Goal: Task Accomplishment & Management: Complete application form

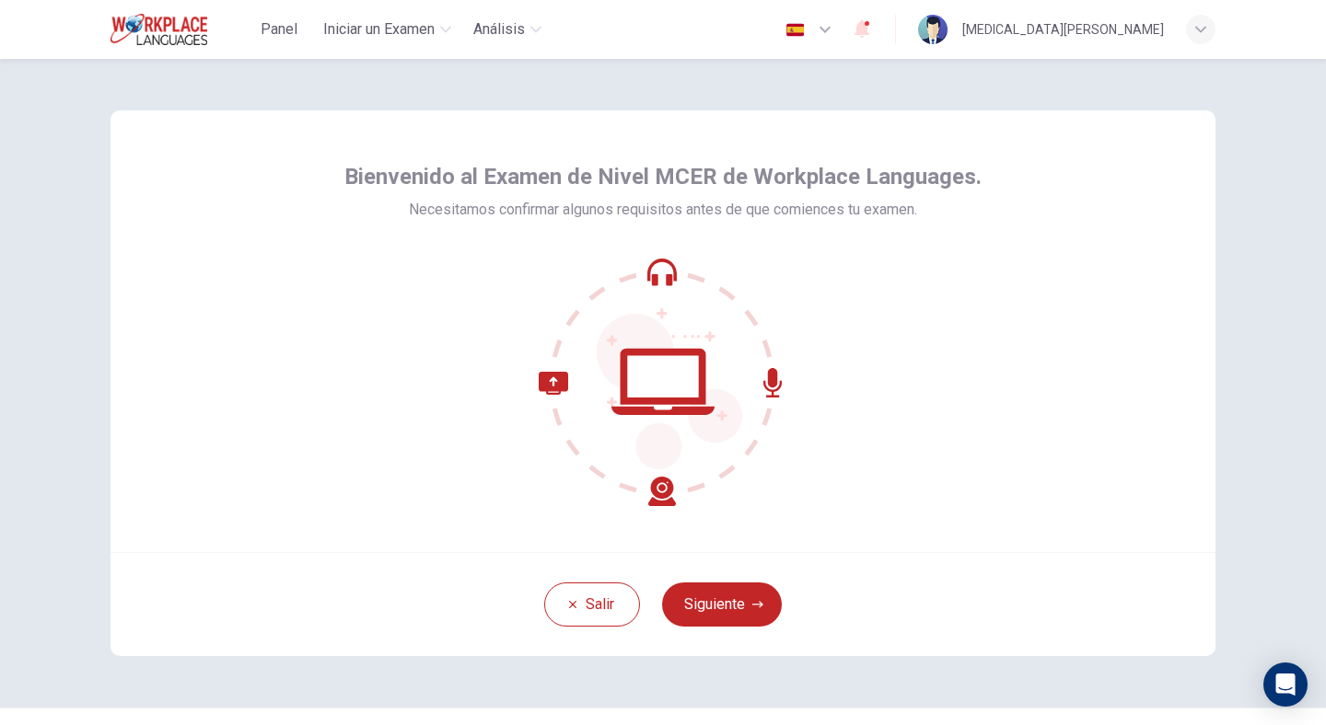
scroll to position [41, 0]
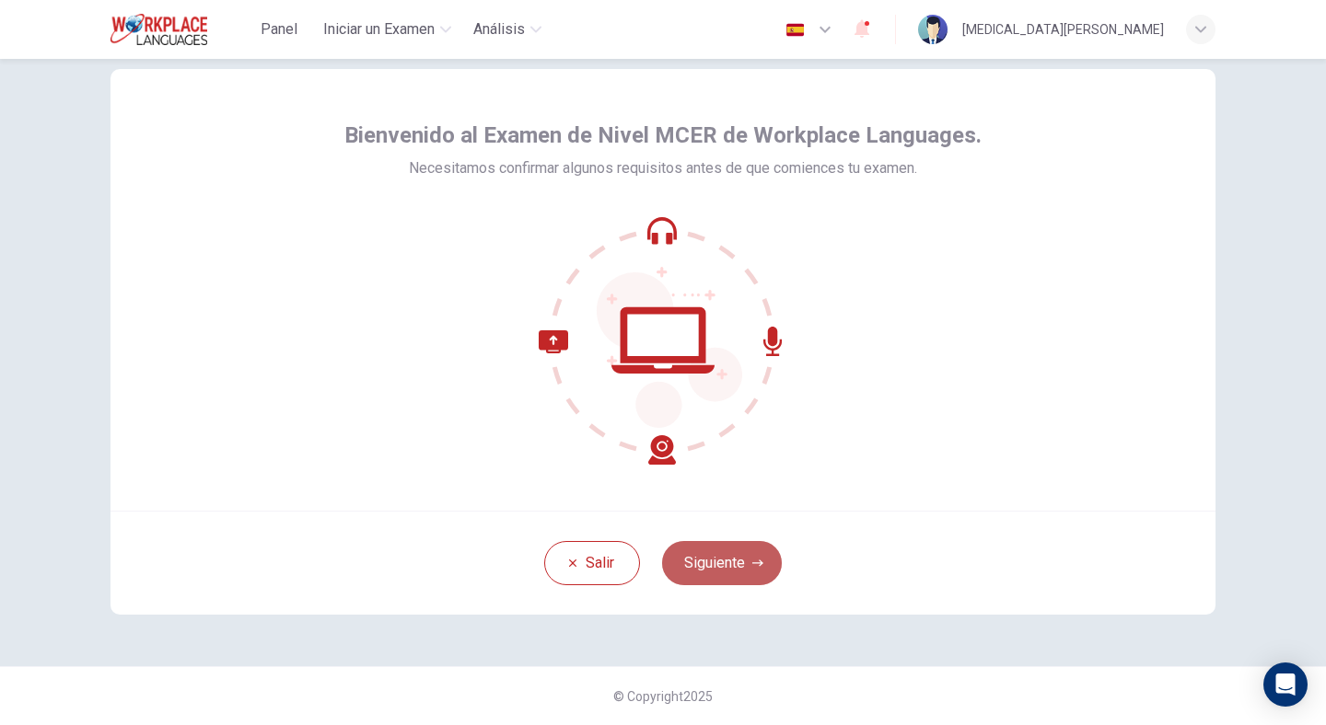
click at [707, 572] on button "Siguiente" at bounding box center [722, 563] width 120 height 44
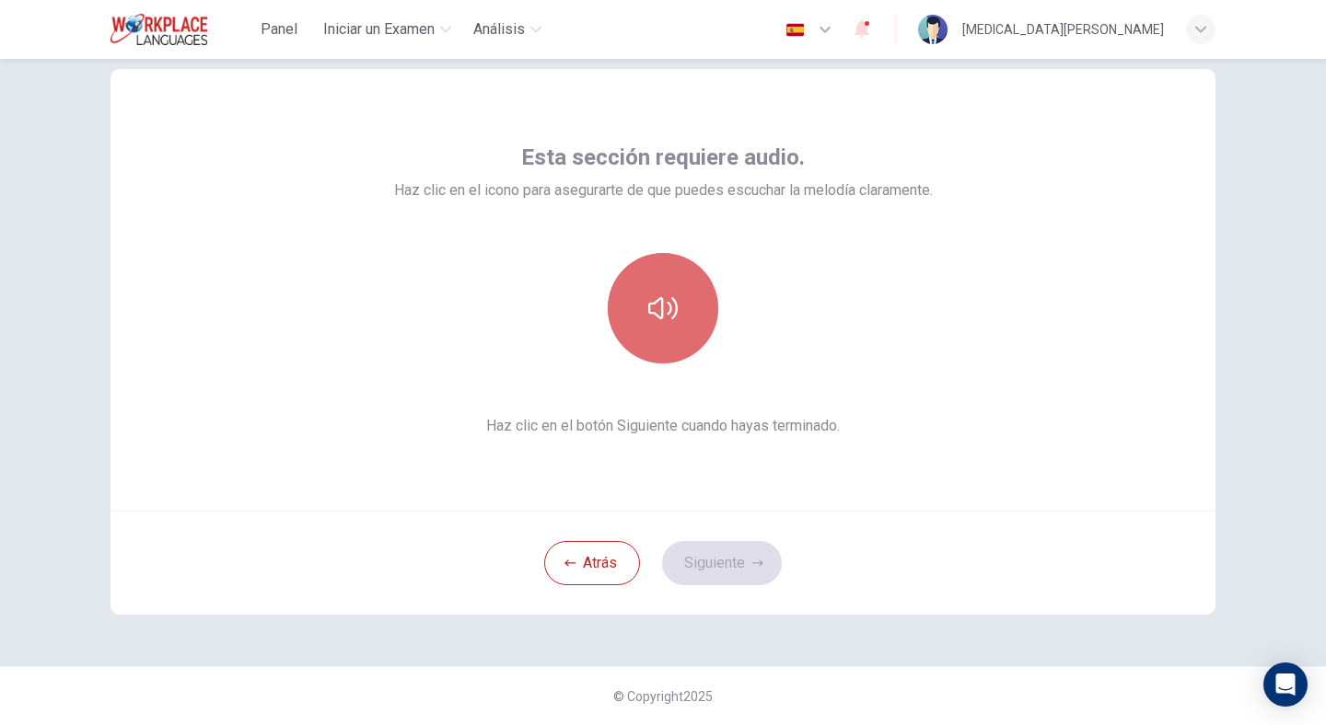
click at [656, 307] on icon "button" at bounding box center [662, 308] width 29 height 22
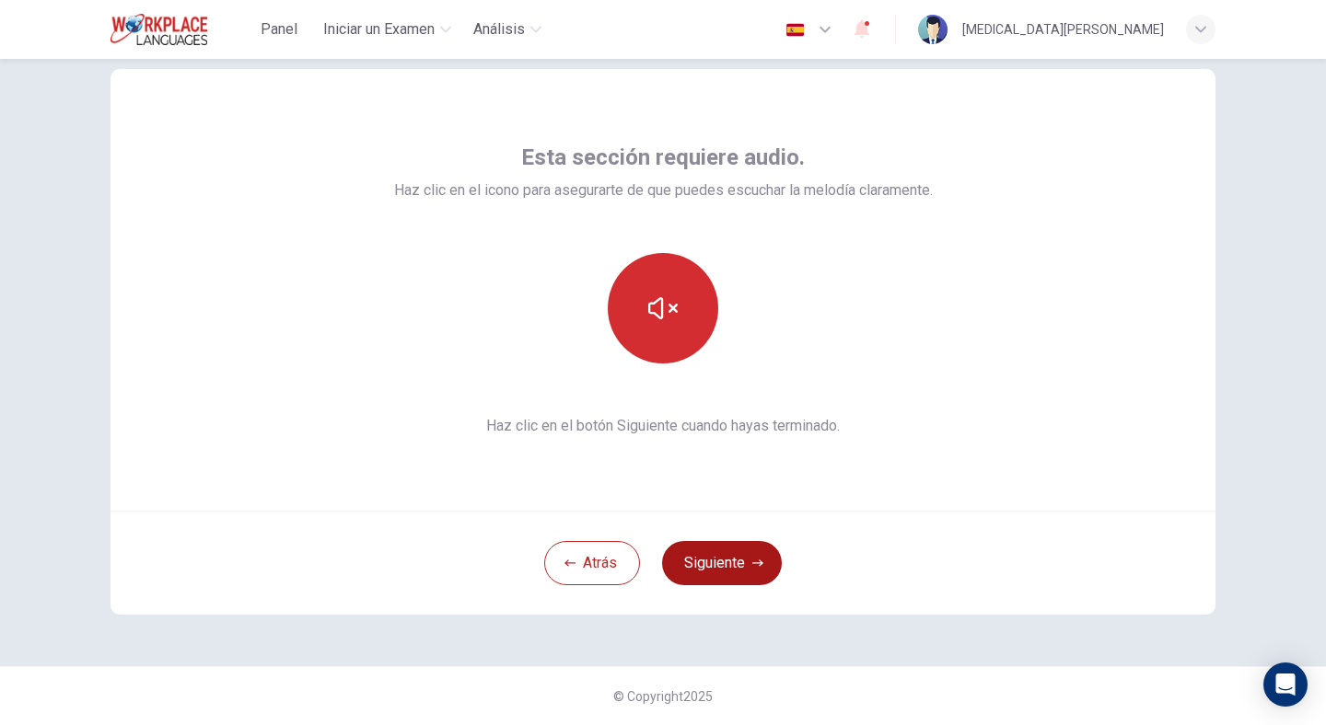
click at [734, 556] on button "Siguiente" at bounding box center [722, 563] width 120 height 44
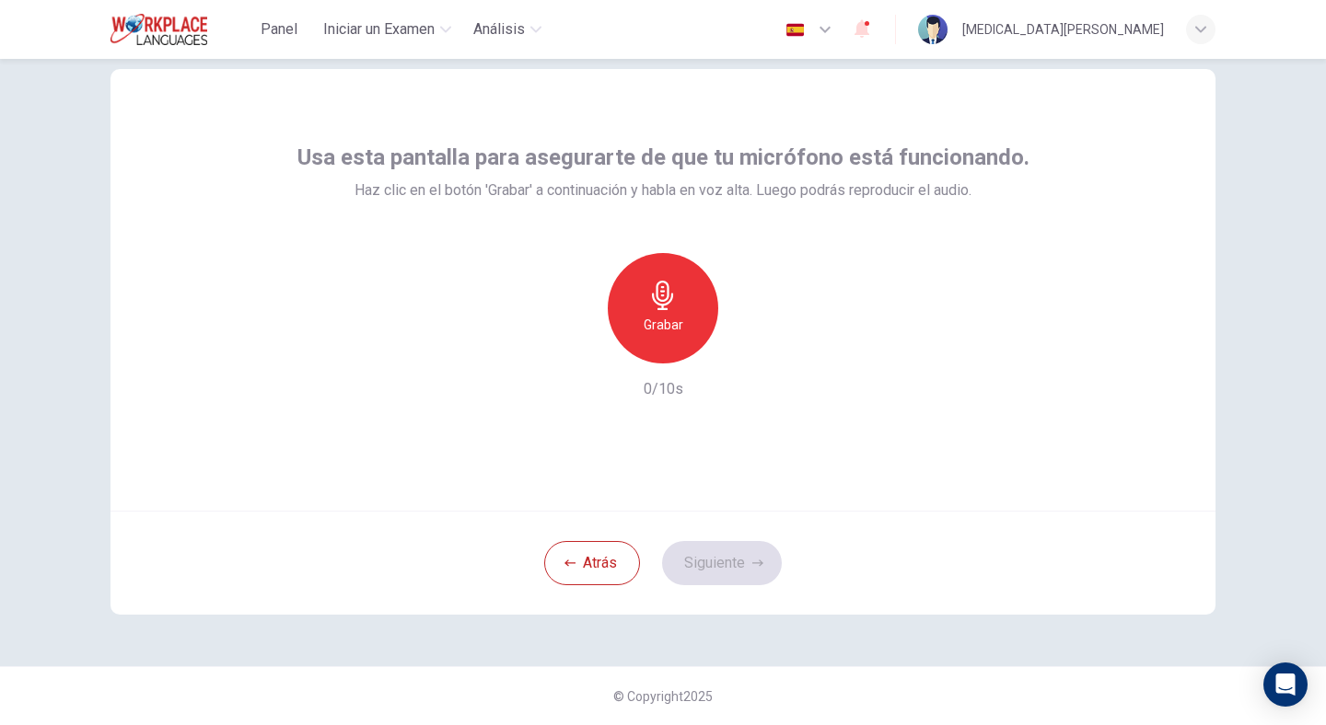
click at [648, 294] on icon "button" at bounding box center [662, 295] width 29 height 29
click at [652, 336] on div "Detener" at bounding box center [663, 308] width 110 height 110
click at [740, 353] on icon "button" at bounding box center [747, 349] width 18 height 18
click at [703, 559] on button "Siguiente" at bounding box center [722, 563] width 120 height 44
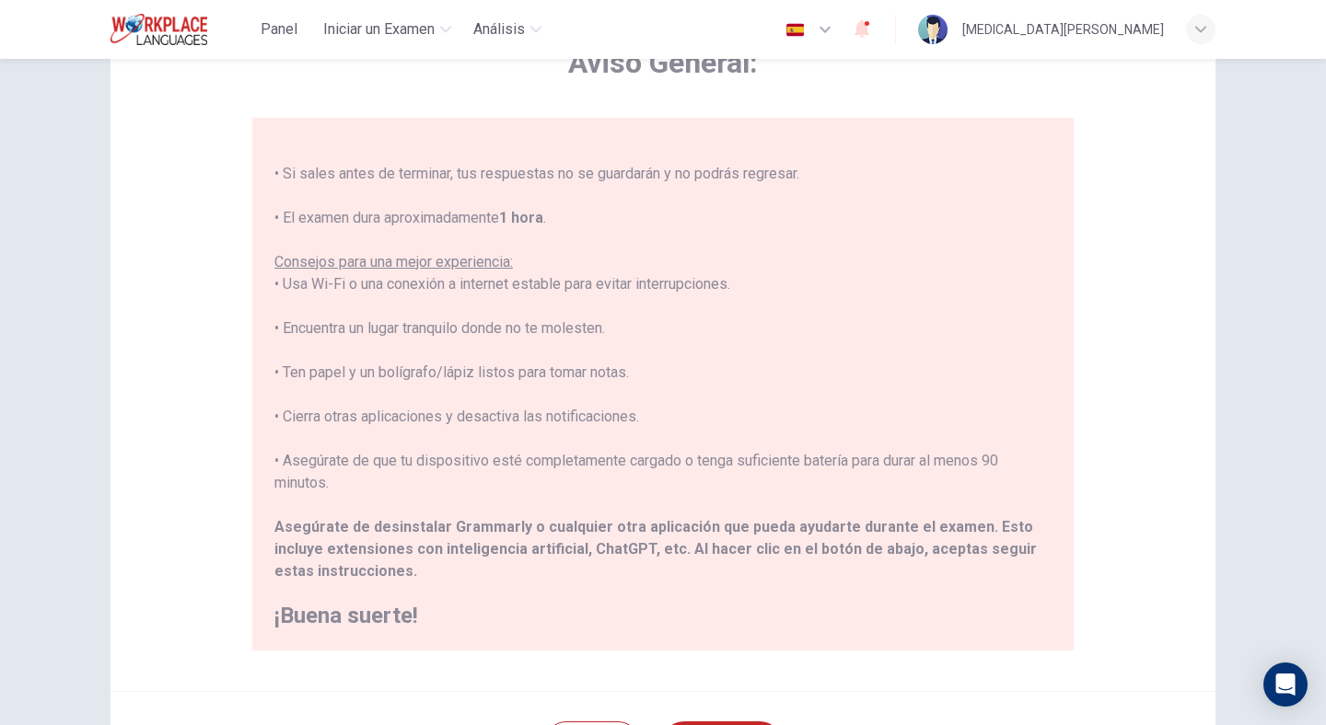
scroll to position [0, 0]
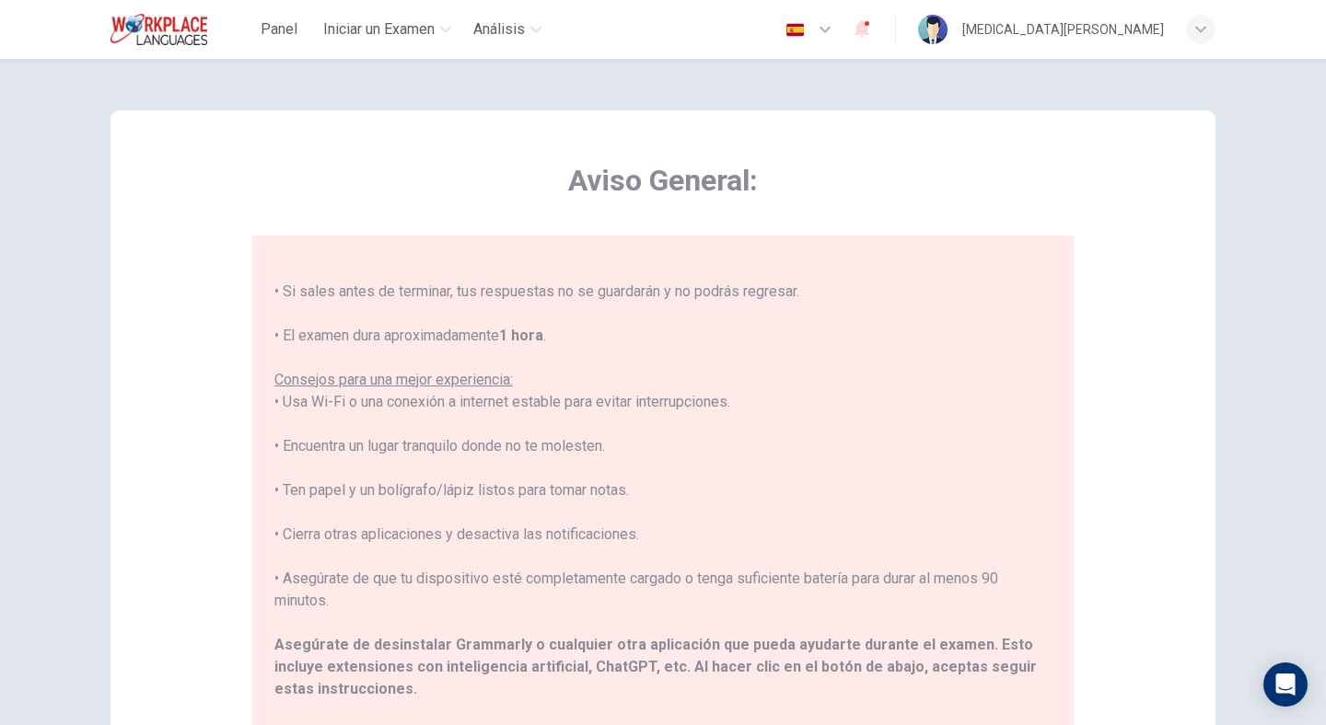
click at [1083, 50] on div "Panel Iniciar un Examen Análisis Español es ​ [MEDICAL_DATA][PERSON_NAME]" at bounding box center [662, 29] width 1105 height 59
click at [1099, 43] on div "[MEDICAL_DATA][PERSON_NAME]" at bounding box center [1066, 29] width 297 height 29
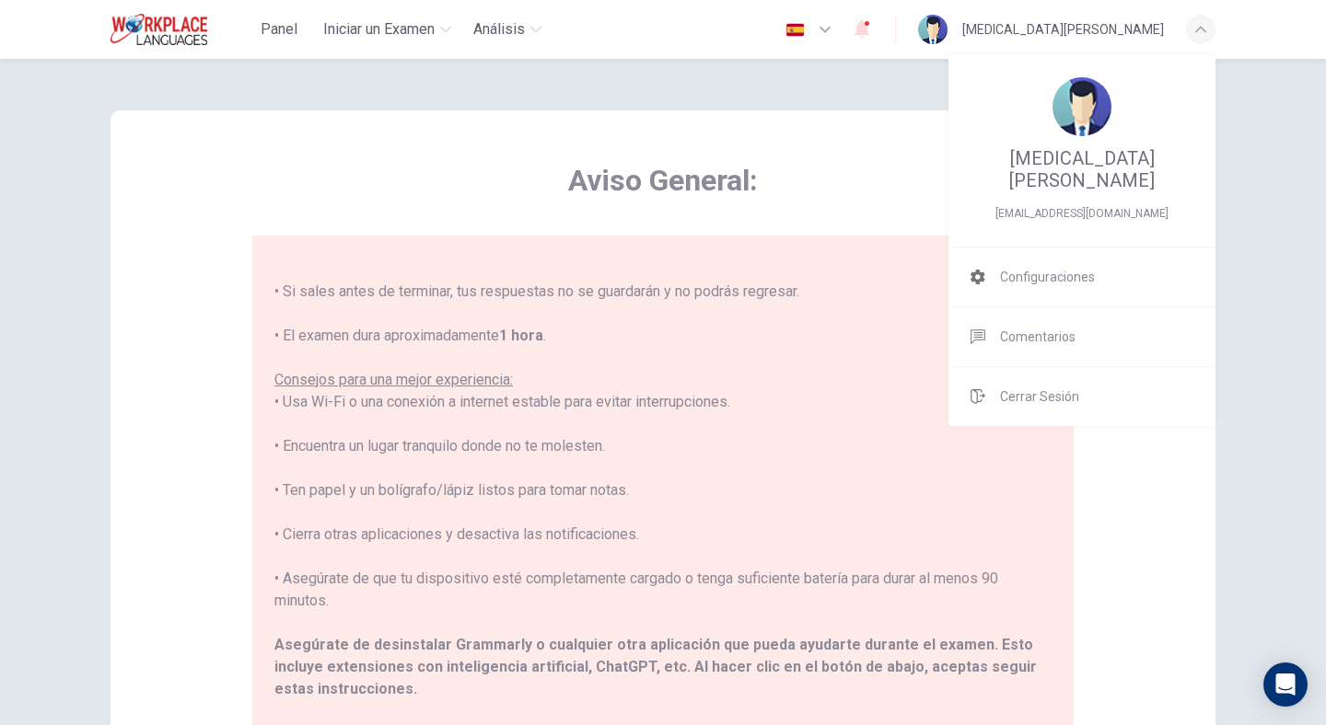
click at [1099, 42] on div at bounding box center [663, 362] width 1326 height 725
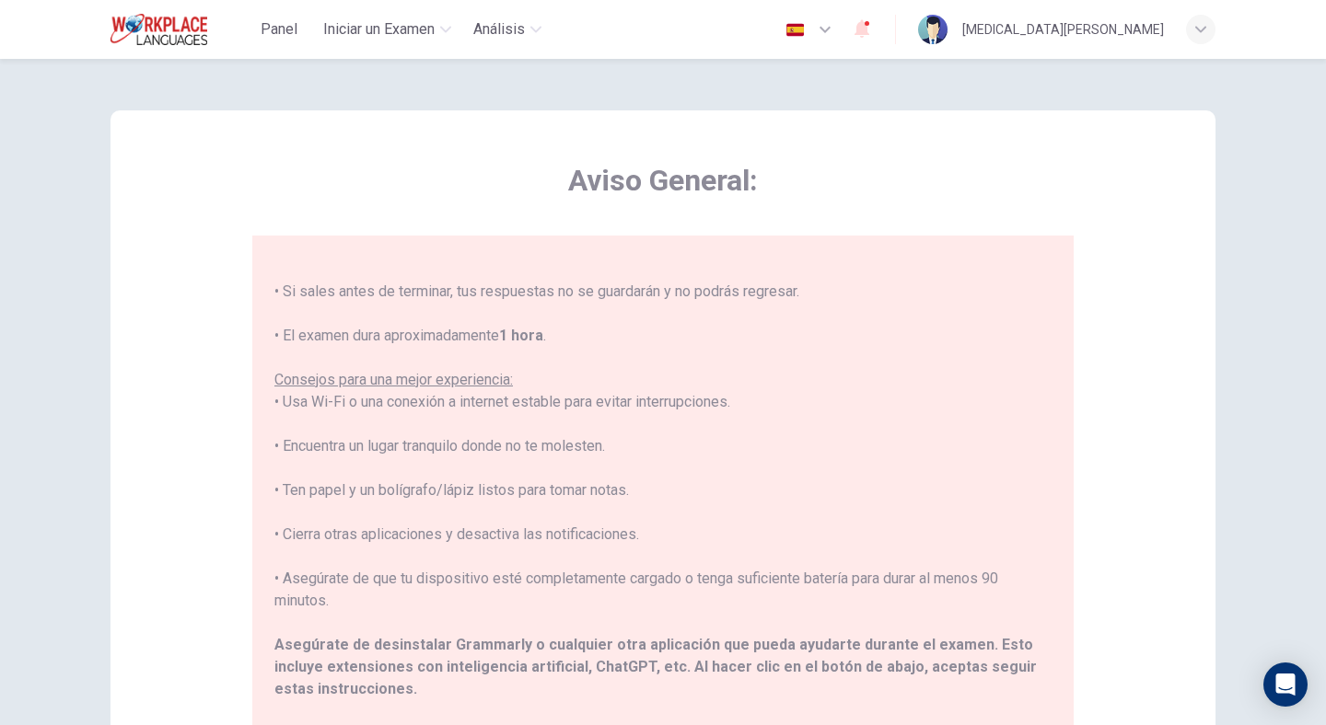
click at [1104, 30] on div "[MEDICAL_DATA][PERSON_NAME]" at bounding box center [1063, 29] width 202 height 22
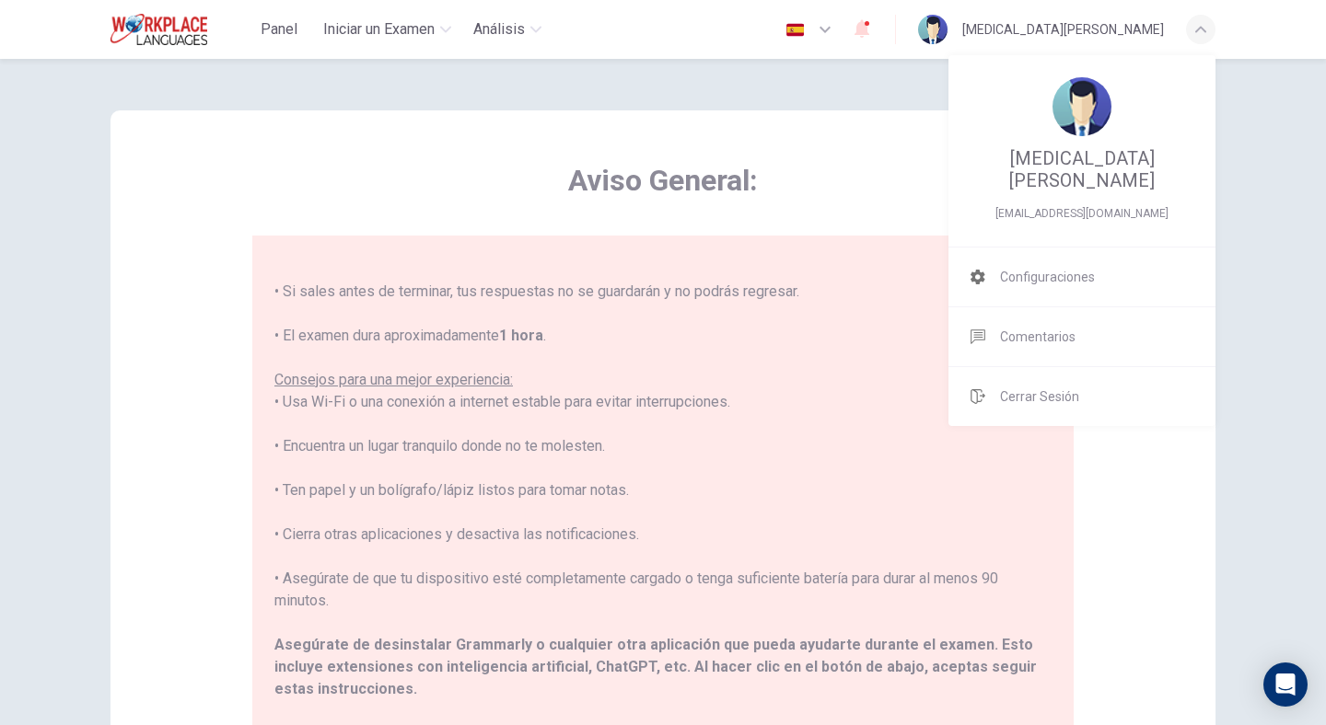
click at [1044, 207] on div "[MEDICAL_DATA][PERSON_NAME] [EMAIL_ADDRESS][DOMAIN_NAME]" at bounding box center [1081, 151] width 267 height 192
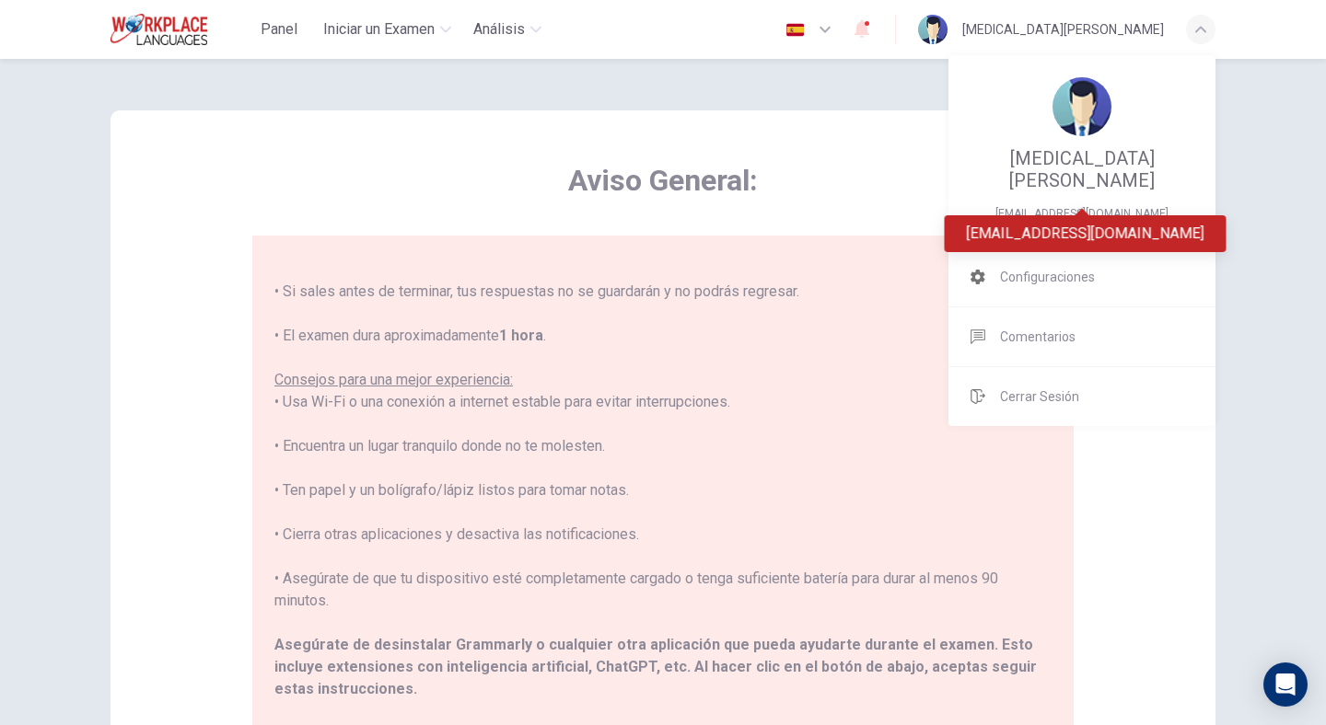
click at [1045, 203] on span "[EMAIL_ADDRESS][DOMAIN_NAME]" at bounding box center [1081, 214] width 223 height 22
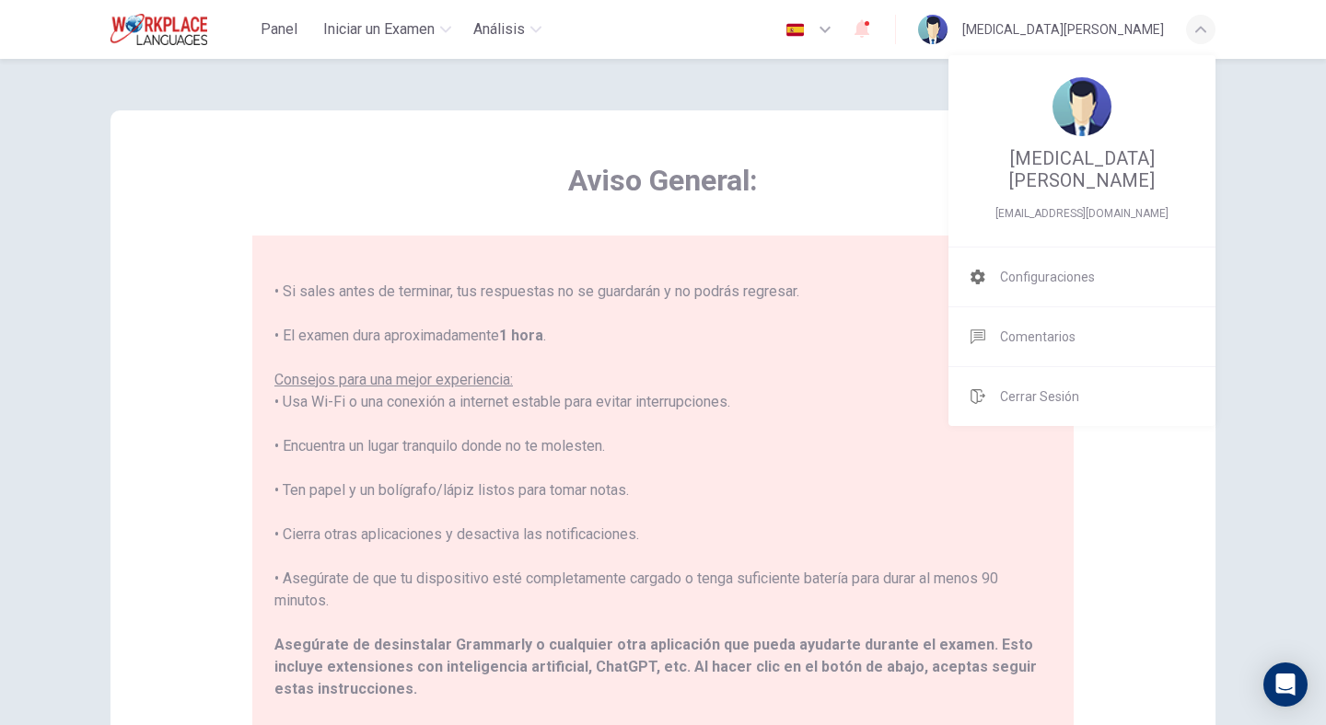
click at [1062, 147] on span "[MEDICAL_DATA][PERSON_NAME]" at bounding box center [1081, 169] width 223 height 44
click at [218, 246] on div at bounding box center [663, 362] width 1326 height 725
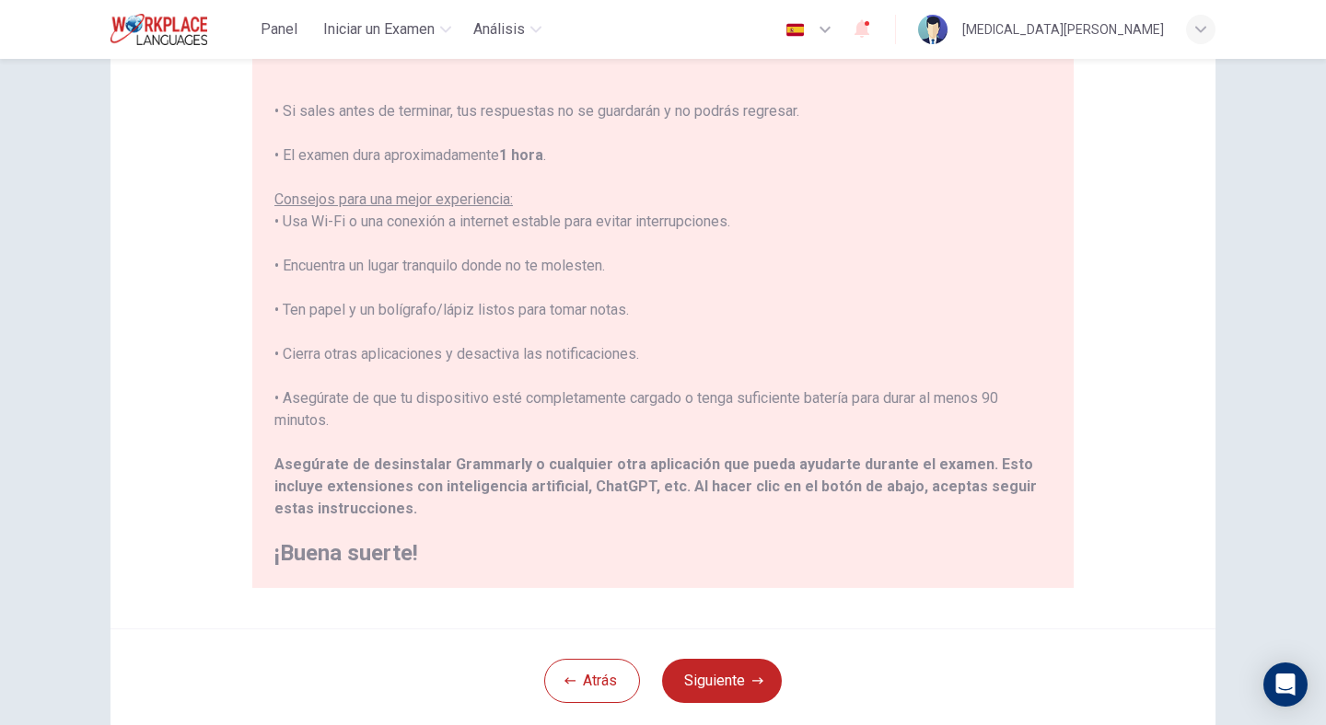
scroll to position [298, 0]
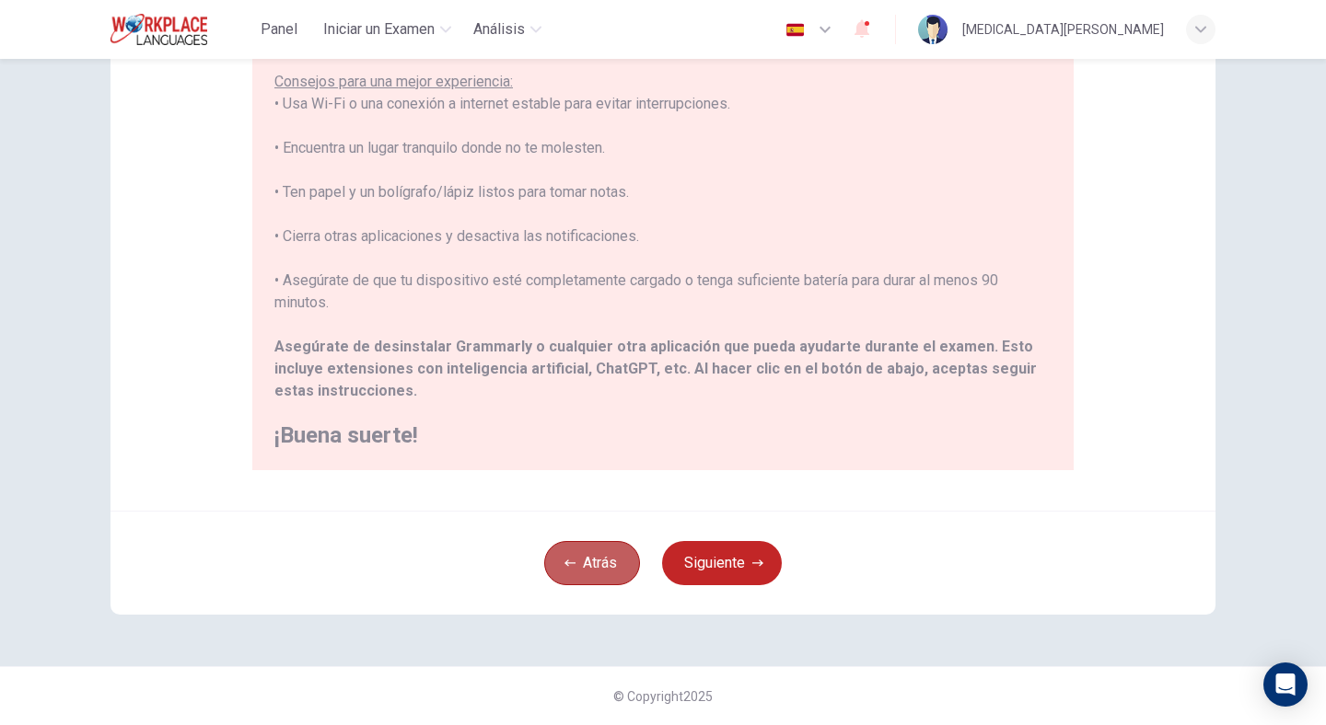
click at [596, 564] on button "Atrás" at bounding box center [592, 563] width 96 height 44
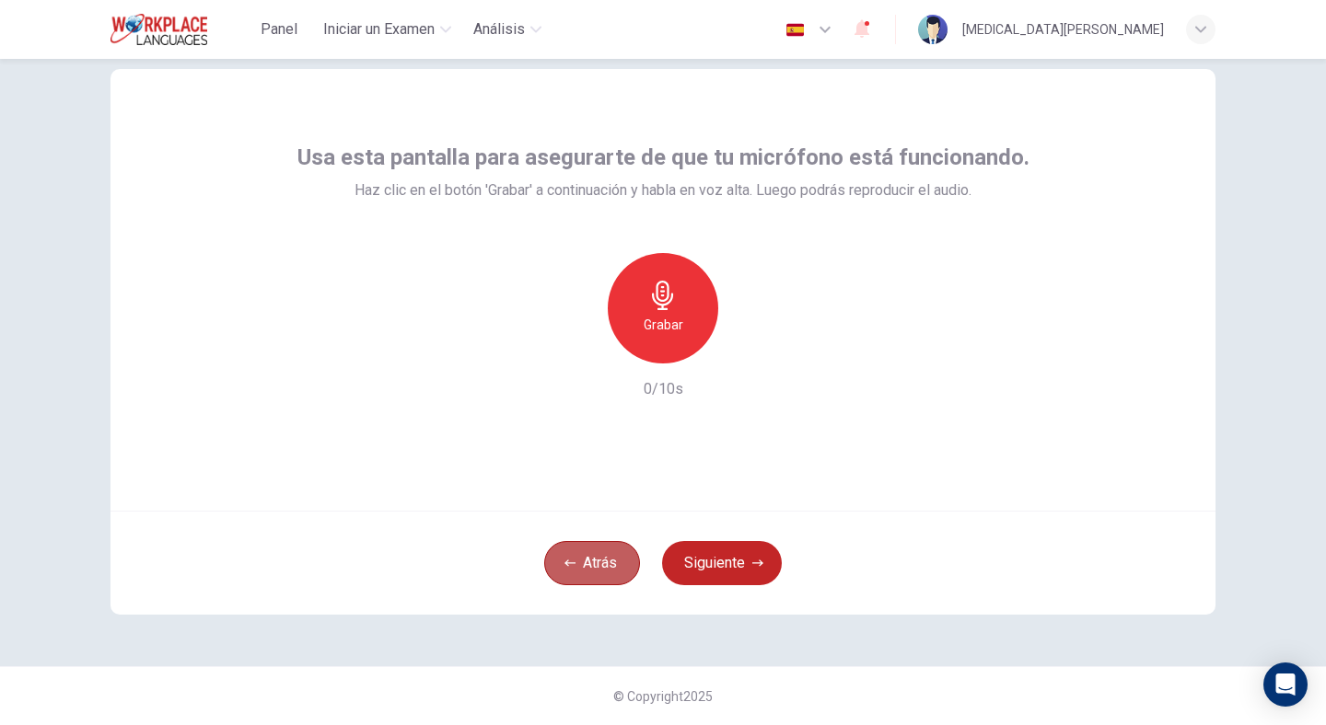
click at [596, 564] on button "Atrás" at bounding box center [592, 563] width 96 height 44
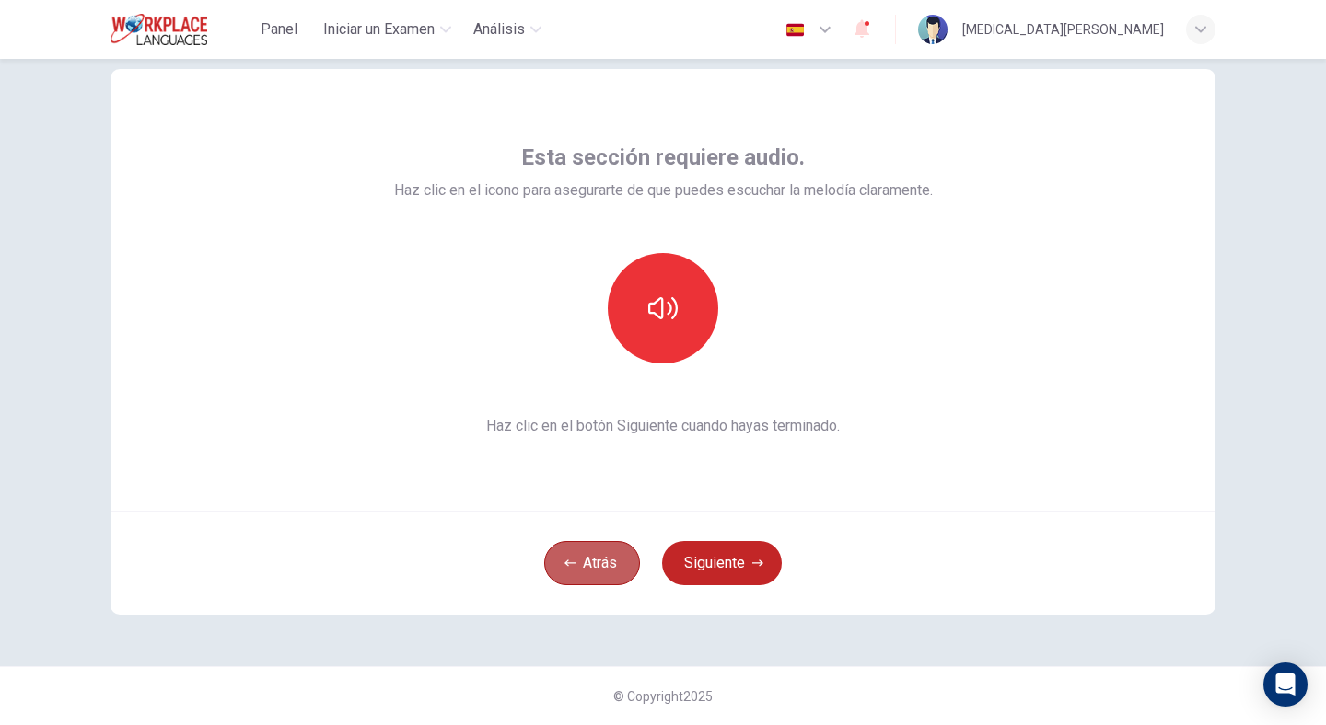
click at [596, 564] on button "Atrás" at bounding box center [592, 563] width 96 height 44
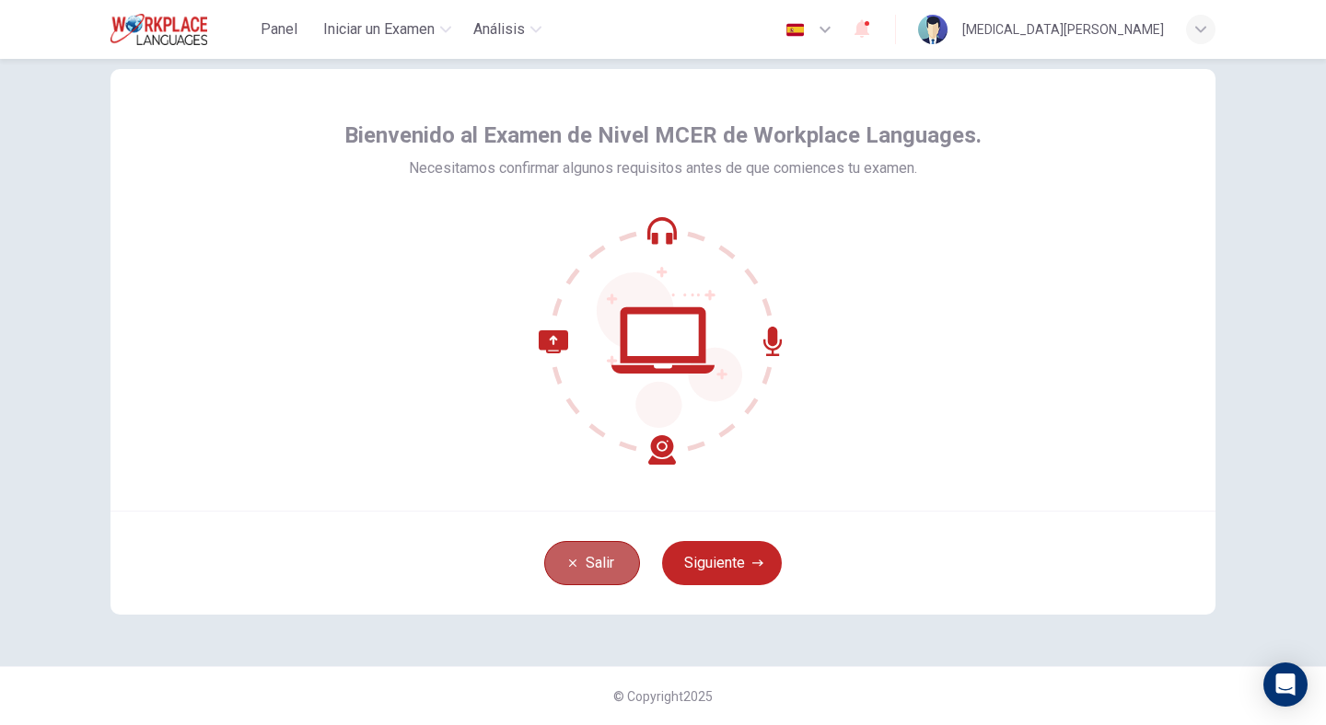
click at [596, 564] on button "Salir" at bounding box center [592, 563] width 96 height 44
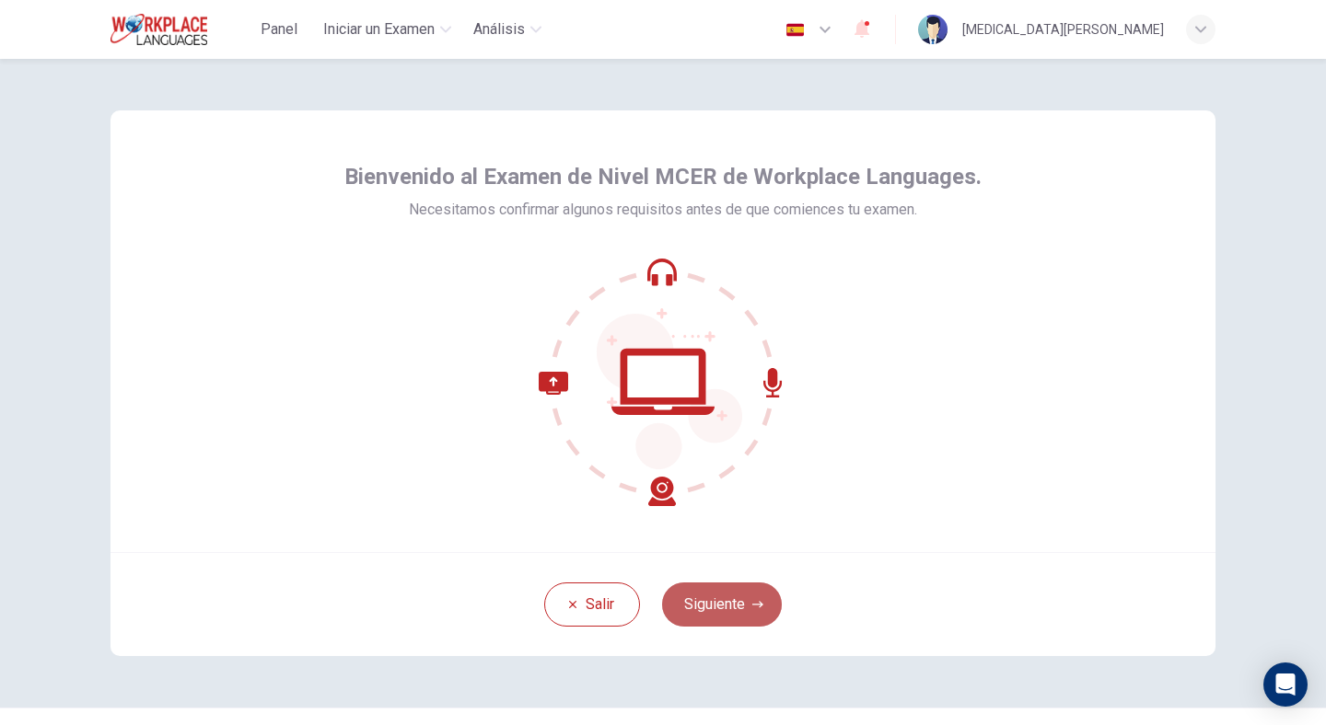
click at [740, 600] on button "Siguiente" at bounding box center [722, 605] width 120 height 44
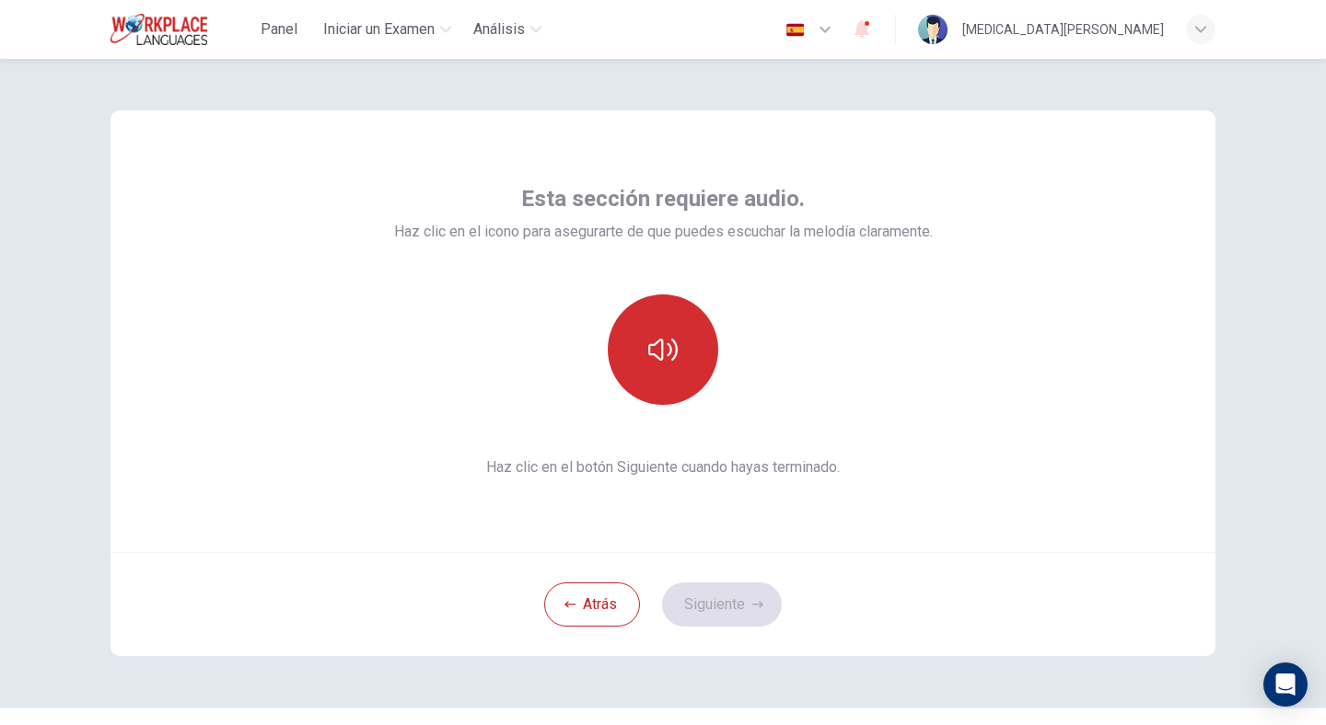
click at [653, 365] on button "button" at bounding box center [663, 350] width 110 height 110
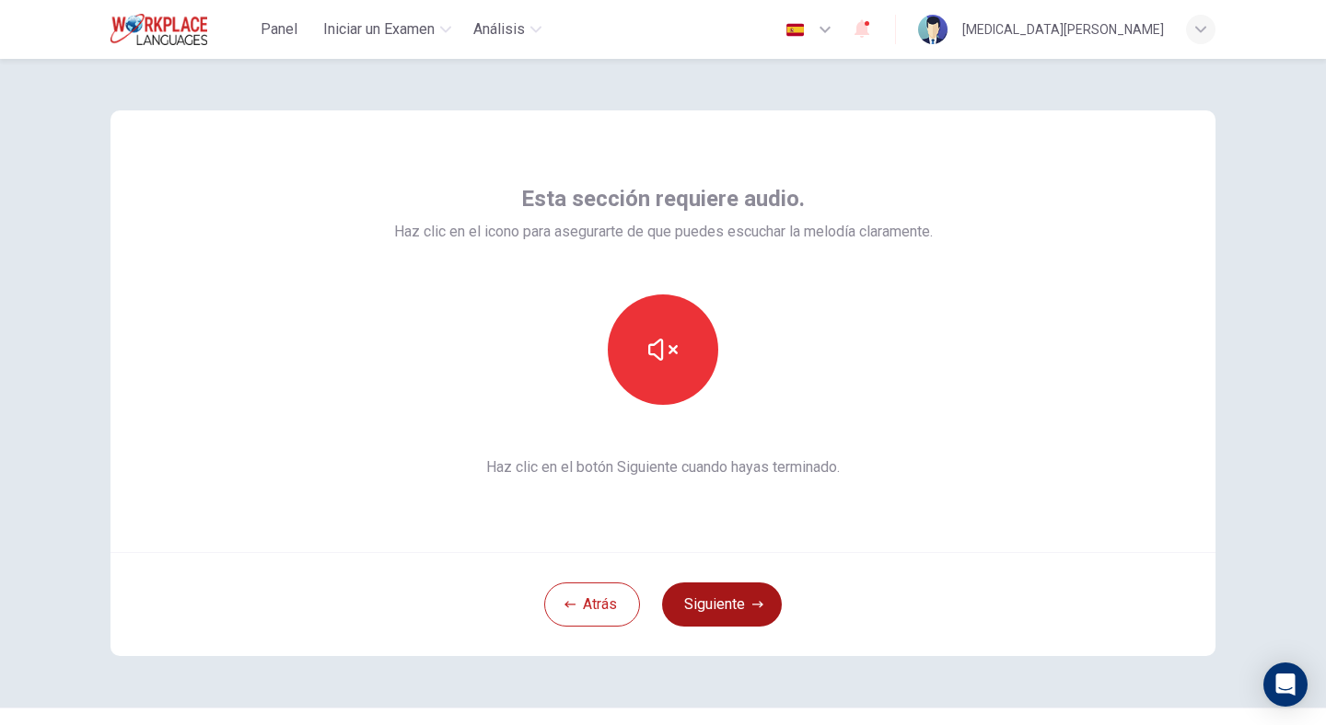
click at [724, 606] on button "Siguiente" at bounding box center [722, 605] width 120 height 44
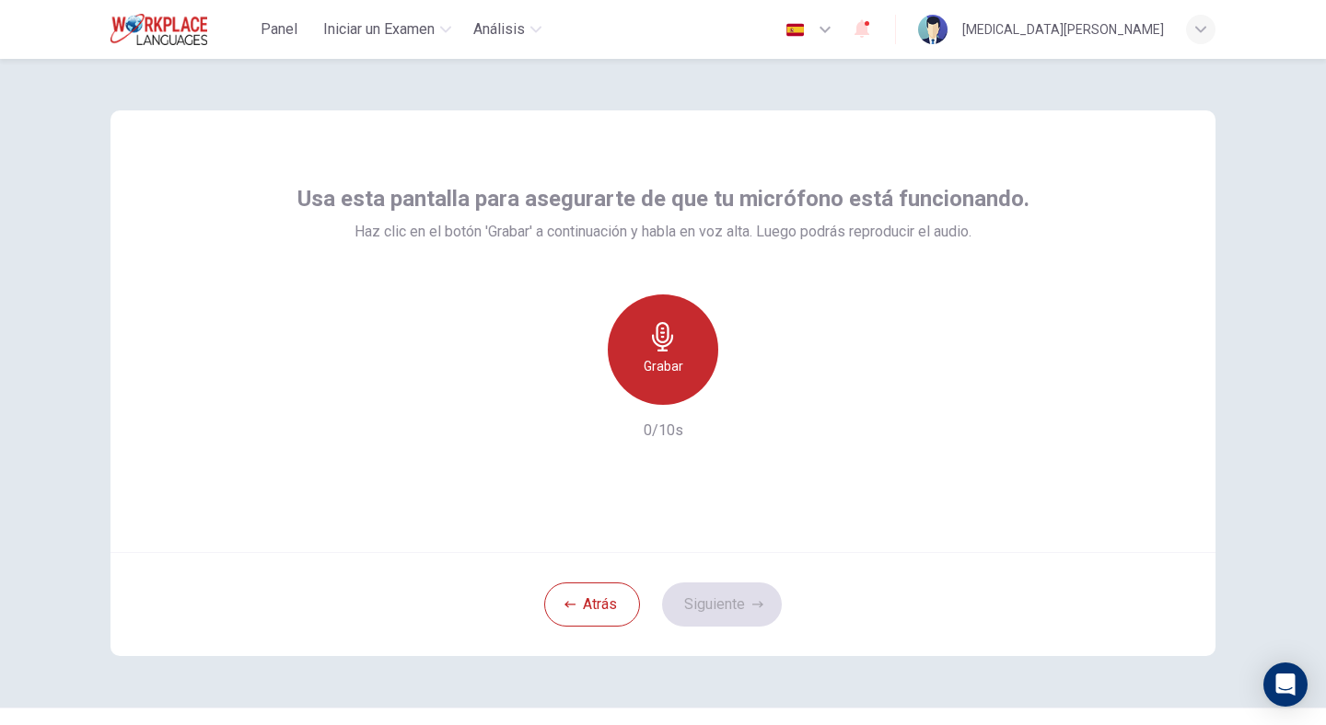
click at [664, 376] on h6 "Grabar" at bounding box center [663, 366] width 40 height 22
click at [665, 377] on div "Detener" at bounding box center [663, 350] width 110 height 110
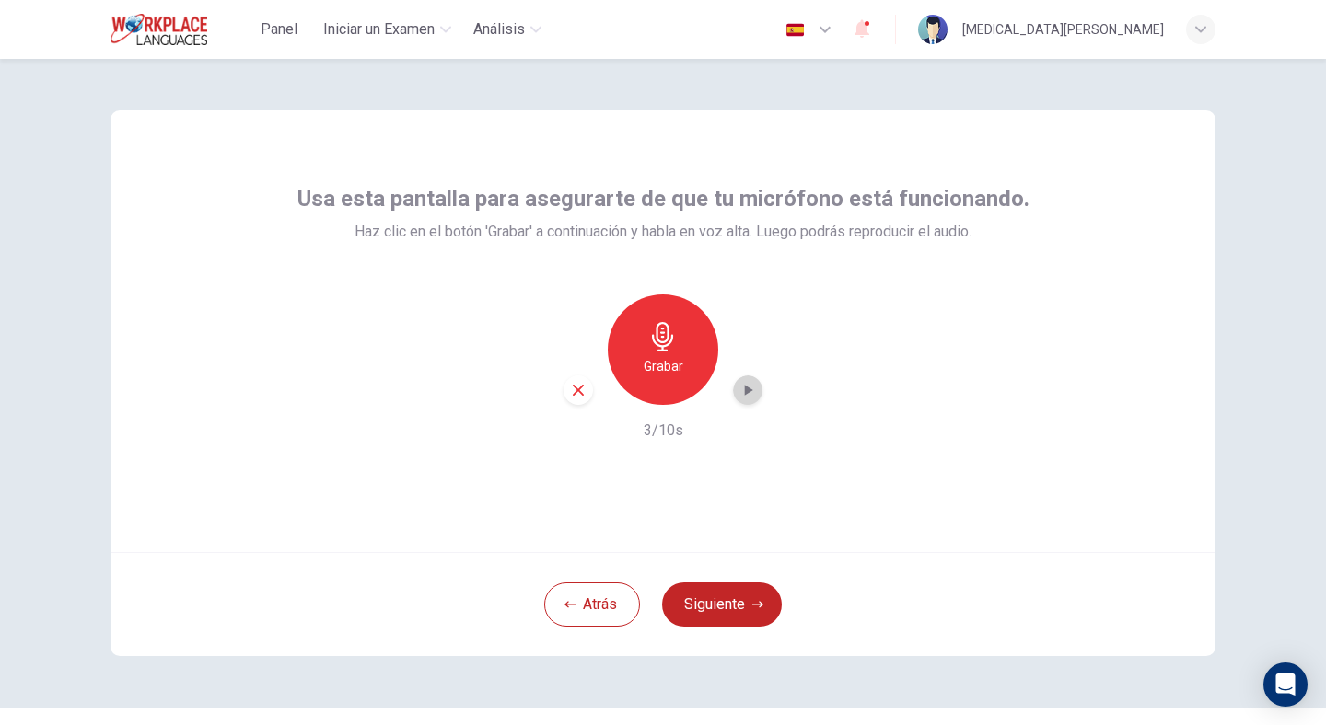
click at [754, 388] on div "button" at bounding box center [747, 390] width 29 height 29
click at [734, 607] on button "Siguiente" at bounding box center [722, 605] width 120 height 44
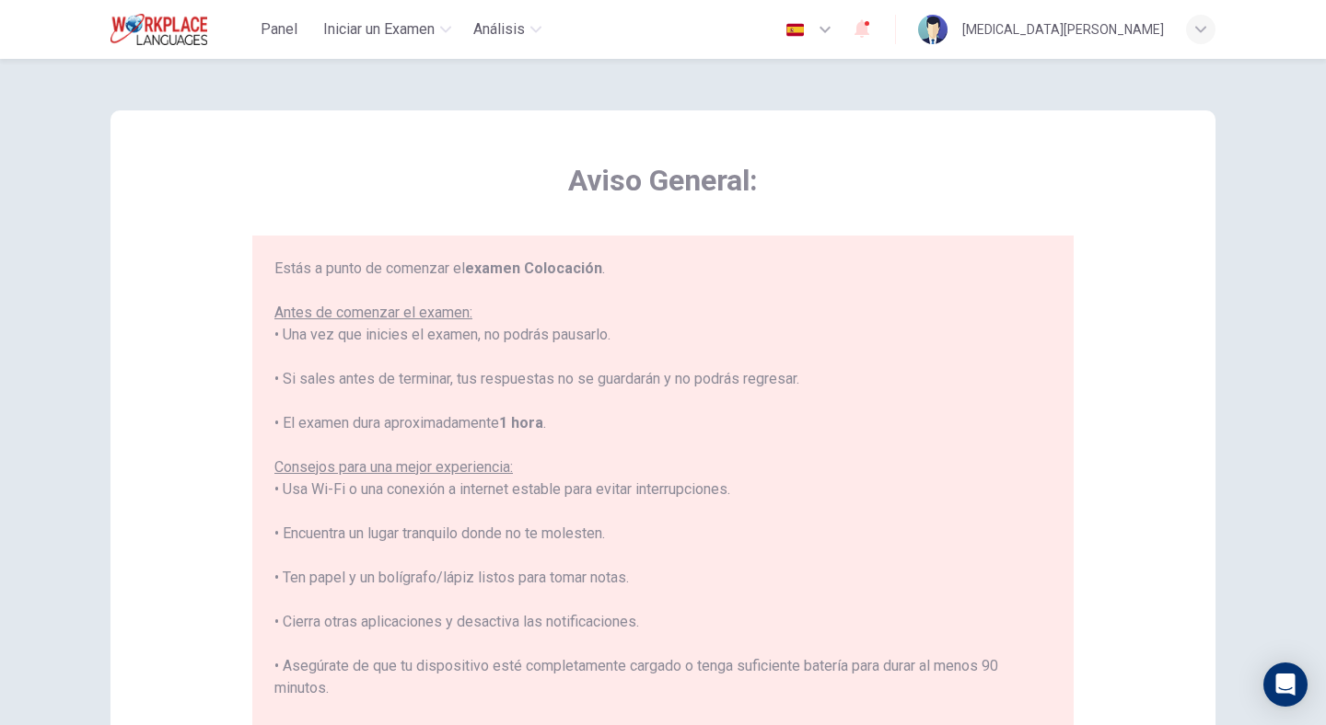
scroll to position [87, 0]
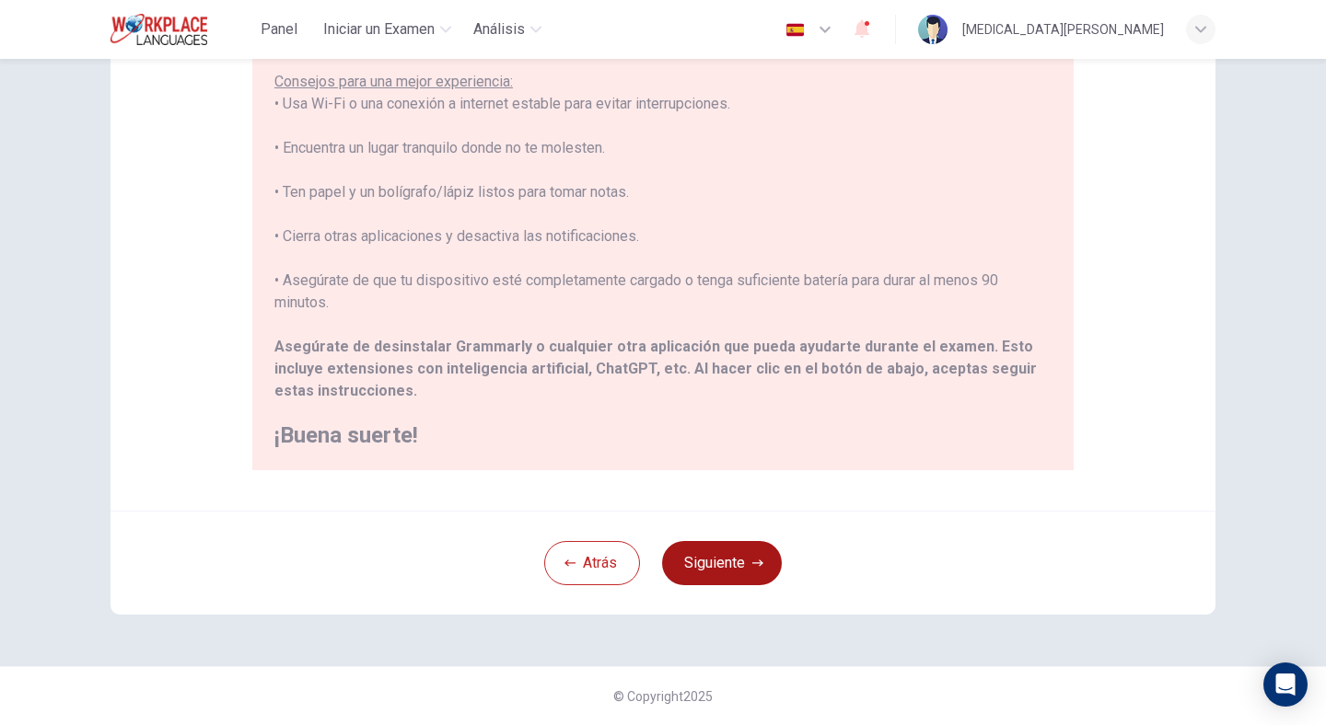
click at [709, 573] on button "Siguiente" at bounding box center [722, 563] width 120 height 44
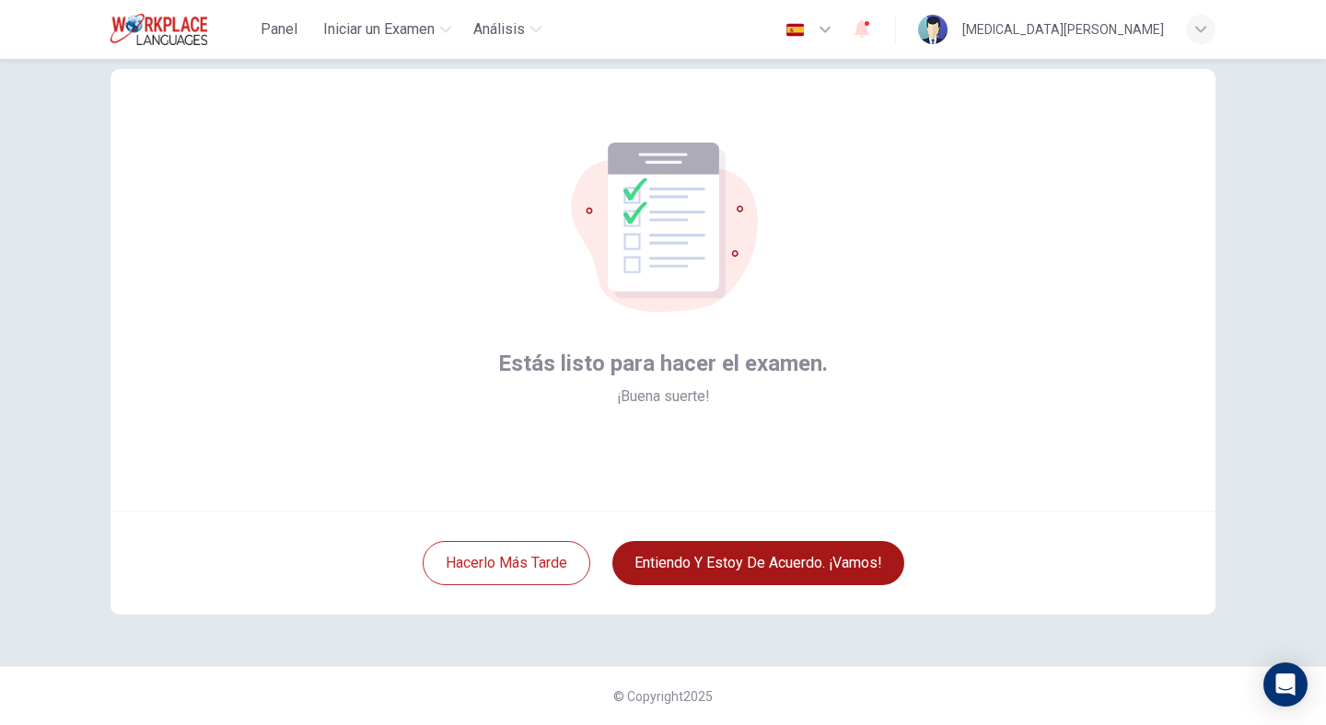
scroll to position [41, 0]
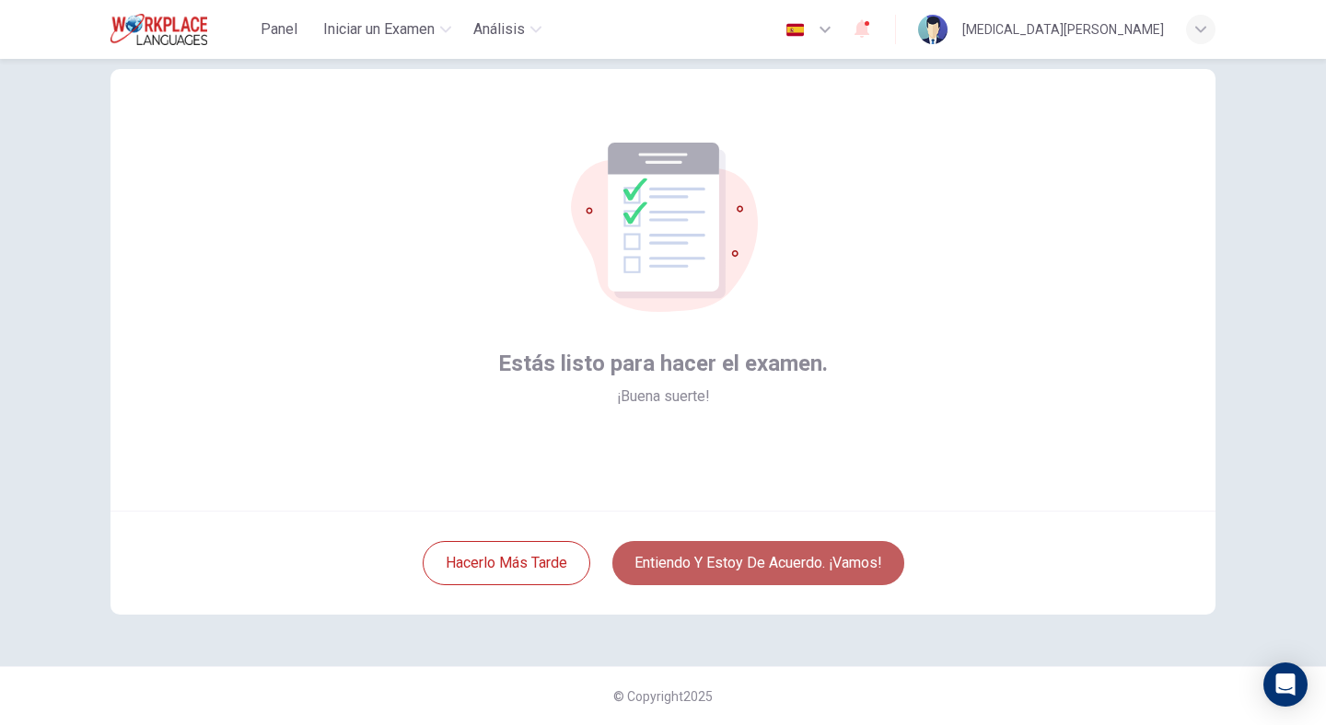
click at [707, 566] on button "Entiendo y estoy de acuerdo. ¡Vamos!" at bounding box center [758, 563] width 292 height 44
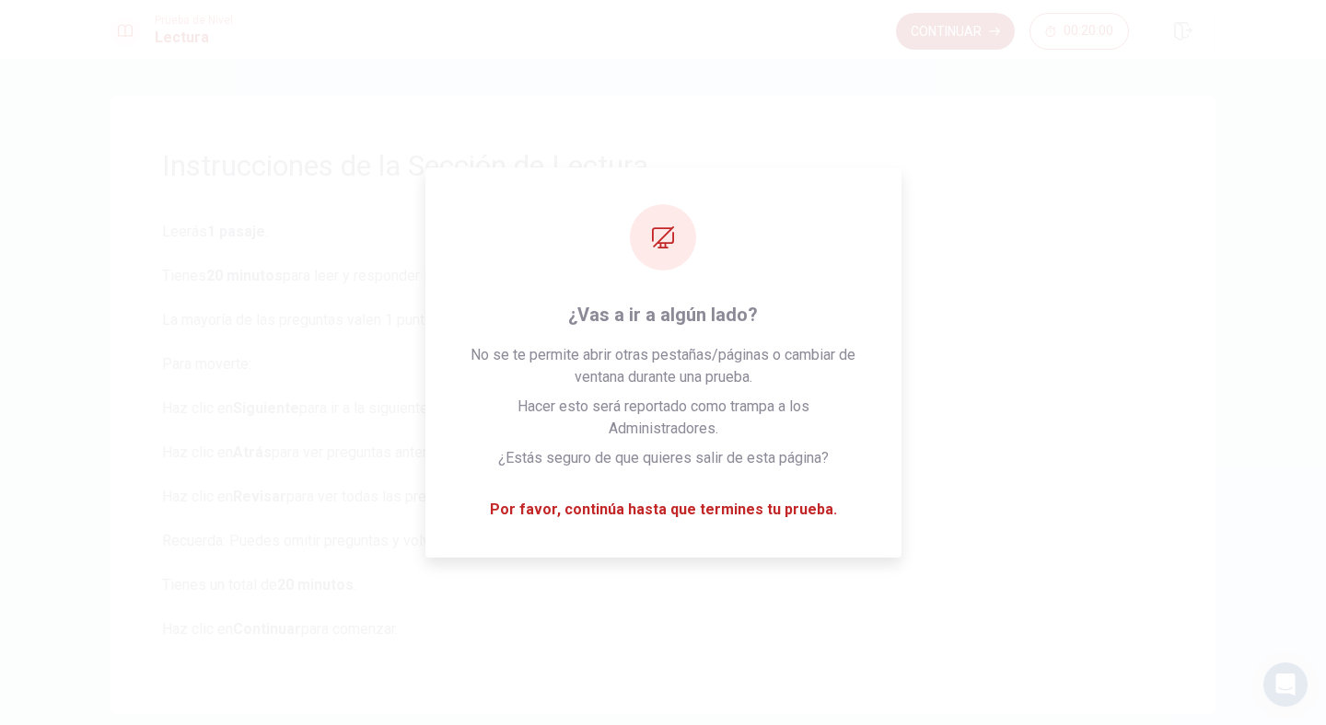
click at [944, 30] on button "Continuar" at bounding box center [955, 31] width 119 height 37
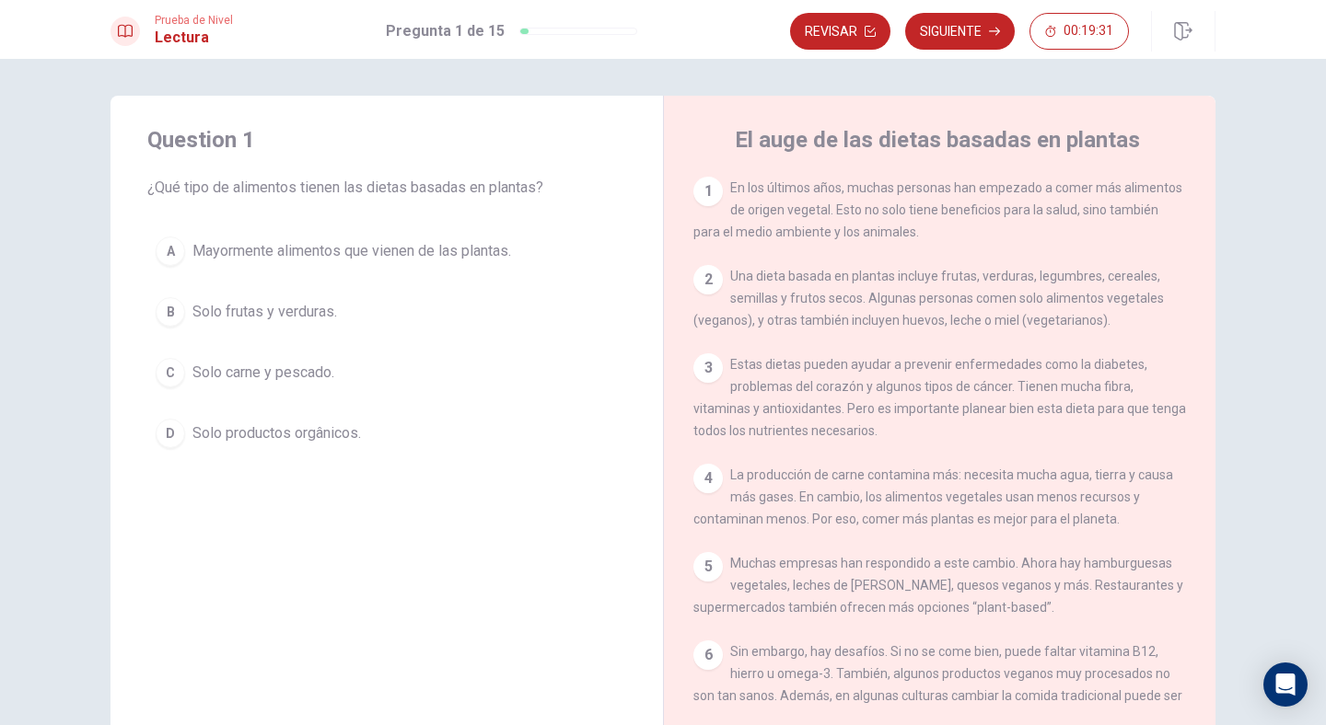
click at [170, 247] on div "A" at bounding box center [170, 251] width 29 height 29
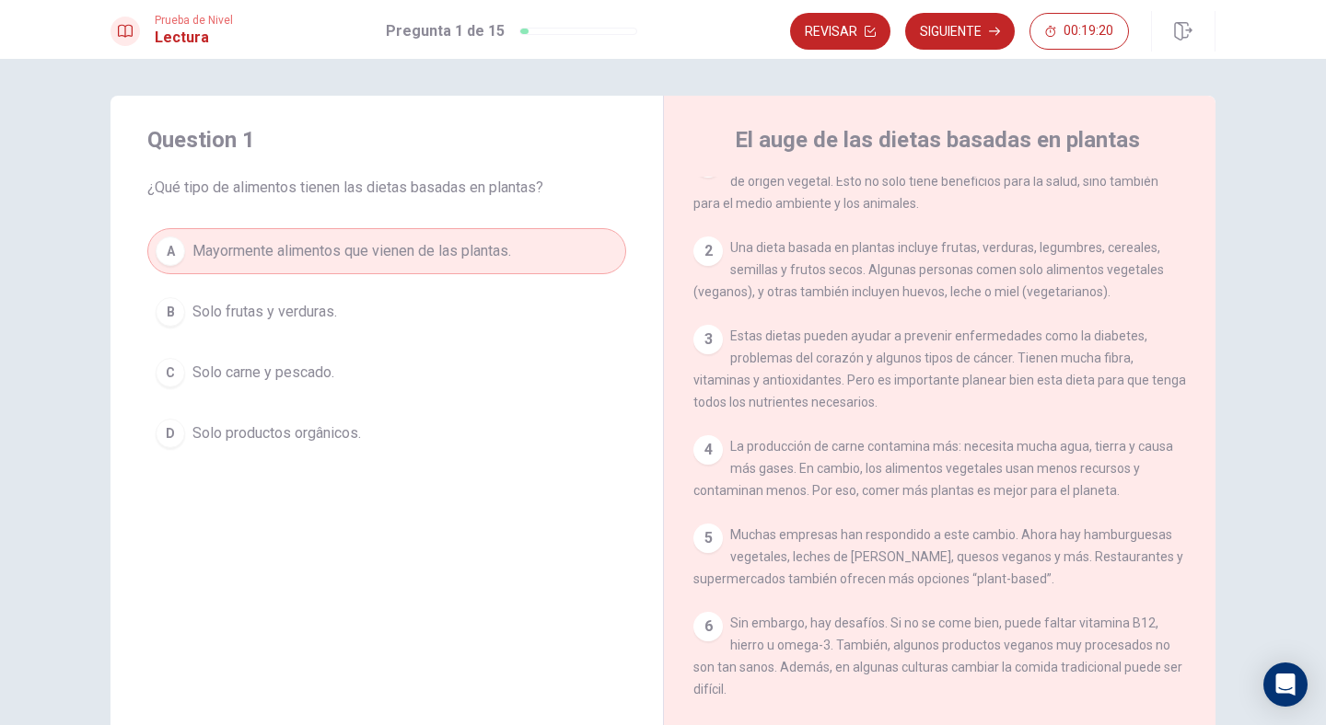
scroll to position [33, 0]
click at [875, 432] on div "1 En los últimos años, muchas personas han empezado a comer más alimentos de or…" at bounding box center [951, 441] width 517 height 529
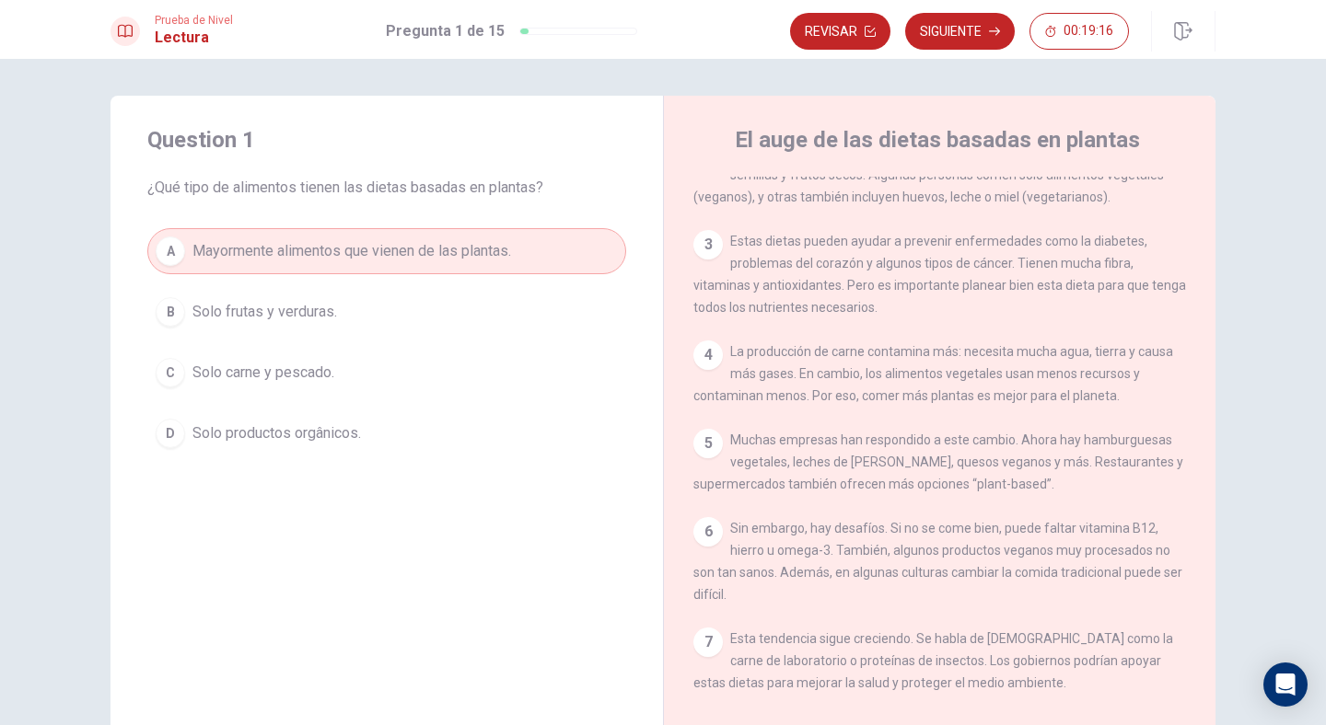
scroll to position [136, 0]
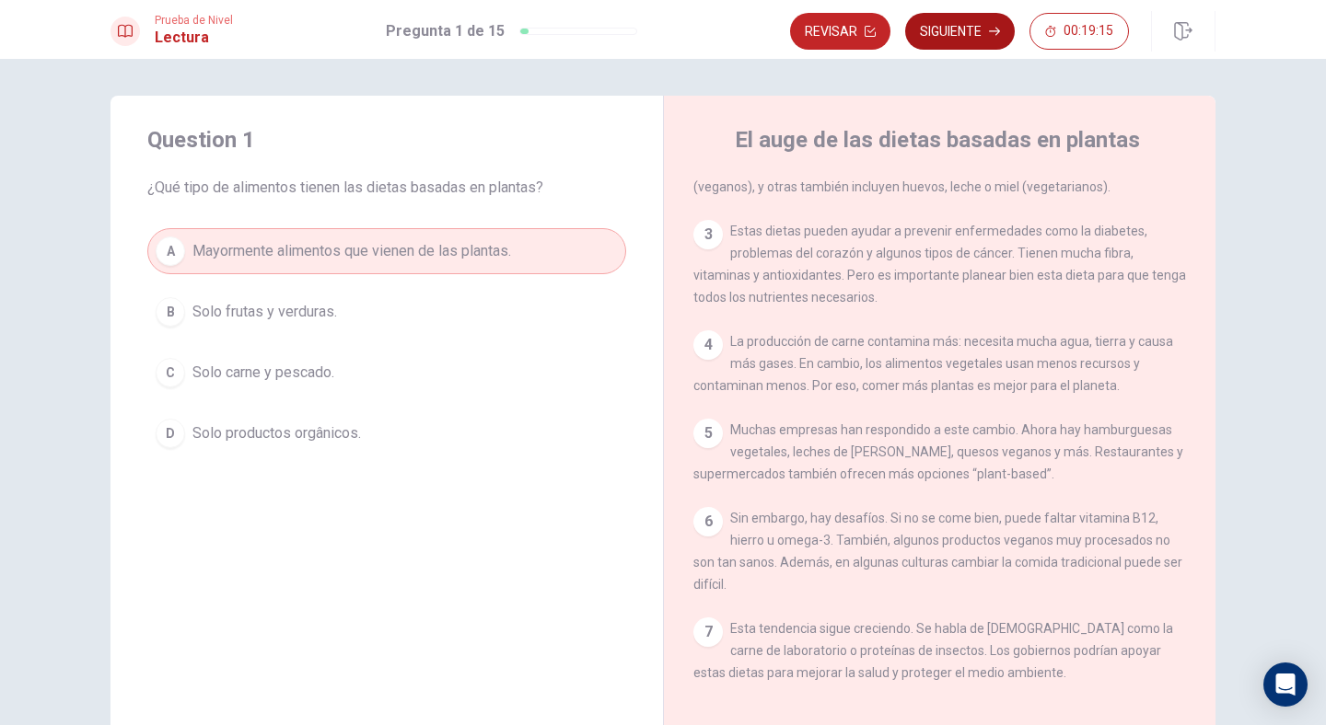
click at [990, 33] on icon "button" at bounding box center [994, 31] width 11 height 11
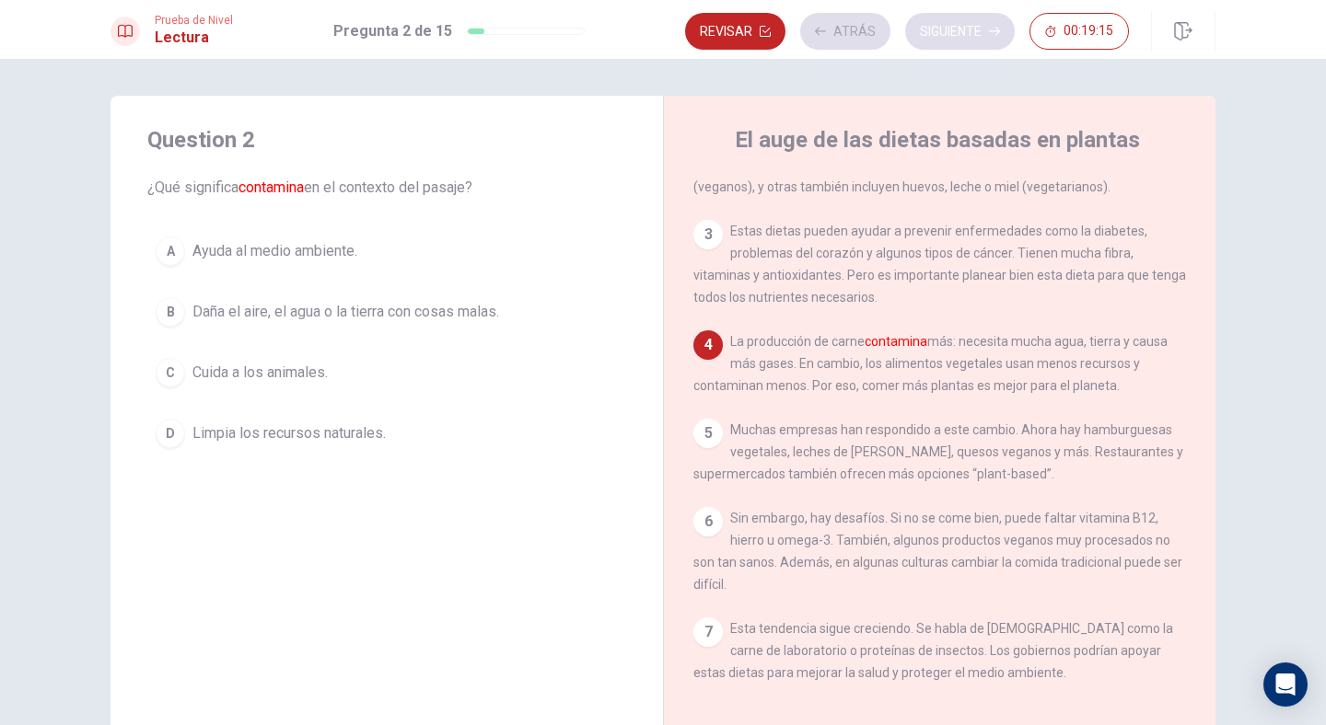
scroll to position [155, 0]
click at [326, 318] on span "Daña el aire, el agua o la tierra con cosas malas." at bounding box center [345, 312] width 307 height 22
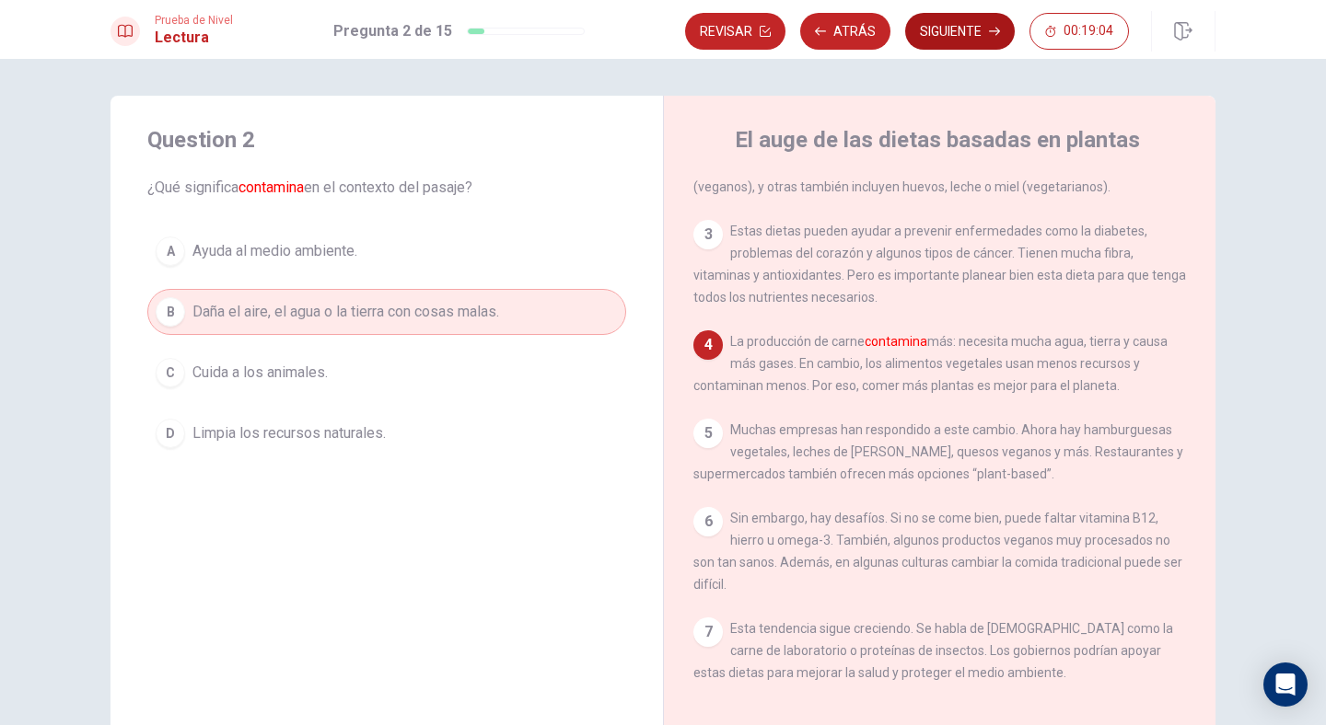
click at [936, 35] on button "Siguiente" at bounding box center [960, 31] width 110 height 37
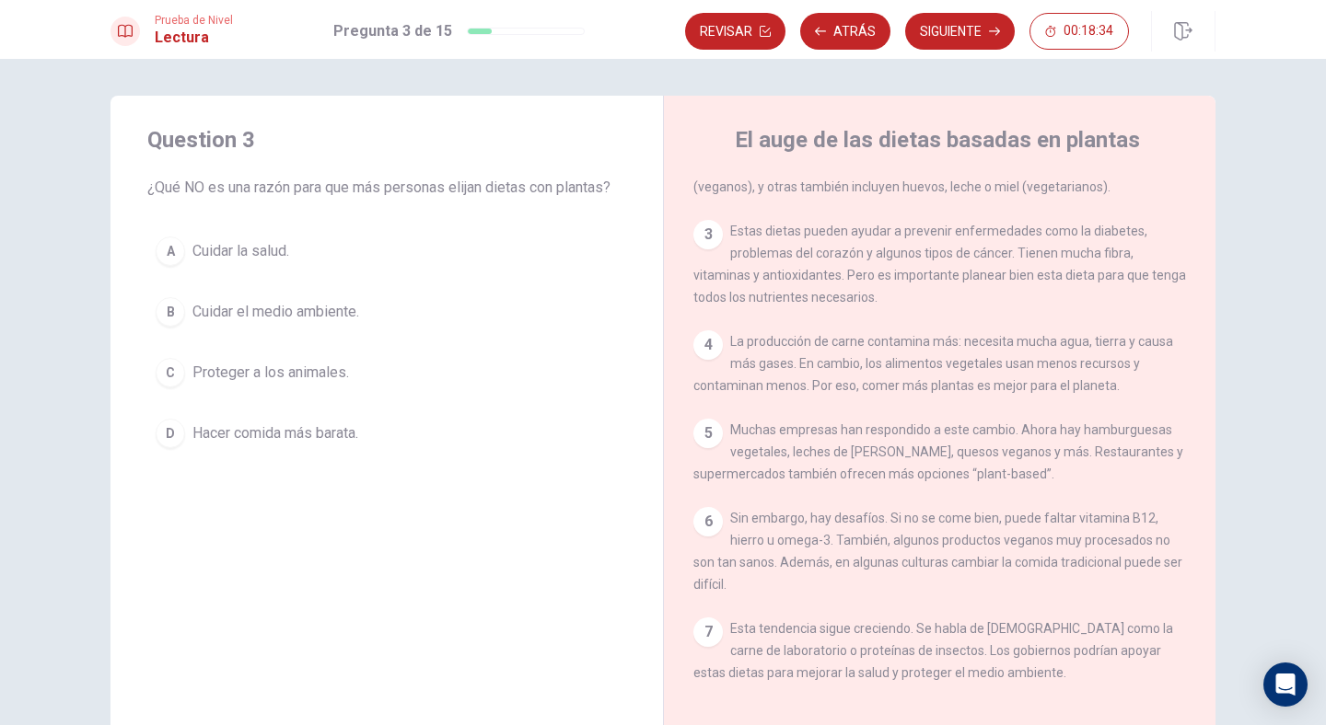
scroll to position [147, 0]
click at [235, 436] on span "Hacer comida más barata." at bounding box center [275, 434] width 166 height 22
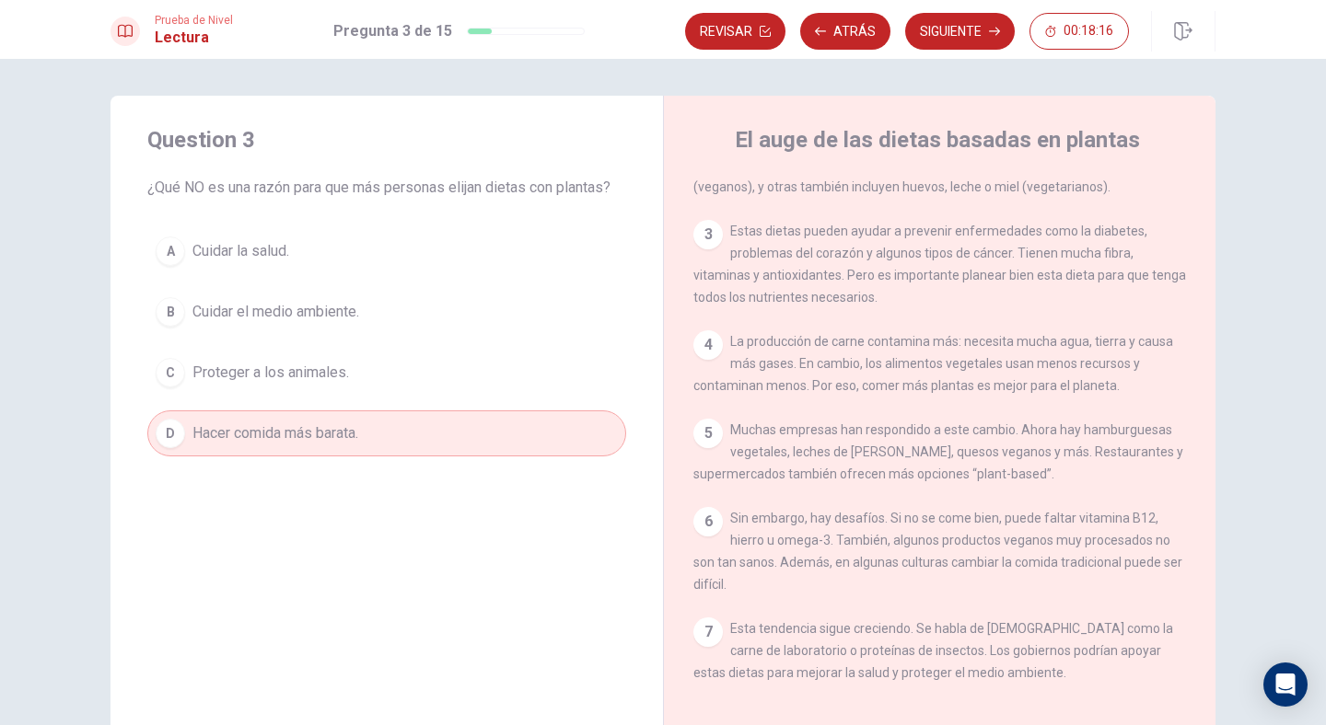
scroll to position [155, 0]
click at [972, 28] on button "Siguiente" at bounding box center [960, 31] width 110 height 37
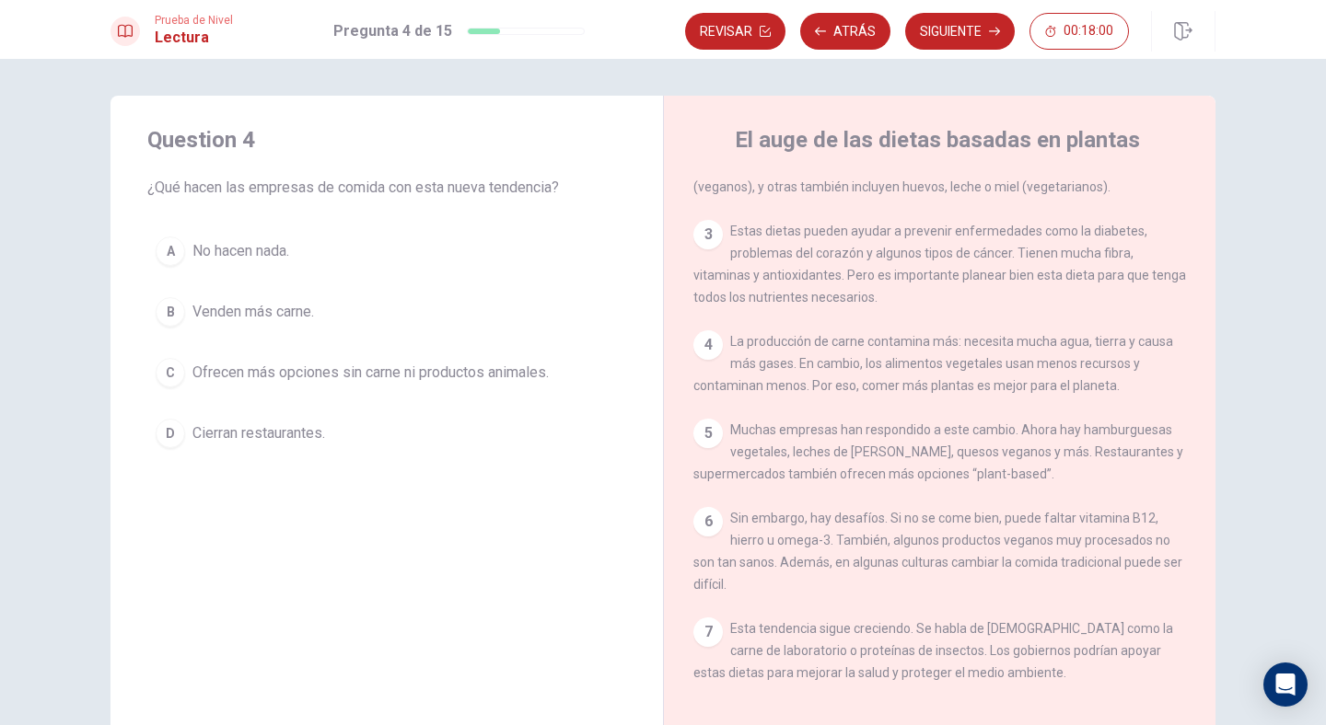
click at [330, 374] on span "Ofrecen más opciones sin carne ni productos animales." at bounding box center [370, 373] width 356 height 22
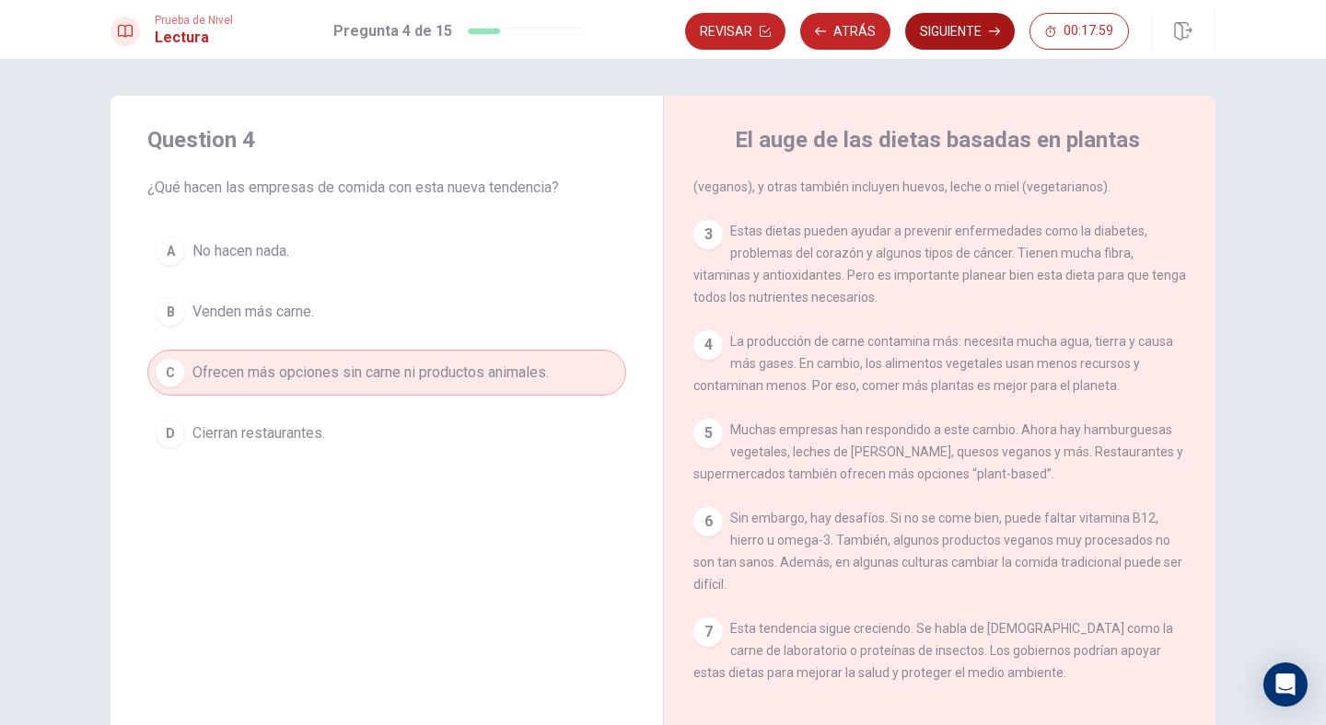
click at [928, 35] on button "Siguiente" at bounding box center [960, 31] width 110 height 37
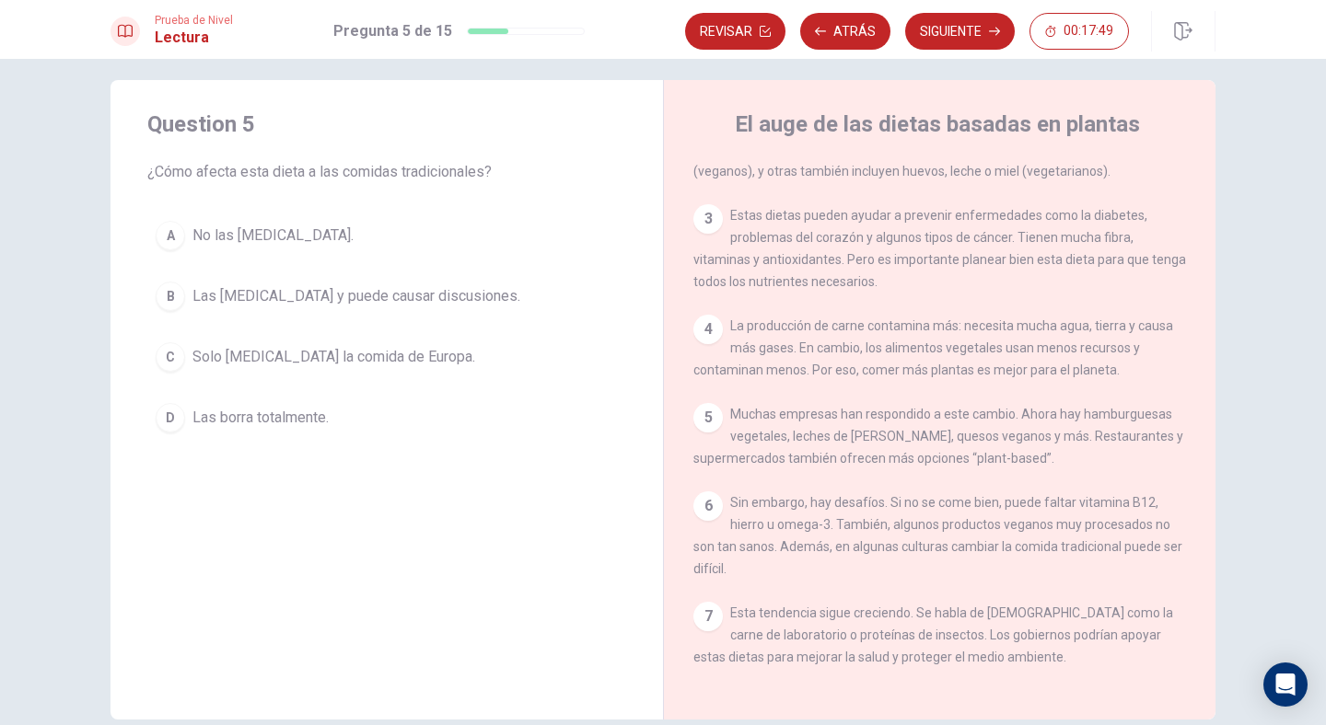
scroll to position [17, 0]
click at [898, 562] on div "6 Sin embargo, hay desafíos. Si no se come bien, puede faltar vitamina B12, hie…" at bounding box center [939, 535] width 493 height 88
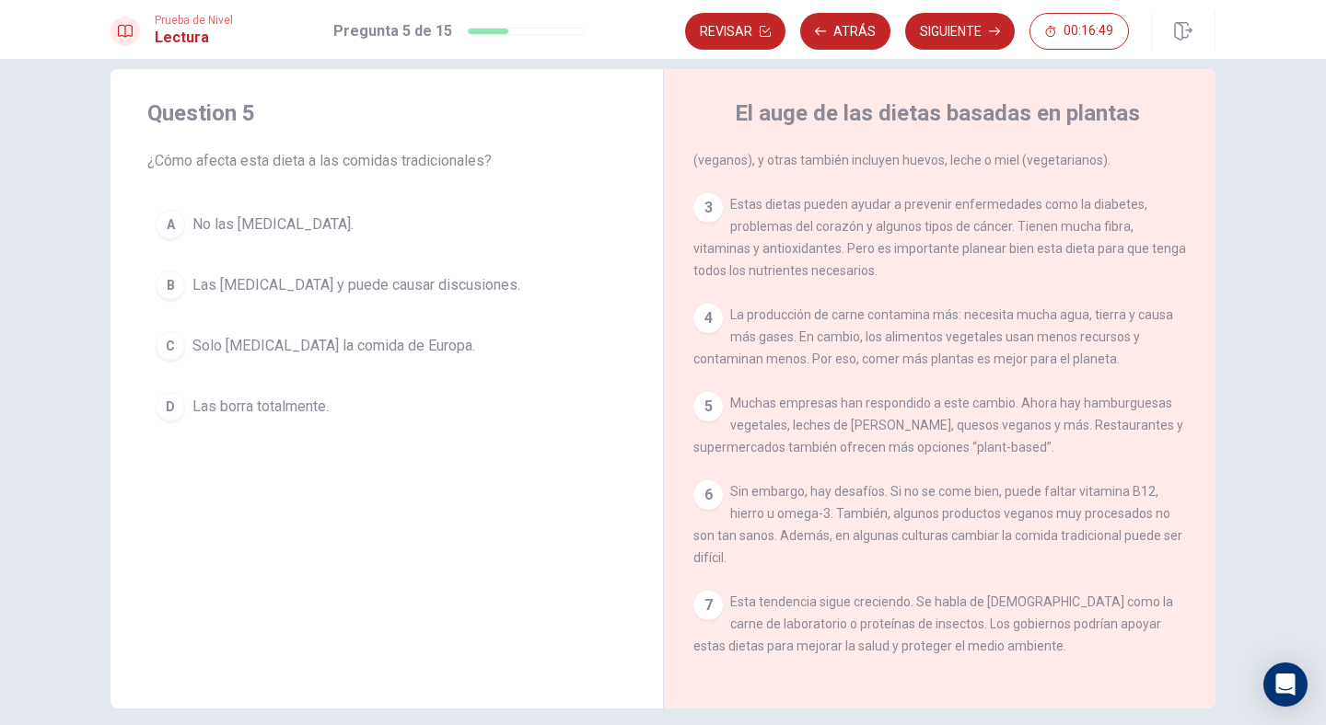
click at [260, 224] on span "No las [MEDICAL_DATA]." at bounding box center [272, 225] width 161 height 22
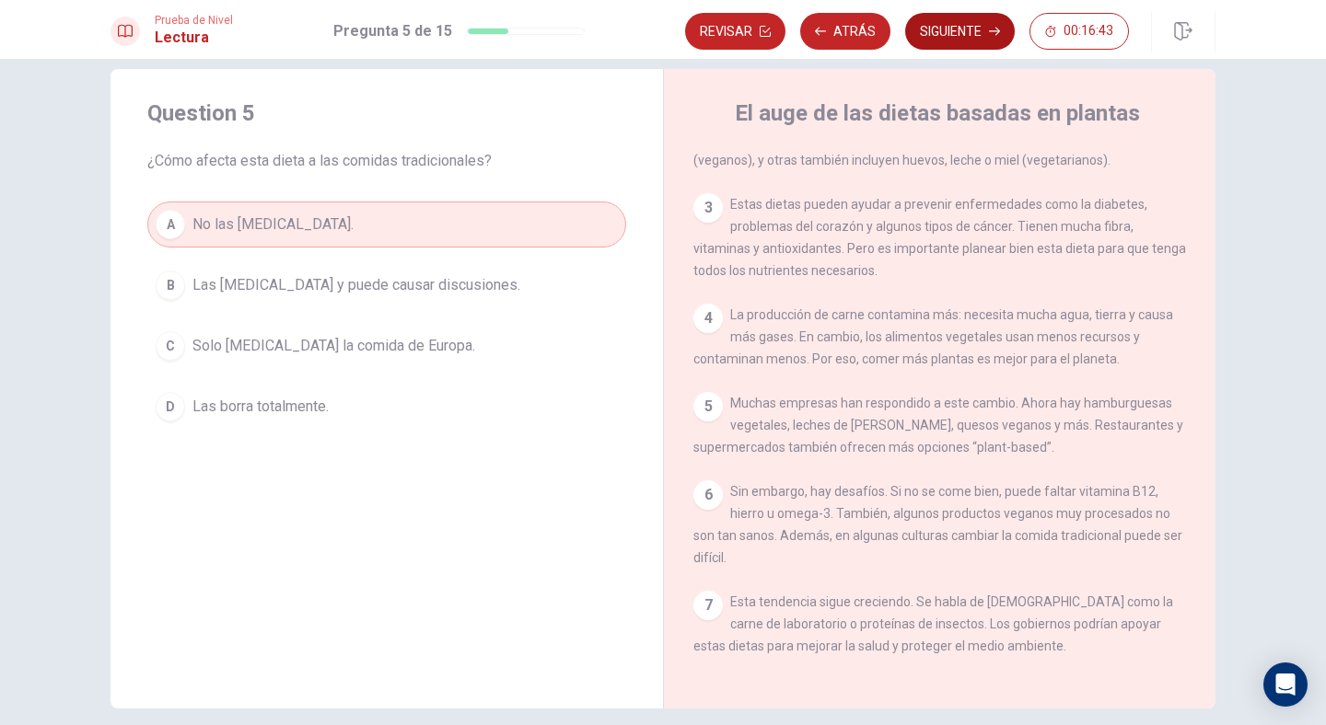
click at [975, 36] on button "Siguiente" at bounding box center [960, 31] width 110 height 37
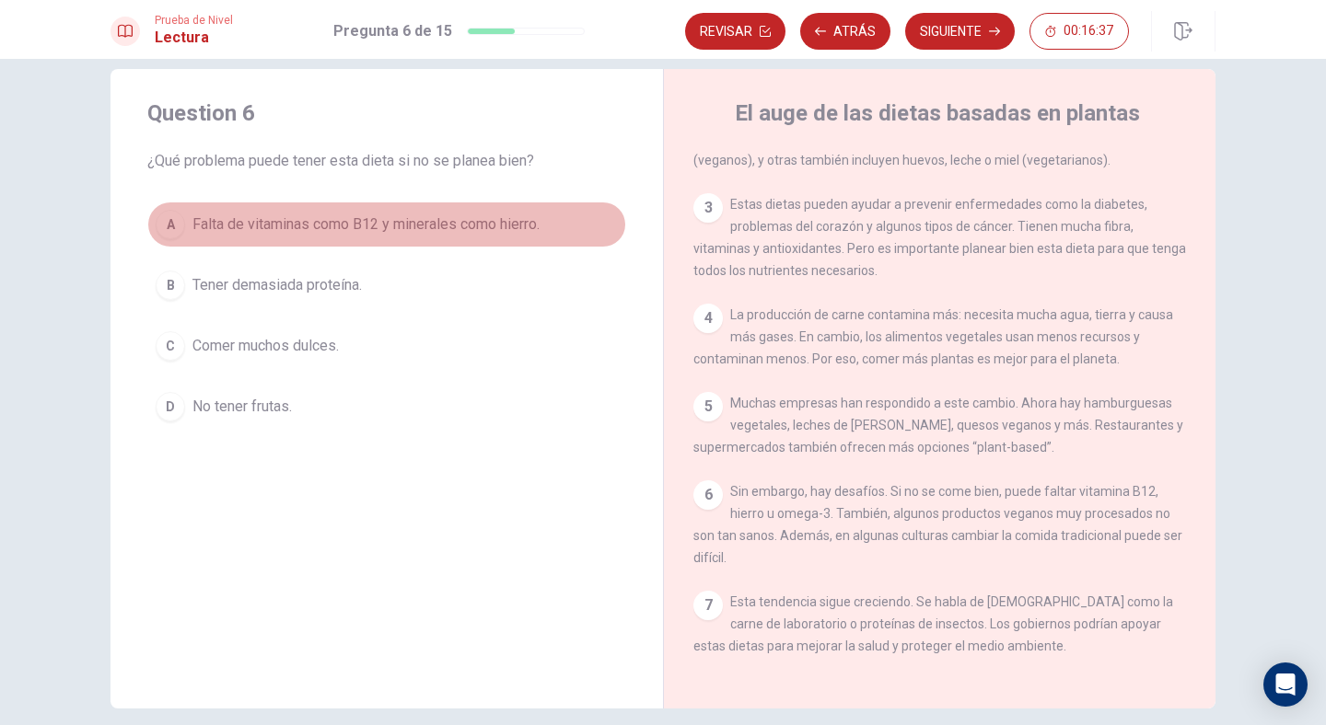
click at [427, 221] on span "Falta de vitaminas como B12 y minerales como hierro." at bounding box center [365, 225] width 347 height 22
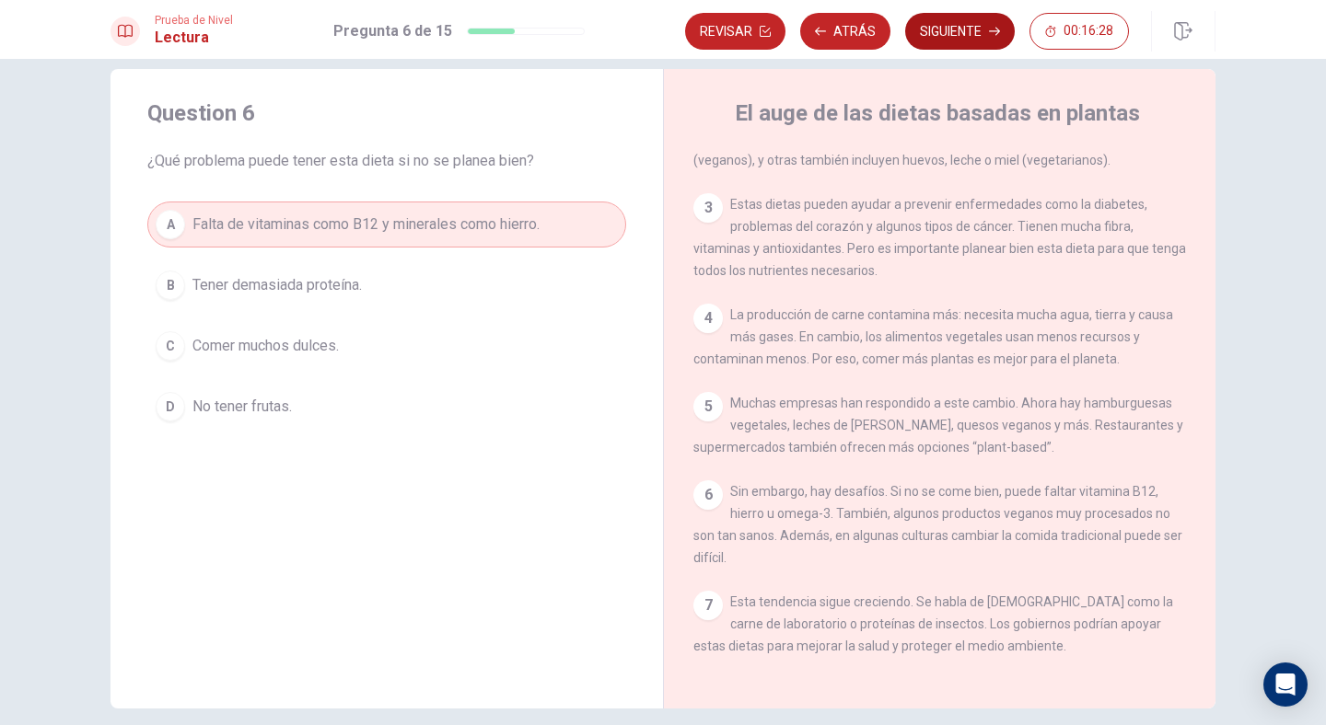
click at [944, 32] on button "Siguiente" at bounding box center [960, 31] width 110 height 37
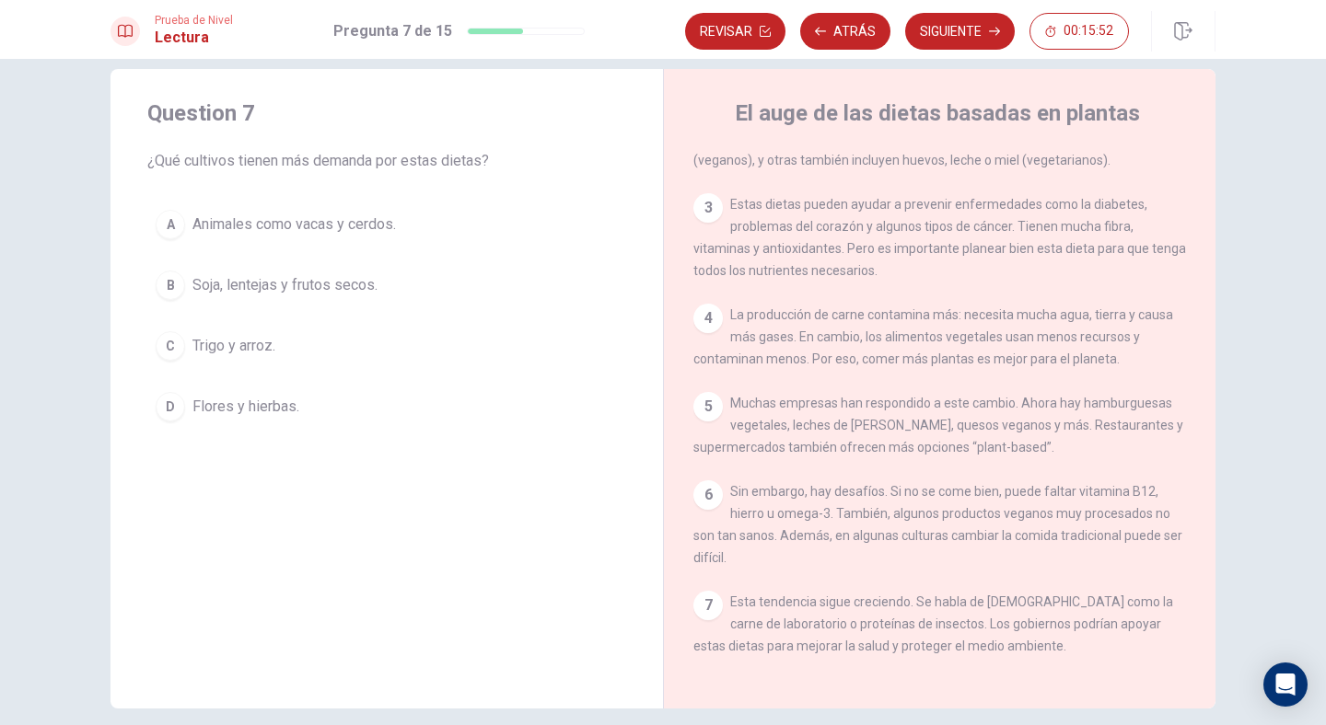
scroll to position [0, 0]
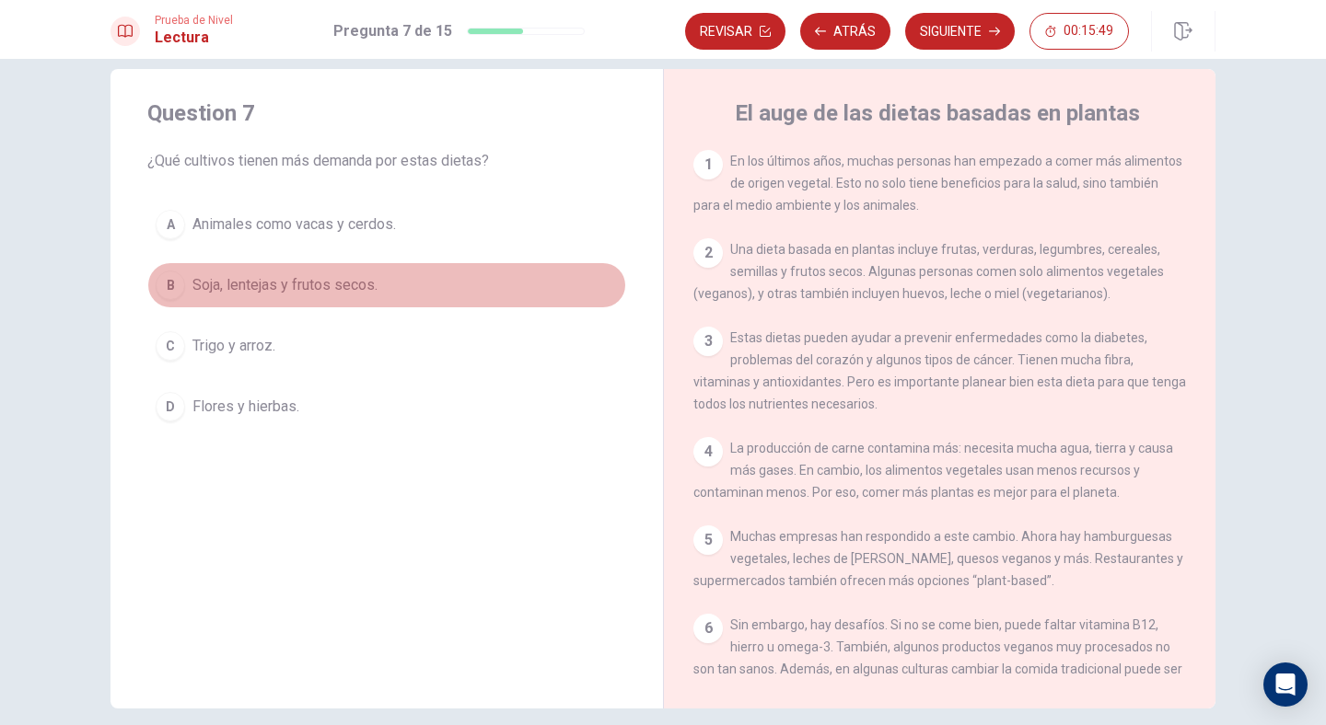
click at [320, 278] on span "Soja, lentejas y frutos secos." at bounding box center [284, 285] width 185 height 22
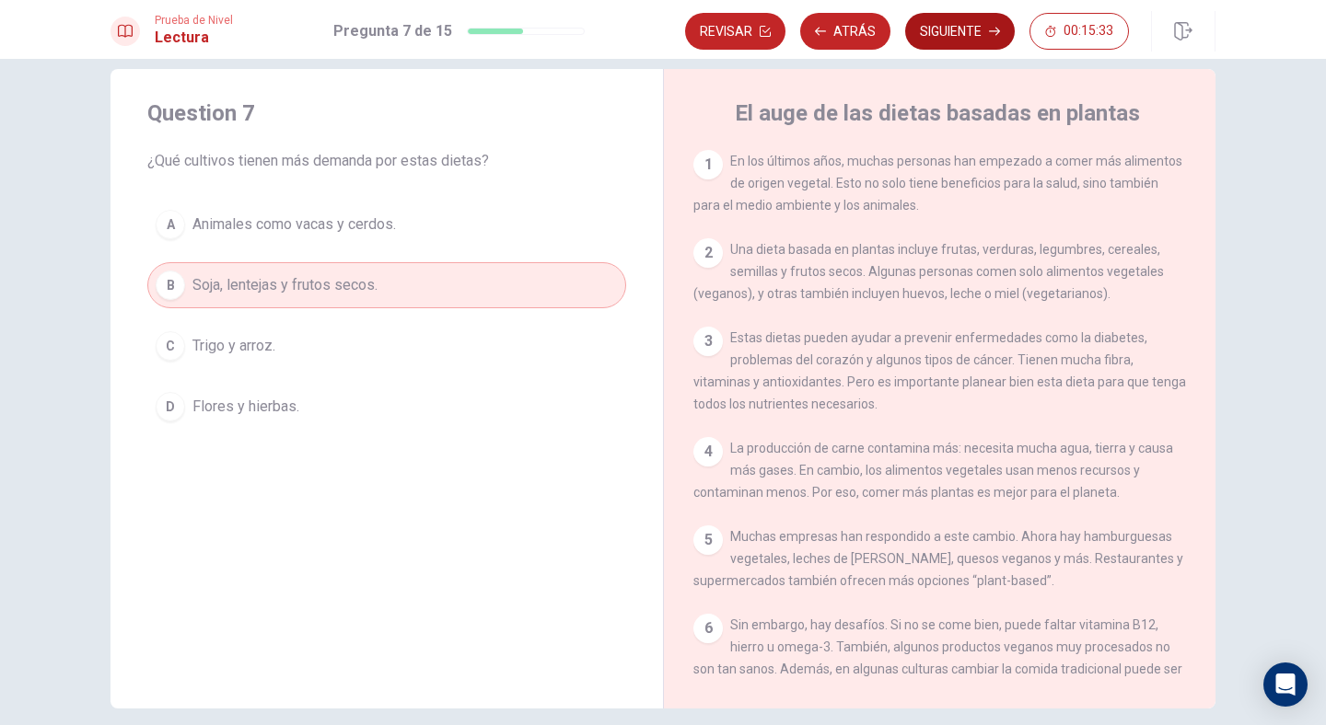
click at [945, 33] on button "Siguiente" at bounding box center [960, 31] width 110 height 37
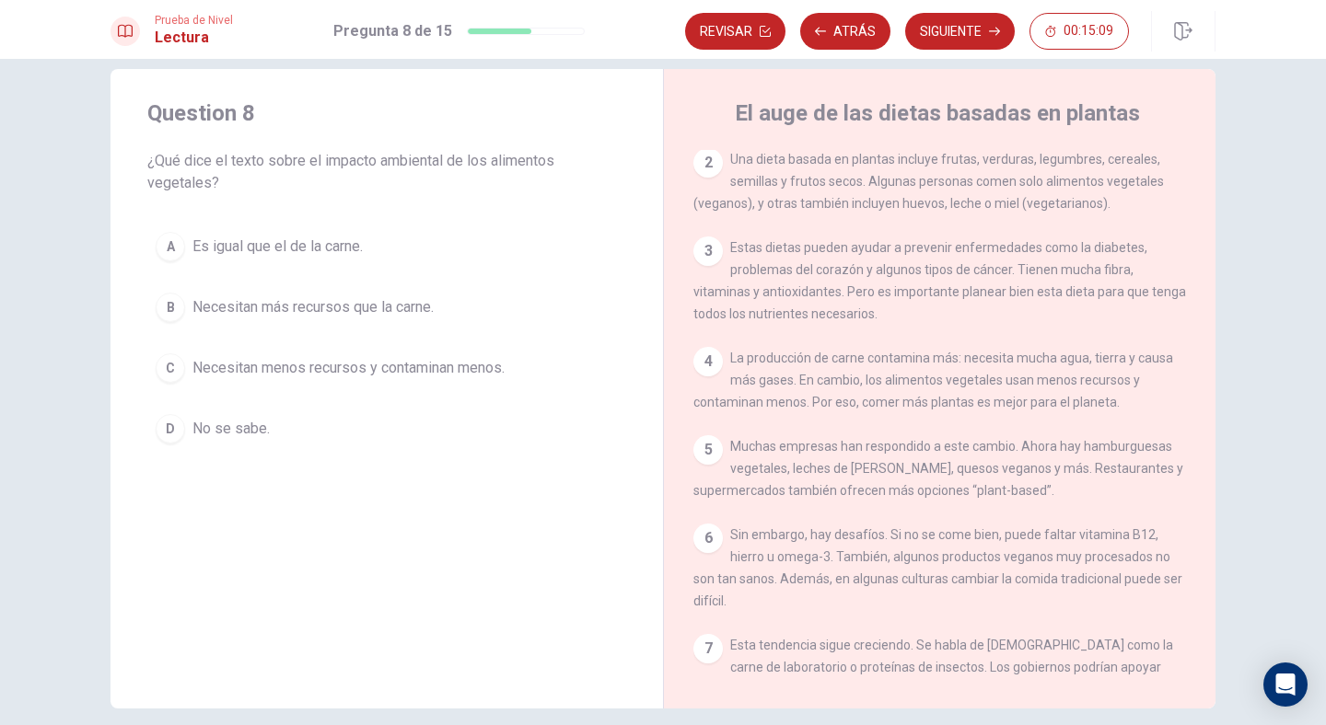
scroll to position [88, 0]
click at [410, 364] on span "Necesitan menos recursos y contaminan menos." at bounding box center [348, 368] width 312 height 22
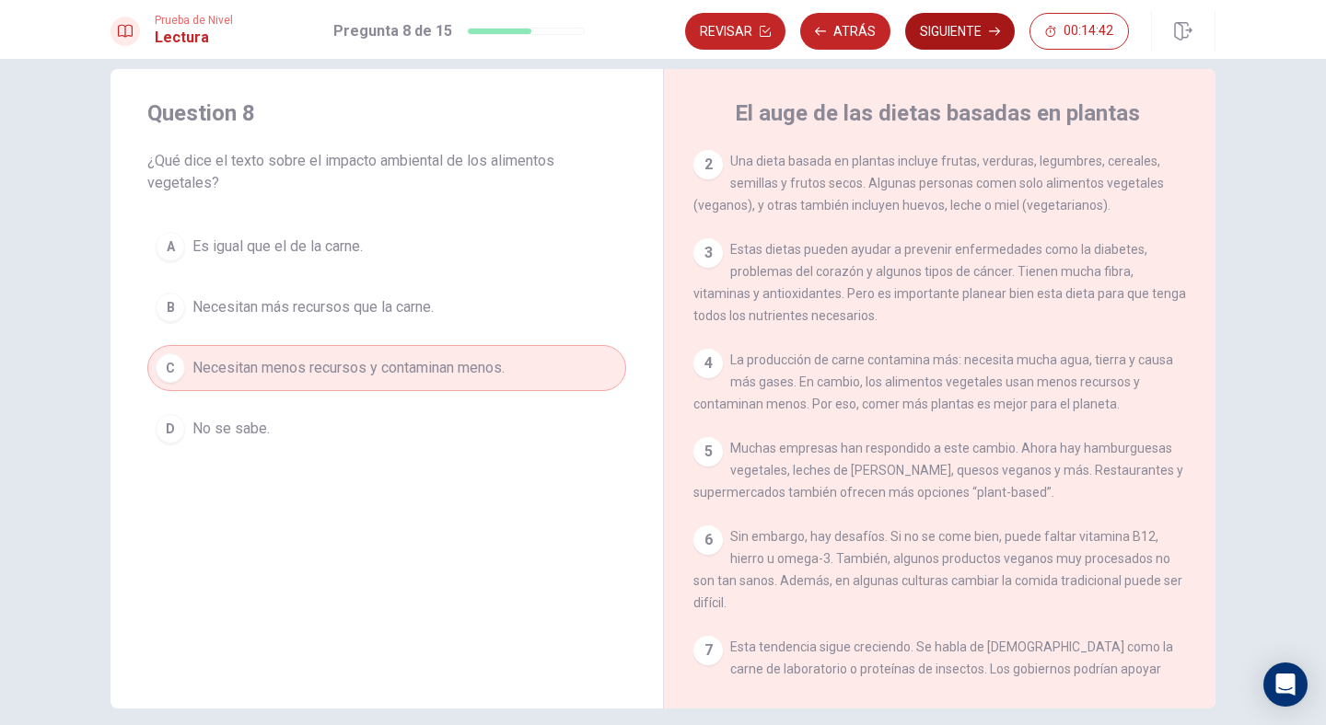
click at [957, 38] on button "Siguiente" at bounding box center [960, 31] width 110 height 37
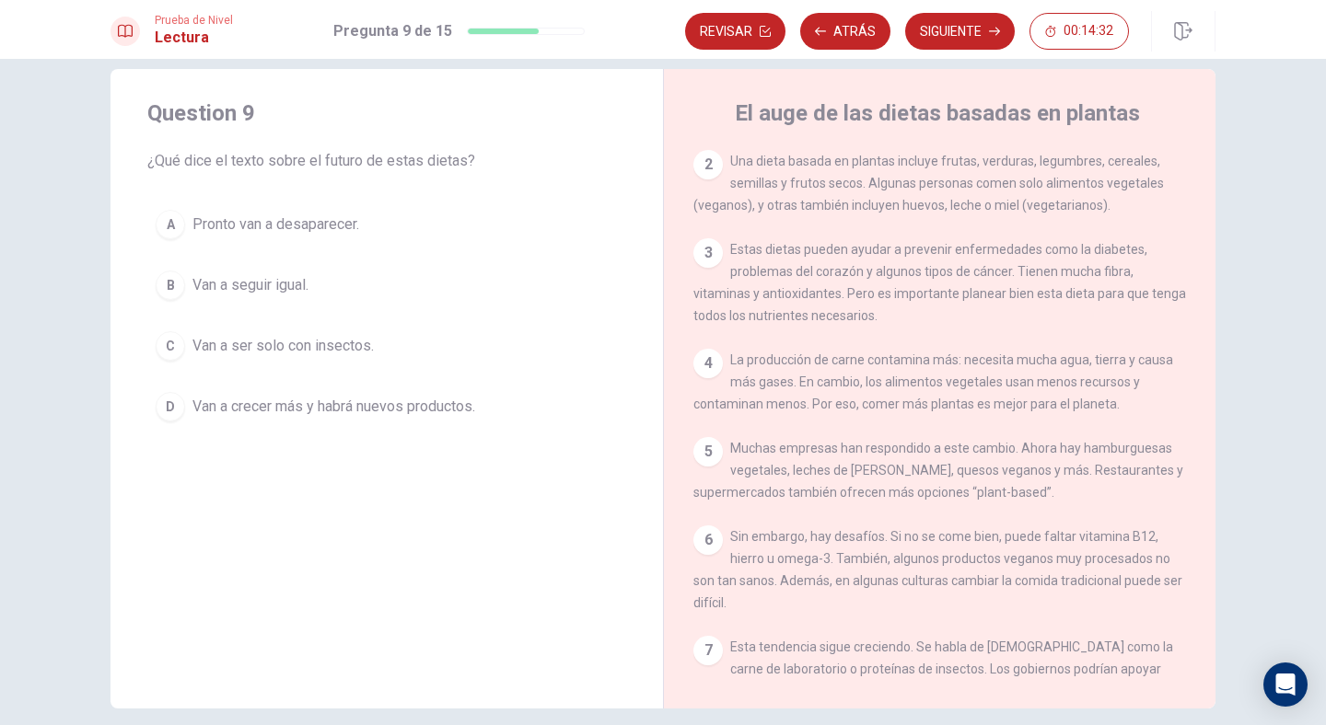
scroll to position [155, 0]
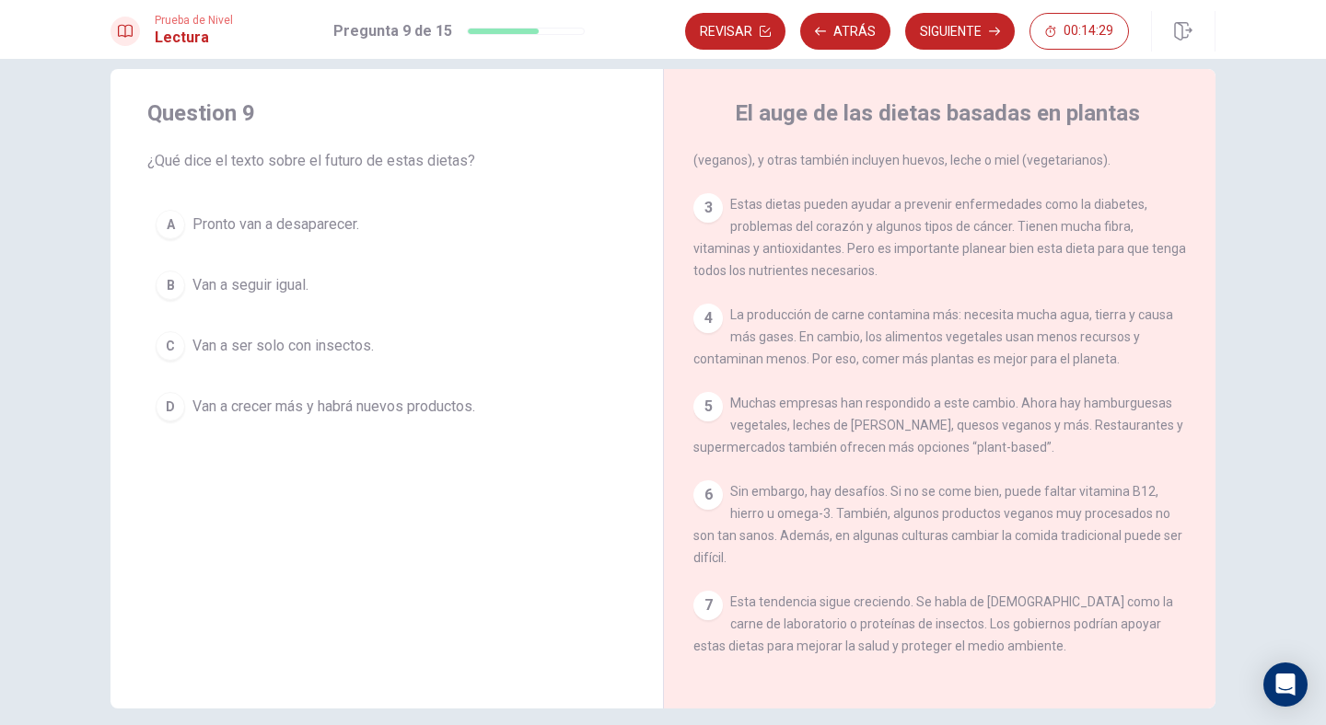
click at [452, 402] on span "Van a crecer más y habrá nuevos productos." at bounding box center [333, 407] width 283 height 22
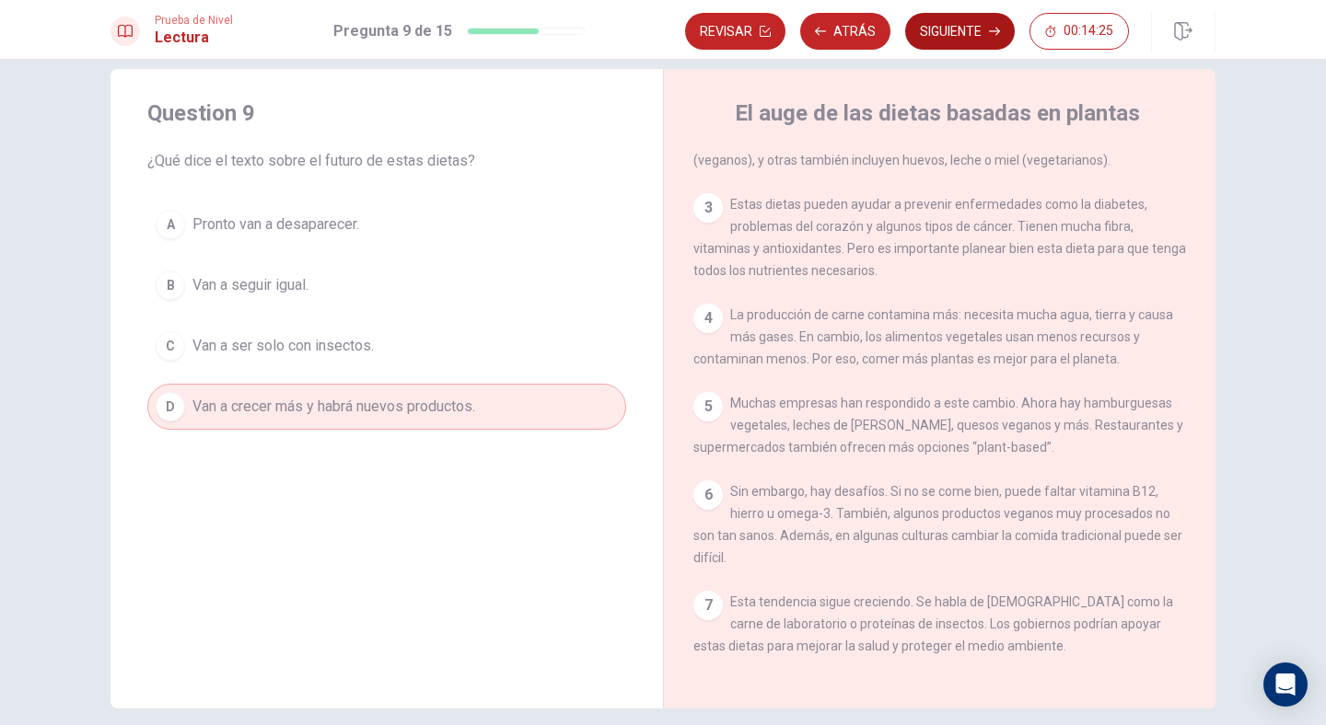
click at [948, 29] on button "Siguiente" at bounding box center [960, 31] width 110 height 37
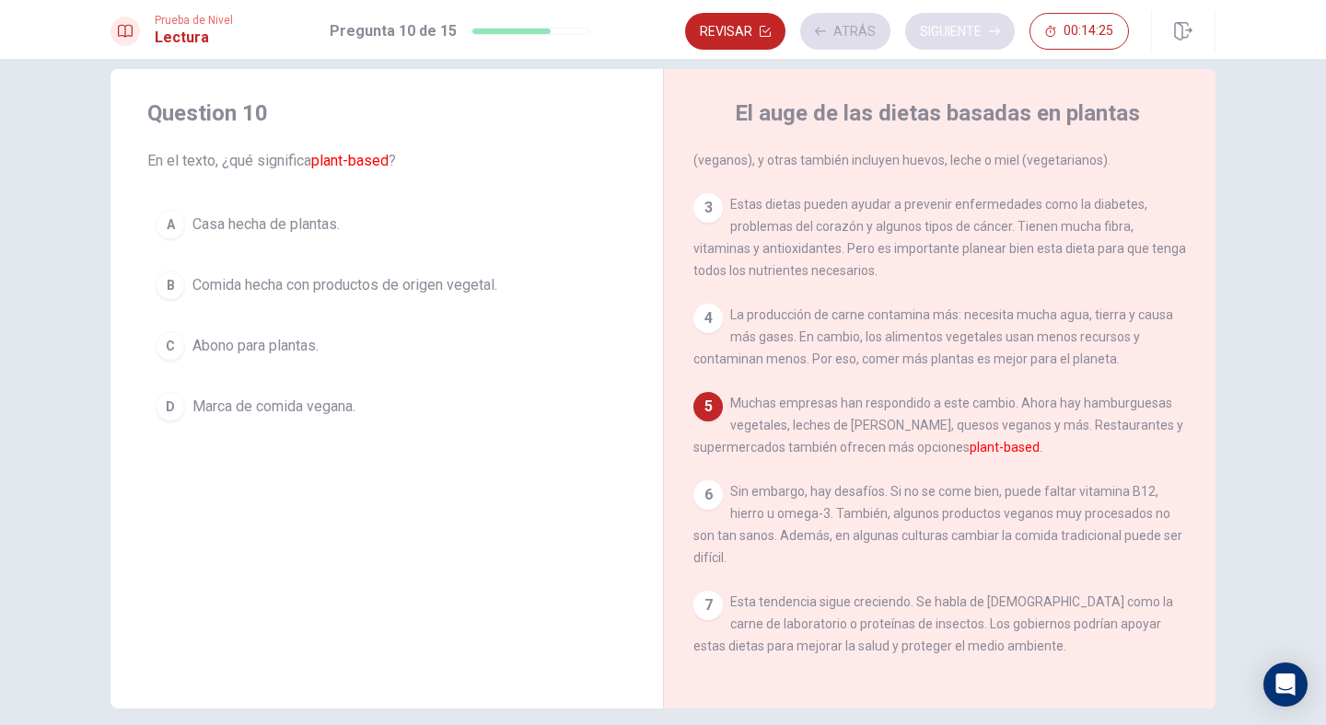
scroll to position [111, 0]
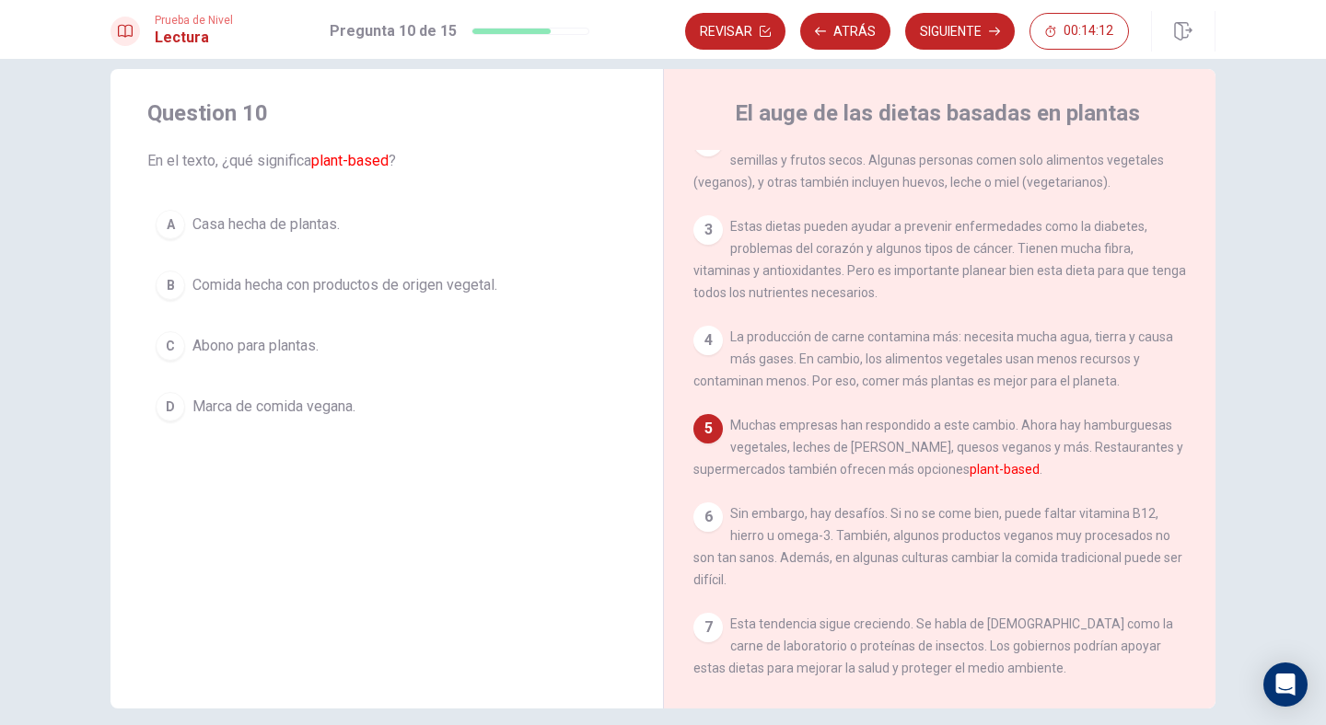
click at [399, 287] on span "Comida hecha con productos de origen vegetal." at bounding box center [344, 285] width 305 height 22
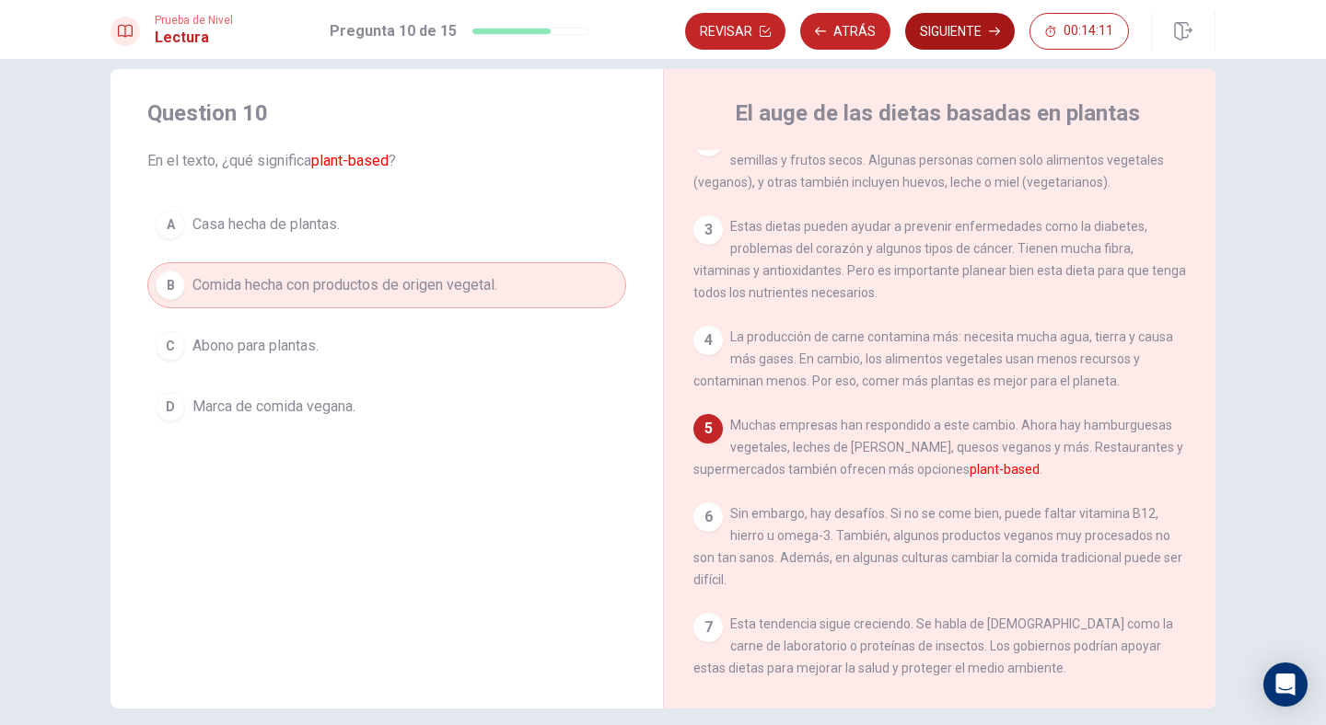
click at [961, 28] on button "Siguiente" at bounding box center [960, 31] width 110 height 37
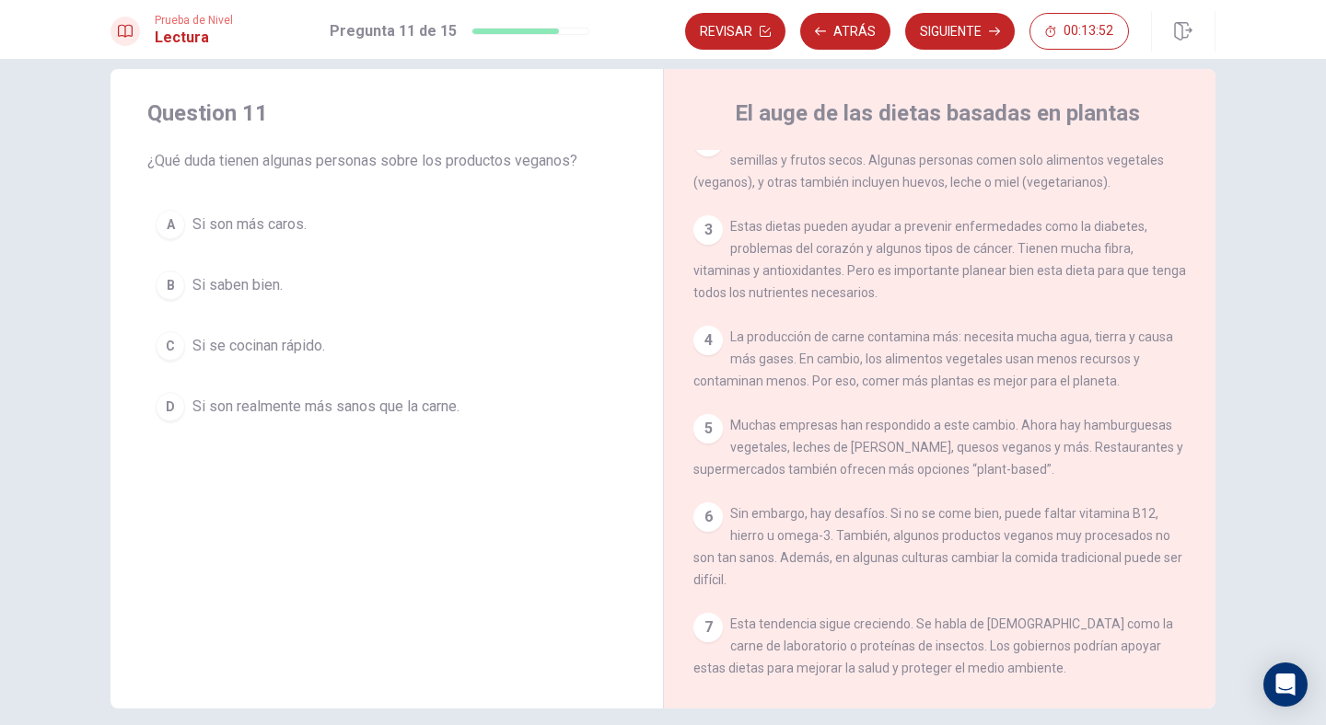
click at [322, 406] on span "Si son realmente más sanos que la carne." at bounding box center [325, 407] width 267 height 22
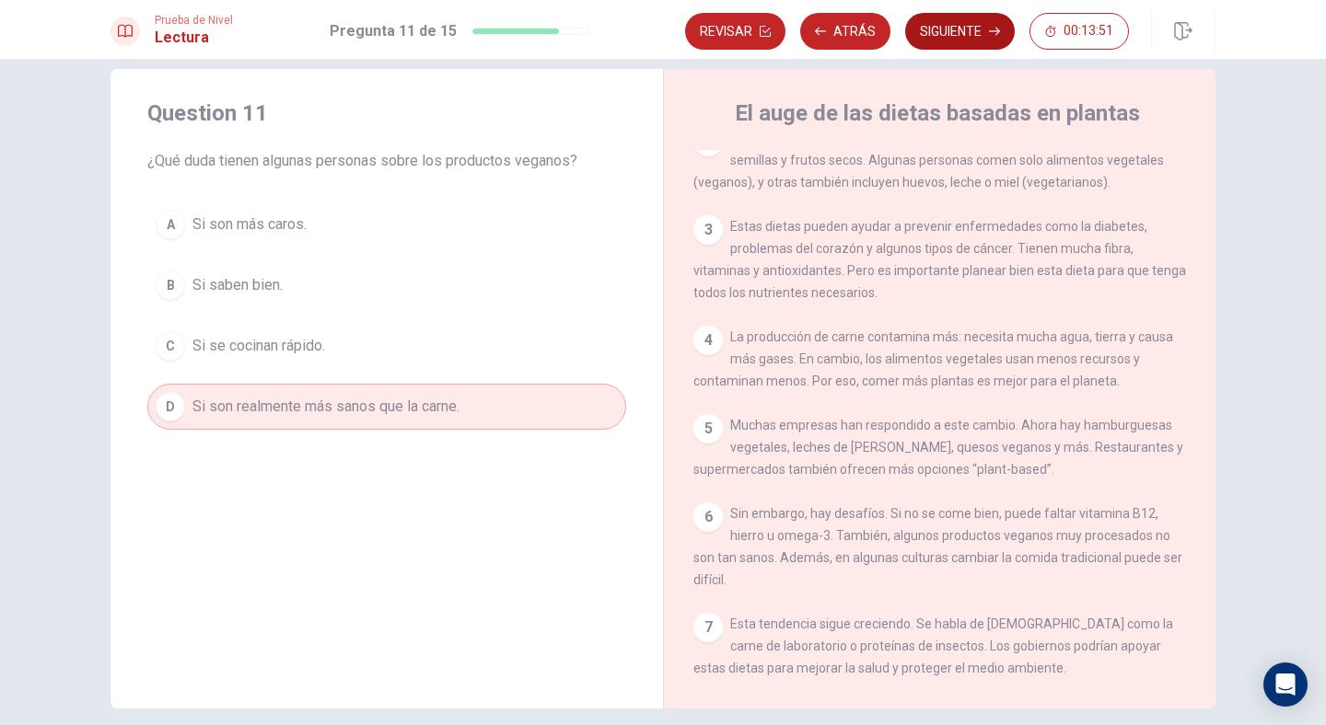
click at [962, 29] on button "Siguiente" at bounding box center [960, 31] width 110 height 37
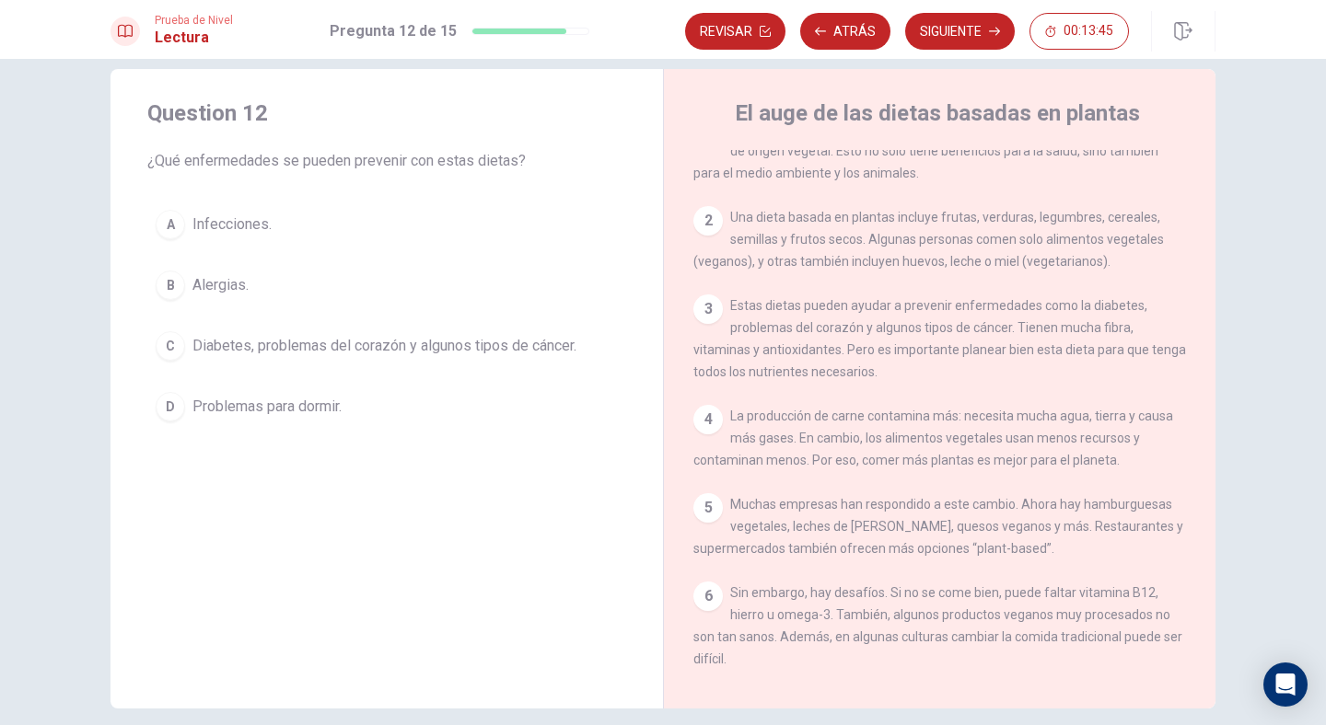
scroll to position [0, 0]
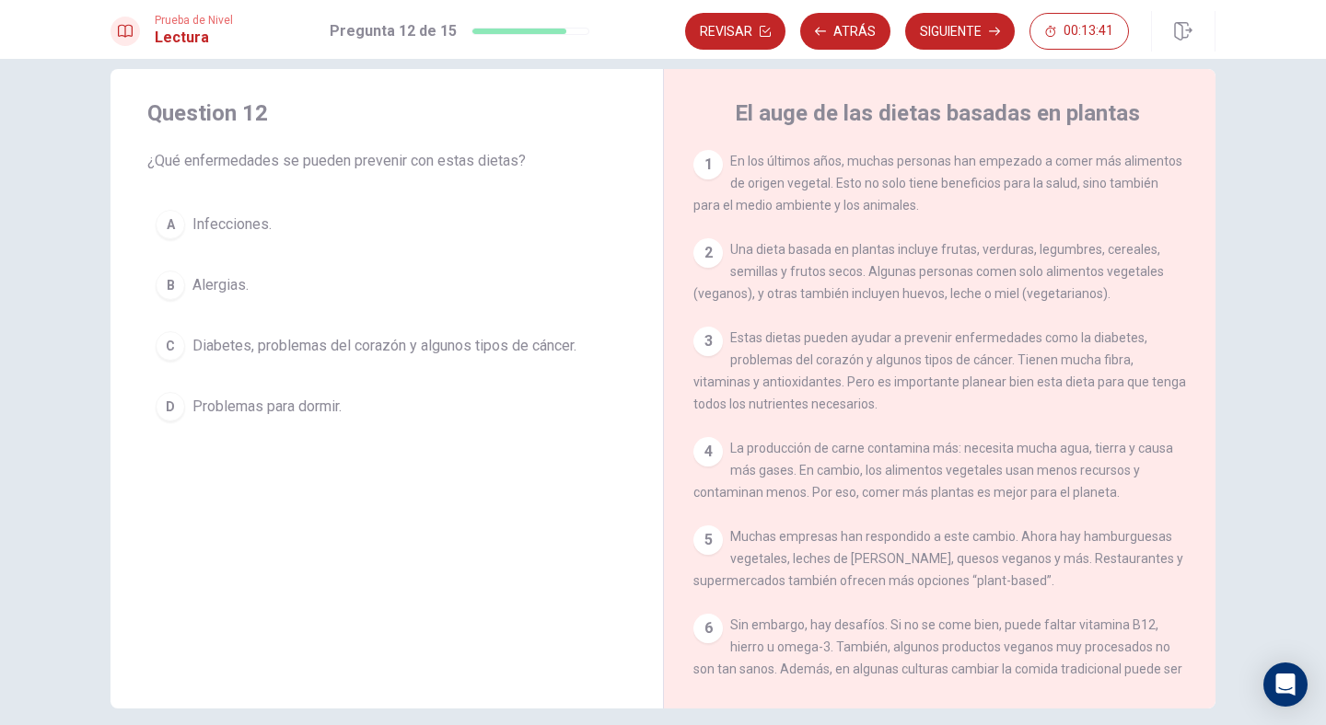
click at [314, 339] on span "Diabetes, problemas del corazón y algunos tipos de cáncer." at bounding box center [384, 346] width 384 height 22
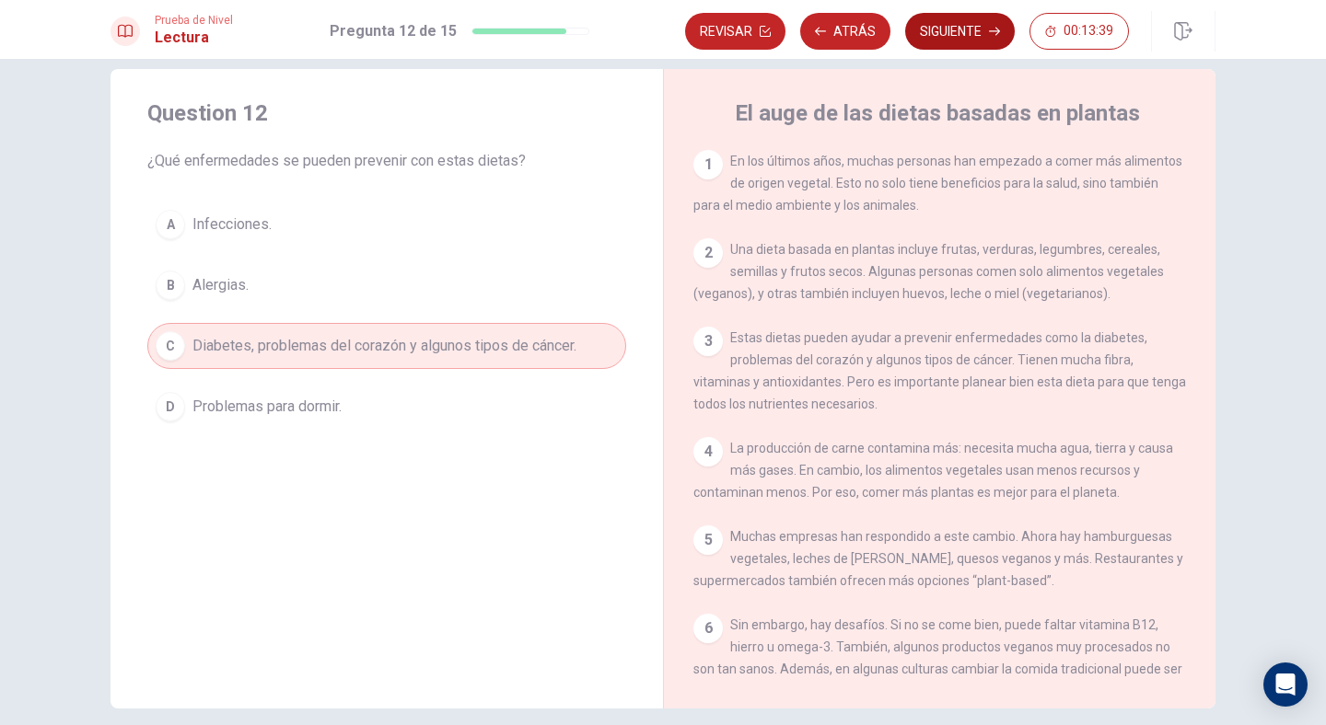
click at [947, 29] on button "Siguiente" at bounding box center [960, 31] width 110 height 37
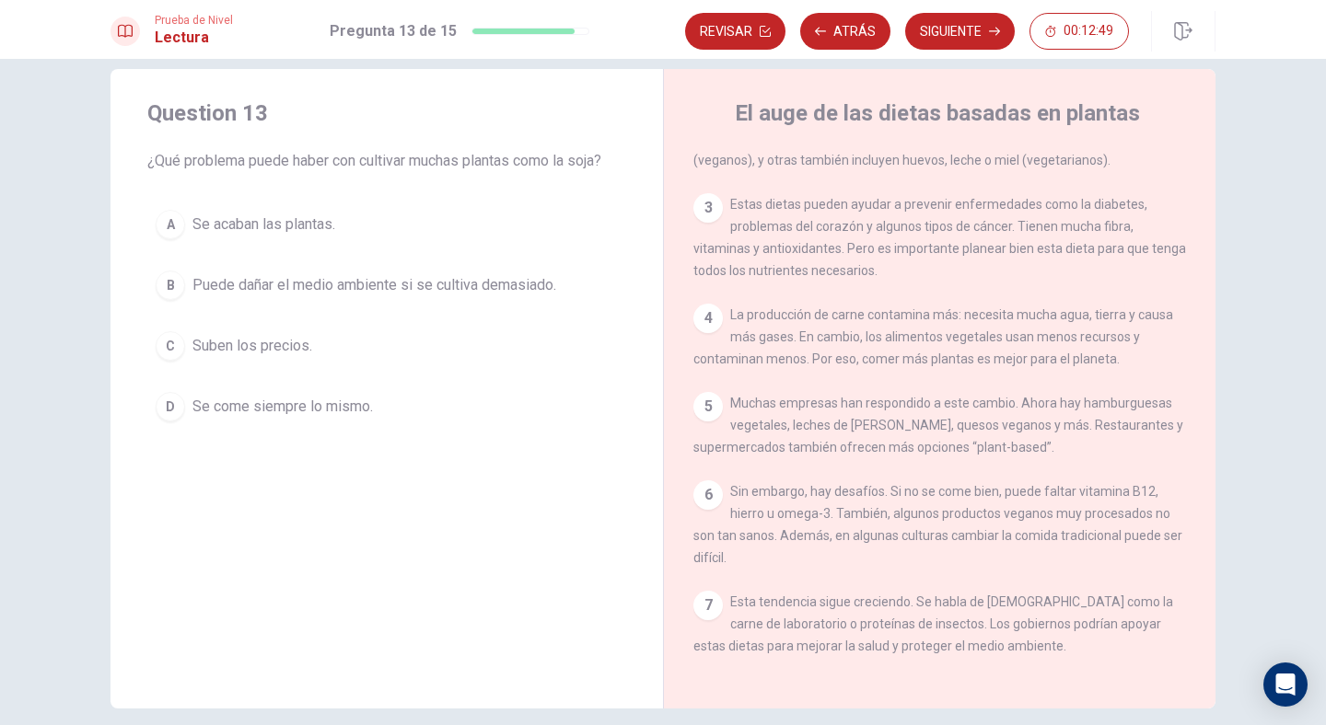
scroll to position [155, 0]
click at [353, 293] on span "Puede dañar el medio ambiente si se cultiva demasiado." at bounding box center [374, 285] width 364 height 22
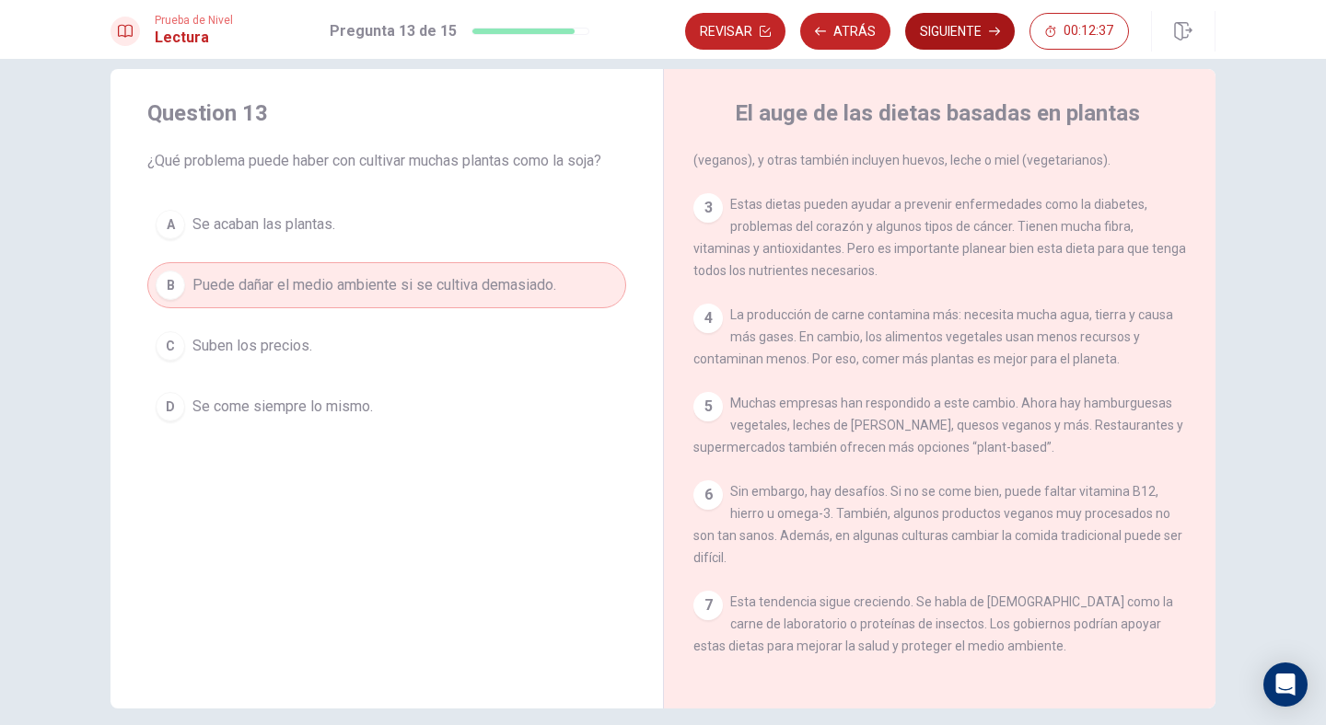
click at [952, 39] on button "Siguiente" at bounding box center [960, 31] width 110 height 37
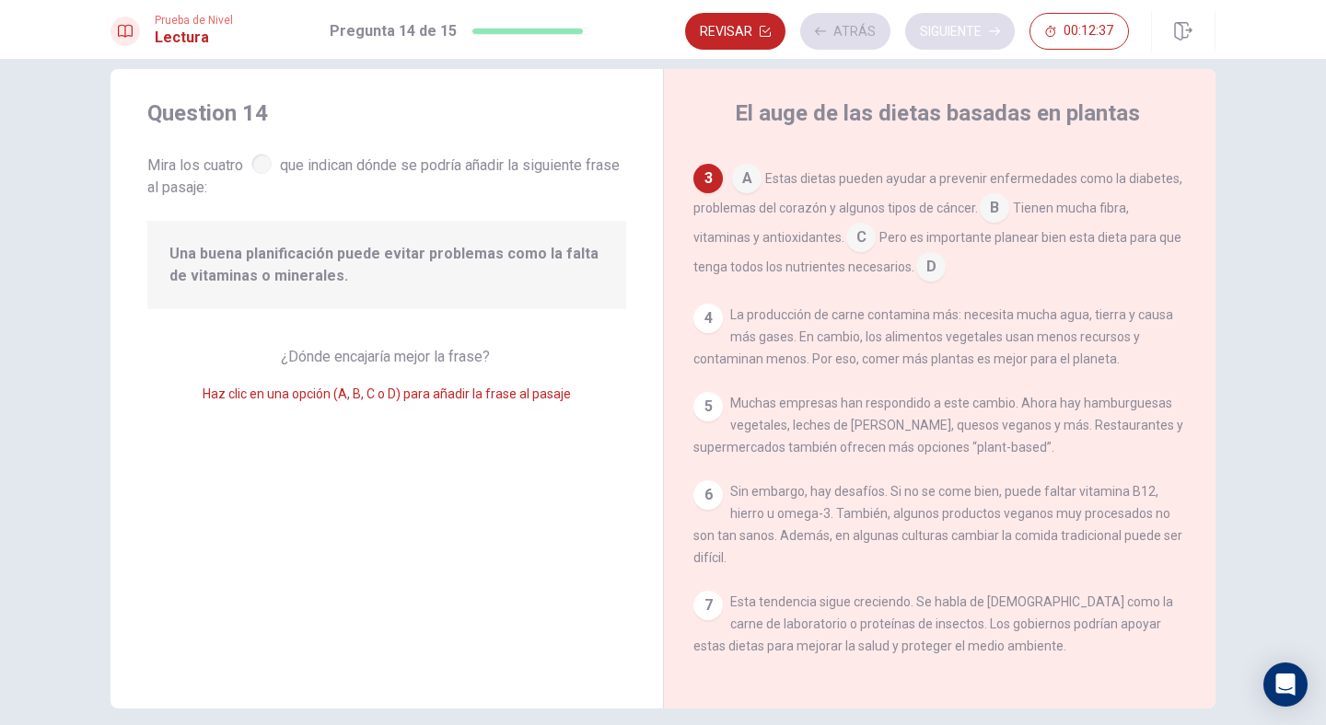
scroll to position [180, 0]
click at [930, 263] on input at bounding box center [930, 268] width 29 height 29
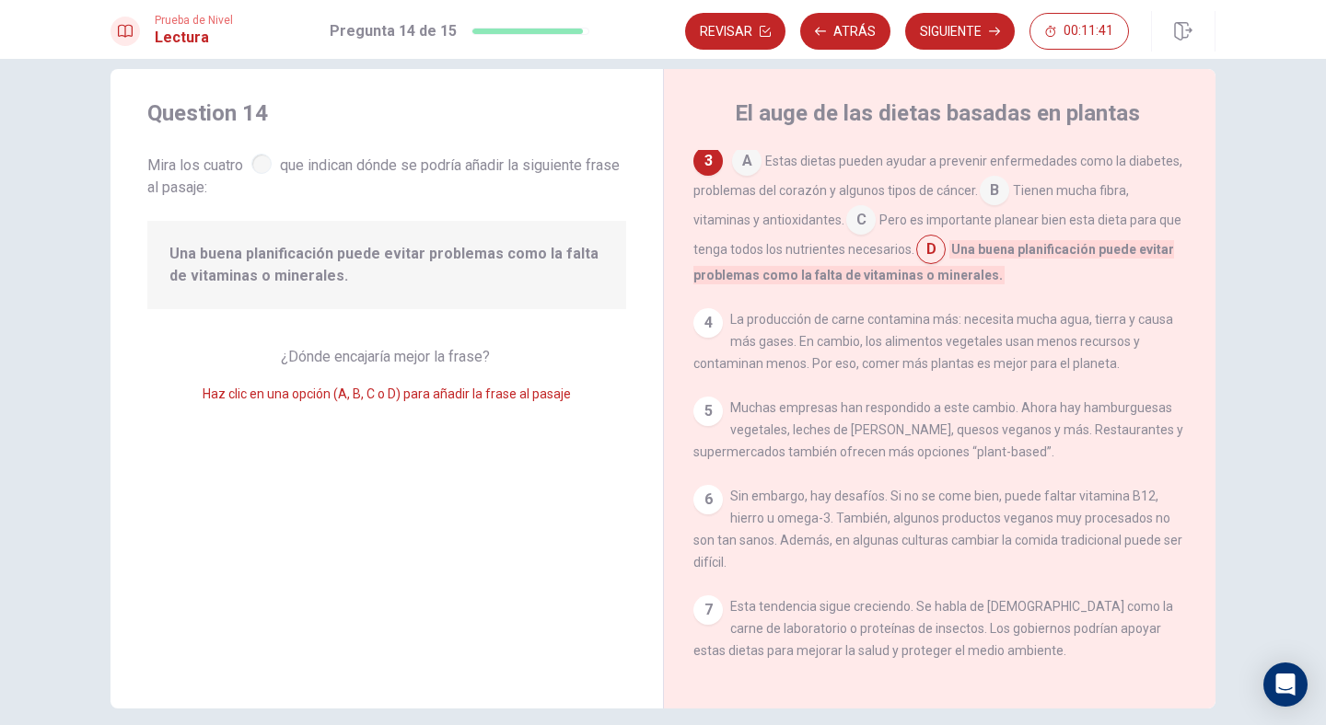
click at [859, 227] on input at bounding box center [860, 221] width 29 height 29
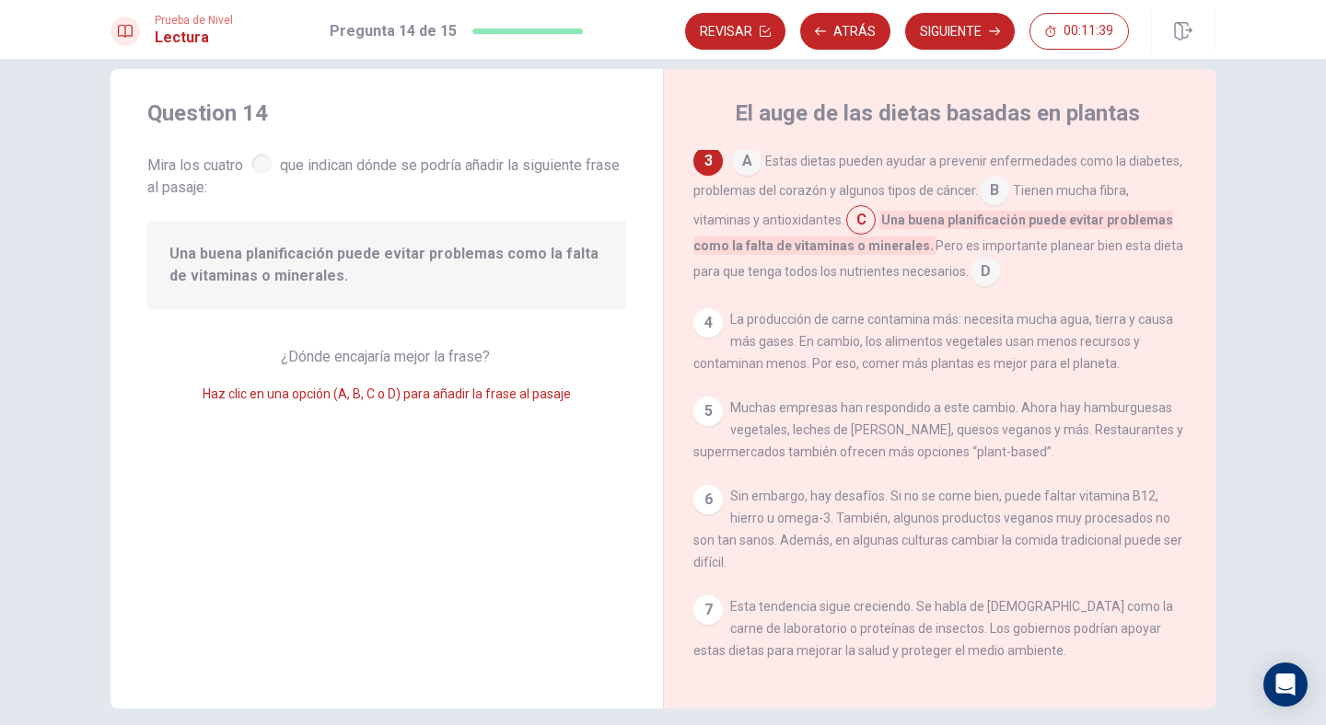
click at [987, 272] on input at bounding box center [984, 273] width 29 height 29
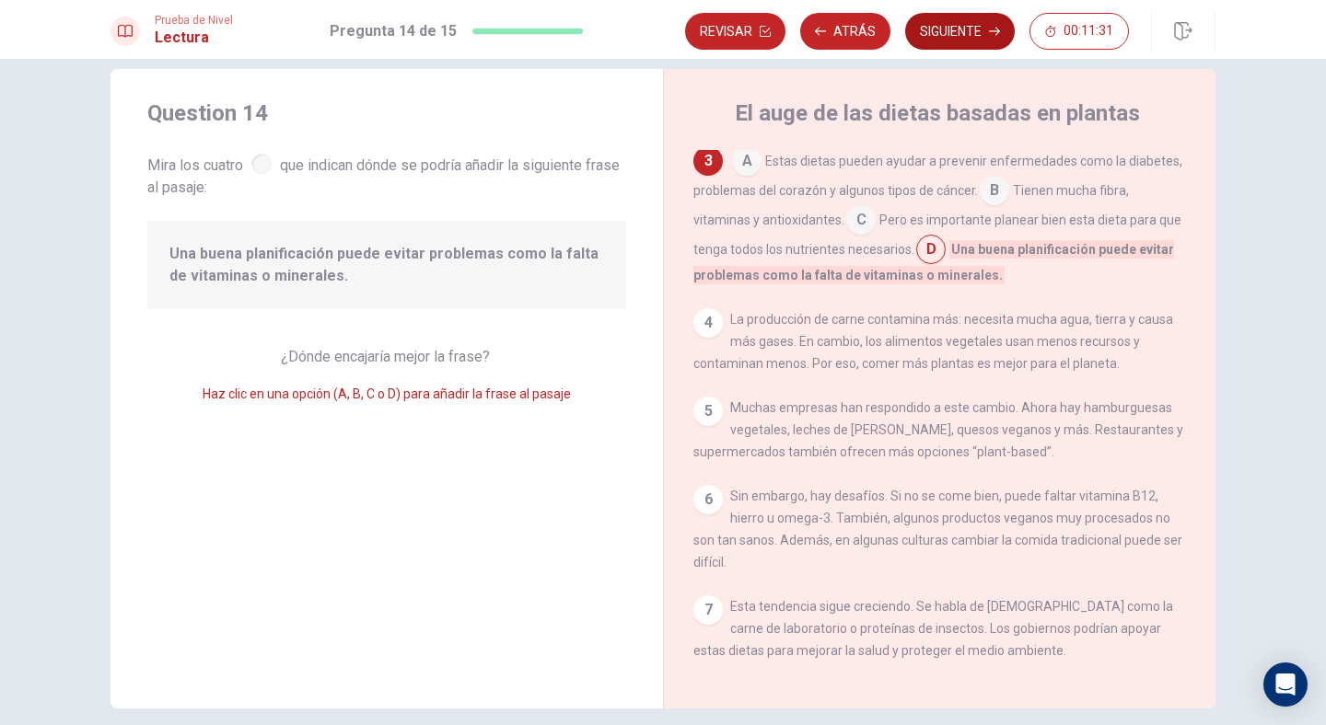
click at [942, 27] on button "Siguiente" at bounding box center [960, 31] width 110 height 37
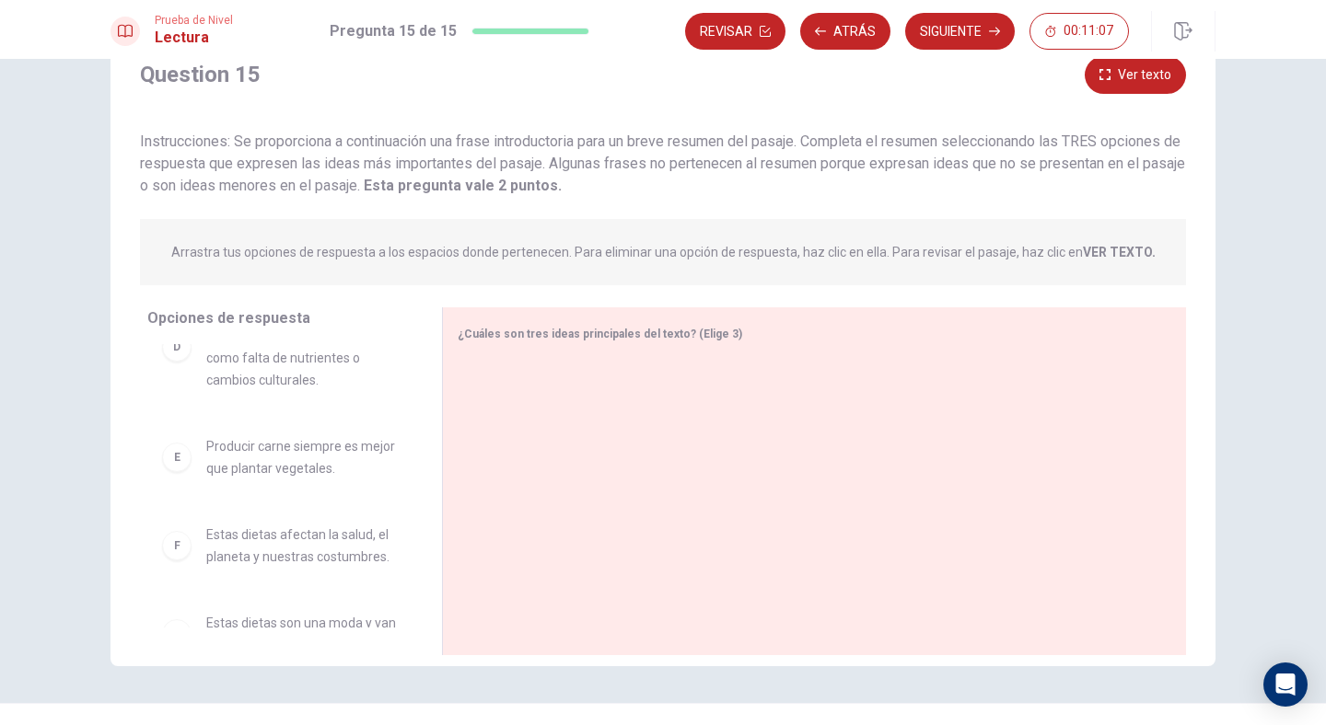
scroll to position [365, 0]
click at [317, 542] on span "Estas dietas afectan la salud, el planeta y nuestras costumbres." at bounding box center [301, 547] width 191 height 44
drag, startPoint x: 317, startPoint y: 542, endPoint x: 672, endPoint y: 400, distance: 382.9
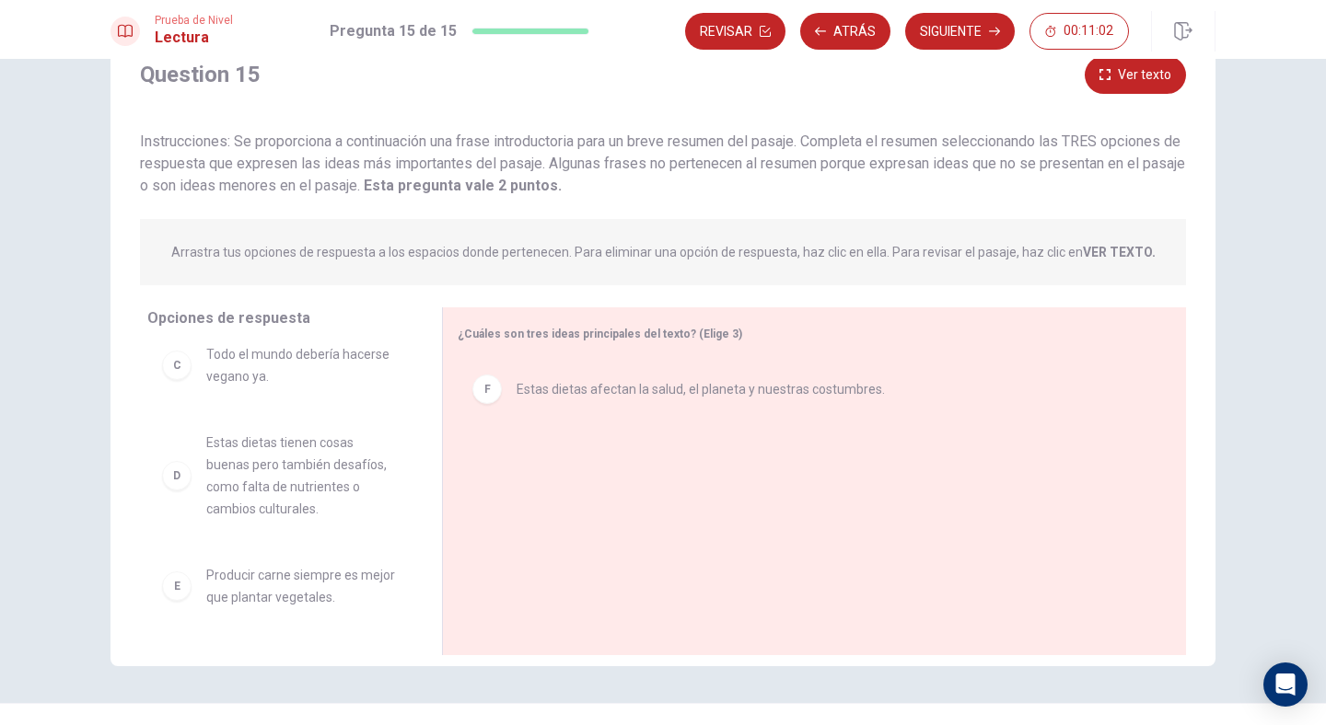
scroll to position [233, 0]
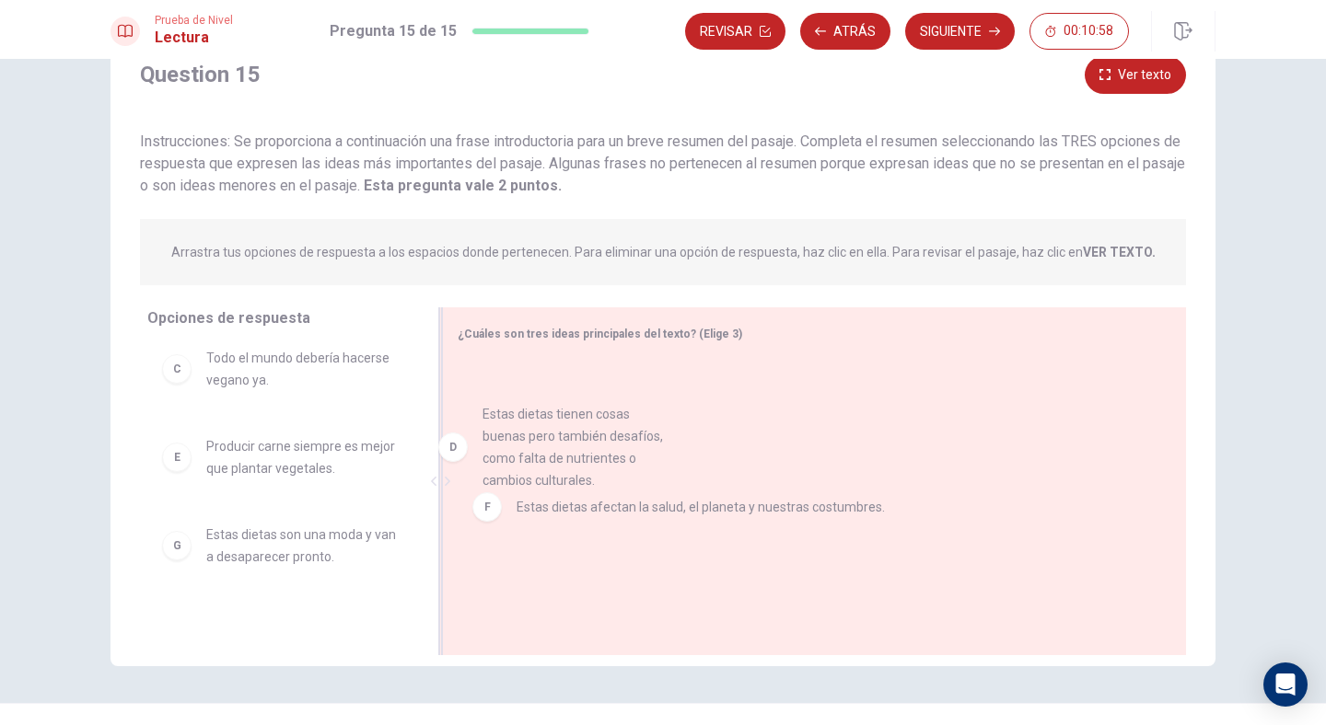
drag, startPoint x: 314, startPoint y: 517, endPoint x: 603, endPoint y: 484, distance: 290.9
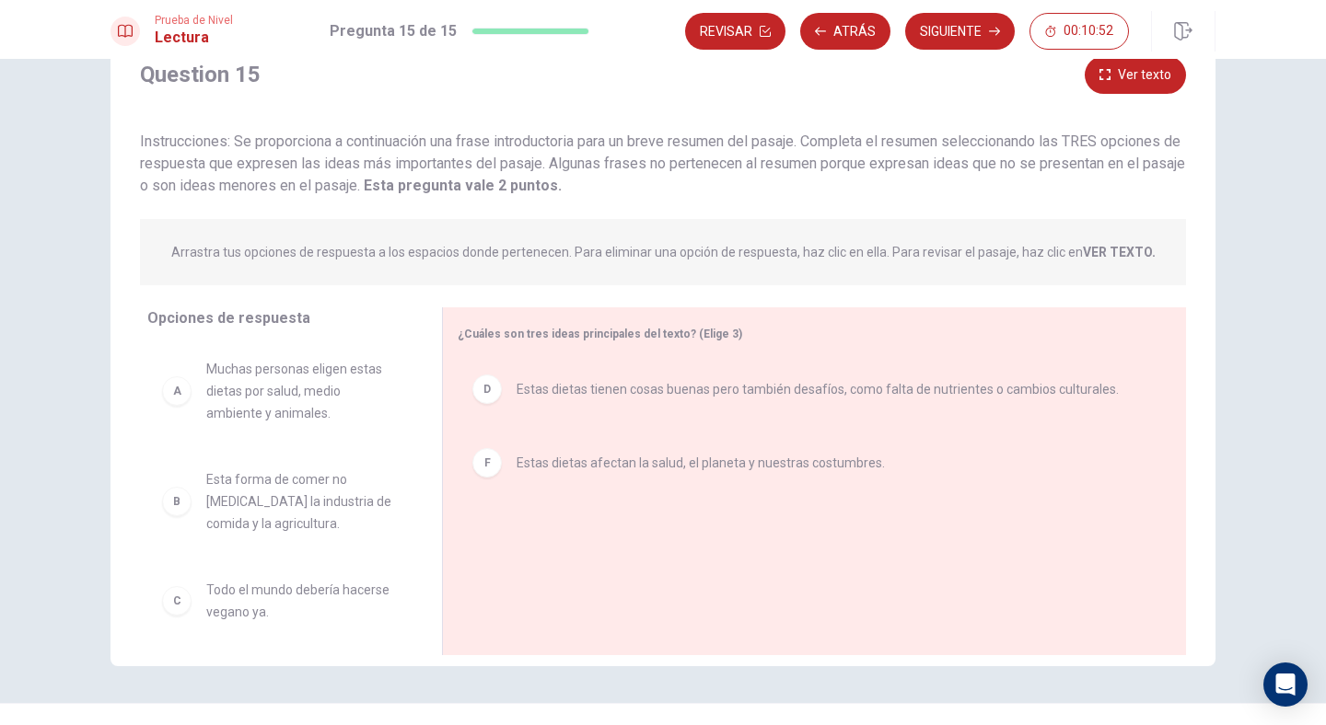
scroll to position [0, 0]
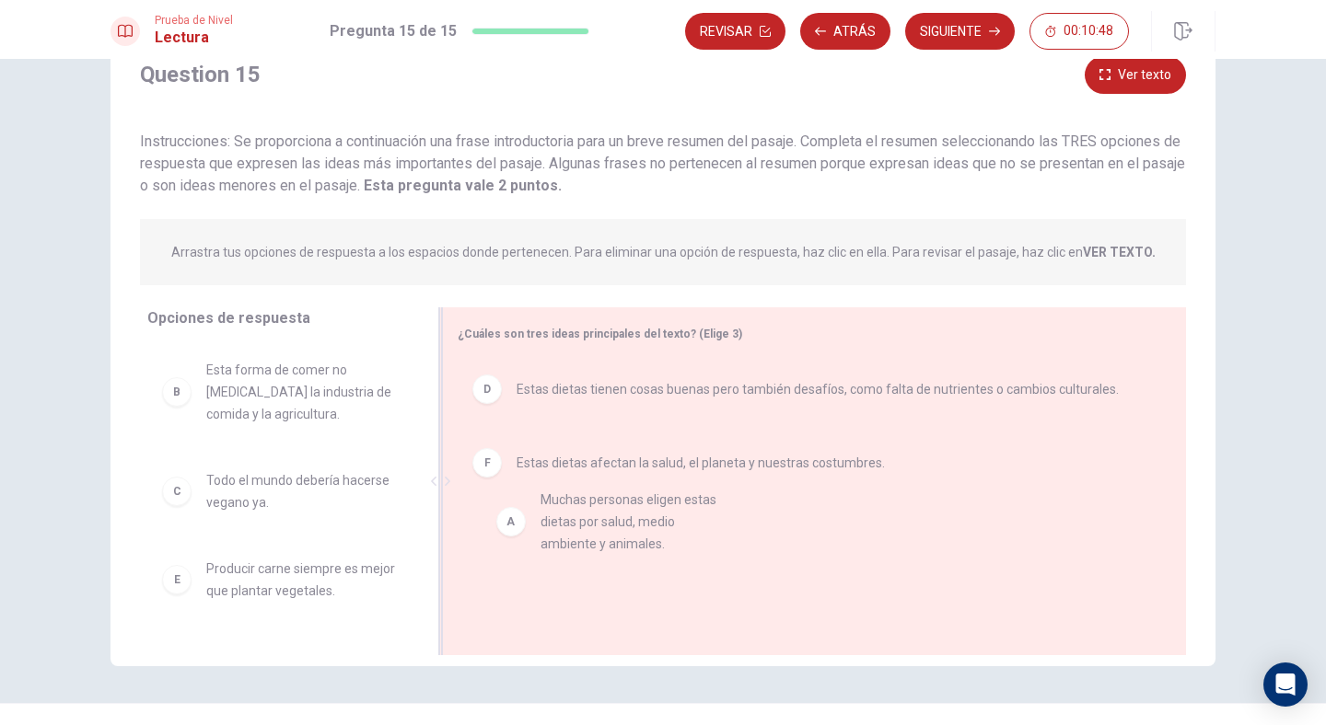
drag, startPoint x: 294, startPoint y: 406, endPoint x: 655, endPoint y: 529, distance: 382.2
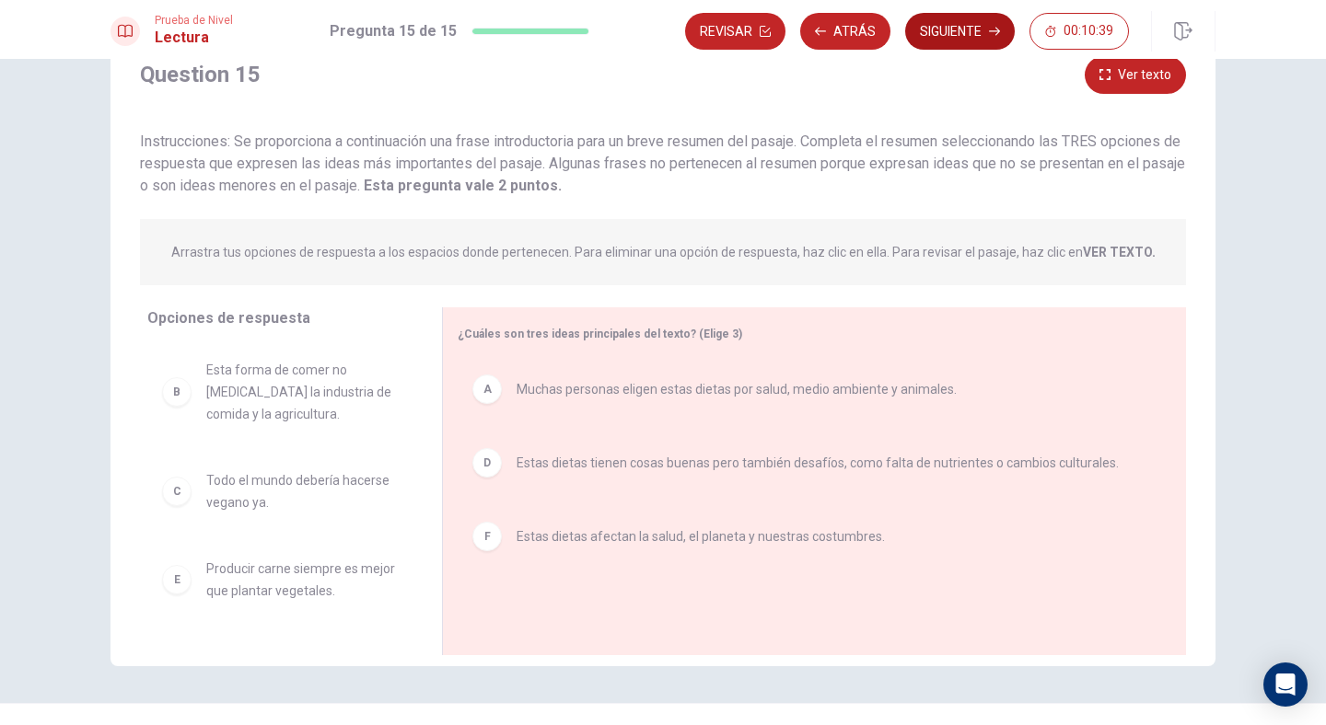
click at [976, 31] on button "Siguiente" at bounding box center [960, 31] width 110 height 37
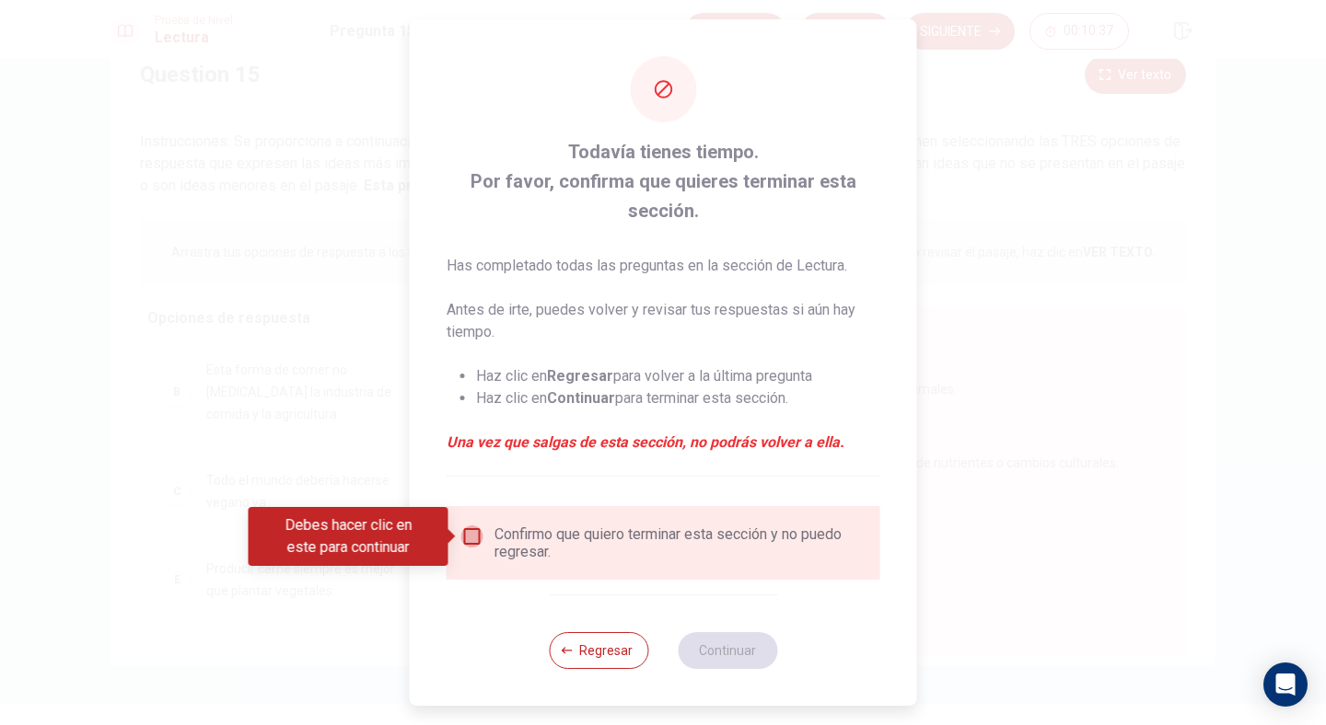
click at [479, 534] on input "Debes hacer clic en este para continuar" at bounding box center [472, 537] width 22 height 22
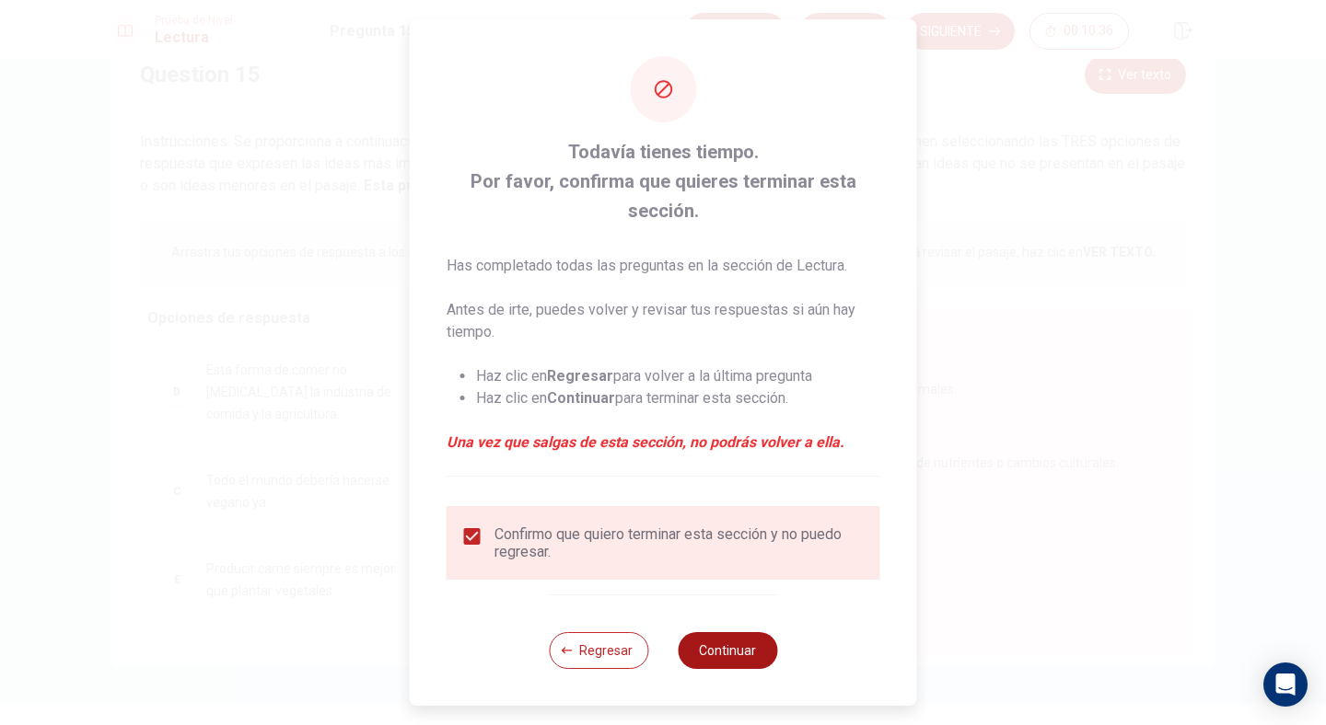
click at [710, 632] on button "Continuar" at bounding box center [727, 650] width 99 height 37
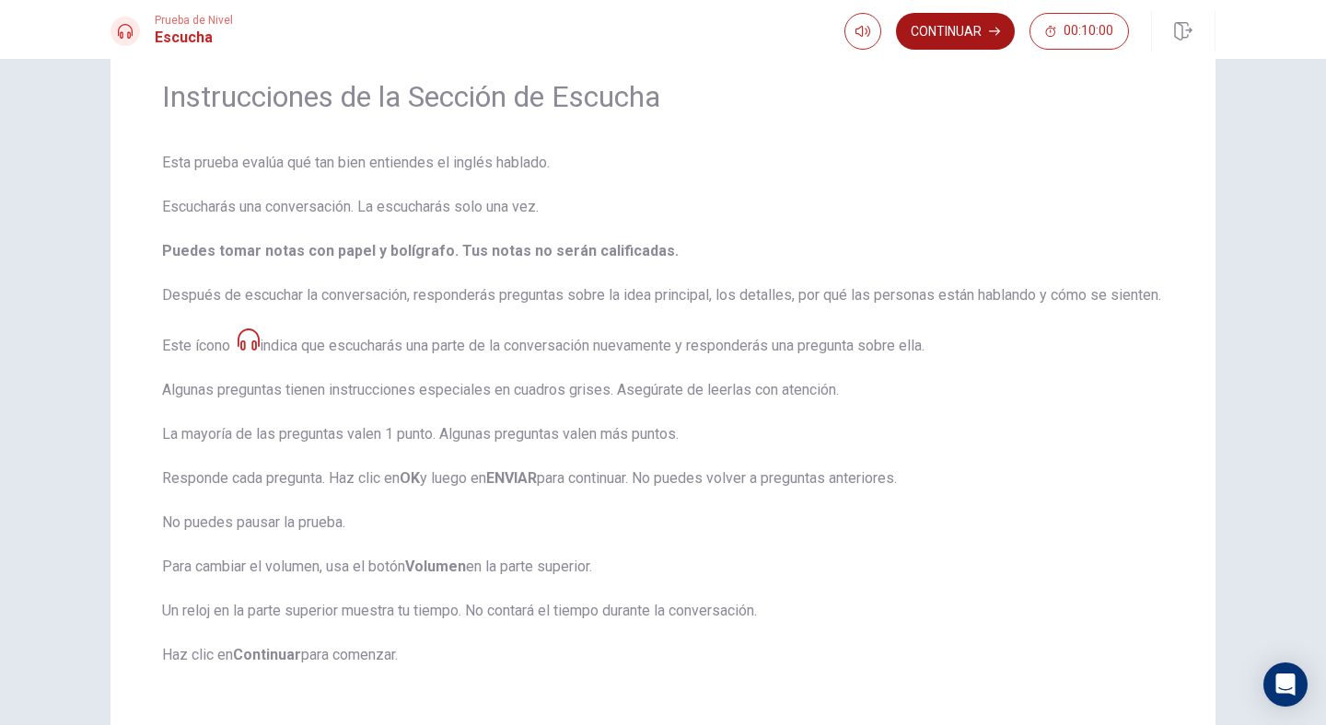
click at [933, 36] on button "Continuar" at bounding box center [955, 31] width 119 height 37
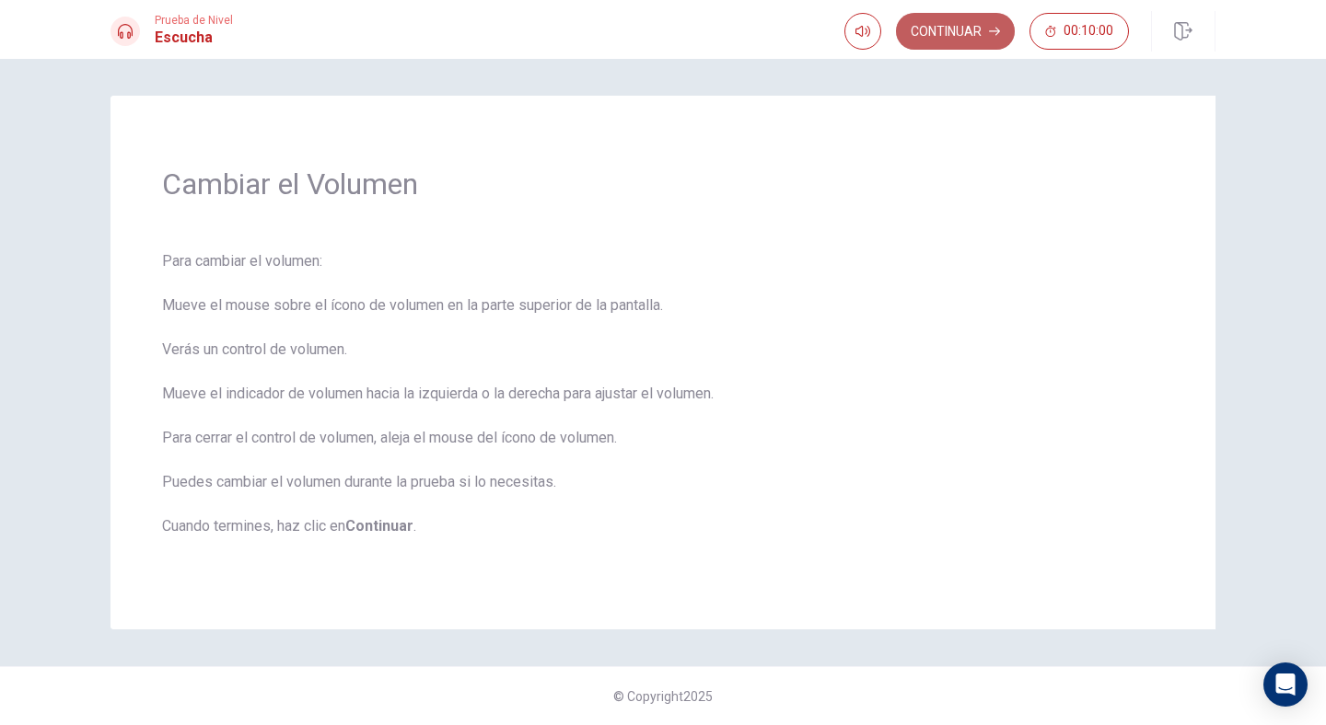
click at [941, 29] on button "Continuar" at bounding box center [955, 31] width 119 height 37
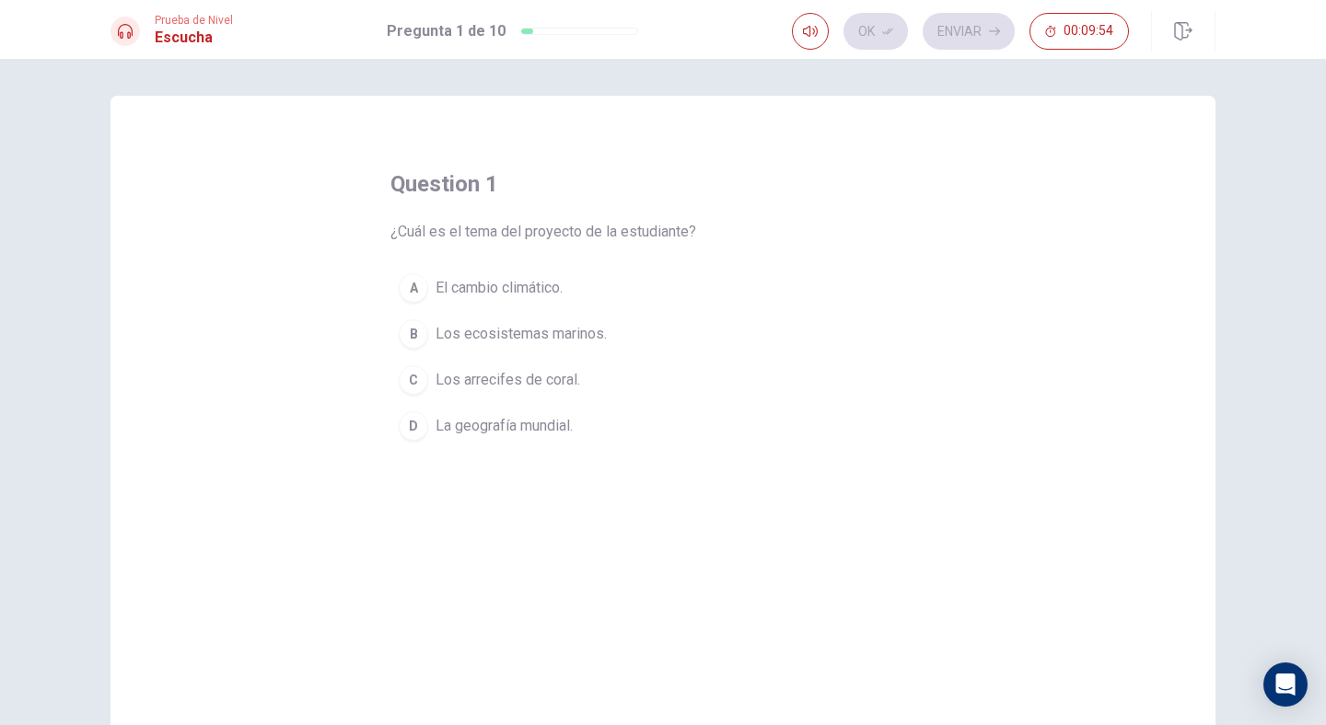
click at [550, 290] on span "El cambio climático." at bounding box center [498, 288] width 127 height 22
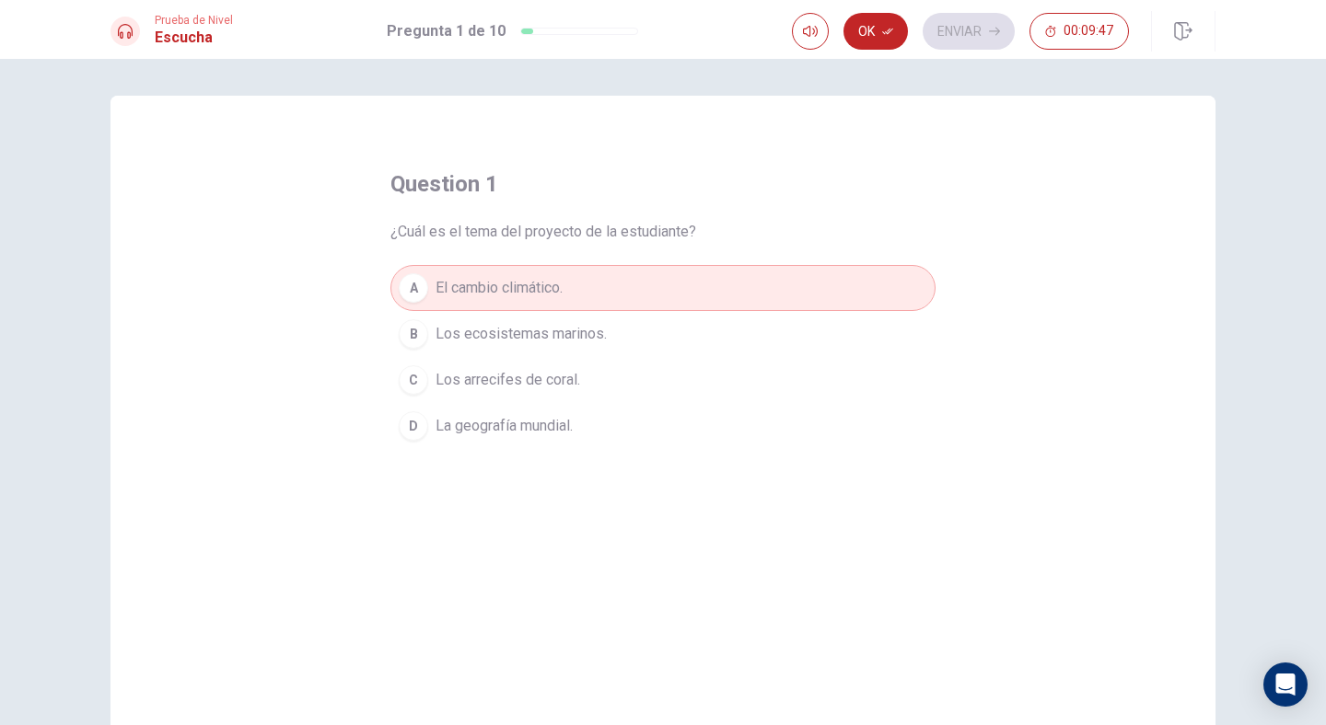
click at [566, 388] on span "Los arrecifes de coral." at bounding box center [507, 380] width 145 height 22
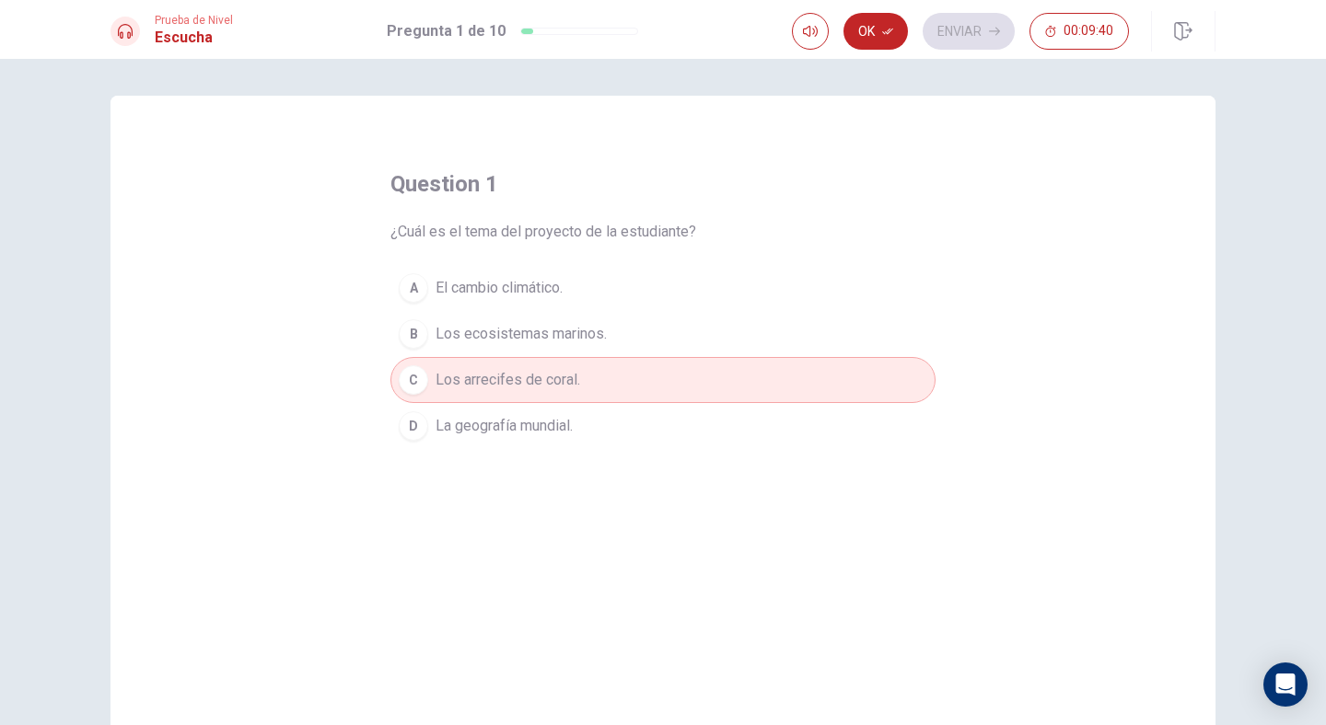
click at [493, 292] on span "El cambio climático." at bounding box center [498, 288] width 127 height 22
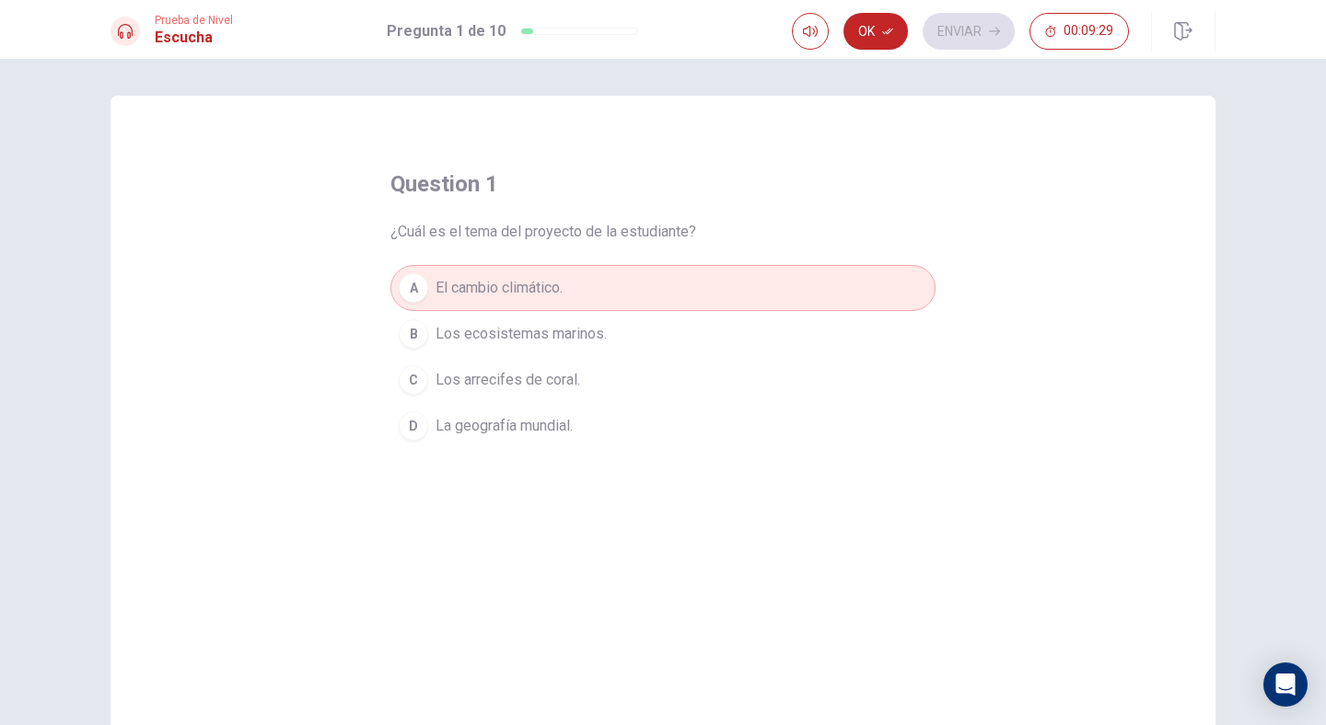
click at [596, 394] on button "C Los arrecifes de coral." at bounding box center [662, 380] width 545 height 46
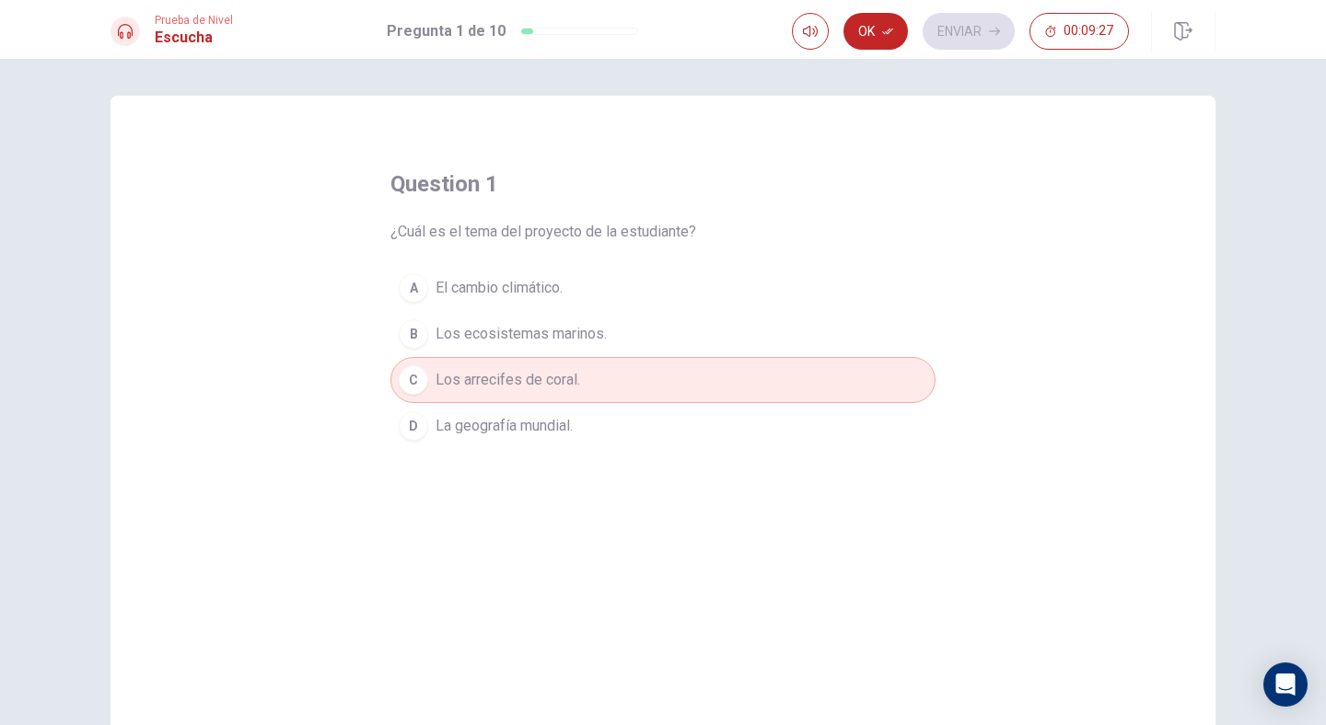
click at [585, 286] on button "A El cambio climático." at bounding box center [662, 288] width 545 height 46
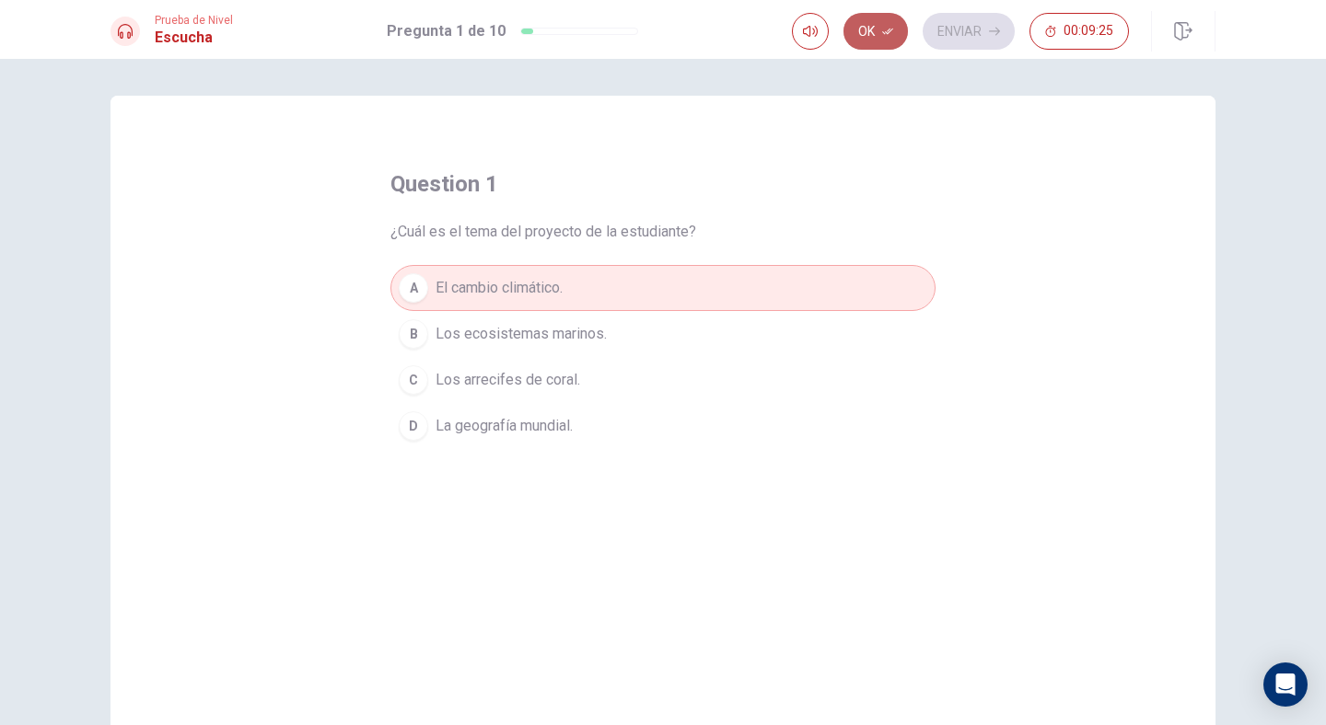
click at [858, 40] on button "Ok" at bounding box center [875, 31] width 64 height 37
click at [945, 37] on button "Enviar" at bounding box center [968, 31] width 92 height 37
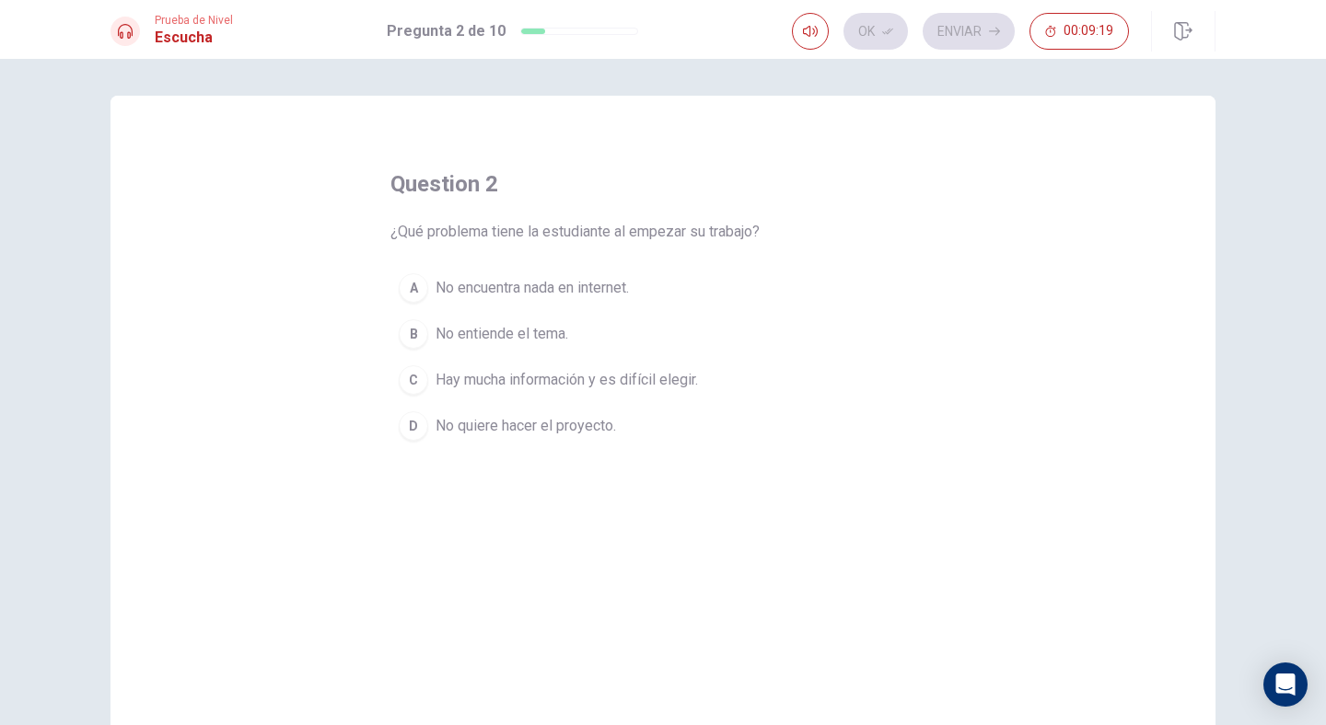
click at [670, 382] on span "Hay mucha información y es difícil elegir." at bounding box center [566, 380] width 262 height 22
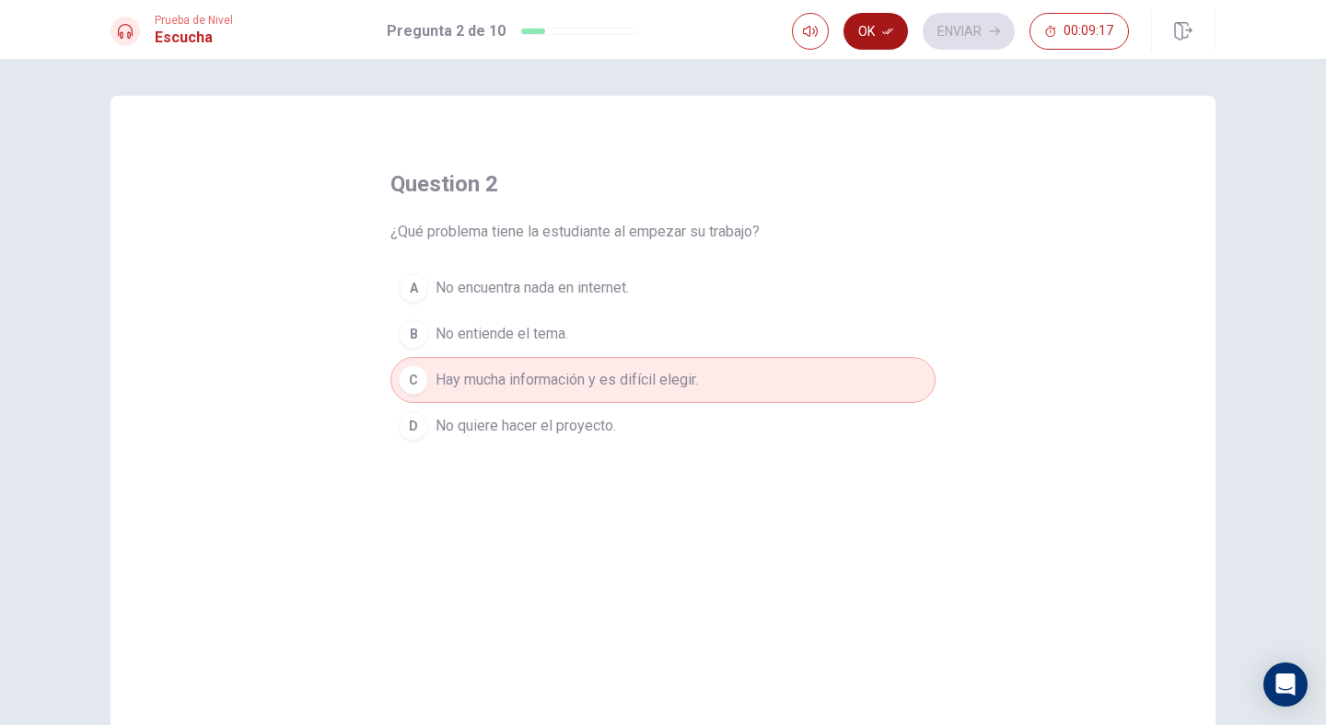
click at [866, 28] on button "Ok" at bounding box center [875, 31] width 64 height 37
click at [948, 29] on button "Enviar" at bounding box center [968, 31] width 92 height 37
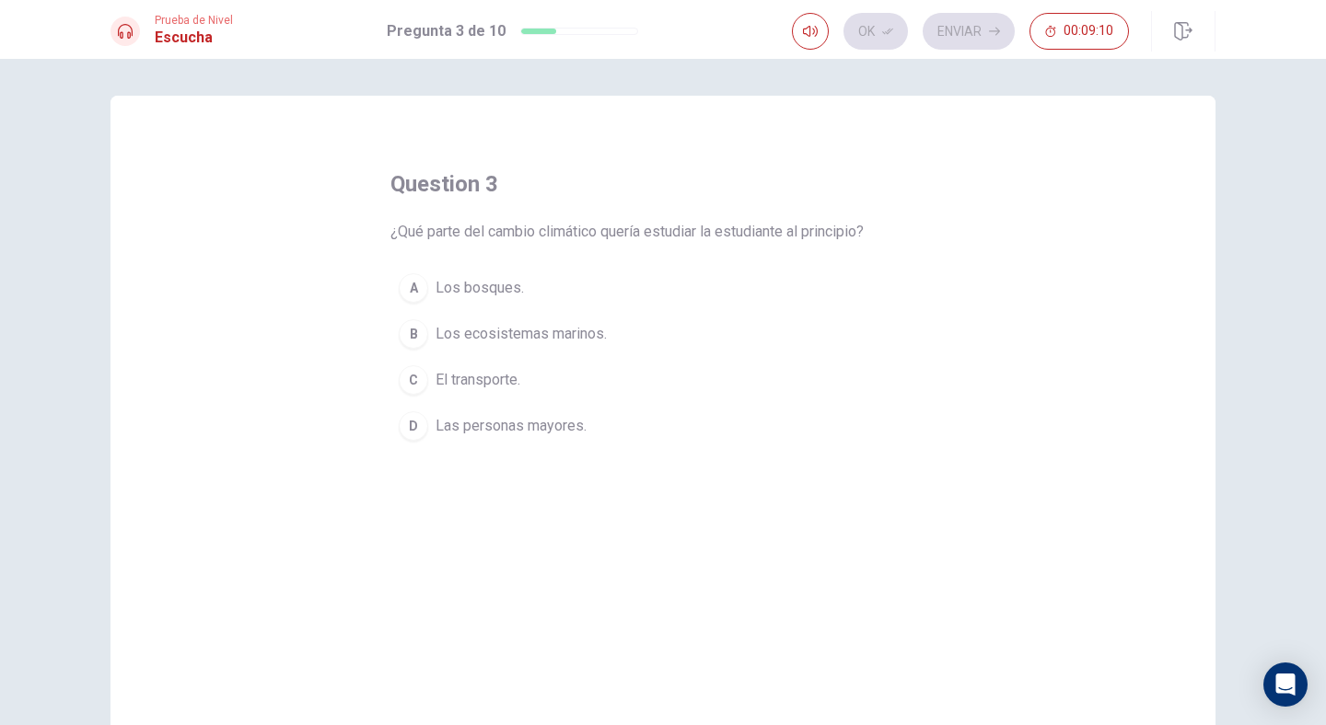
click at [608, 336] on button "B Los ecosistemas marinos." at bounding box center [662, 334] width 545 height 46
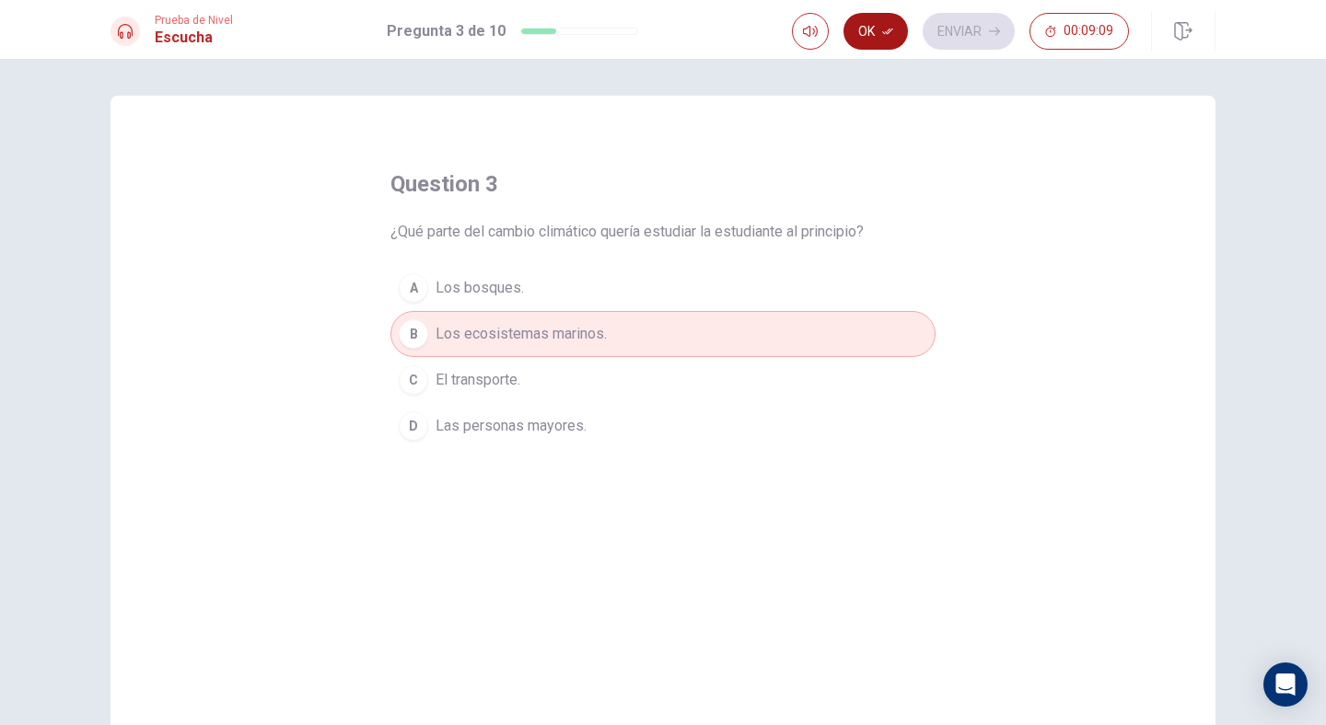
click at [872, 25] on button "Ok" at bounding box center [875, 31] width 64 height 37
click at [956, 29] on button "Enviar" at bounding box center [968, 31] width 92 height 37
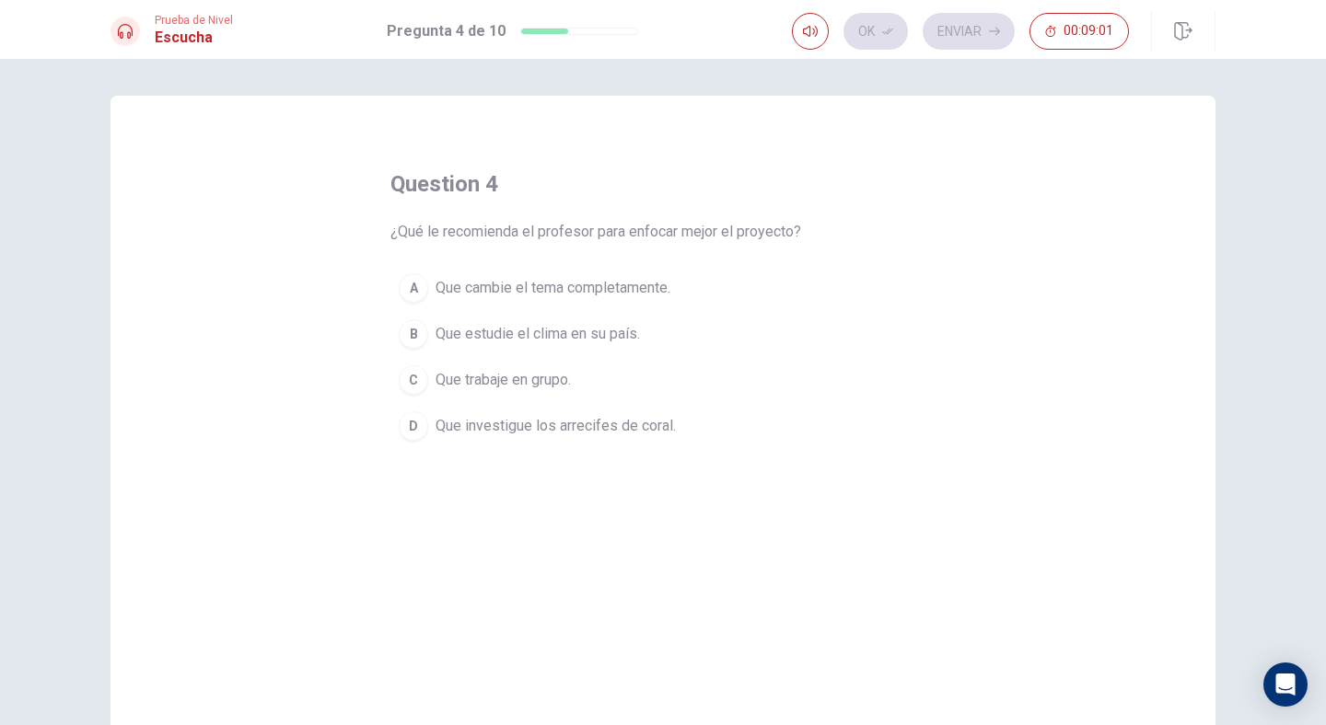
click at [594, 431] on span "Que investigue los arrecifes de coral." at bounding box center [555, 426] width 240 height 22
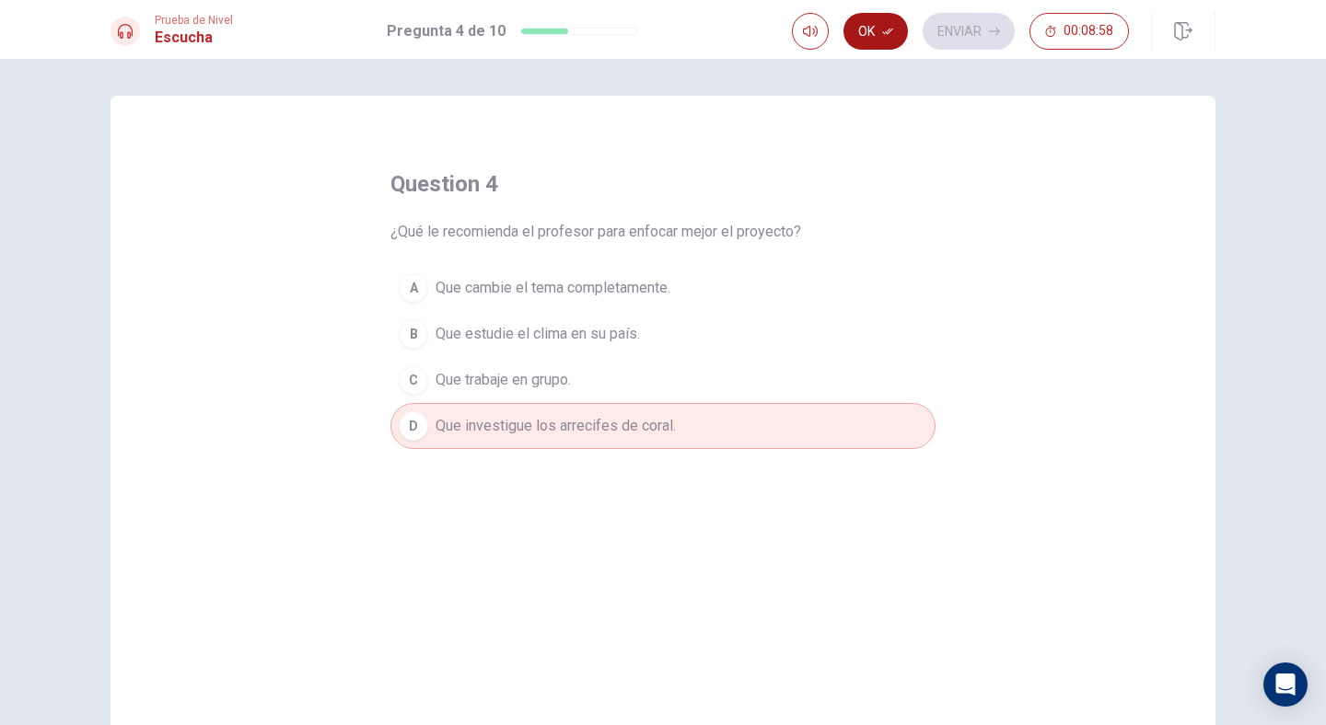
click at [863, 38] on button "Ok" at bounding box center [875, 31] width 64 height 37
click at [961, 37] on button "Enviar" at bounding box center [968, 31] width 92 height 37
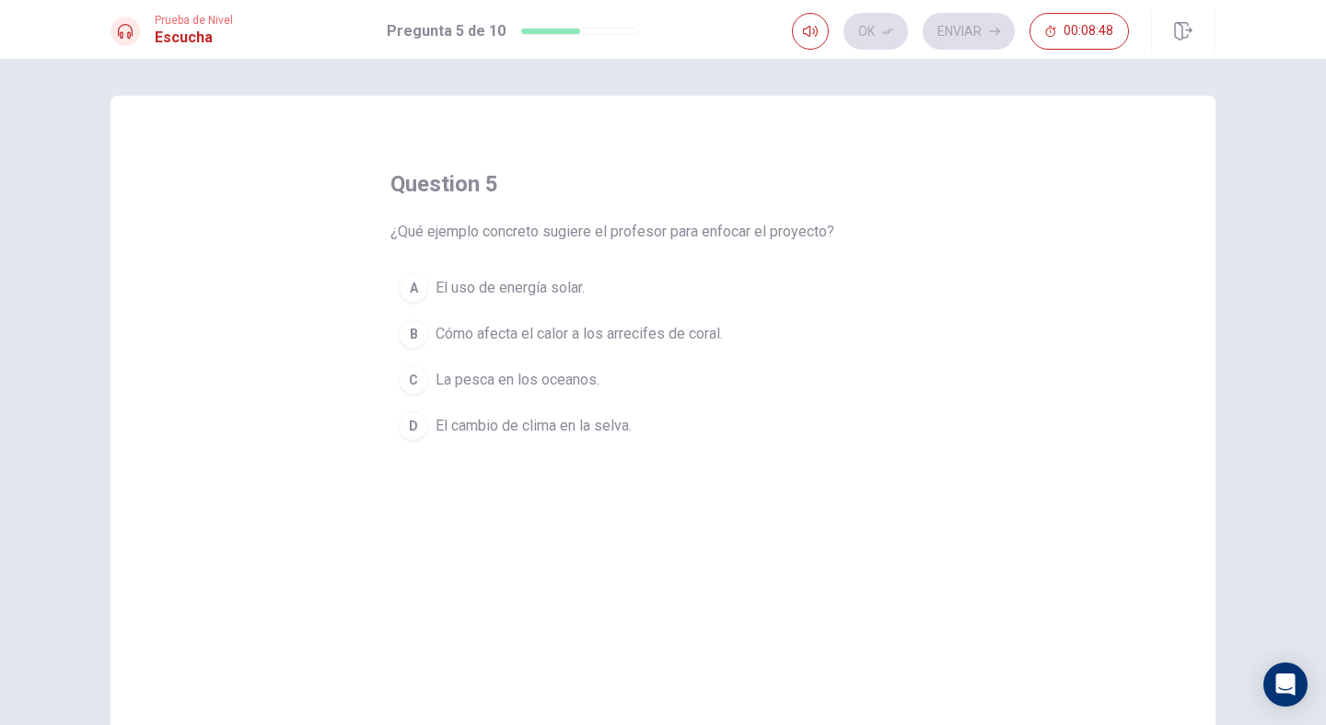
click at [704, 342] on span "Cómo afecta el calor a los arrecifes de coral." at bounding box center [578, 334] width 287 height 22
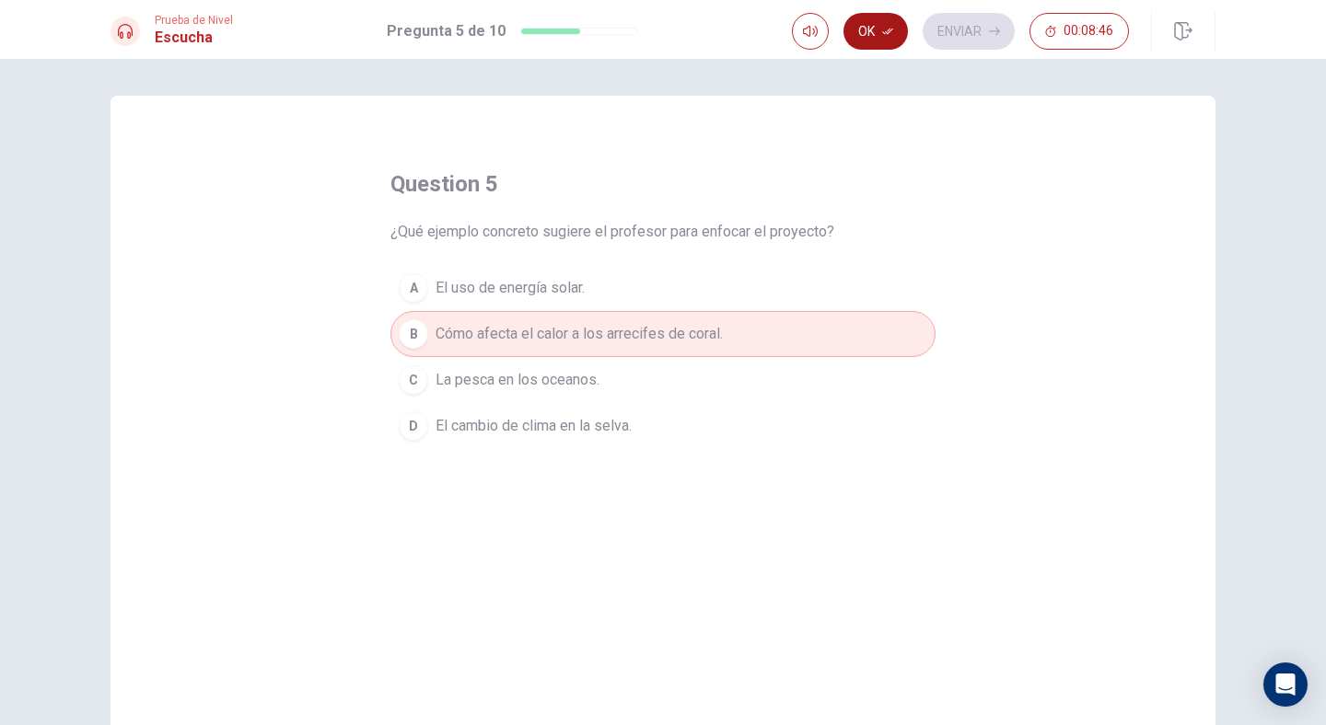
click at [873, 21] on button "Ok" at bounding box center [875, 31] width 64 height 37
click at [949, 20] on button "Enviar" at bounding box center [968, 31] width 92 height 37
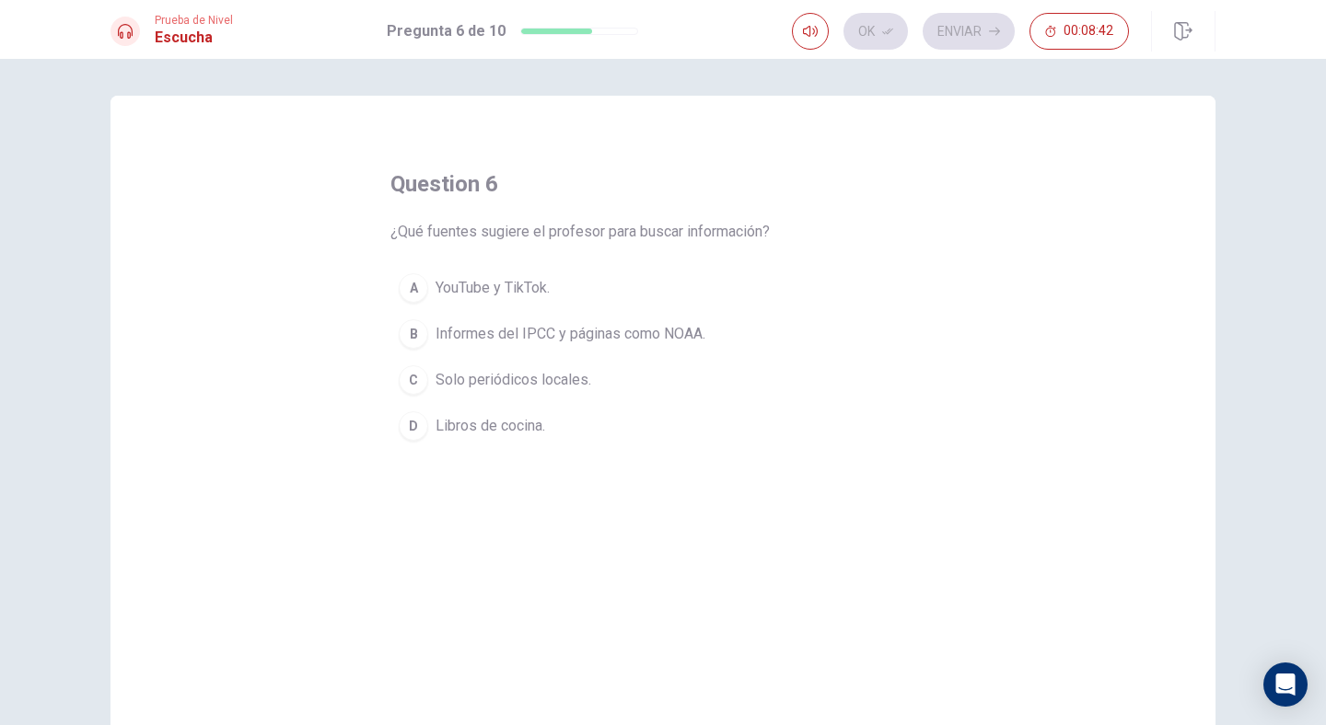
click at [683, 319] on button "B Informes del IPCC y páginas como NOAA." at bounding box center [662, 334] width 545 height 46
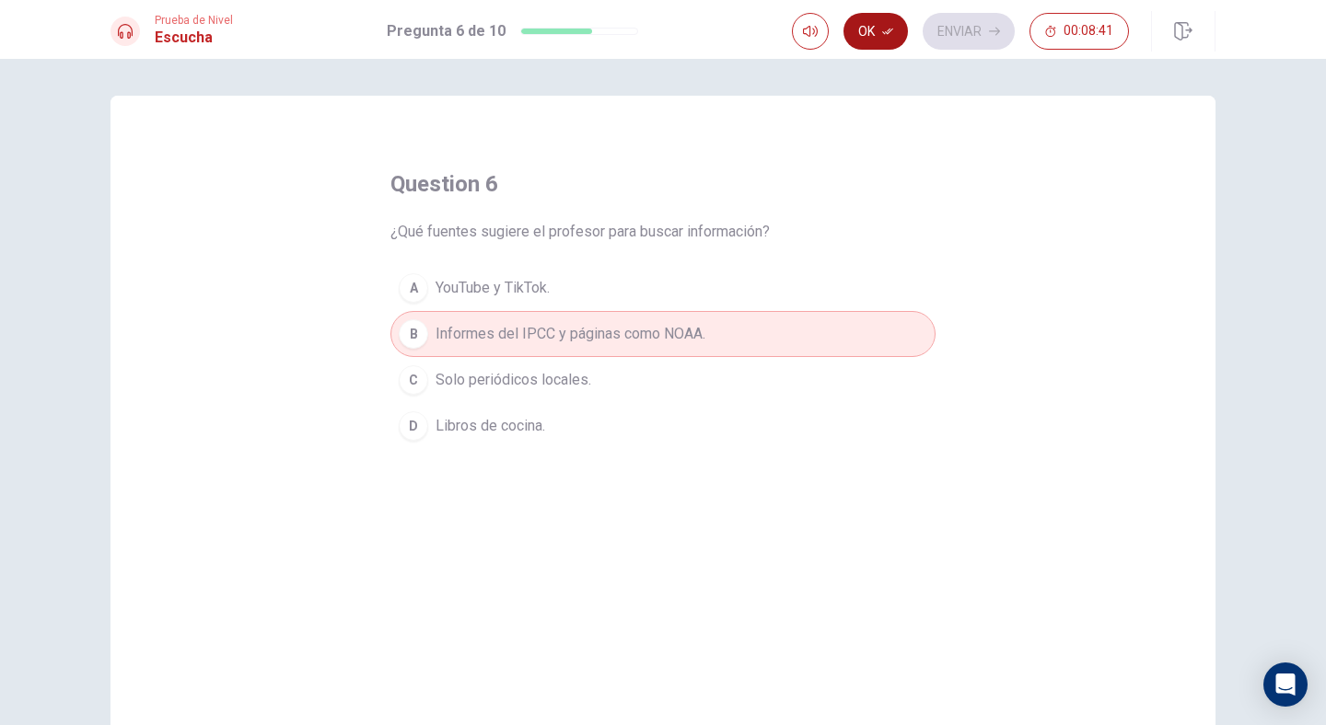
click at [879, 32] on button "Ok" at bounding box center [875, 31] width 64 height 37
click at [993, 29] on icon "button" at bounding box center [994, 31] width 11 height 11
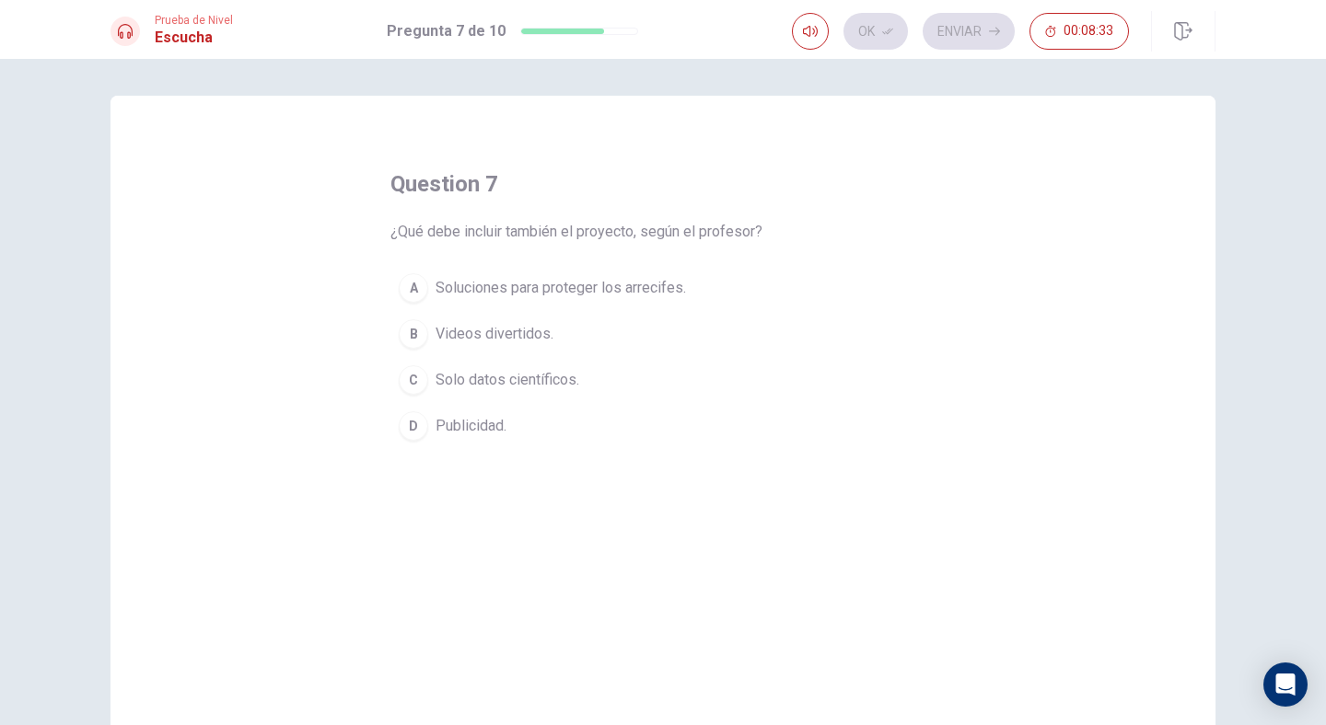
click at [643, 291] on span "Soluciones para proteger los arrecifes." at bounding box center [560, 288] width 250 height 22
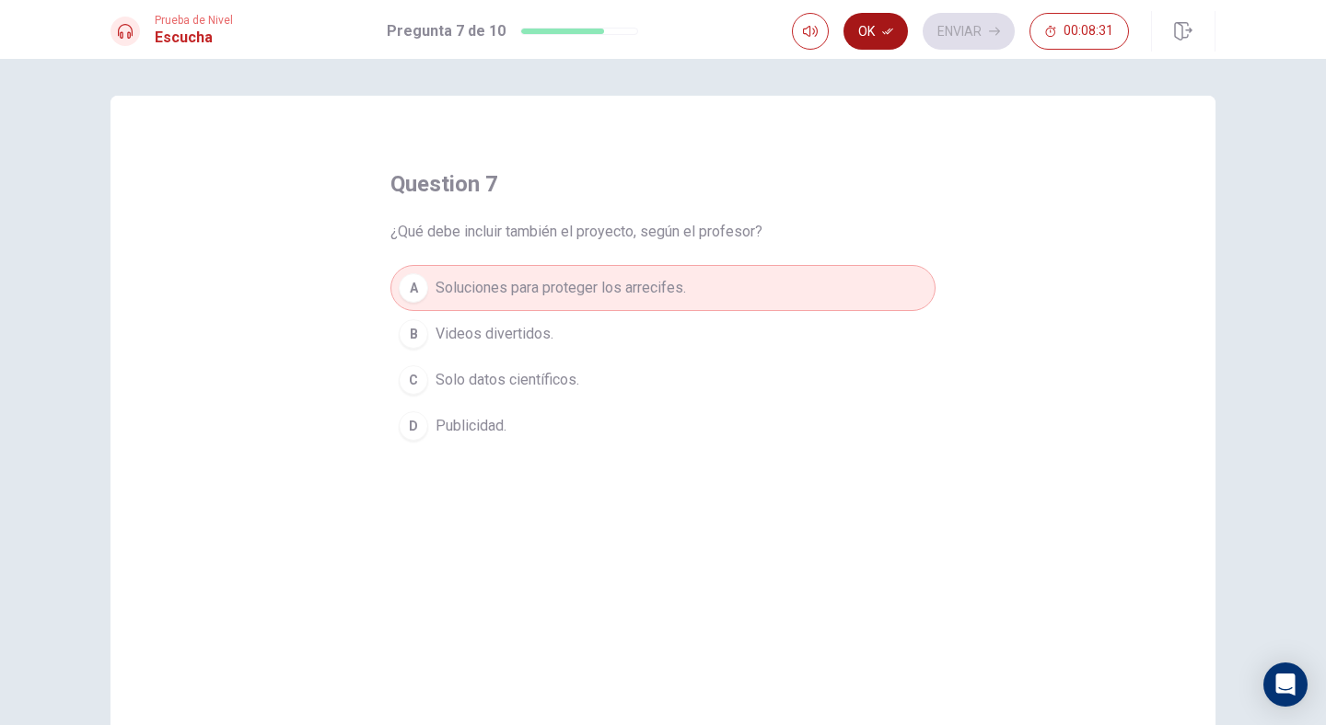
click at [875, 29] on button "Ok" at bounding box center [875, 31] width 64 height 37
click at [953, 29] on button "Enviar" at bounding box center [968, 31] width 92 height 37
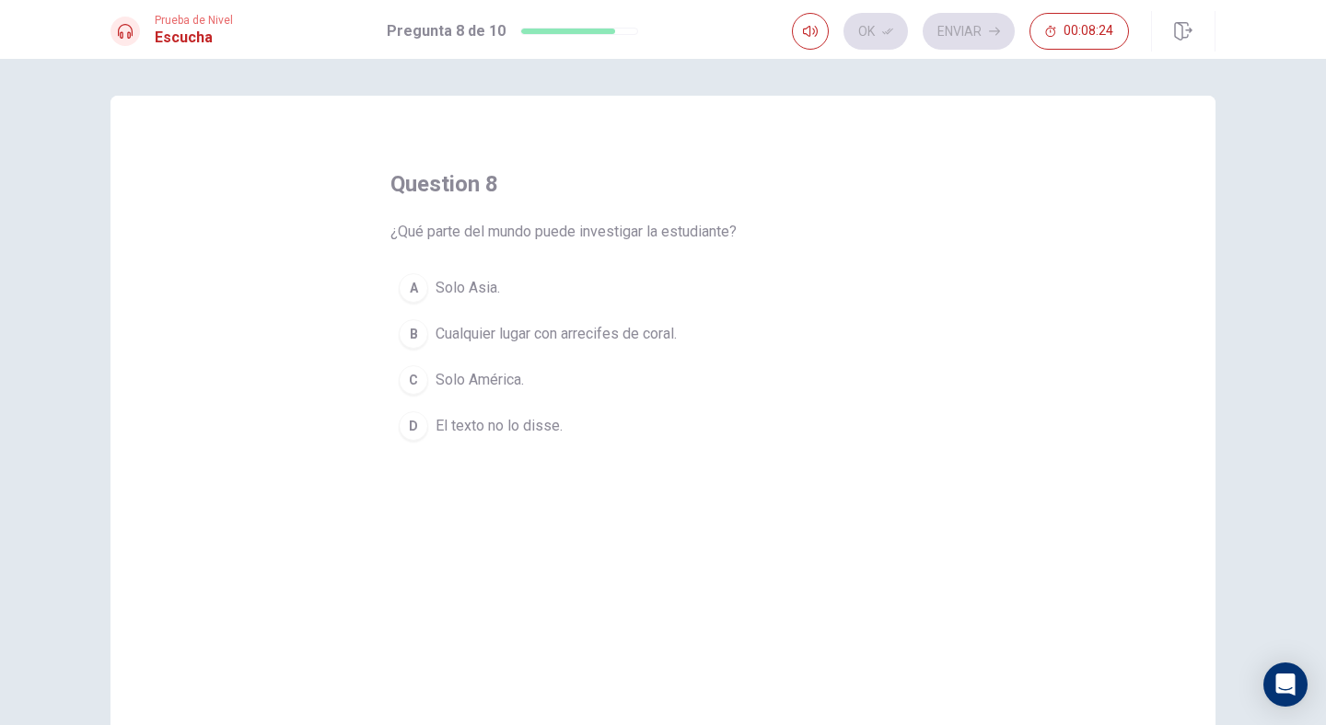
click at [641, 340] on span "Cualquier lugar con arrecifes de coral." at bounding box center [555, 334] width 241 height 22
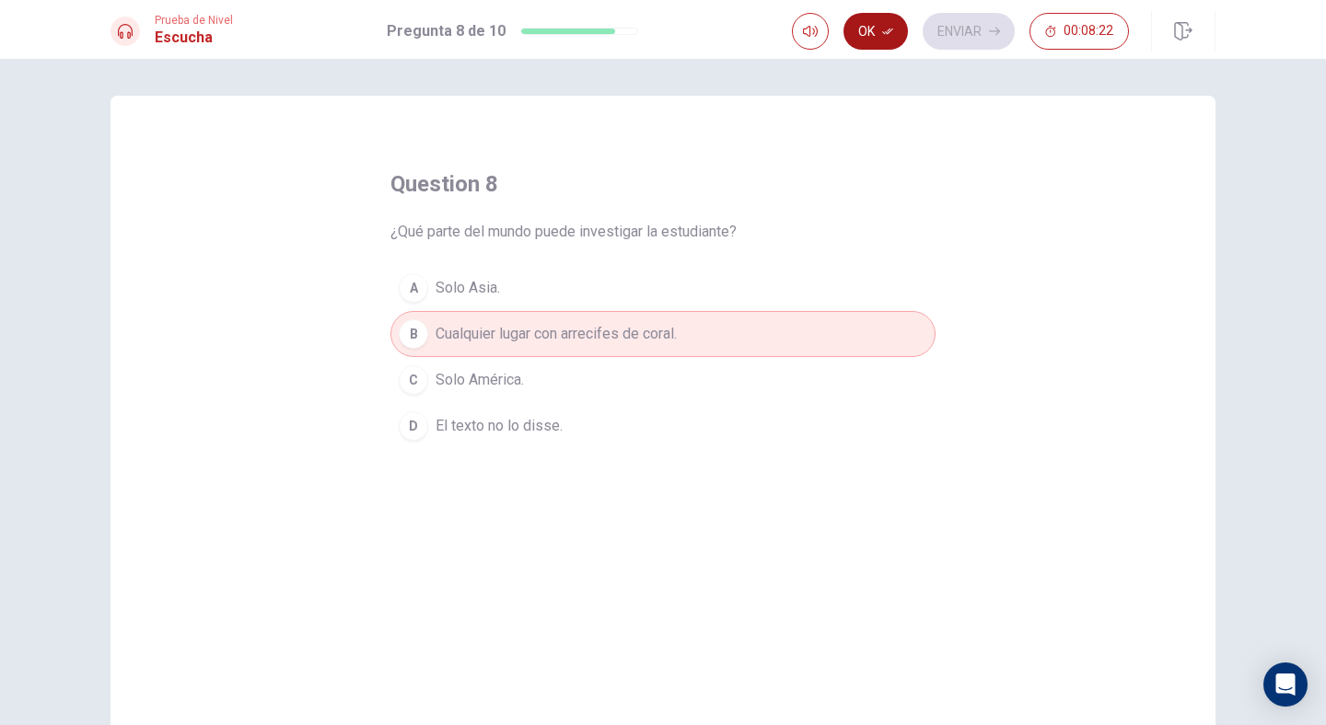
click at [876, 41] on button "Ok" at bounding box center [875, 31] width 64 height 37
click at [945, 29] on button "Enviar" at bounding box center [968, 31] width 92 height 37
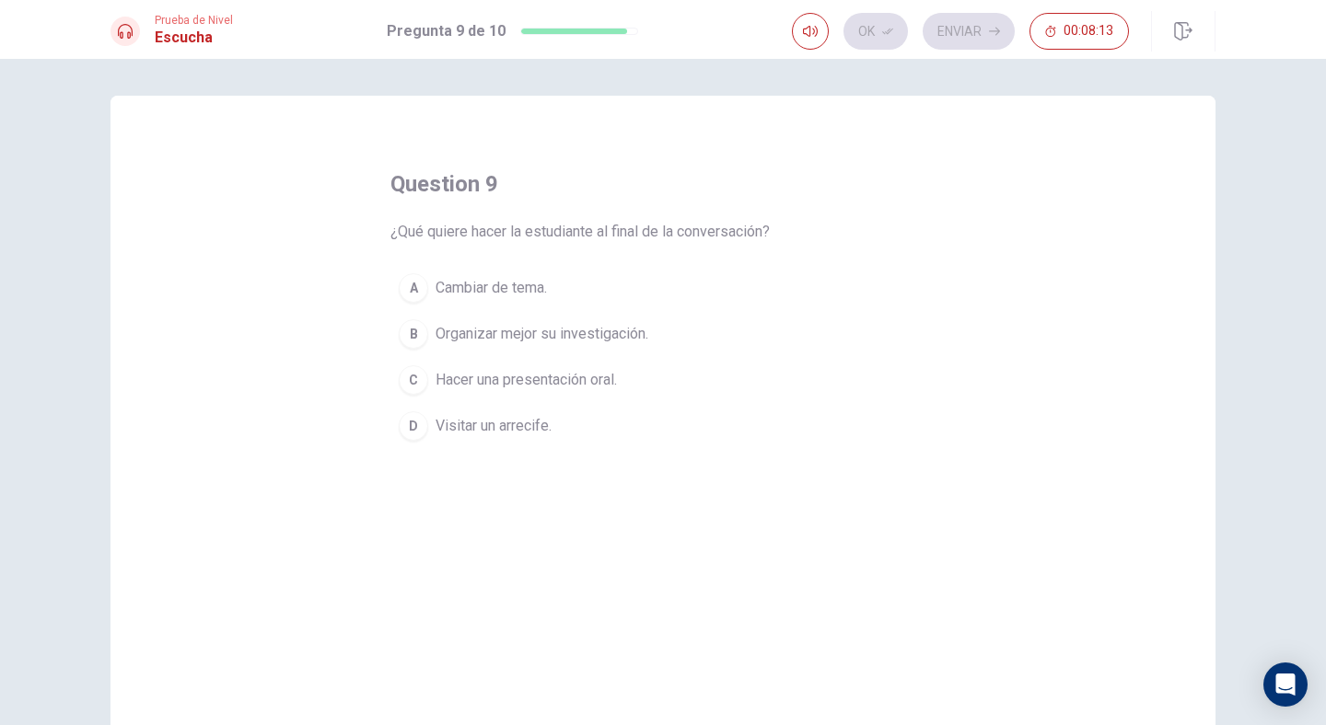
click at [621, 342] on span "Organizar mejor su investigación." at bounding box center [541, 334] width 213 height 22
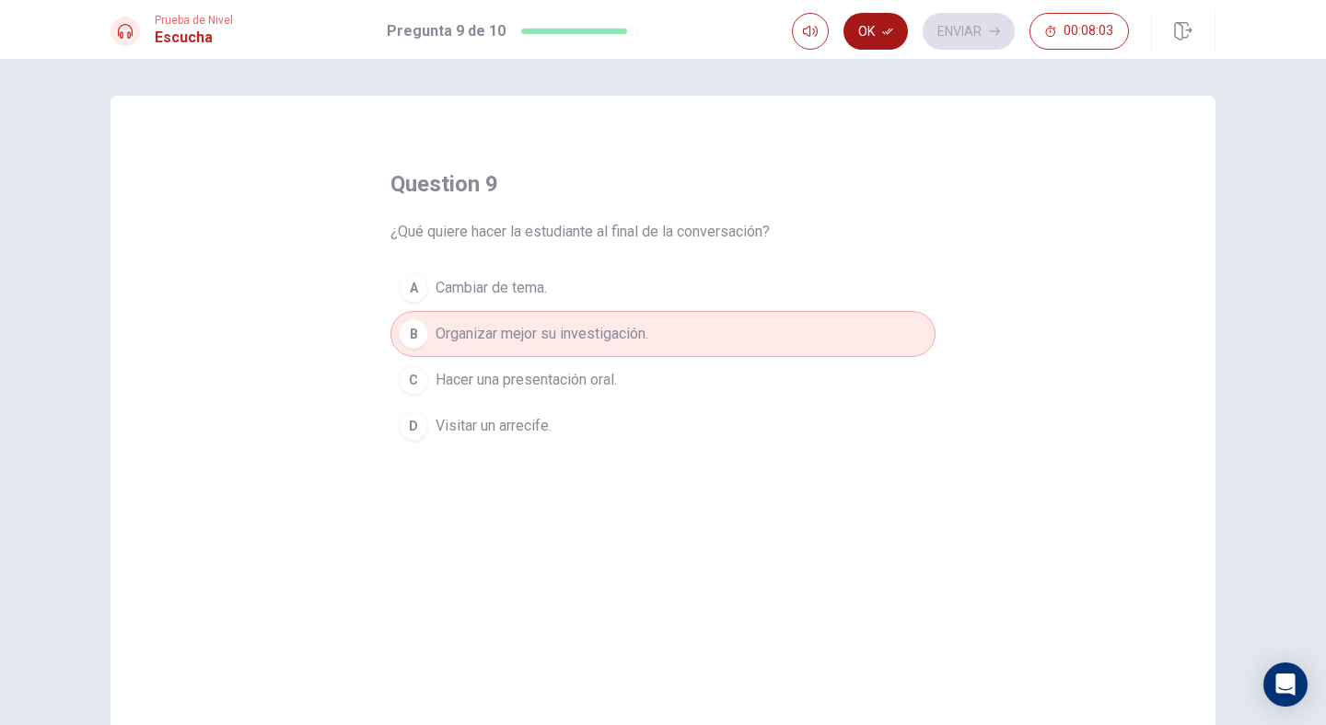
click at [868, 40] on button "Ok" at bounding box center [875, 31] width 64 height 37
click at [956, 29] on button "Enviar" at bounding box center [968, 31] width 92 height 37
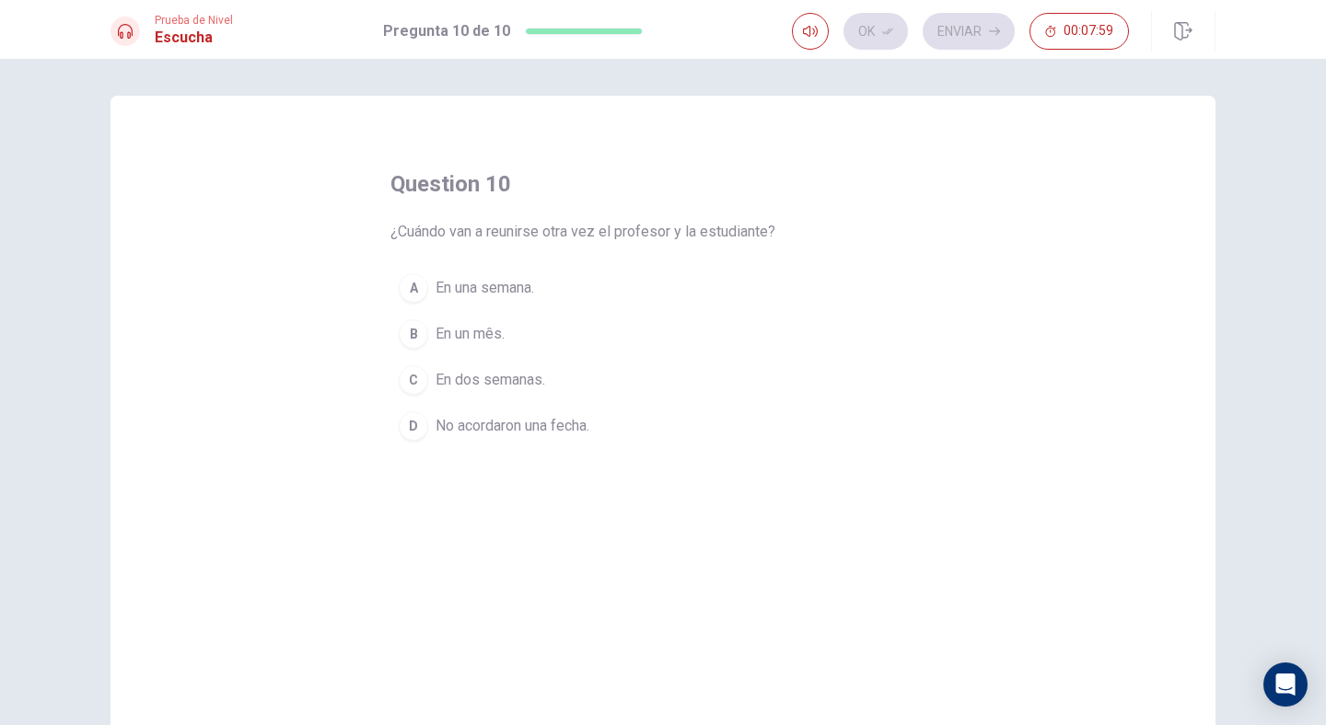
click at [516, 379] on span "En dos semanas." at bounding box center [490, 380] width 110 height 22
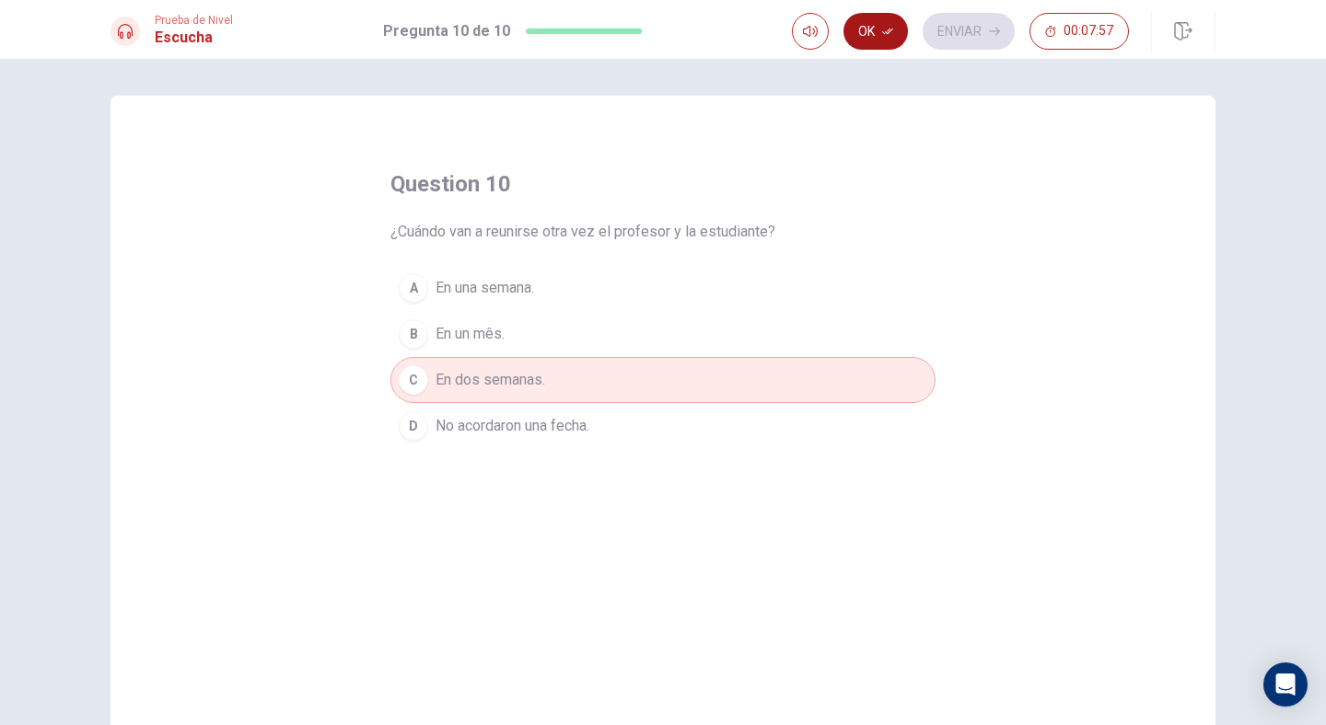
click at [870, 33] on button "Ok" at bounding box center [875, 31] width 64 height 37
click at [991, 33] on icon "button" at bounding box center [994, 31] width 11 height 11
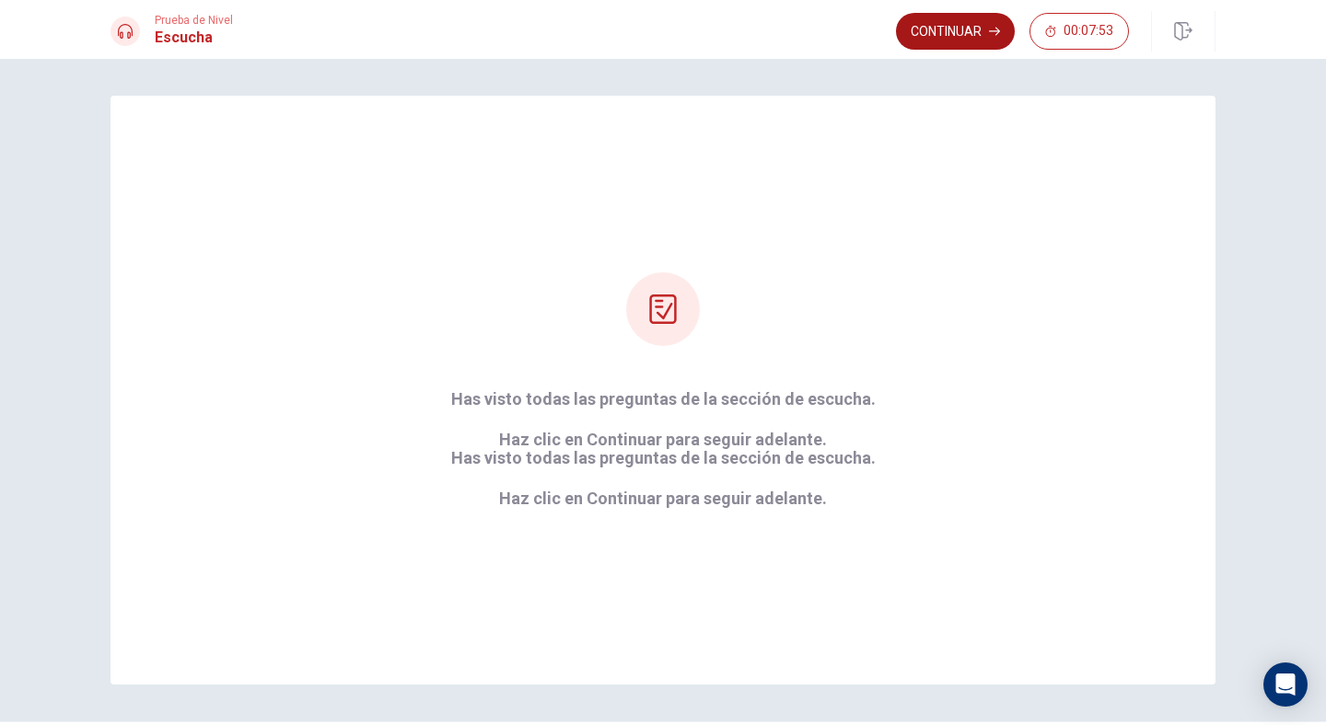
click at [971, 38] on button "Continuar" at bounding box center [955, 31] width 119 height 37
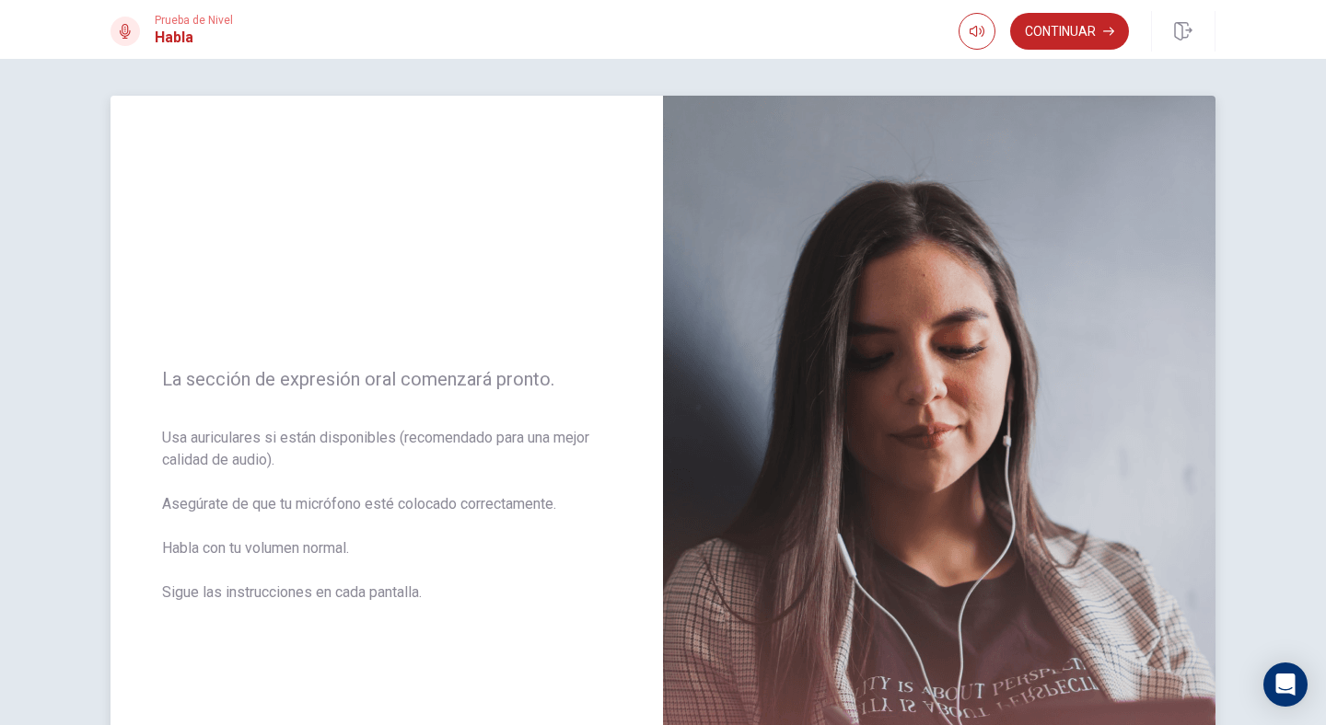
scroll to position [34, 0]
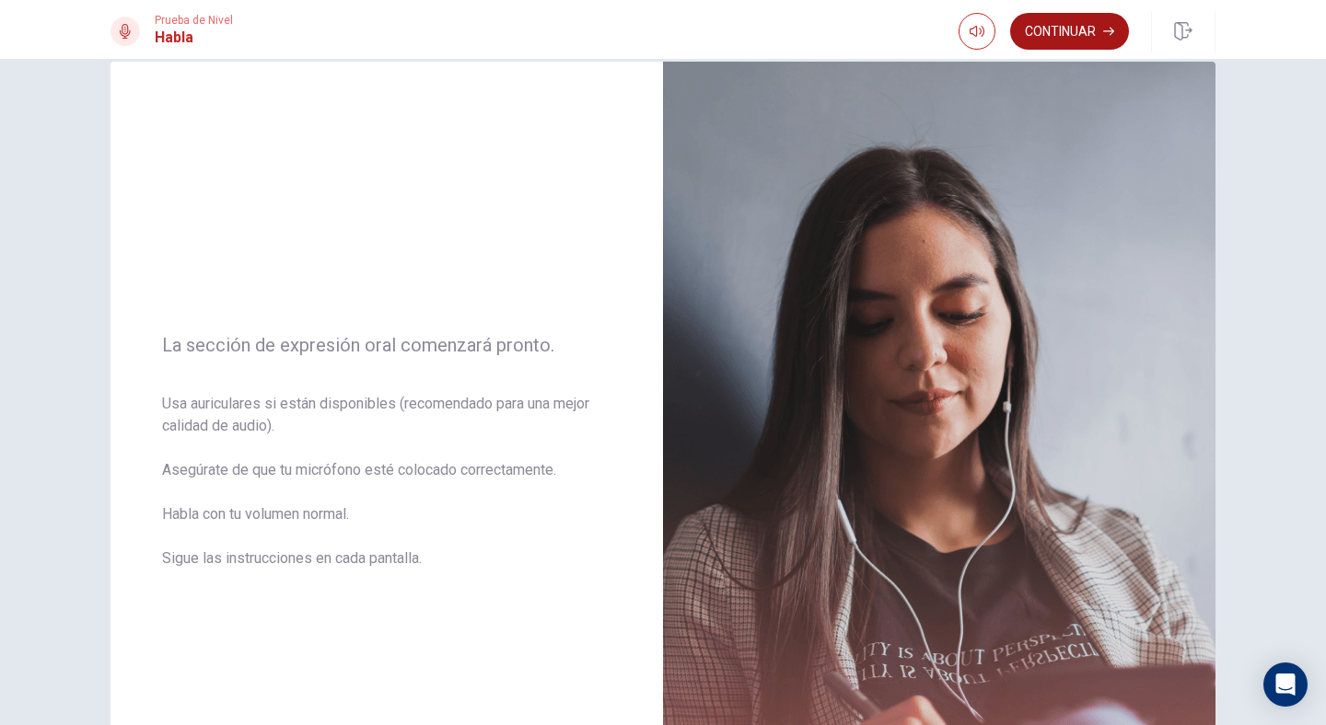
click at [1048, 36] on button "Continuar" at bounding box center [1069, 31] width 119 height 37
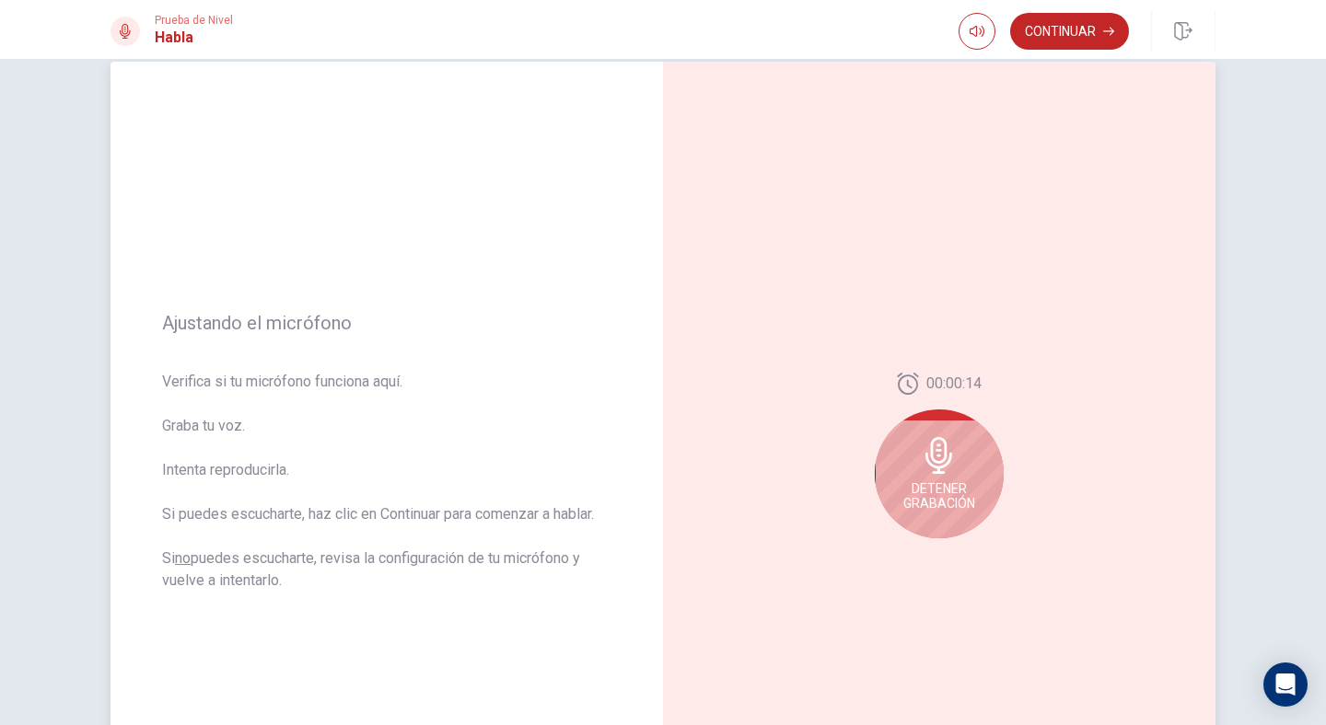
click at [931, 487] on span "Detener Grabación" at bounding box center [939, 495] width 72 height 29
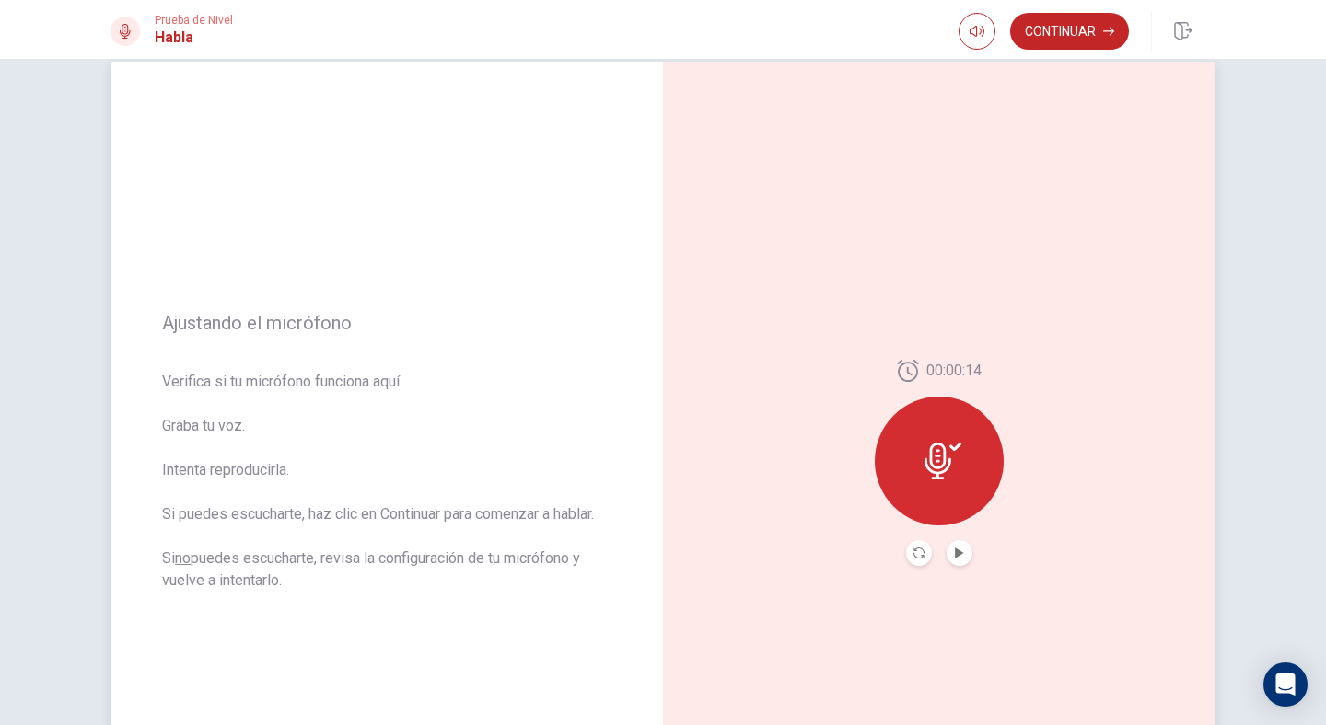
click at [933, 476] on icon at bounding box center [937, 461] width 27 height 37
click at [915, 548] on icon "Record Again" at bounding box center [918, 553] width 11 height 11
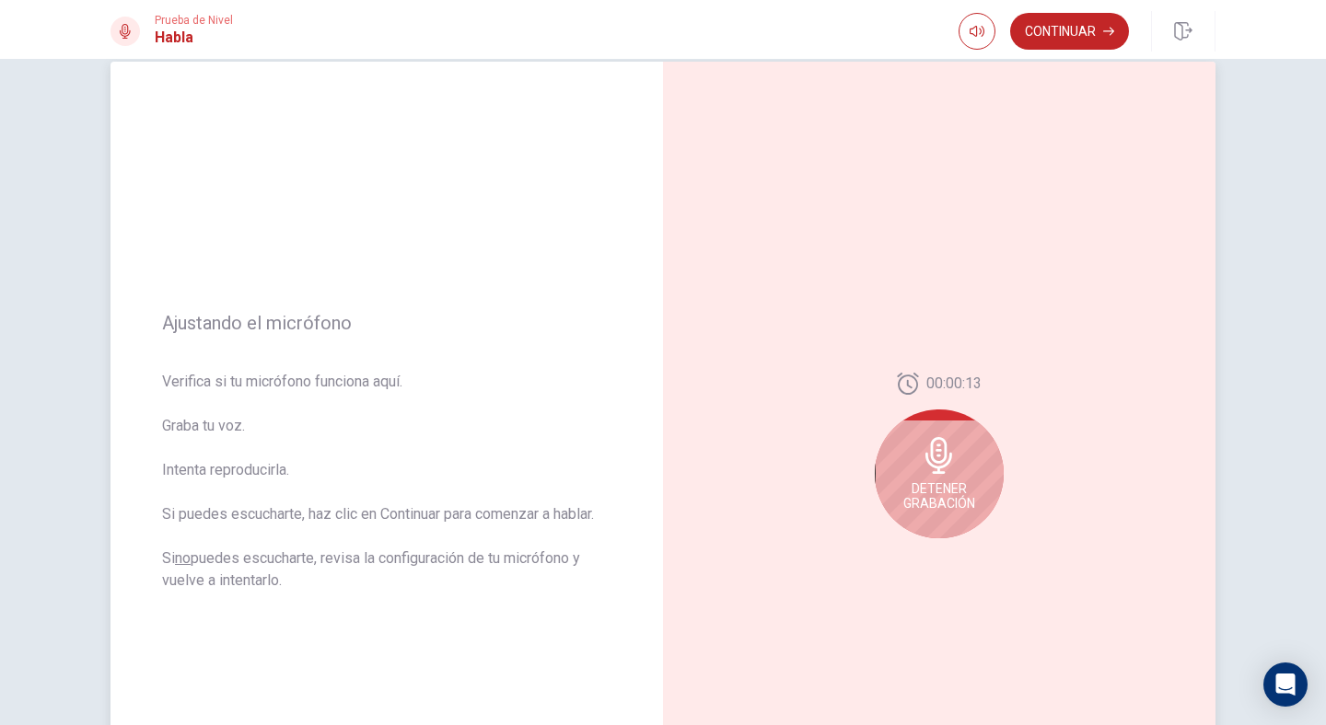
click at [927, 491] on span "Detener Grabación" at bounding box center [939, 495] width 72 height 29
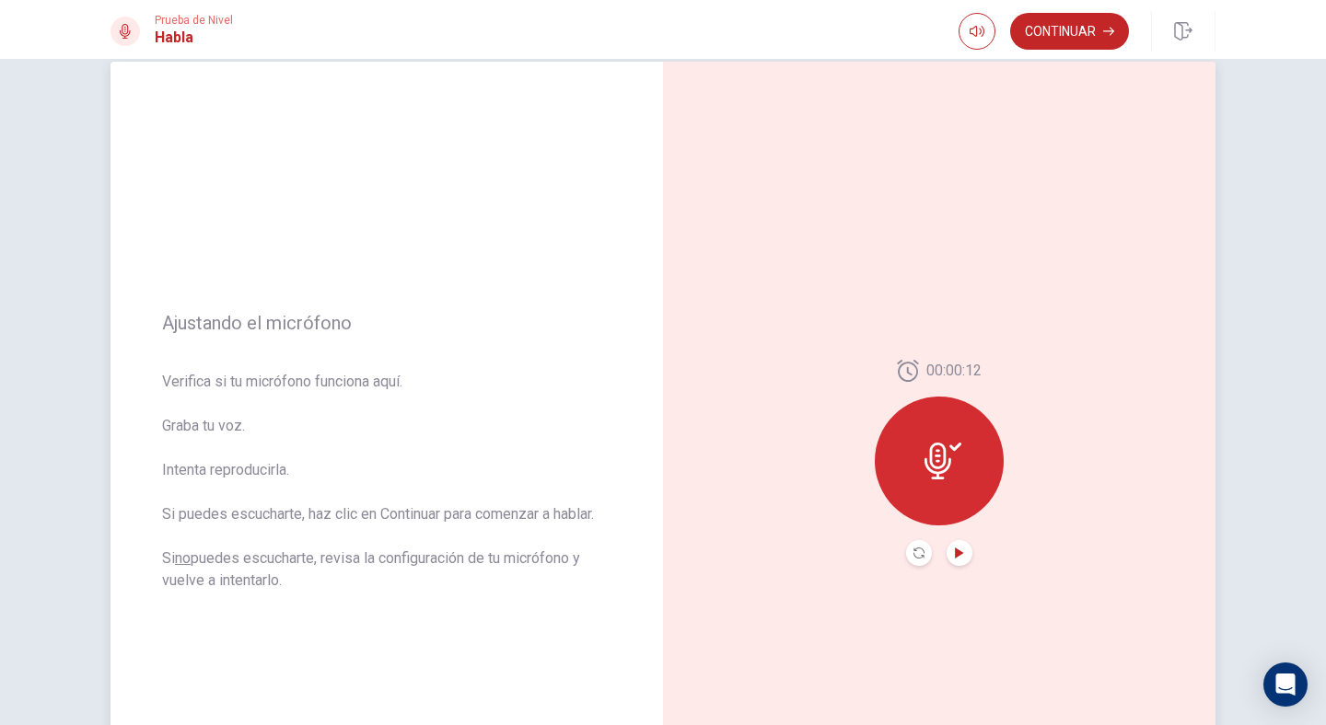
click at [955, 552] on icon "Play Audio" at bounding box center [959, 553] width 8 height 11
click at [907, 550] on button "Record Again" at bounding box center [919, 553] width 26 height 26
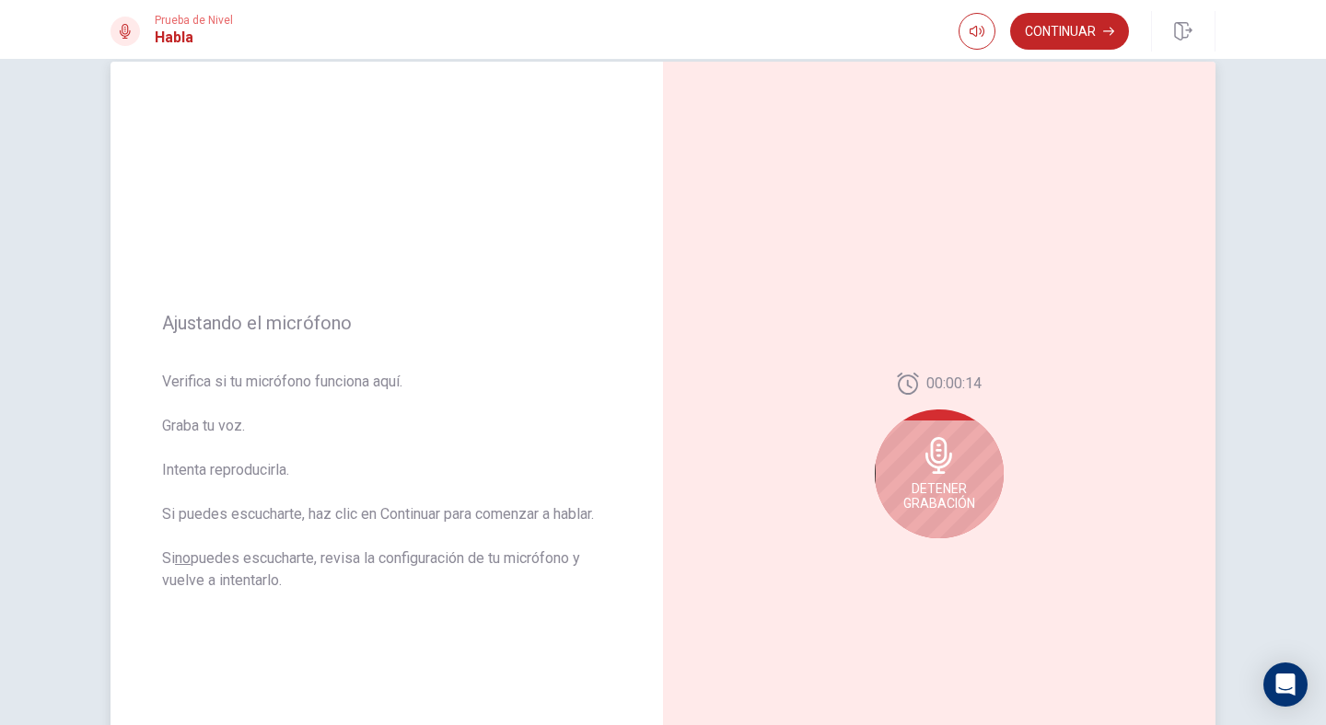
click at [928, 452] on icon at bounding box center [938, 455] width 27 height 37
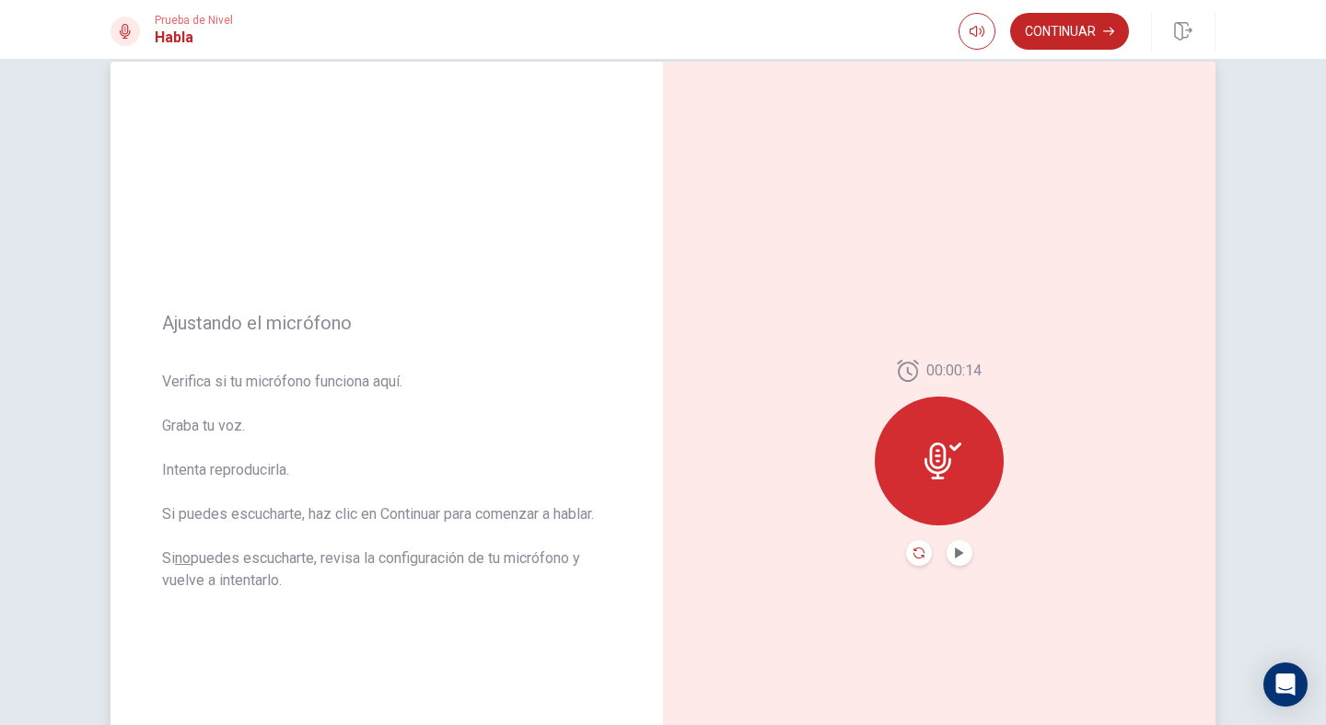
click at [918, 549] on icon "Record Again" at bounding box center [918, 553] width 11 height 11
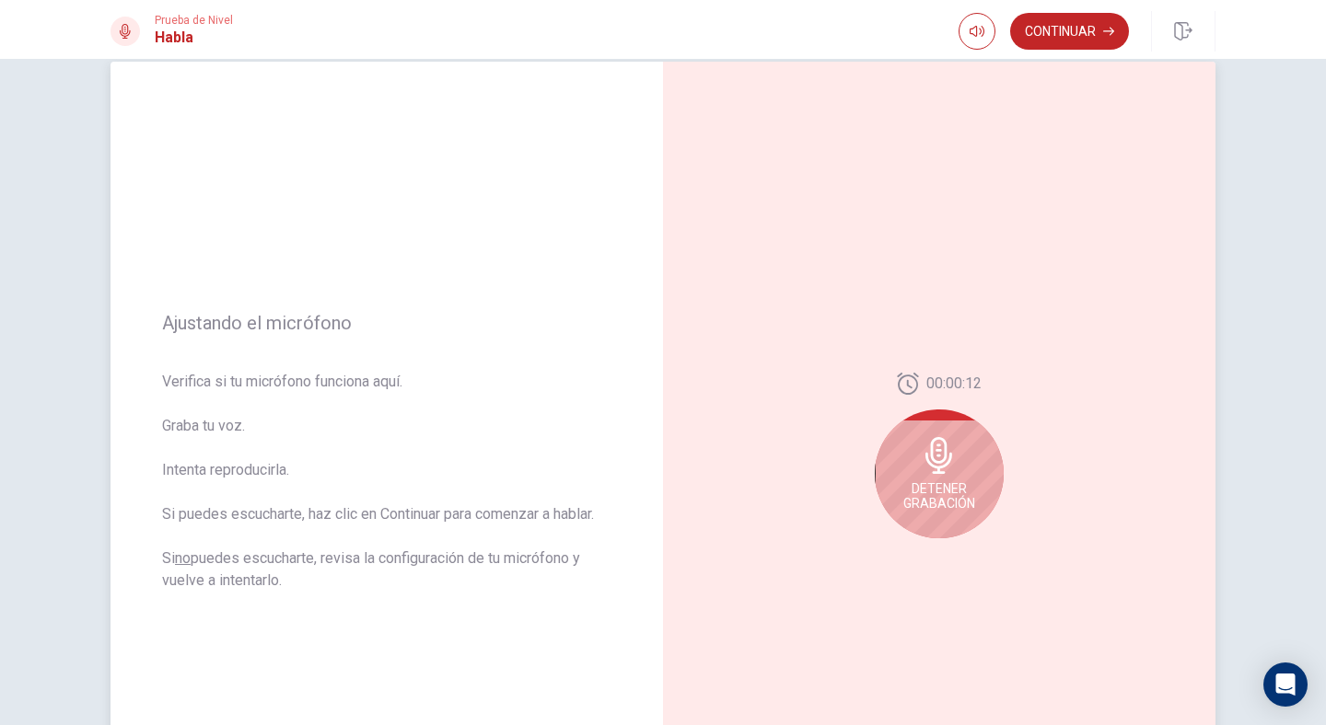
click at [925, 456] on icon at bounding box center [938, 455] width 27 height 37
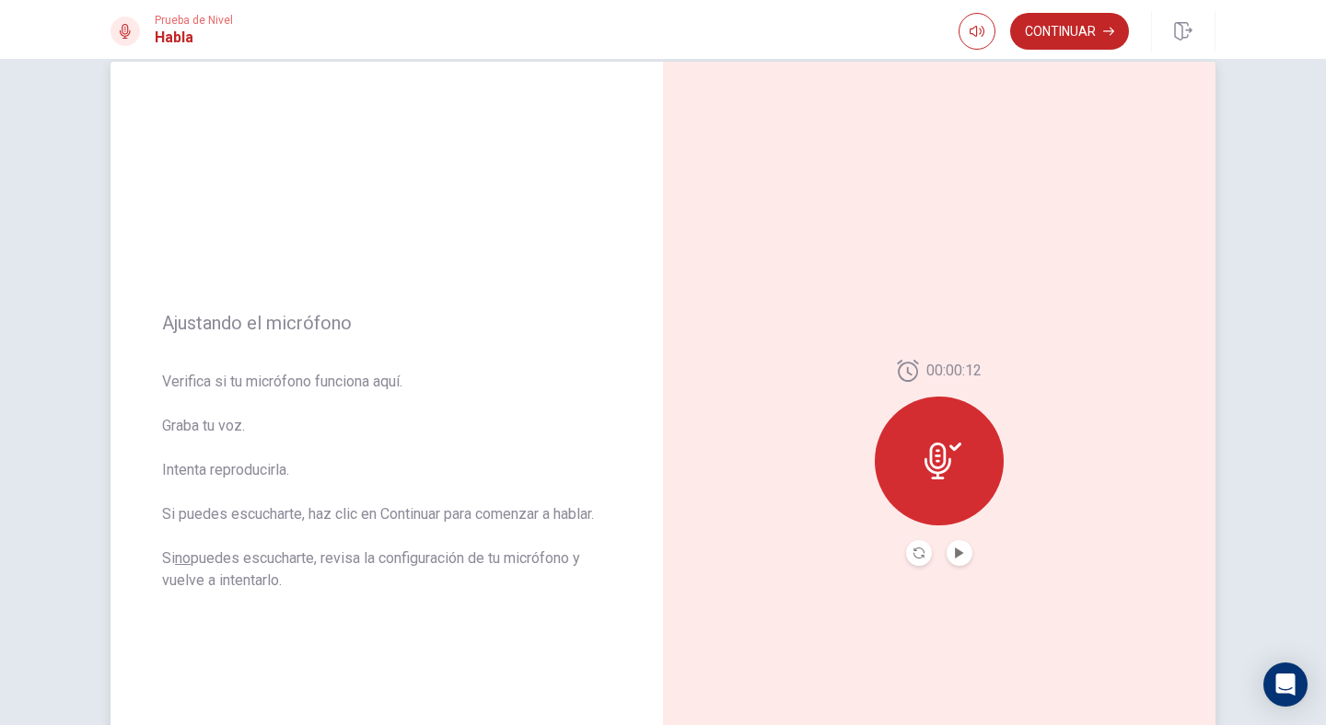
click at [951, 547] on button "Play Audio" at bounding box center [959, 553] width 26 height 26
click at [917, 545] on button "Record Again" at bounding box center [919, 553] width 26 height 26
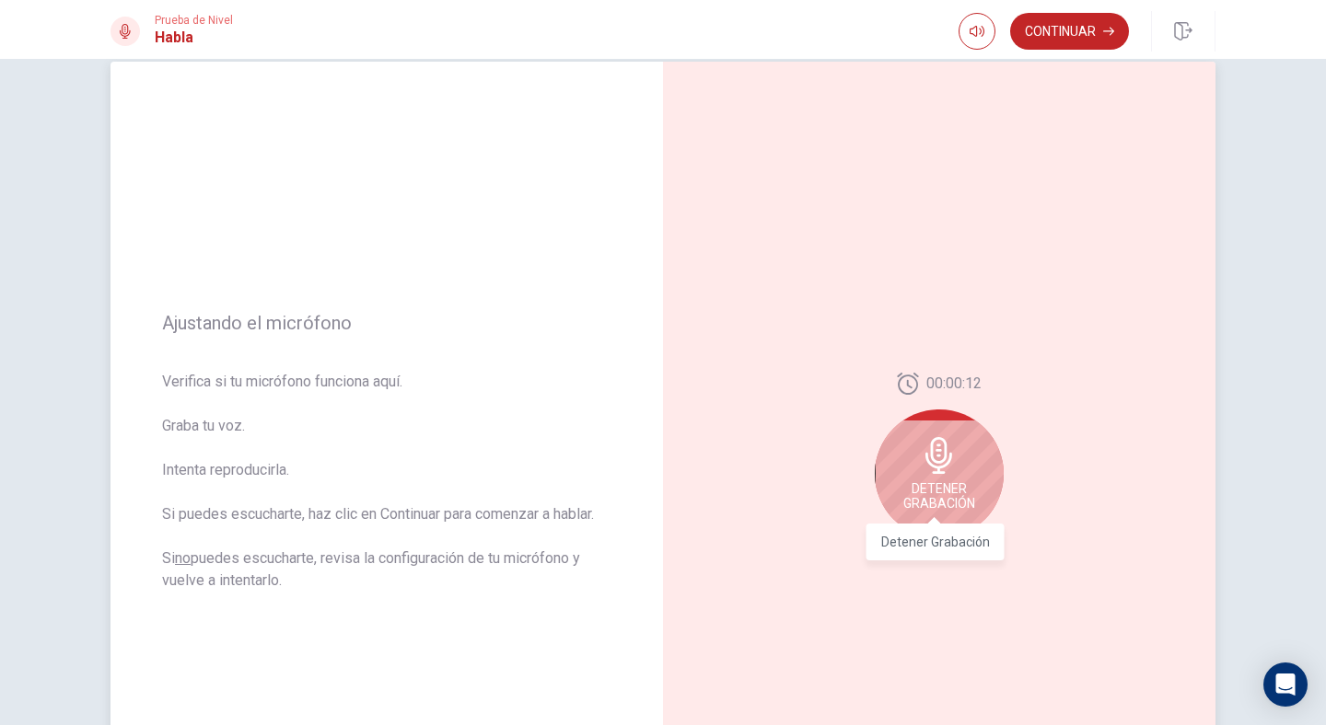
click at [952, 483] on span "Detener Grabación" at bounding box center [939, 495] width 72 height 29
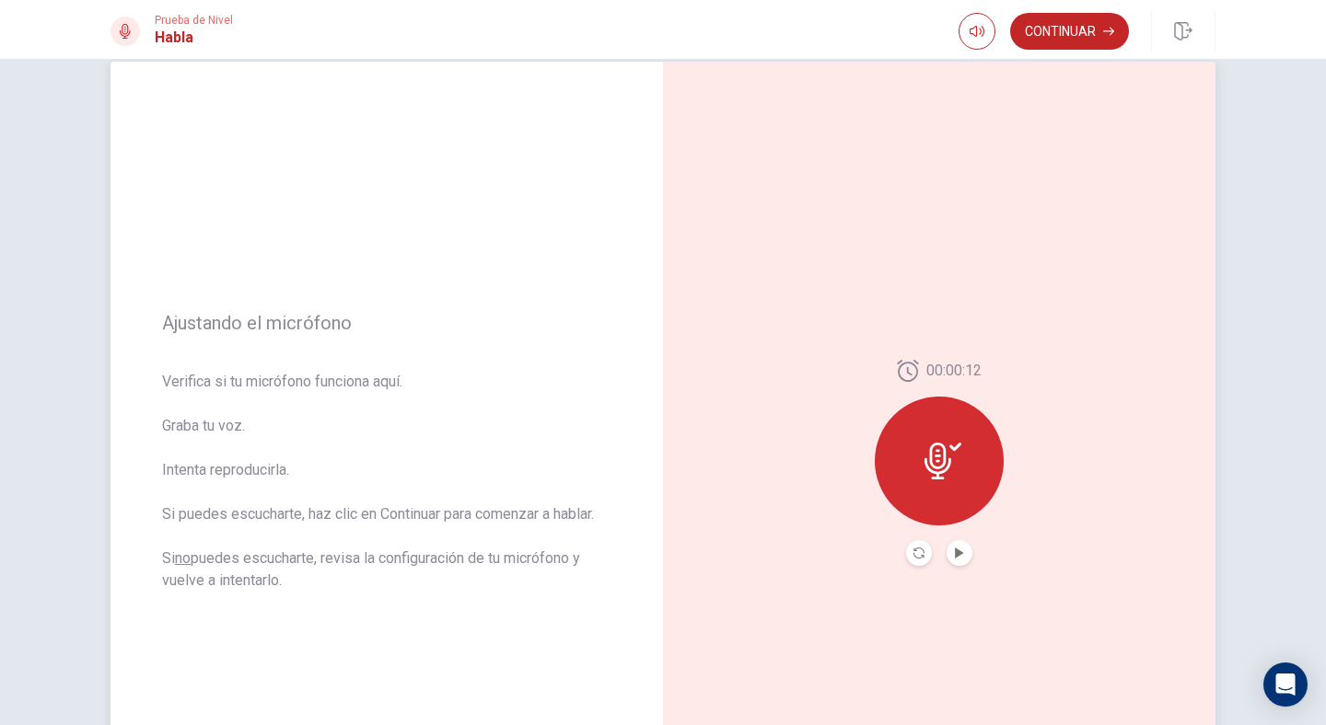
click at [959, 556] on button "Play Audio" at bounding box center [959, 553] width 26 height 26
click at [956, 556] on icon "Play Audio" at bounding box center [959, 553] width 11 height 11
click at [1071, 25] on button "Continuar" at bounding box center [1069, 31] width 119 height 37
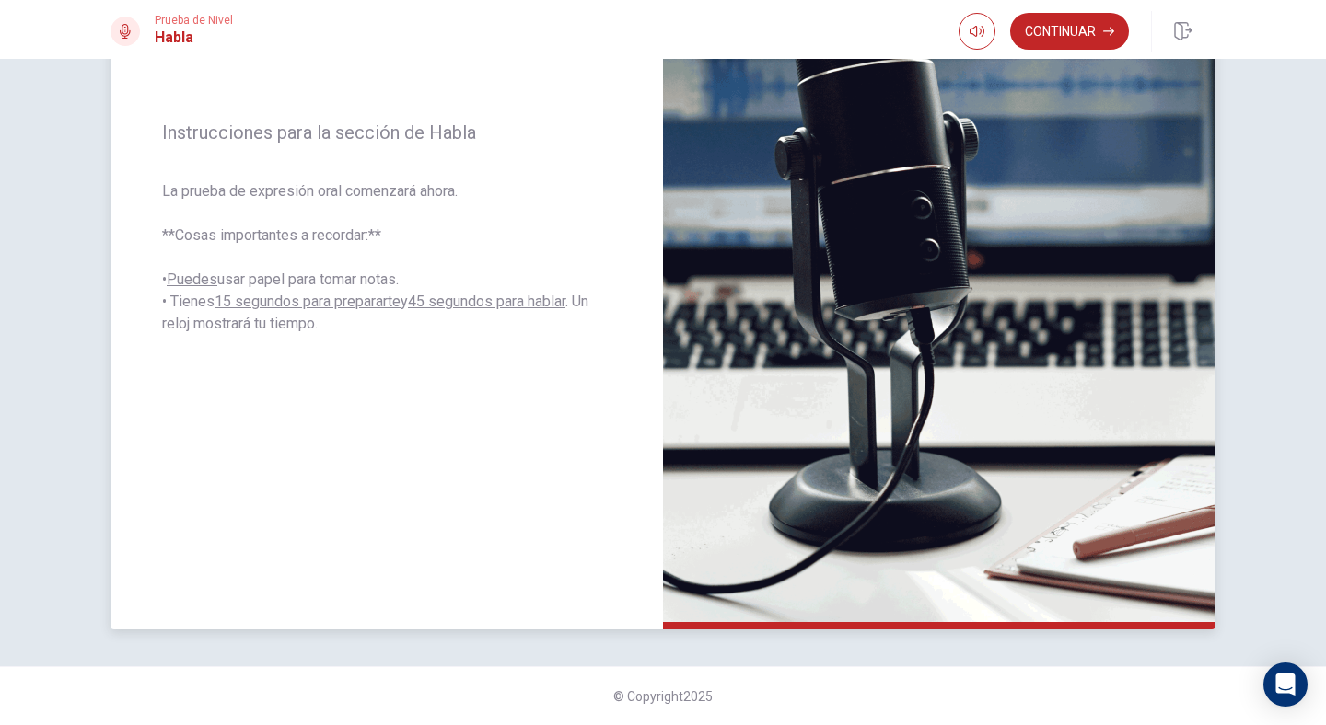
scroll to position [0, 0]
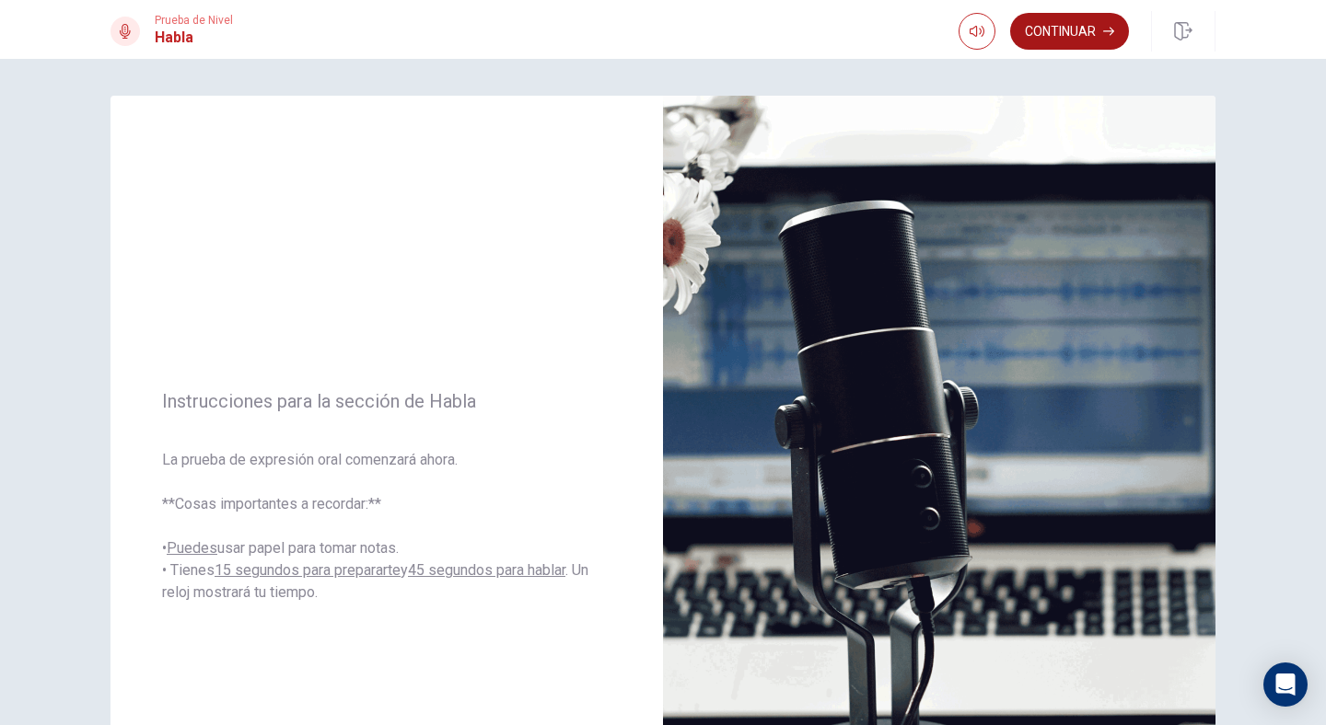
click at [1065, 40] on button "Continuar" at bounding box center [1069, 31] width 119 height 37
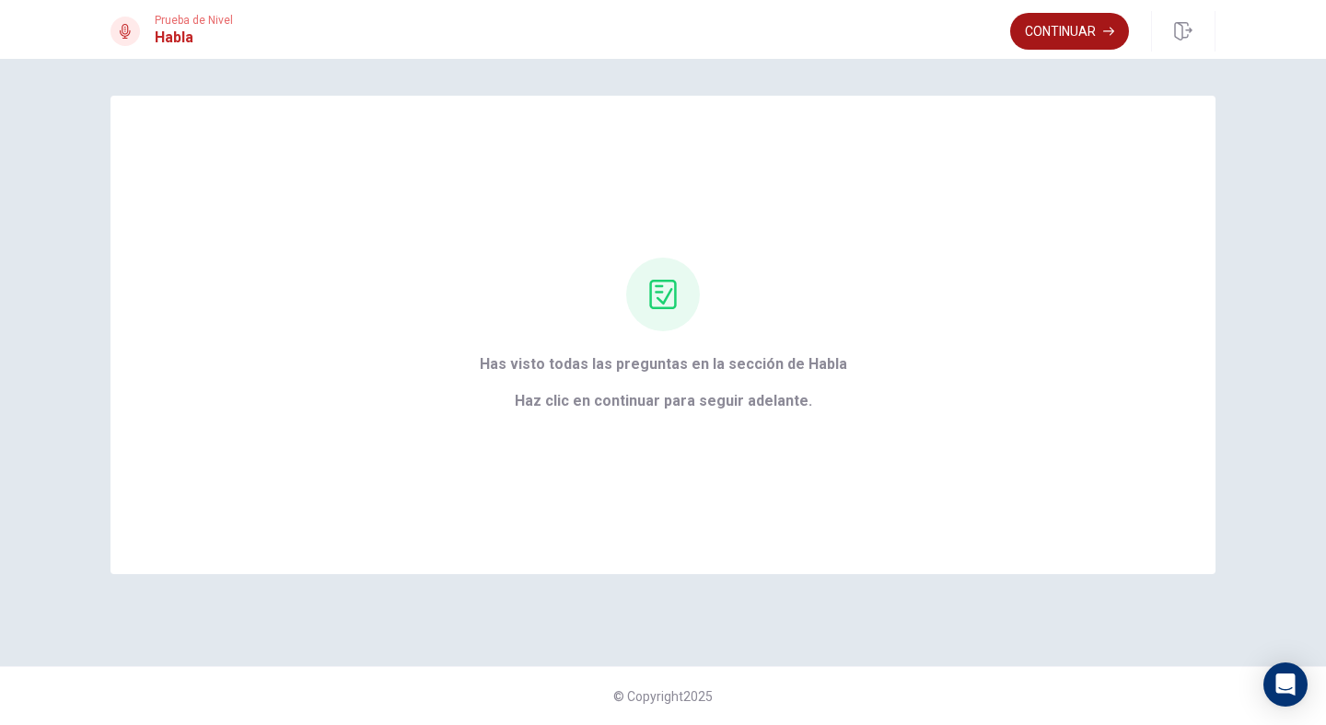
click at [1039, 30] on button "Continuar" at bounding box center [1069, 31] width 119 height 37
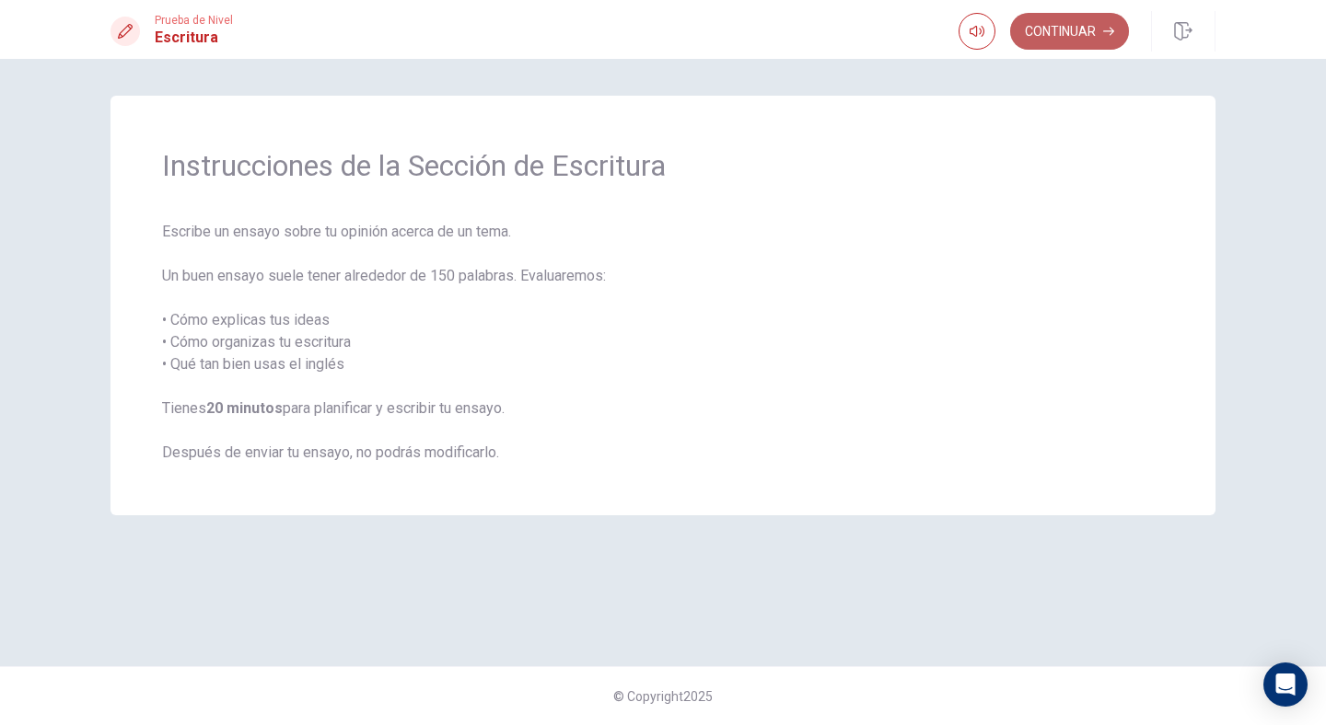
click at [1039, 30] on button "Continuar" at bounding box center [1069, 31] width 119 height 37
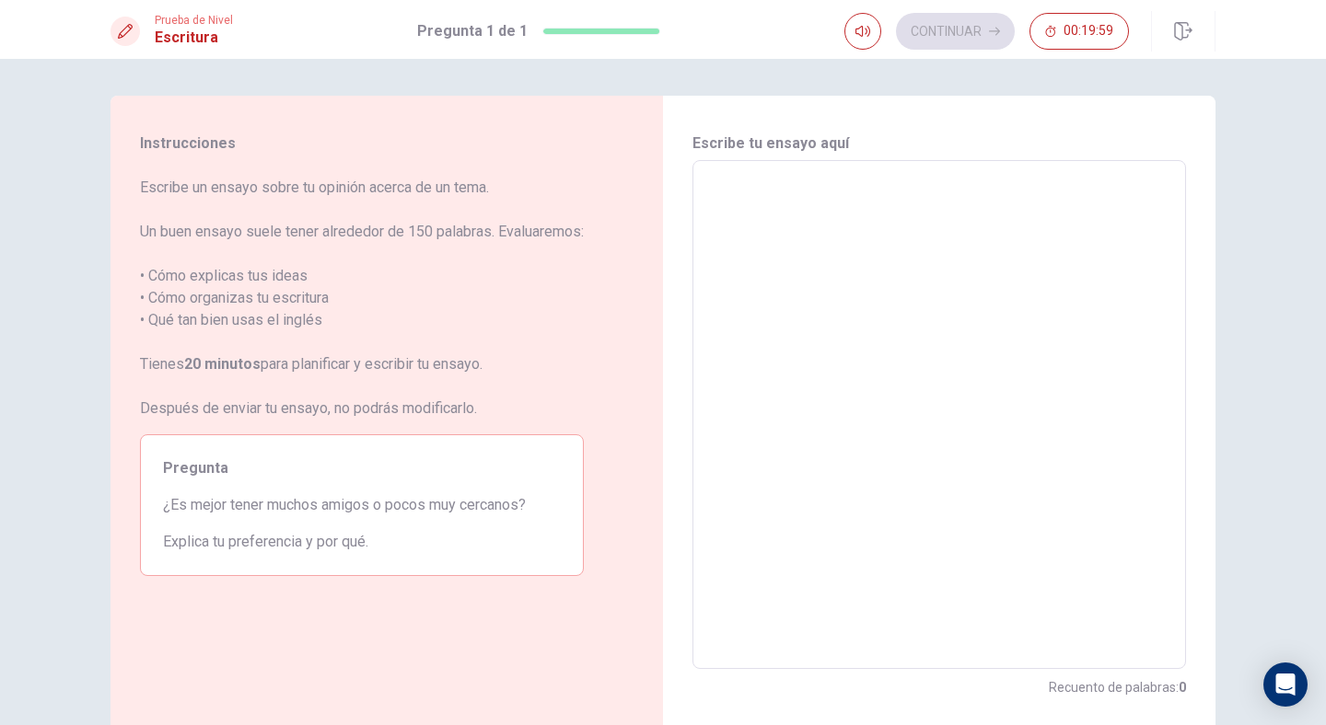
click at [958, 305] on textarea at bounding box center [939, 415] width 468 height 479
type textarea "Y"
type textarea "x"
type textarea "Yo"
type textarea "x"
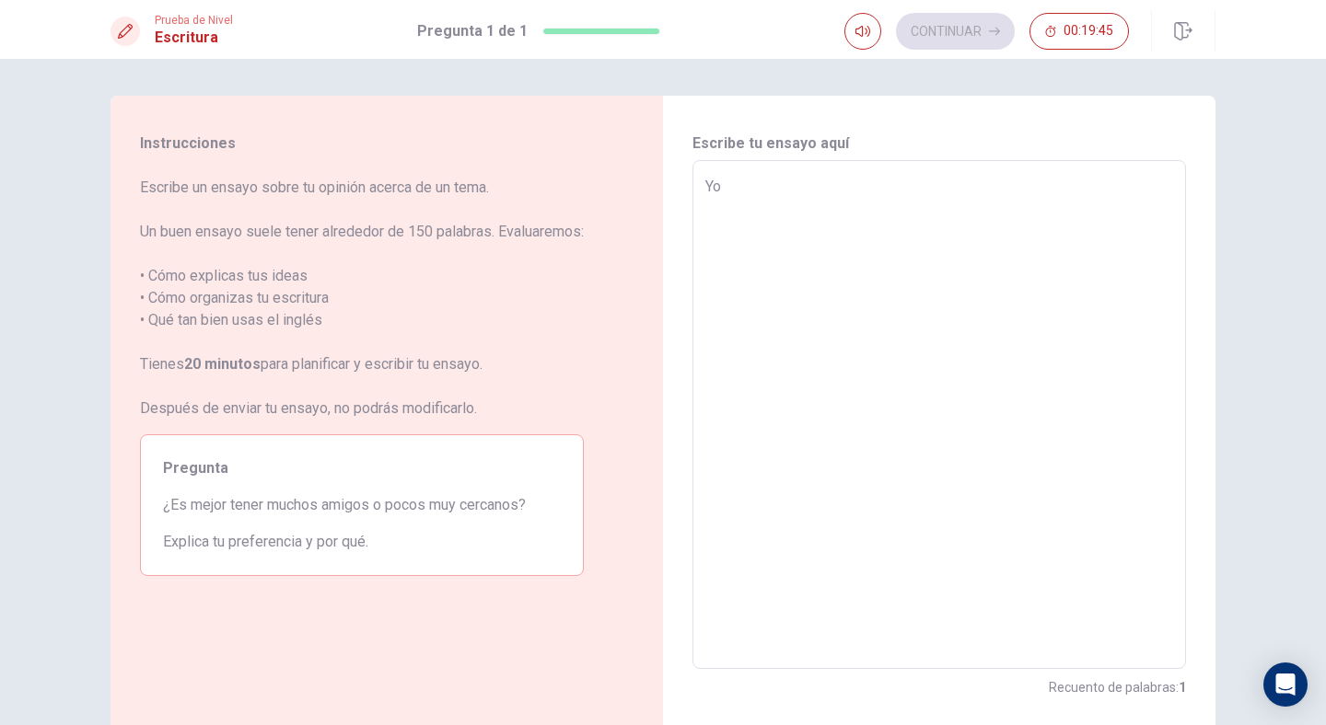
type textarea "Yo"
type textarea "x"
type textarea "Yo c"
type textarea "x"
type textarea "Yo cr"
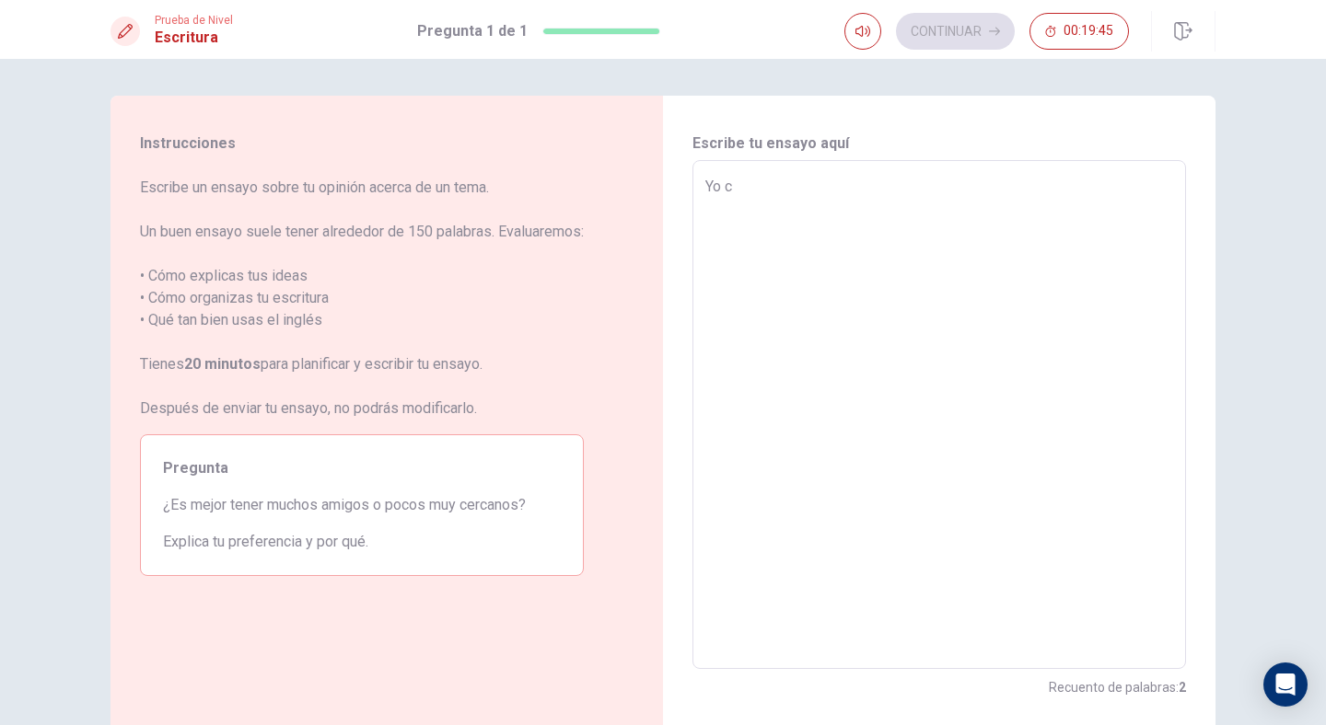
type textarea "x"
type textarea "Yo cre"
type textarea "x"
type textarea "Yo creo"
type textarea "x"
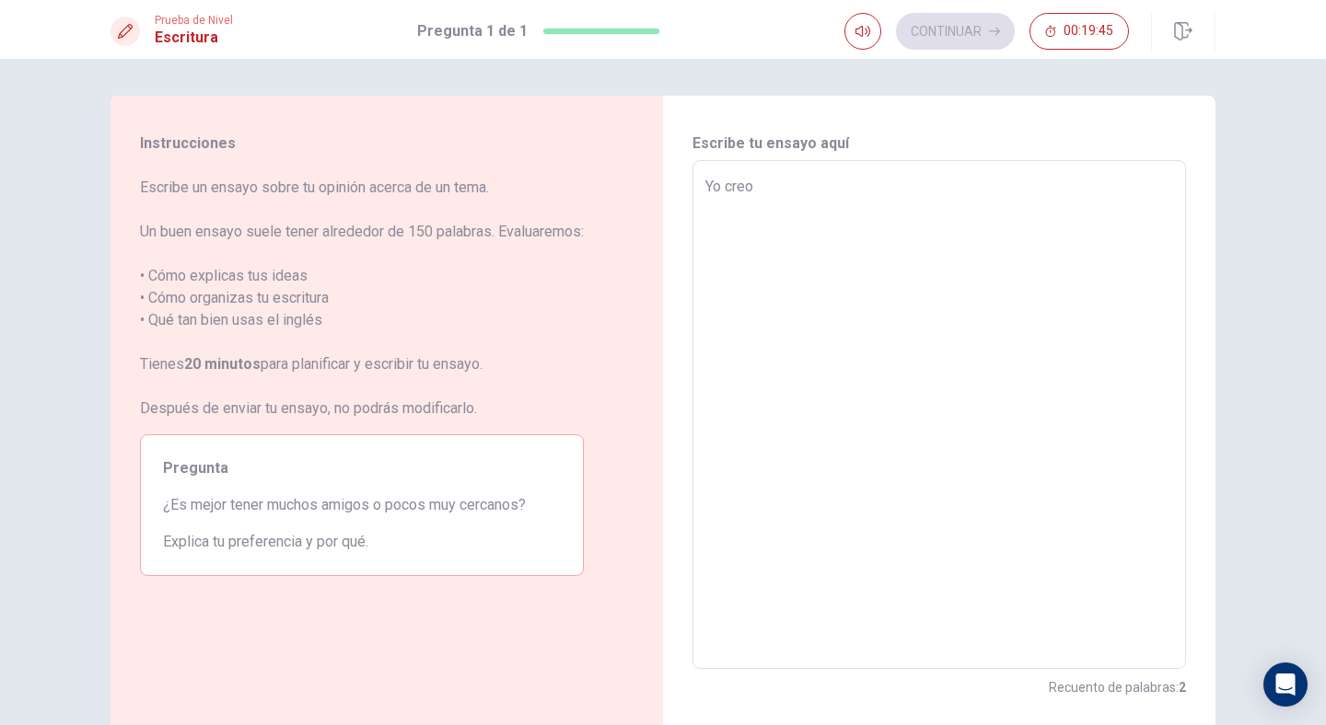
type textarea "Yo creo"
type textarea "x"
type textarea "Yo creo q"
type textarea "x"
type textarea "Yo creo qu"
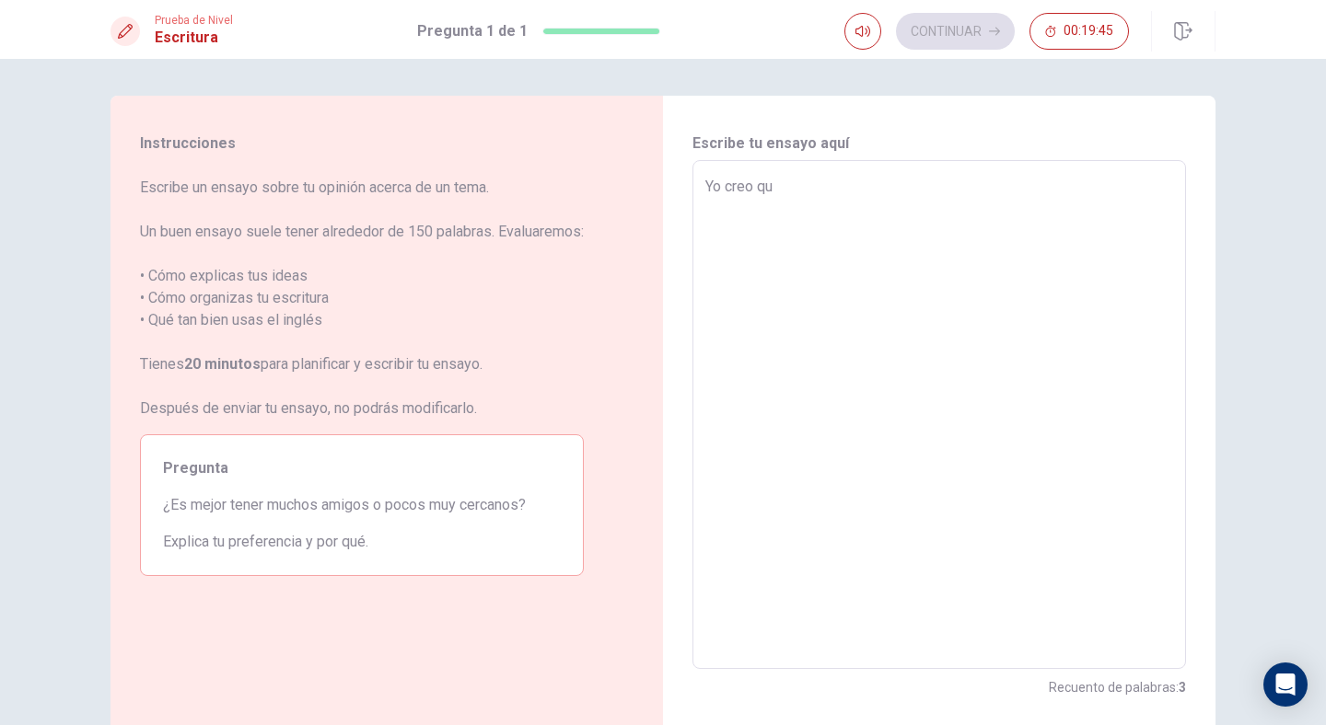
type textarea "x"
type textarea "Yo creo que"
type textarea "x"
type textarea "Yo creo que"
type textarea "x"
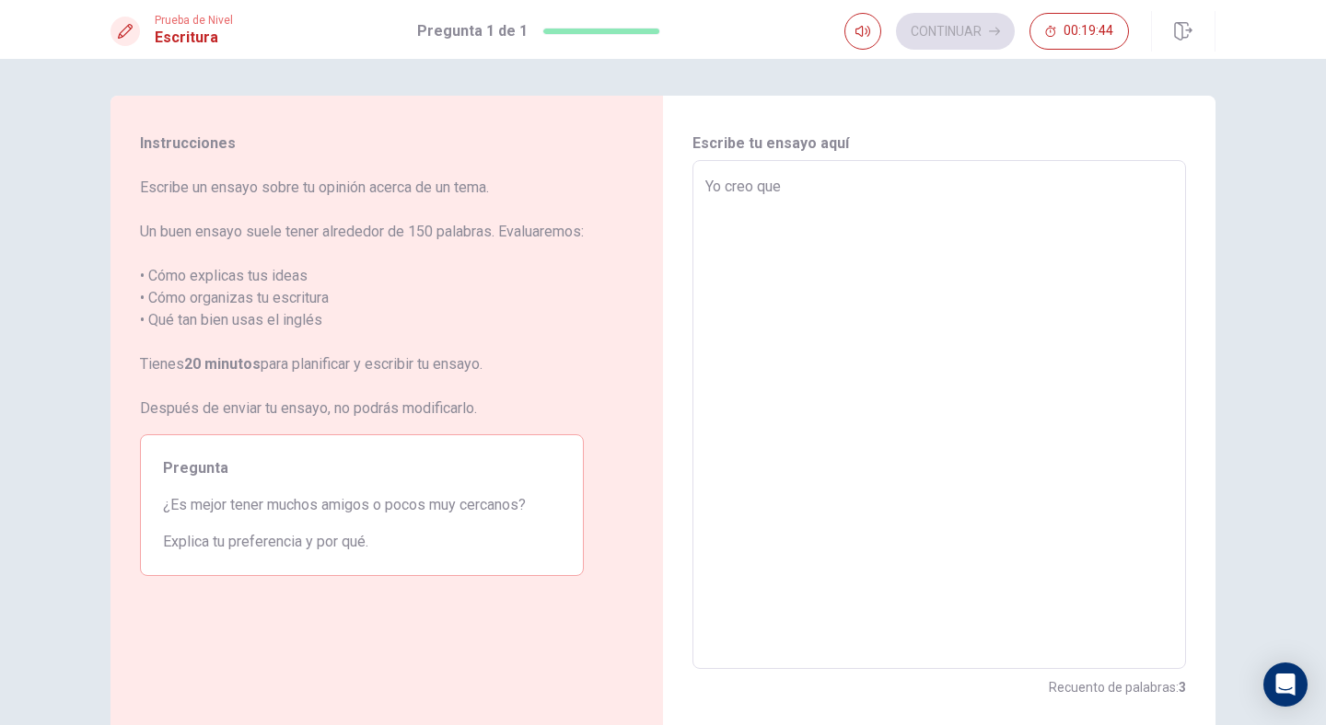
type textarea "Yo creo que u"
type textarea "x"
type textarea "Yo creo que un"
type textarea "x"
type textarea "Yo creo que una"
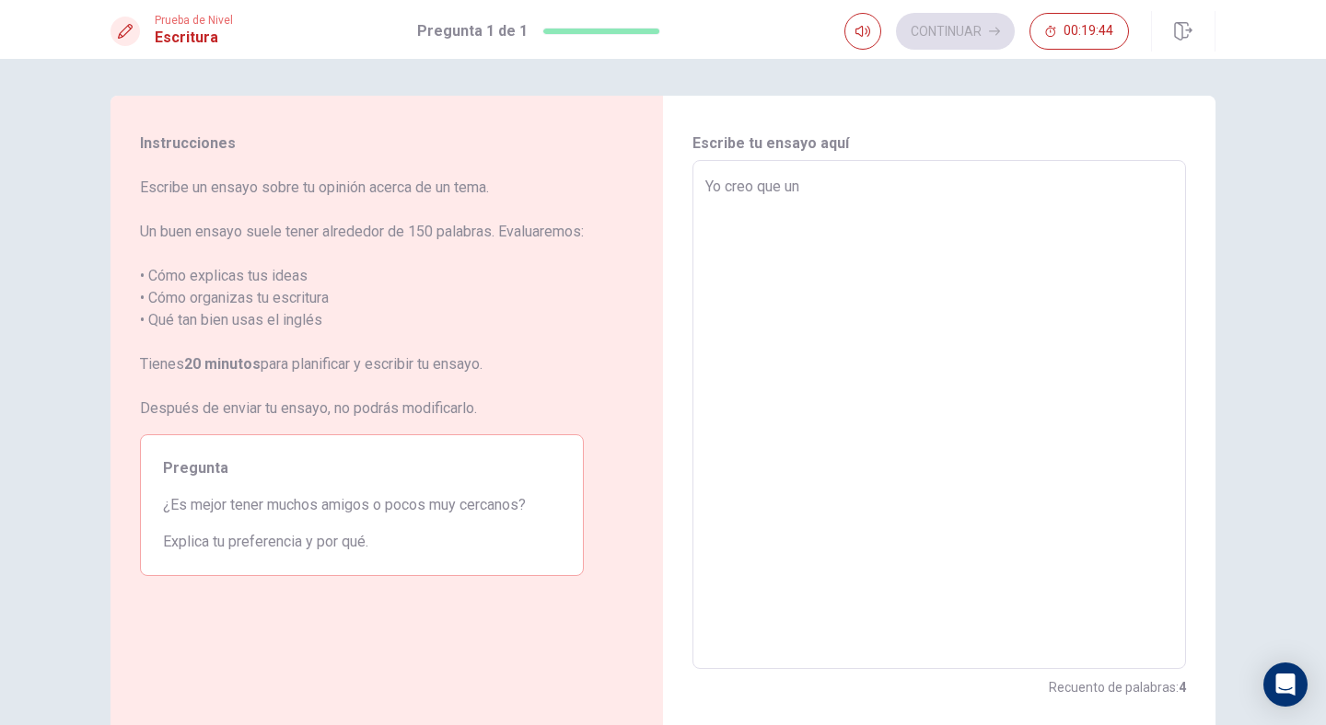
type textarea "x"
type textarea "Yo creo que una"
type textarea "x"
type textarea "Yo creo que una m"
type textarea "x"
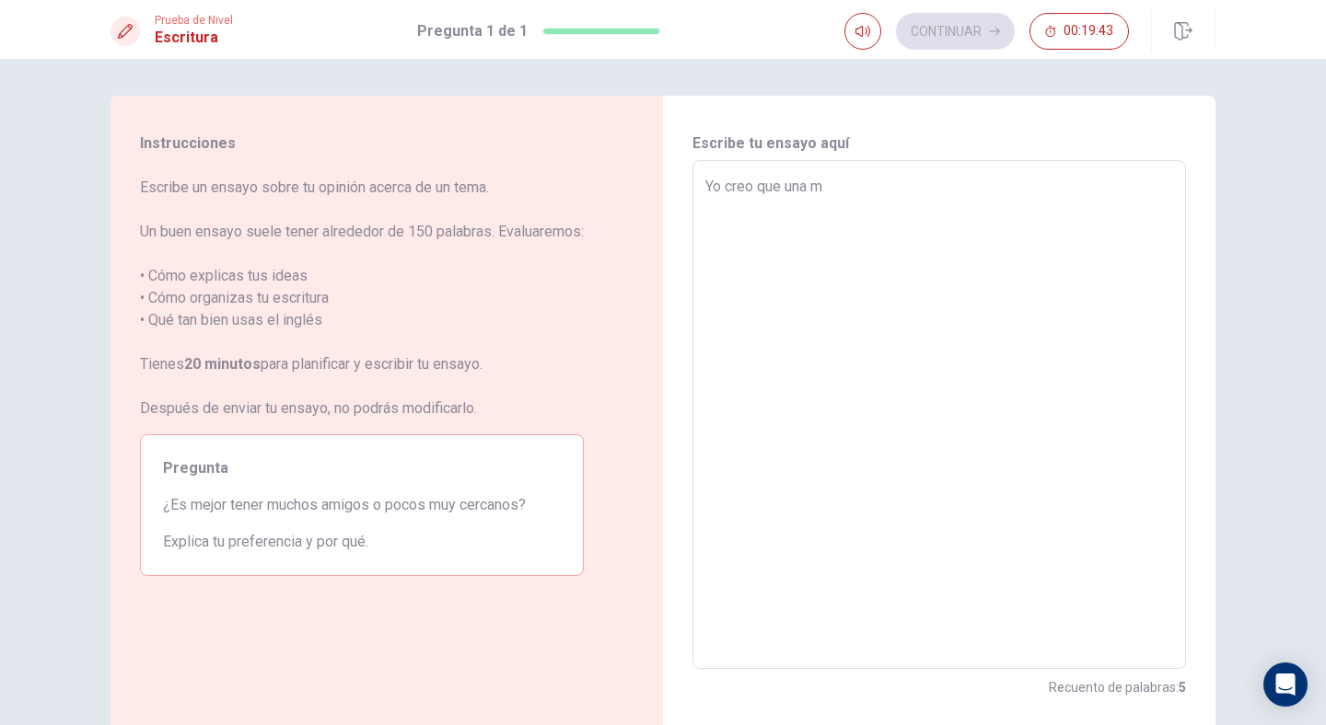
type textarea "Yo creo que una me"
type textarea "x"
type textarea "Yo creo que una mez"
type textarea "x"
type textarea "Yo creo que una mezc"
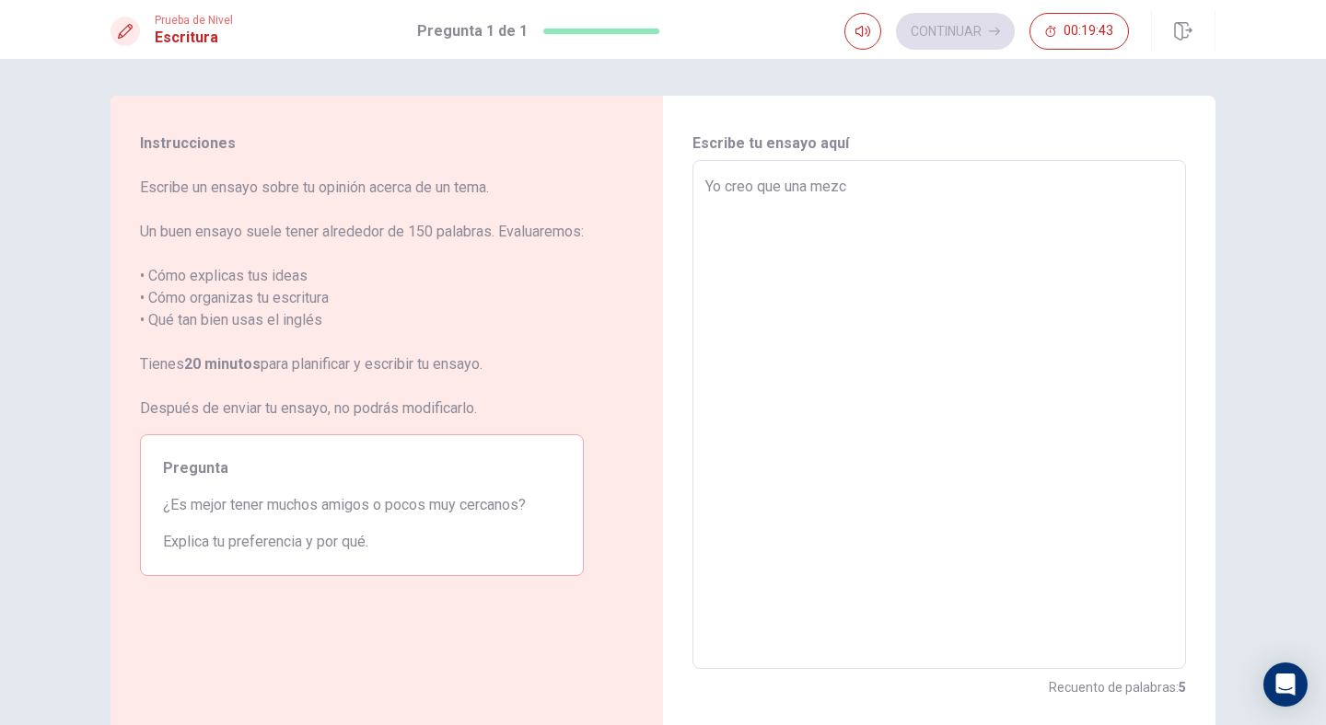
type textarea "x"
type textarea "Yo creo que una mez"
type textarea "x"
type textarea "Yo creo que una me"
type textarea "x"
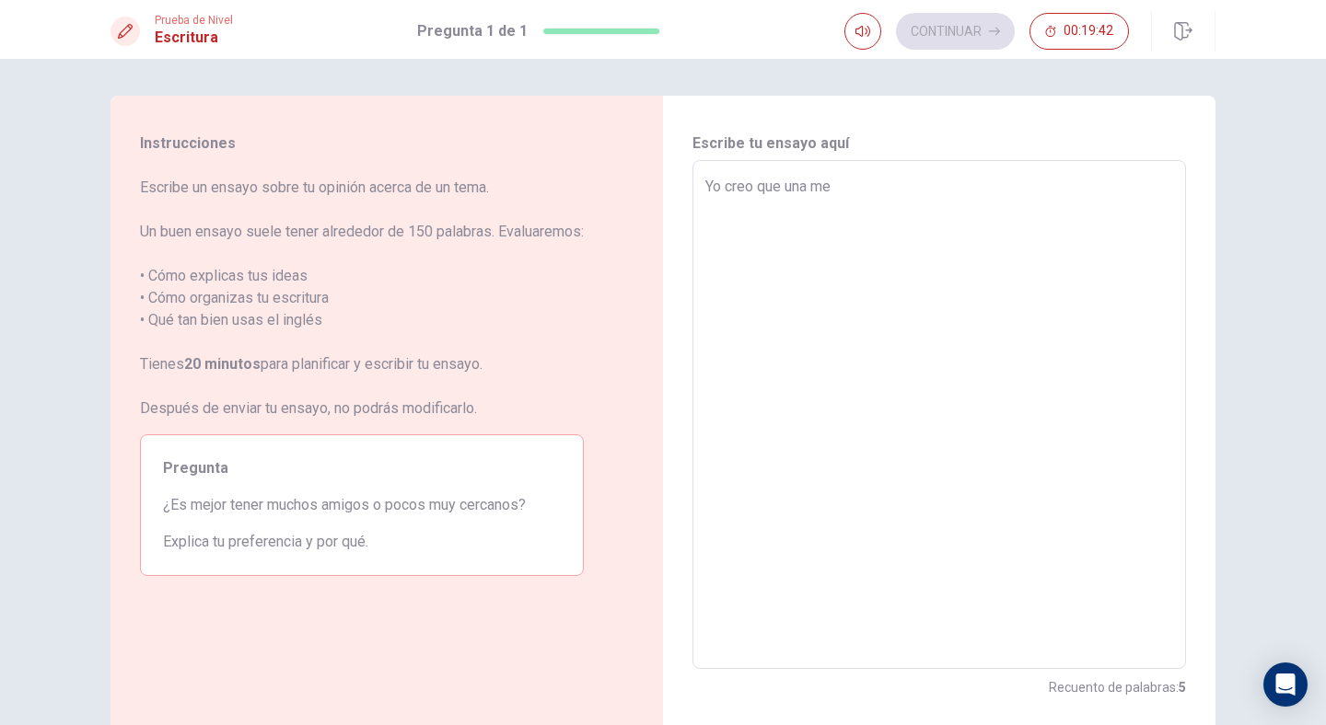
type textarea "Yo creo que una m"
type textarea "x"
type textarea "Yo creo que una"
type textarea "x"
type textarea "Yo creo que una"
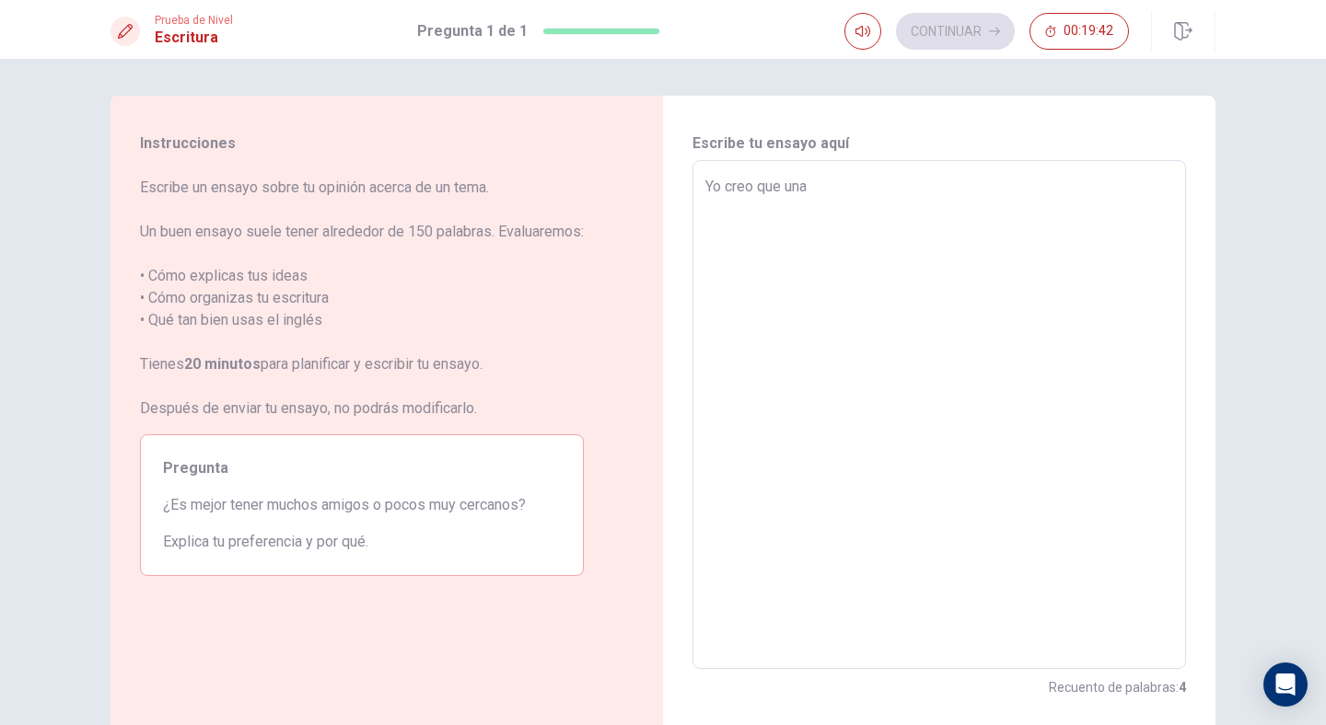
type textarea "x"
type textarea "Yo creo que un"
type textarea "x"
type textarea "Yo creo que u"
type textarea "x"
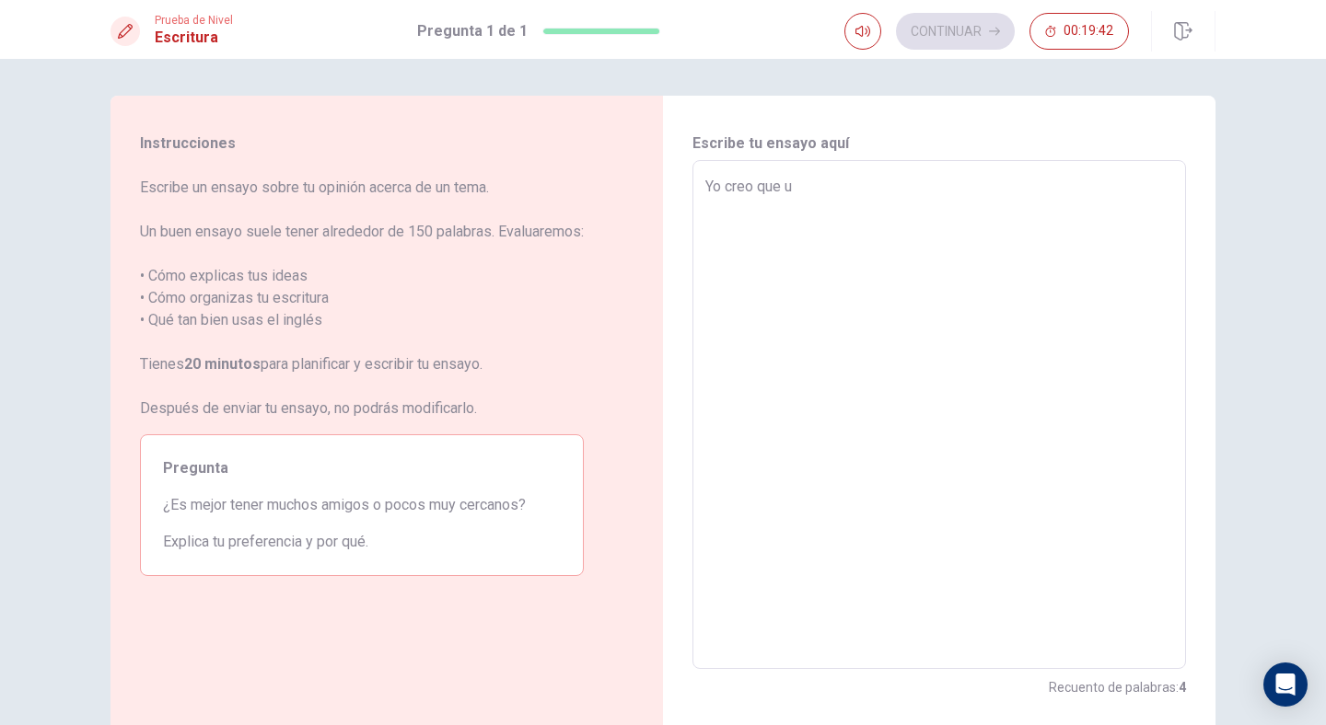
type textarea "Yo creo que"
type textarea "x"
type textarea "Yo creo que e"
type textarea "x"
type textarea "Yo creo que es"
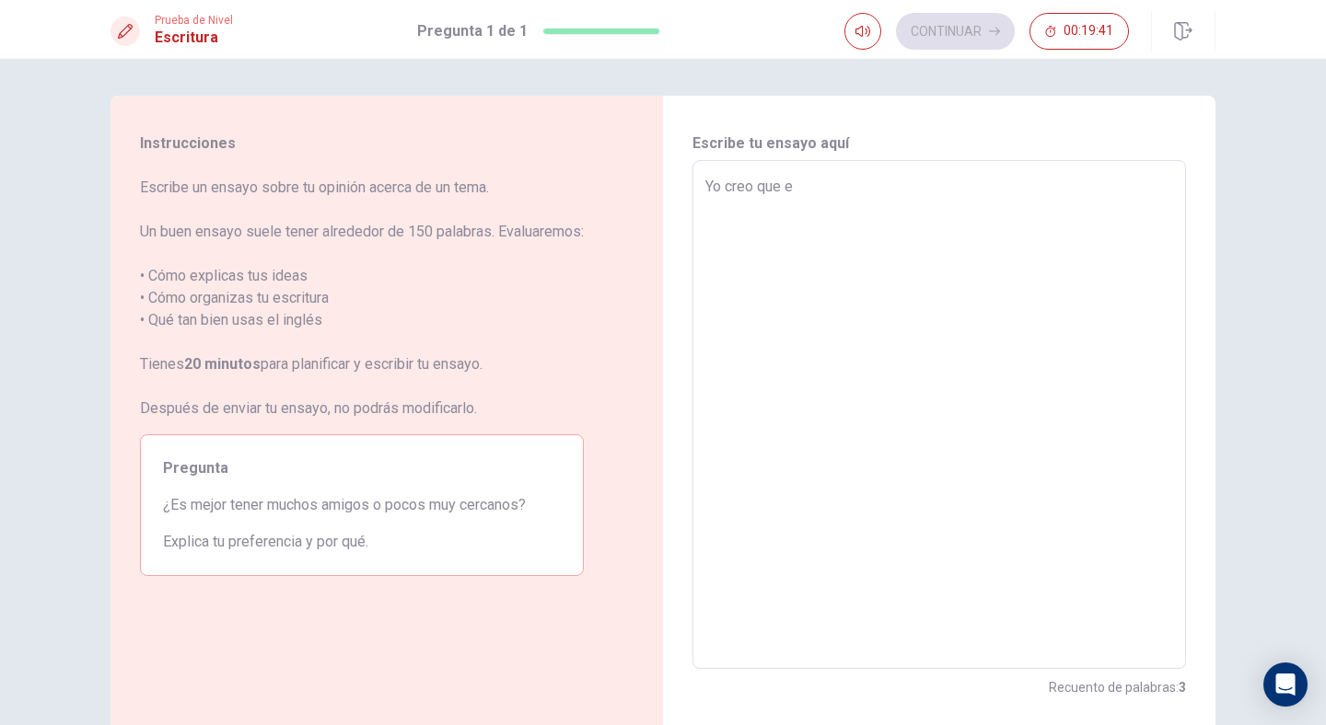
type textarea "x"
type textarea "Yo creo que es"
type textarea "x"
type textarea "Yo creo que es m"
type textarea "x"
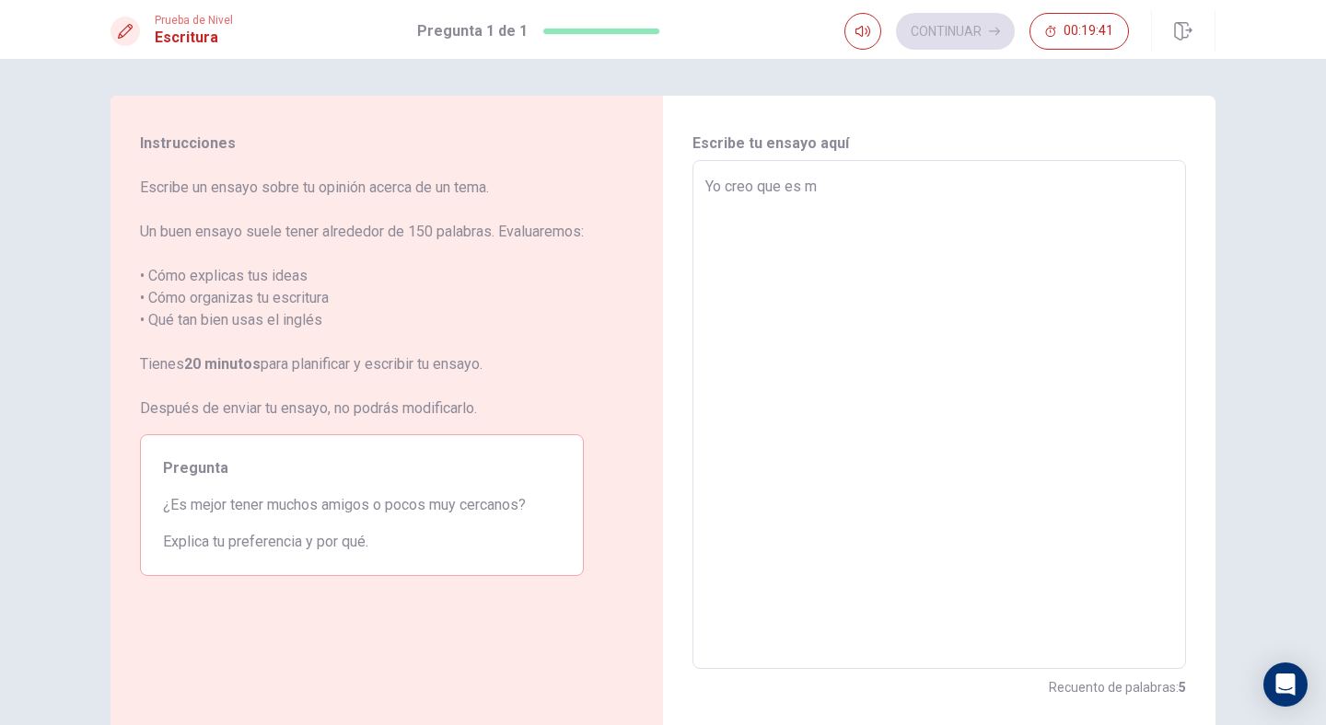
type textarea "Yo creo que es me"
type textarea "x"
type textarea "Yo creo que es mej"
type textarea "x"
type textarea "Yo creo que es mejo"
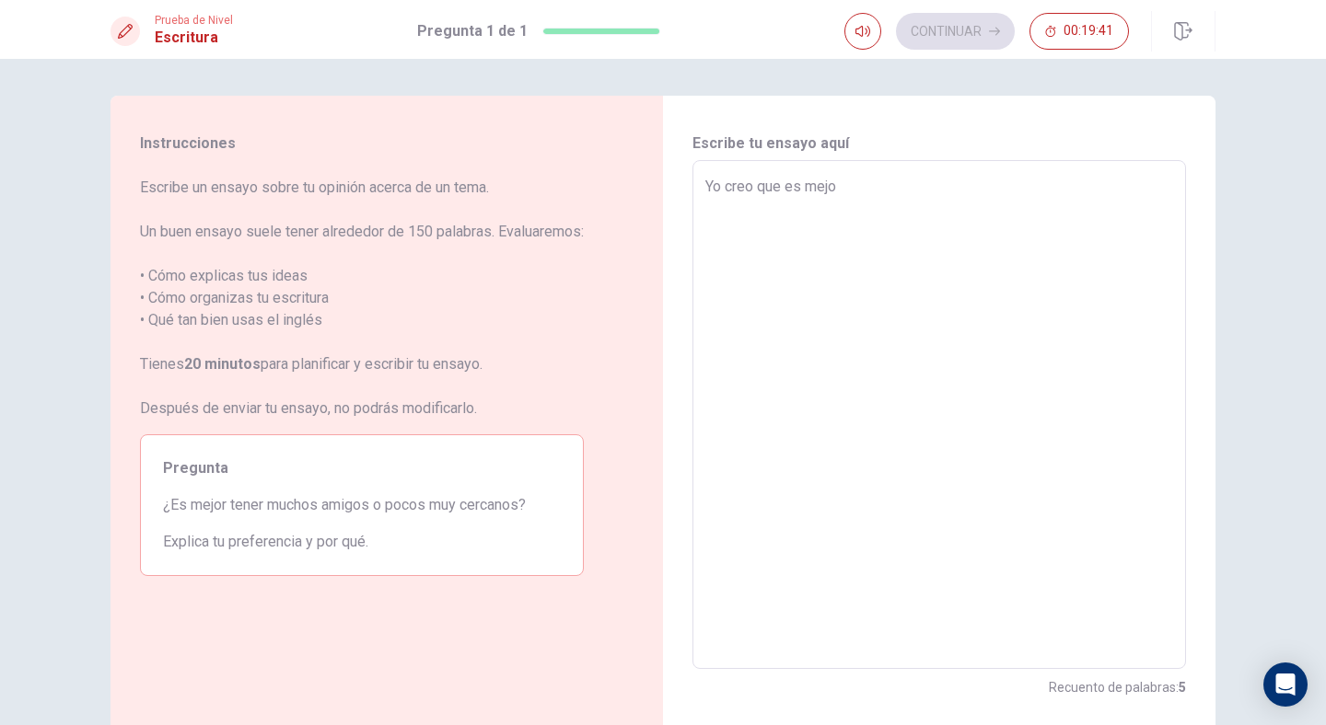
type textarea "x"
type textarea "Yo creo que es mejo"
type textarea "x"
type textarea "Yo creo que es mejo t"
type textarea "x"
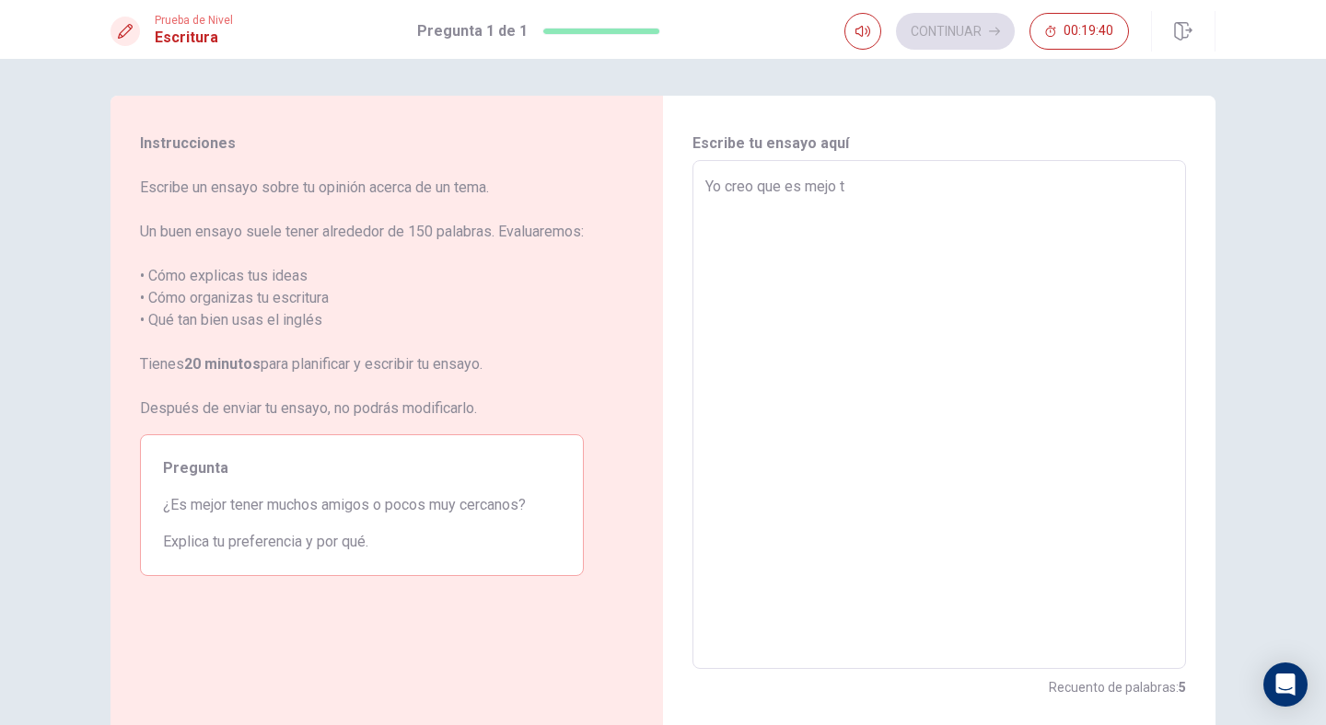
type textarea "Yo creo que es mejo"
type textarea "x"
type textarea "Yo creo que es mejo"
type textarea "x"
type textarea "Yo creo que es mejor"
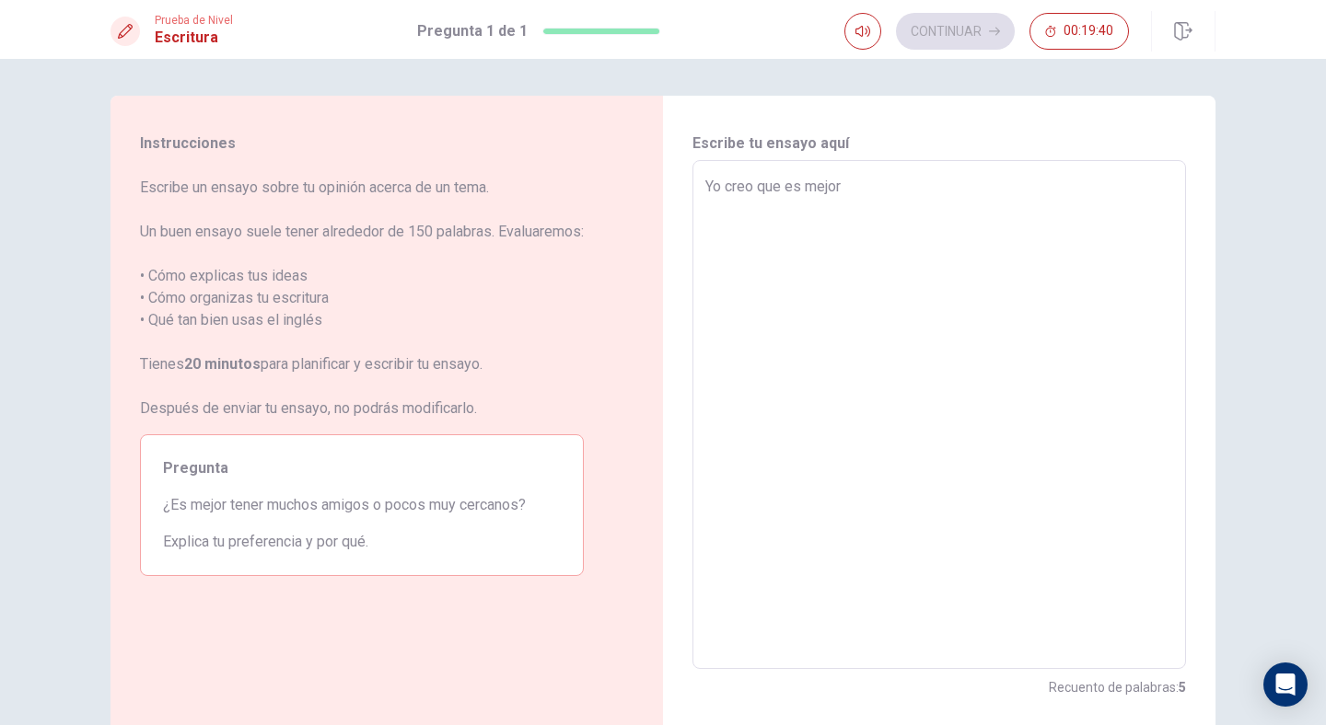
type textarea "x"
type textarea "Yo creo que es mejor"
type textarea "x"
type textarea "Yo creo que es mejor t"
type textarea "x"
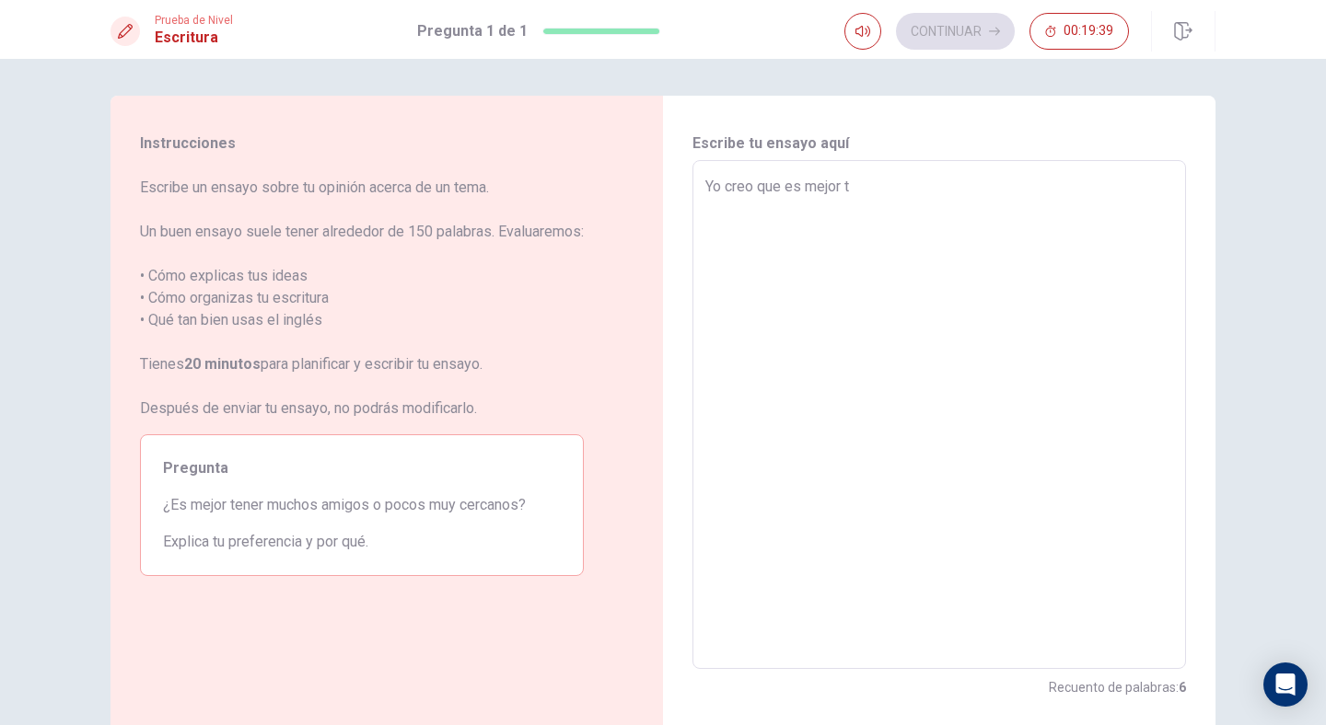
type textarea "Yo creo que es mejor te"
type textarea "x"
type textarea "Yo creo que es mejor ten"
type textarea "x"
type textarea "Yo creo que es mejor tene"
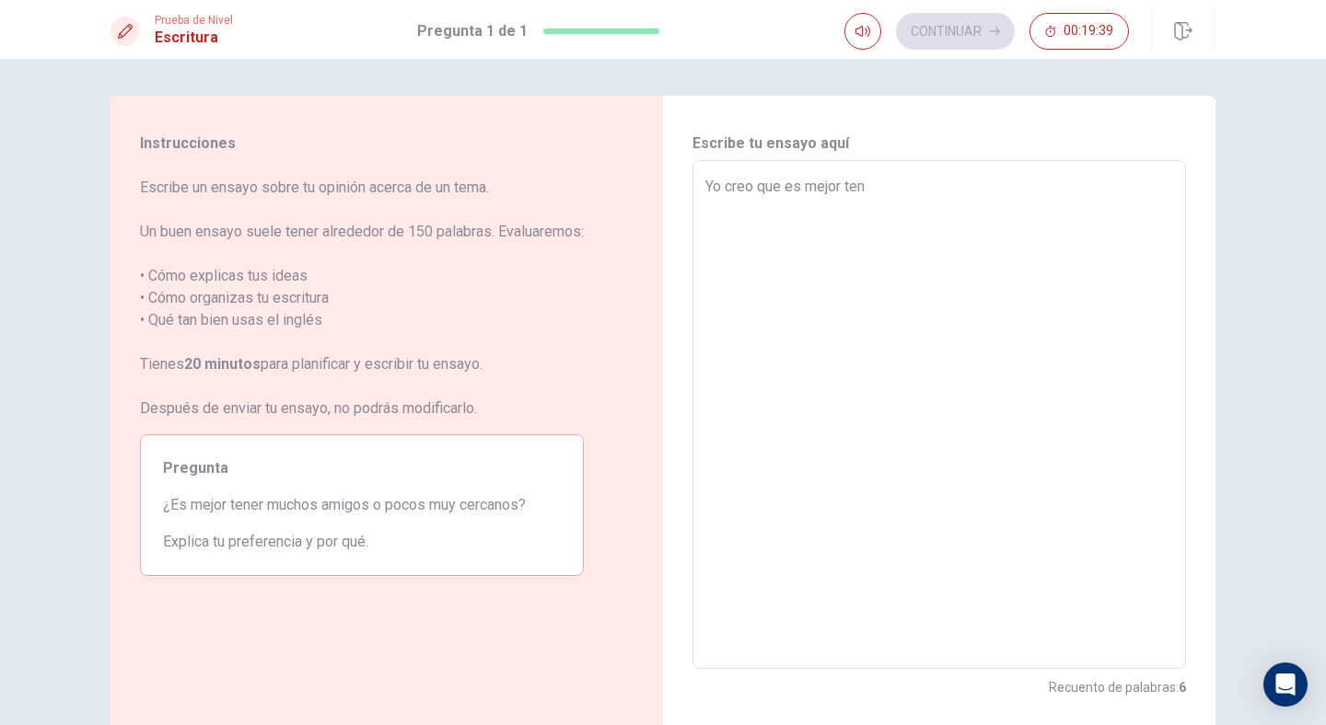
type textarea "x"
type textarea "Yo creo que es mejor tener"
type textarea "x"
type textarea "Yo creo que es mejor tener"
type textarea "x"
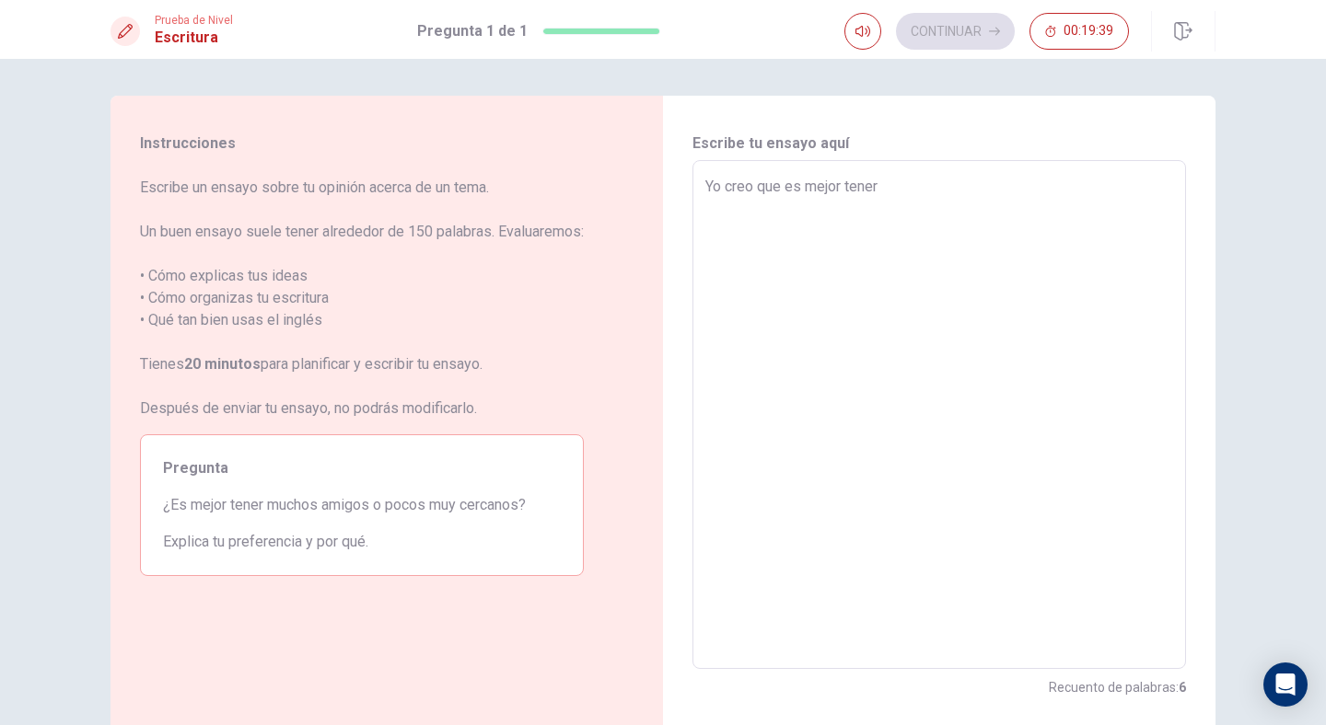
type textarea "Yo creo que es mejor tener m"
type textarea "x"
type textarea "Yo creo que es mejor tener mu"
type textarea "x"
type textarea "Yo creo que es mejor tener muc"
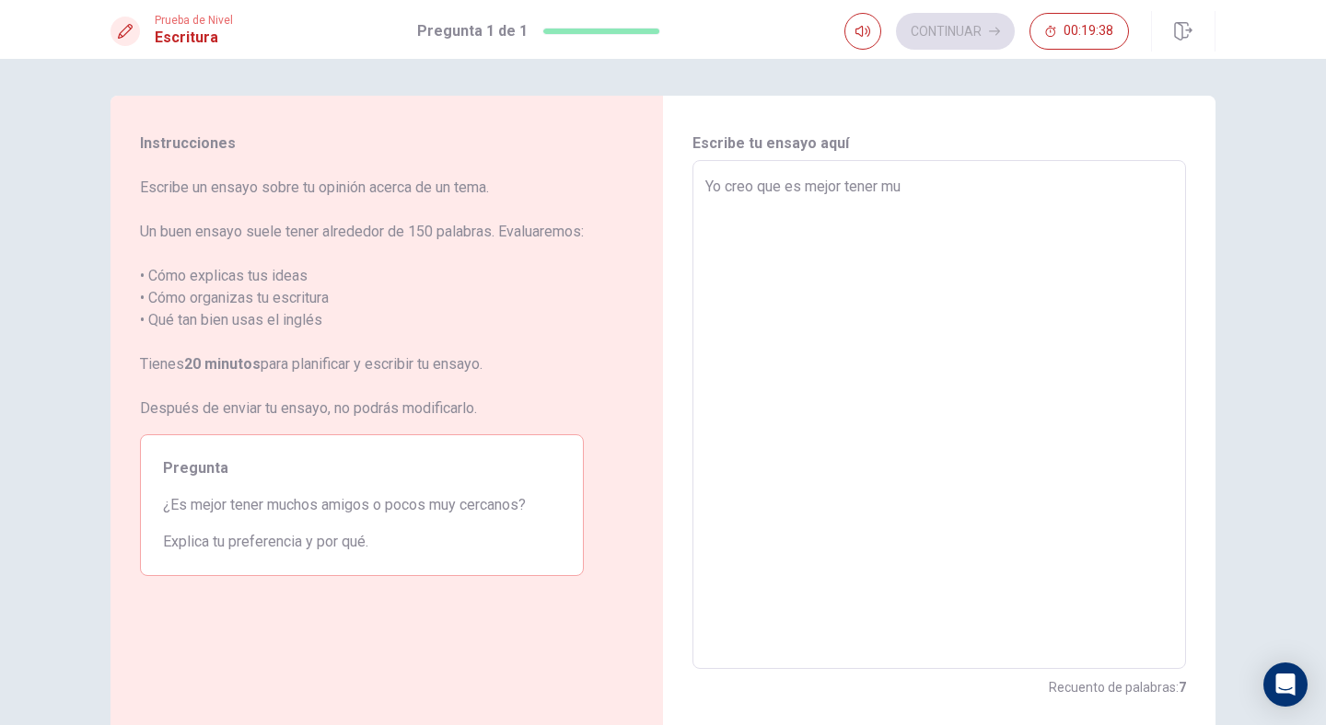
type textarea "x"
type textarea "Yo creo que es mejor tener mucho"
type textarea "x"
type textarea "Yo creo que es mejor tener muchos"
type textarea "x"
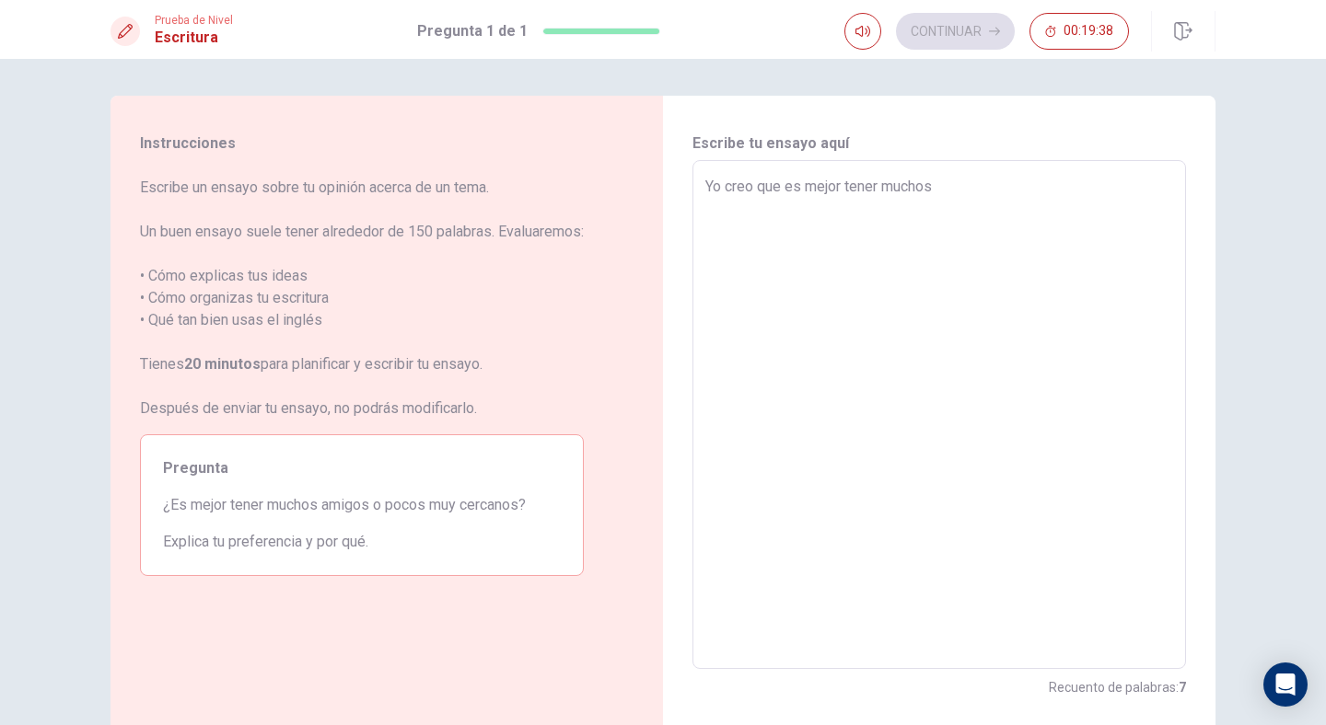
type textarea "Yo creo que es mejor tener muchos"
type textarea "x"
type textarea "Yo creo que es mejor tener muchos a"
type textarea "x"
type textarea "Yo creo que es mejor tener muchos am"
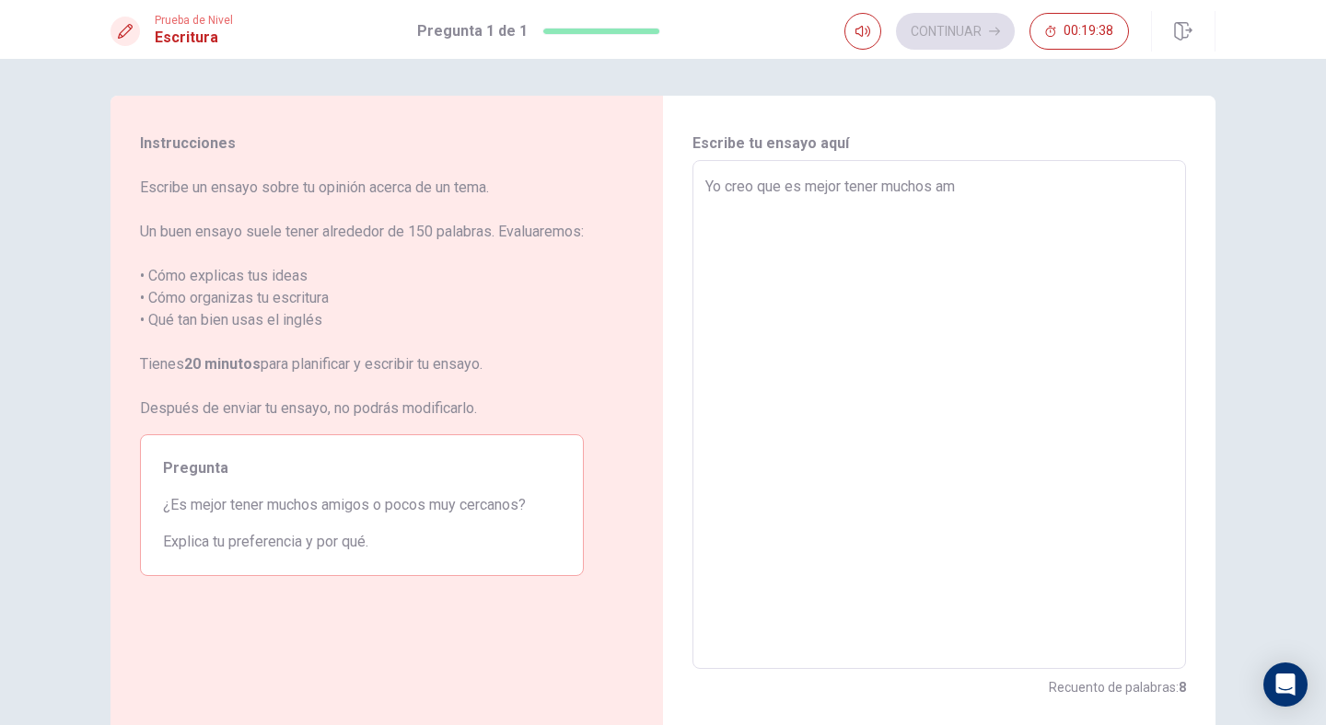
type textarea "x"
type textarea "Yo creo que es mejor tener muchos ami"
type textarea "x"
type textarea "Yo creo que es mejor tener muchos amig"
type textarea "x"
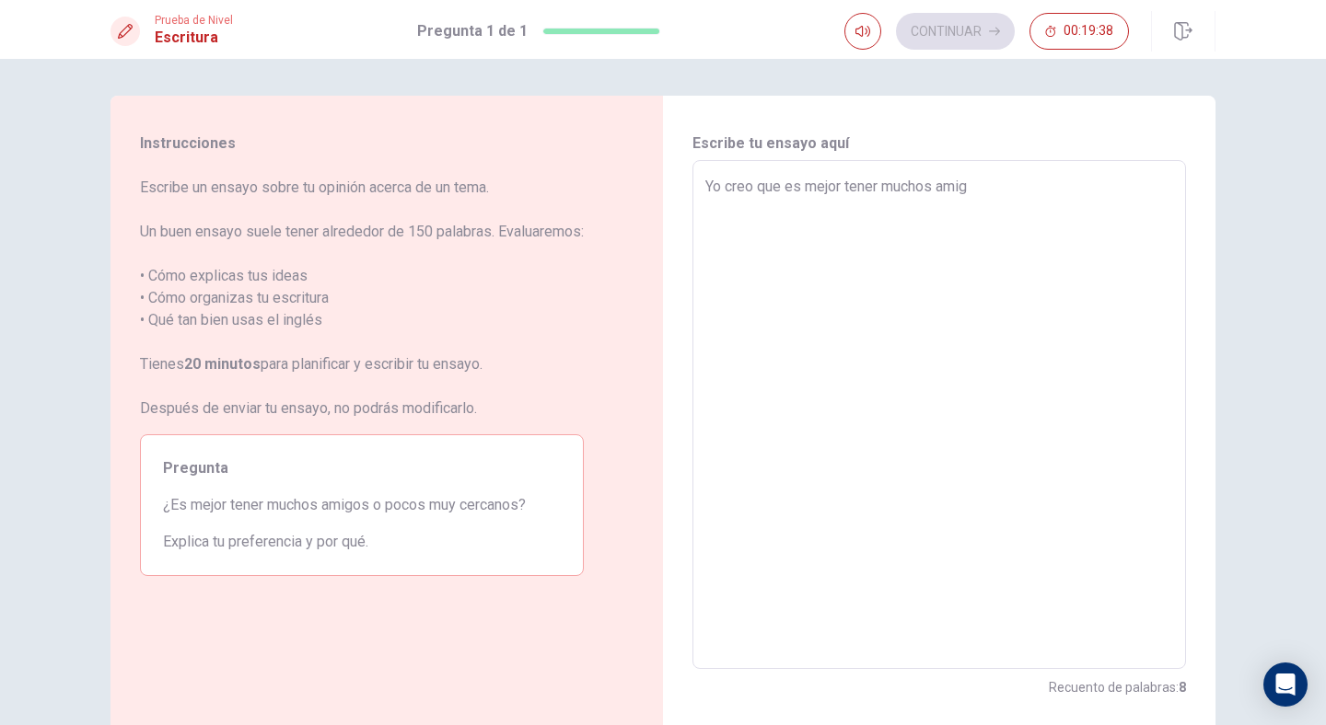
type textarea "Yo creo que es mejor tener muchos amigo"
type textarea "x"
type textarea "Yo creo que es mejor tener muchos amig"
type textarea "x"
type textarea "Yo creo que es mejor tener muchos ami"
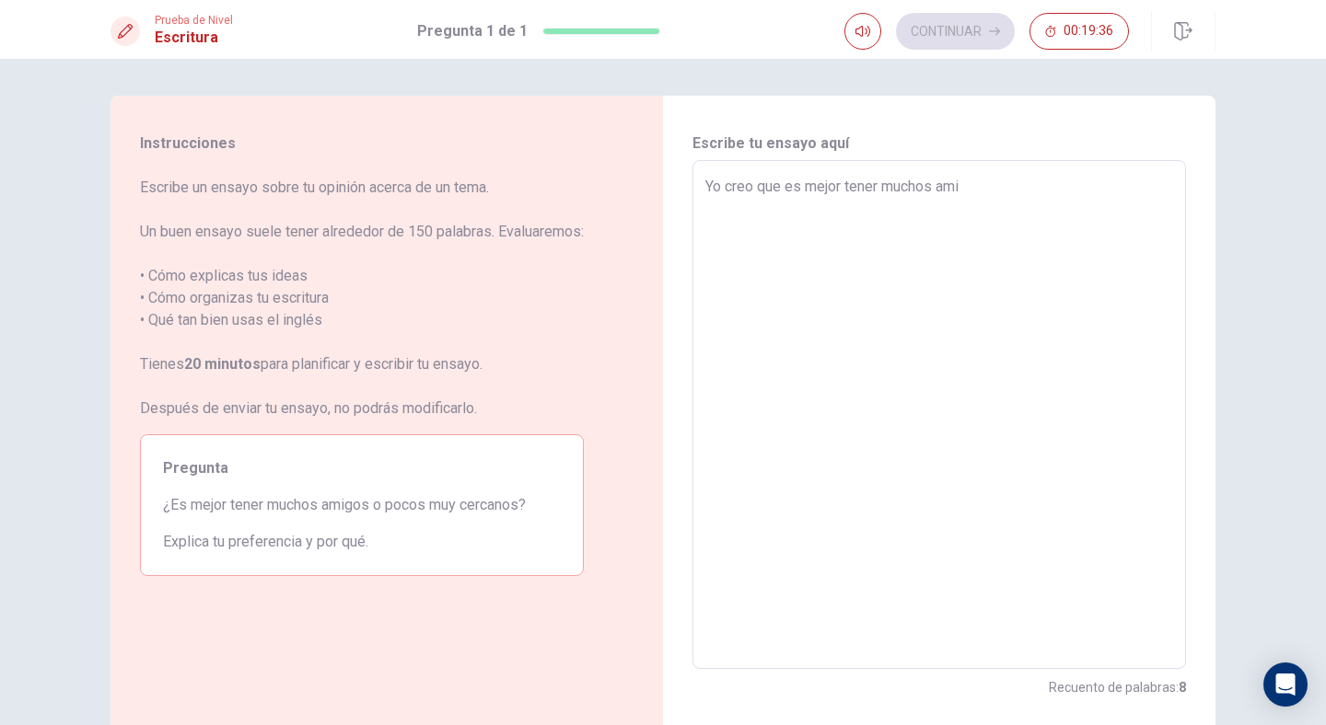
type textarea "x"
type textarea "Yo creo que es mejor tener muchos am"
type textarea "x"
type textarea "Yo creo que es mejor tener muchos a"
type textarea "x"
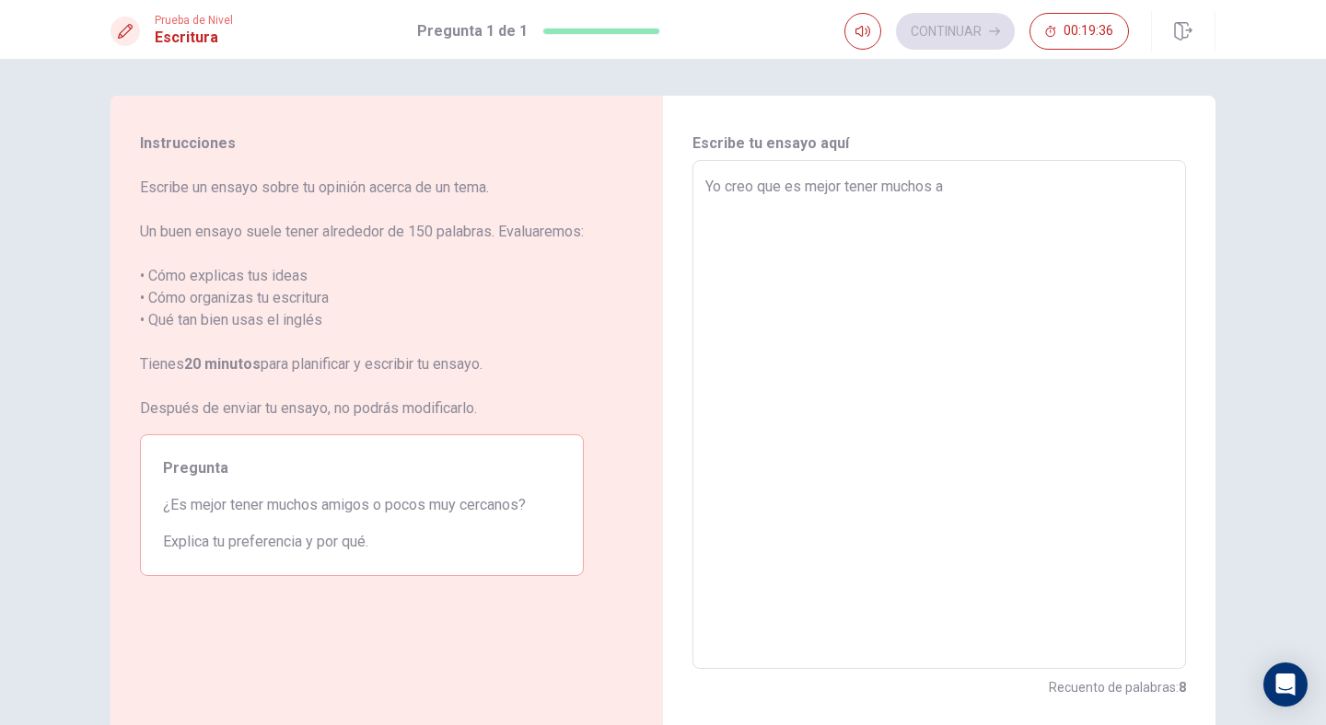
type textarea "Yo creo que es mejor tener muchos"
type textarea "x"
type textarea "Yo creo que es mejor tener muchos"
type textarea "x"
type textarea "Yo creo que es mejor tener mucho"
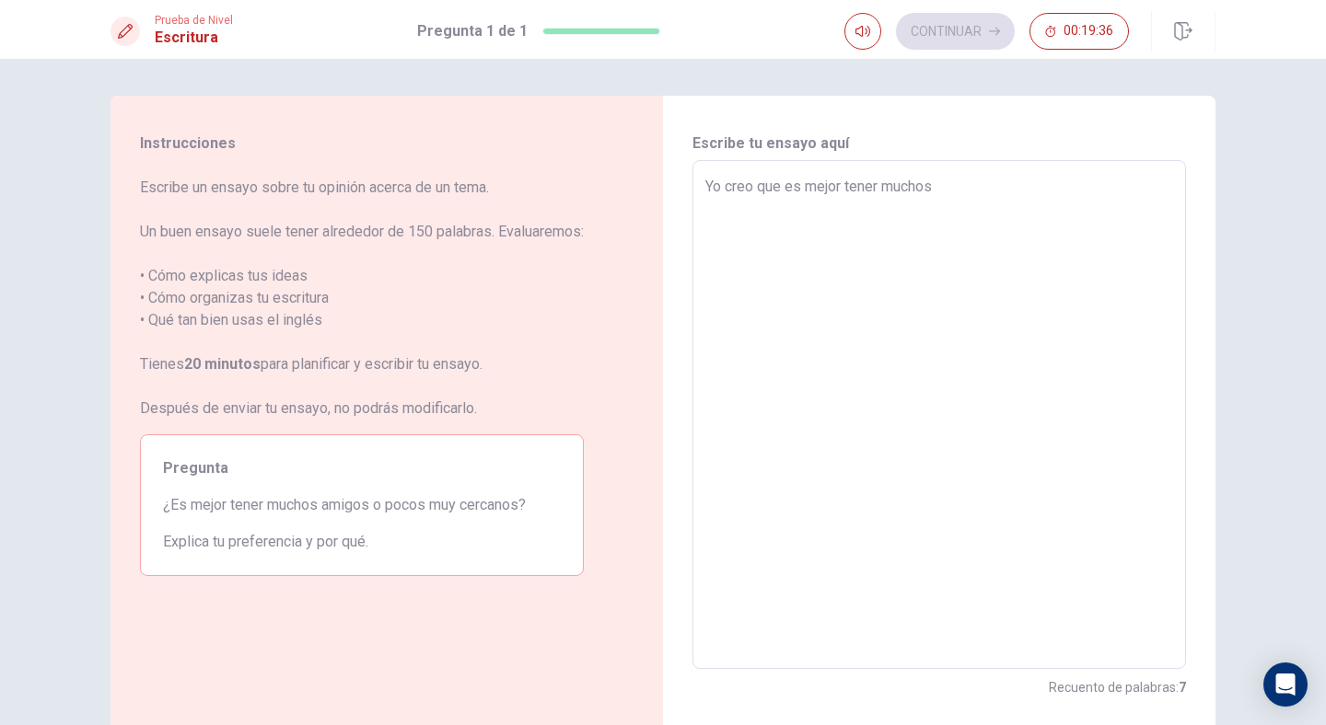
type textarea "x"
type textarea "Yo creo que es mejor tener much"
type textarea "x"
type textarea "Yo creo que es mejor tener muc"
type textarea "x"
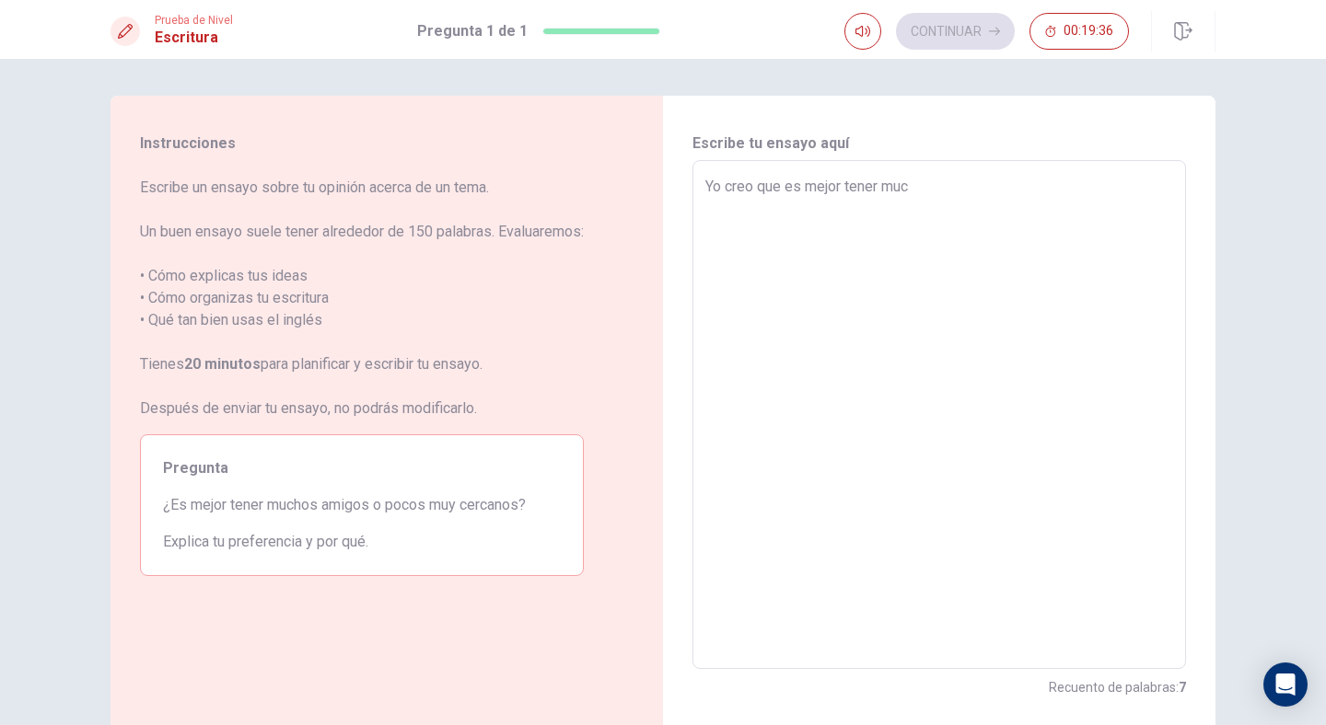
type textarea "Yo creo que es mejor tener mu"
type textarea "x"
type textarea "Yo creo que es mejor tener m"
type textarea "x"
type textarea "Yo creo que es mejor tener"
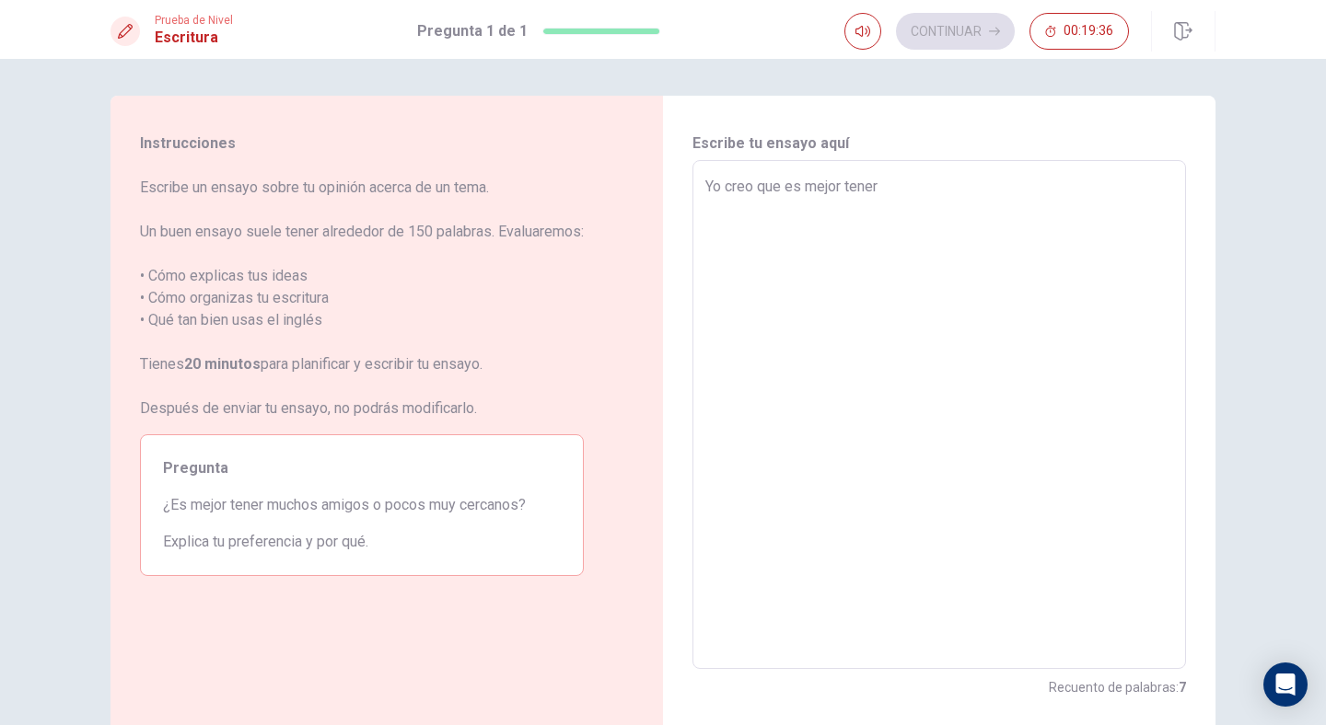
type textarea "x"
type textarea "Yo creo que es mejor tener"
type textarea "x"
type textarea "Yo creo que es mejor tener"
type textarea "x"
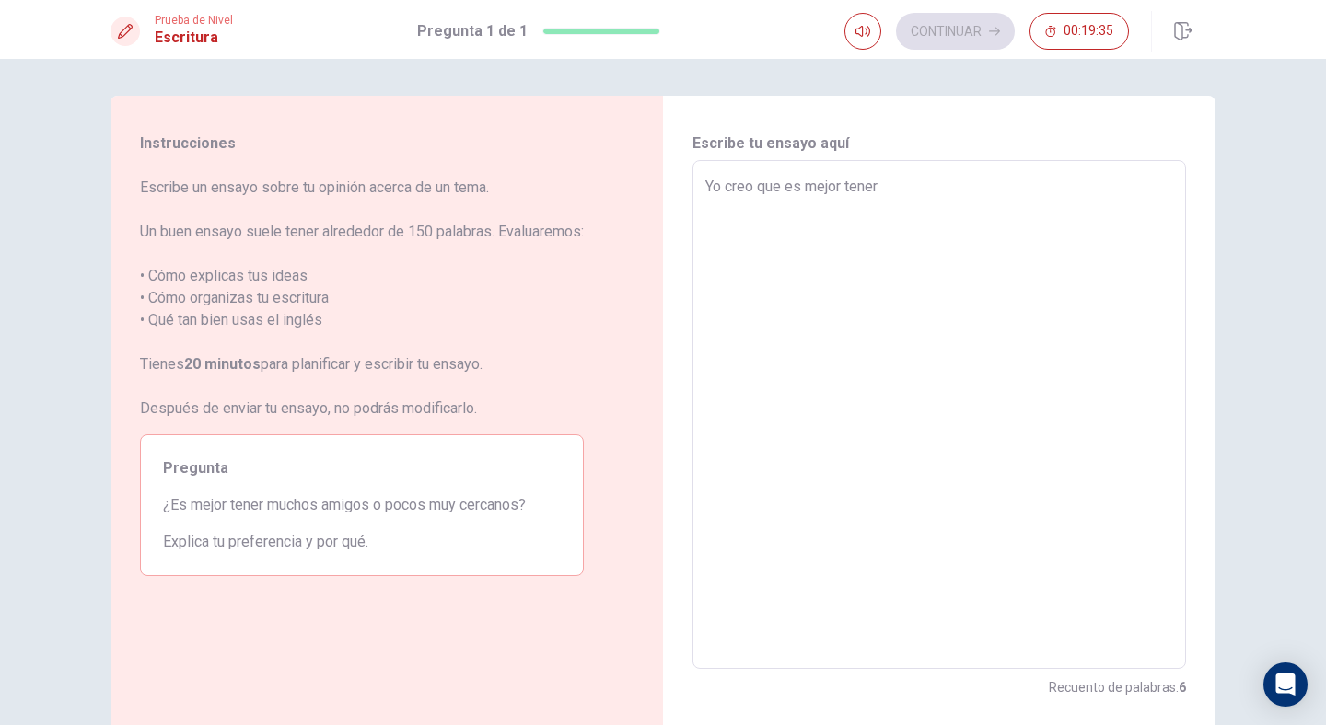
type textarea "Yo creo que es mejor tener p"
type textarea "x"
type textarea "Yo creo que es mejor tener po"
type textarea "x"
type textarea "Yo creo que es mejor tener poc"
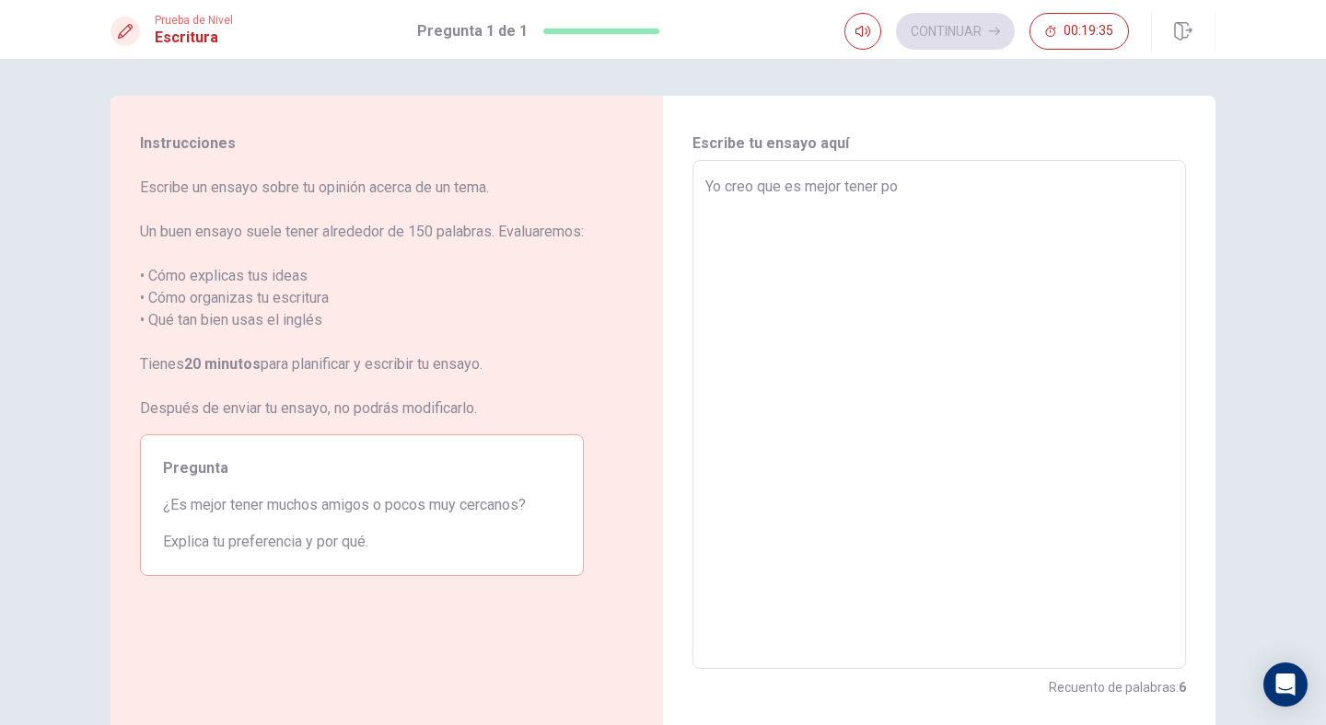
type textarea "x"
type textarea "Yo creo que es mejor tener poco"
type textarea "x"
type textarea "Yo creo que es mejor tener pocos"
type textarea "x"
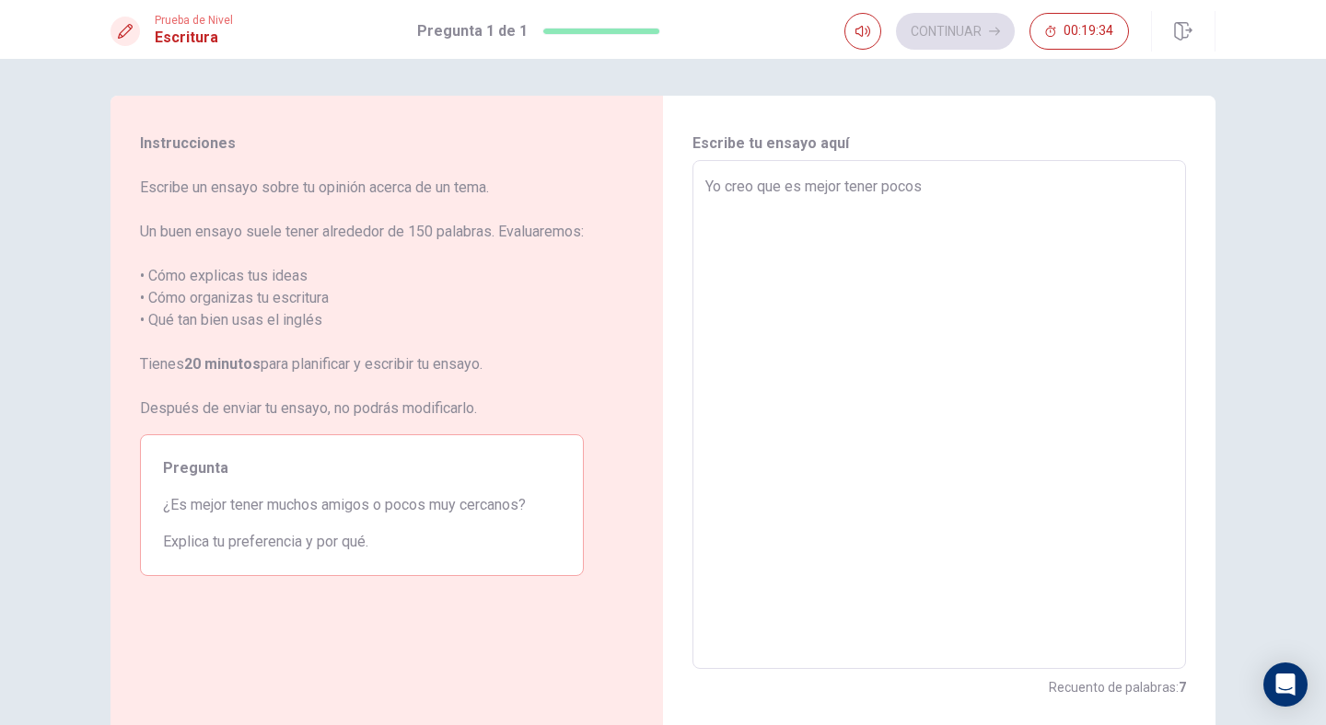
type textarea "Yo creo que es mejor tener pocos"
type textarea "x"
type textarea "Yo creo que es mejor tener pocos a"
type textarea "x"
type textarea "Yo creo que es mejor tener pocos am"
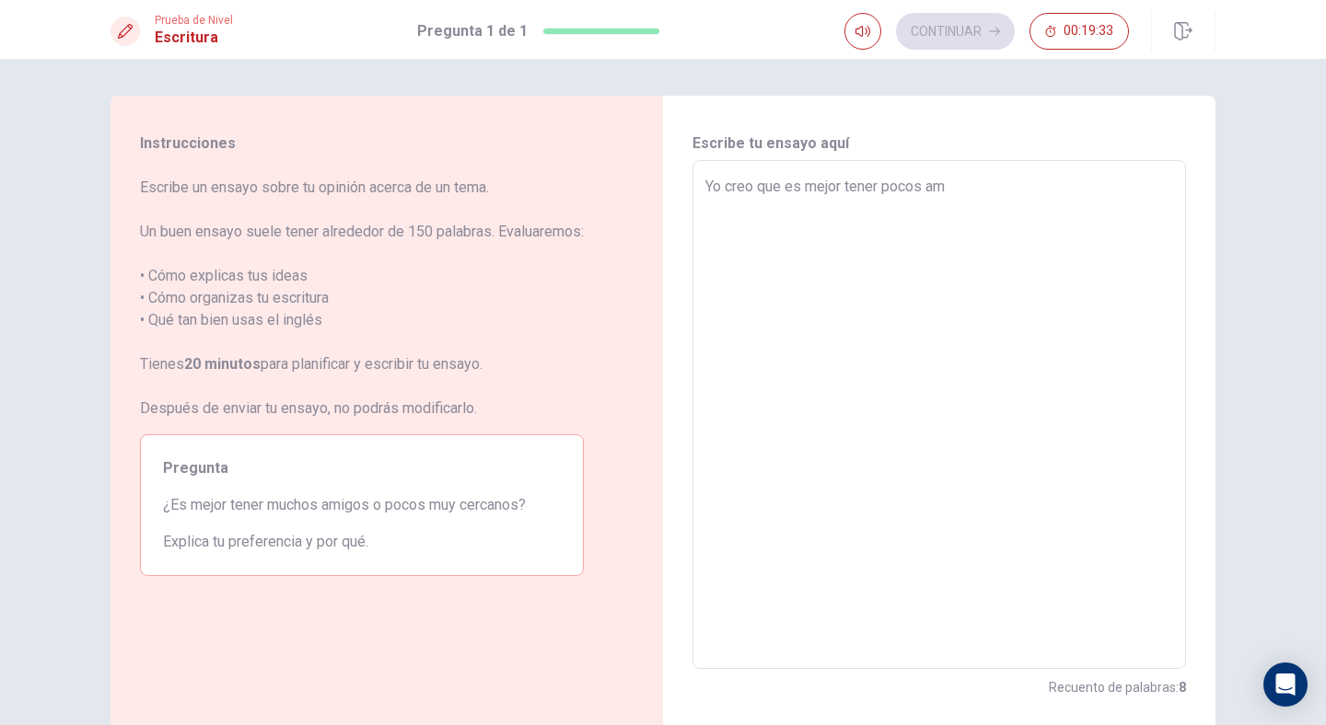
type textarea "x"
type textarea "Yo creo que es mejor tener pocos ami"
type textarea "x"
type textarea "Yo creo que es mejor tener pocos amig"
type textarea "x"
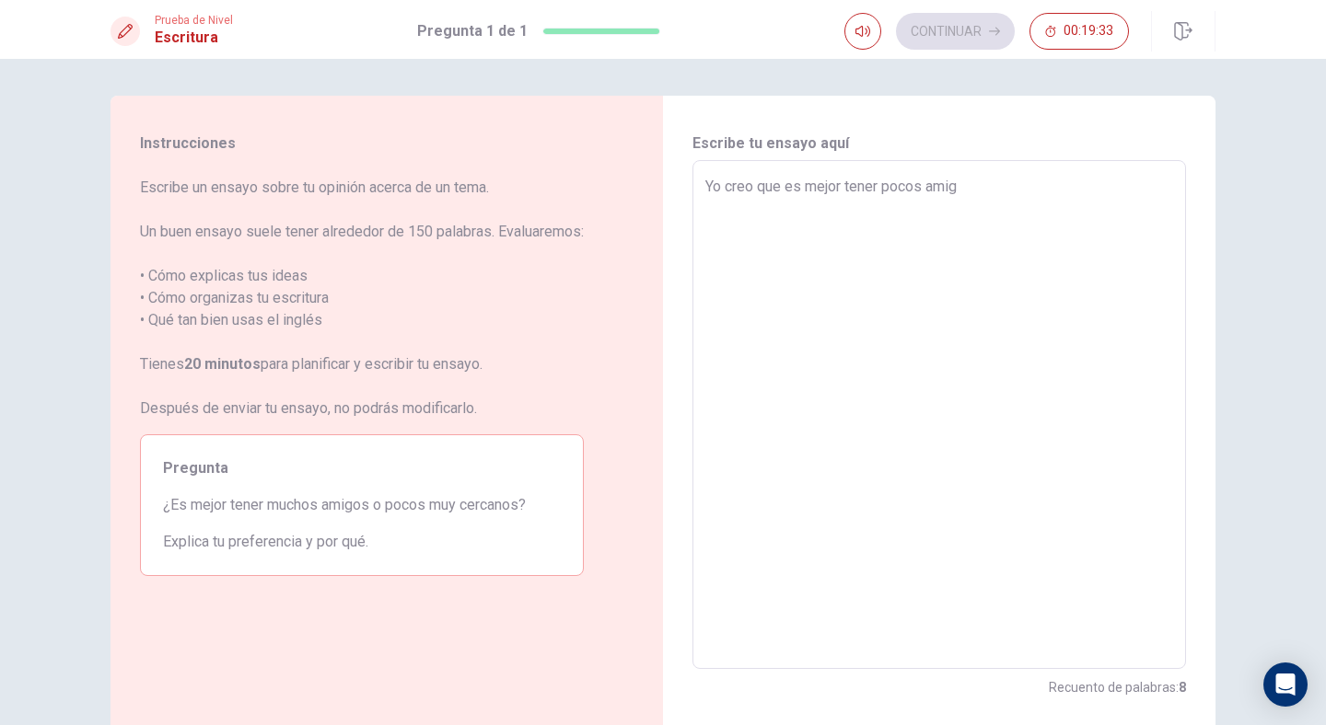
type textarea "Yo creo que es mejor tener pocos amigo"
type textarea "x"
type textarea "Yo creo que es mejor tener pocos amigos"
type textarea "x"
type textarea "Yo creo que es mejor tener pocos amigos"
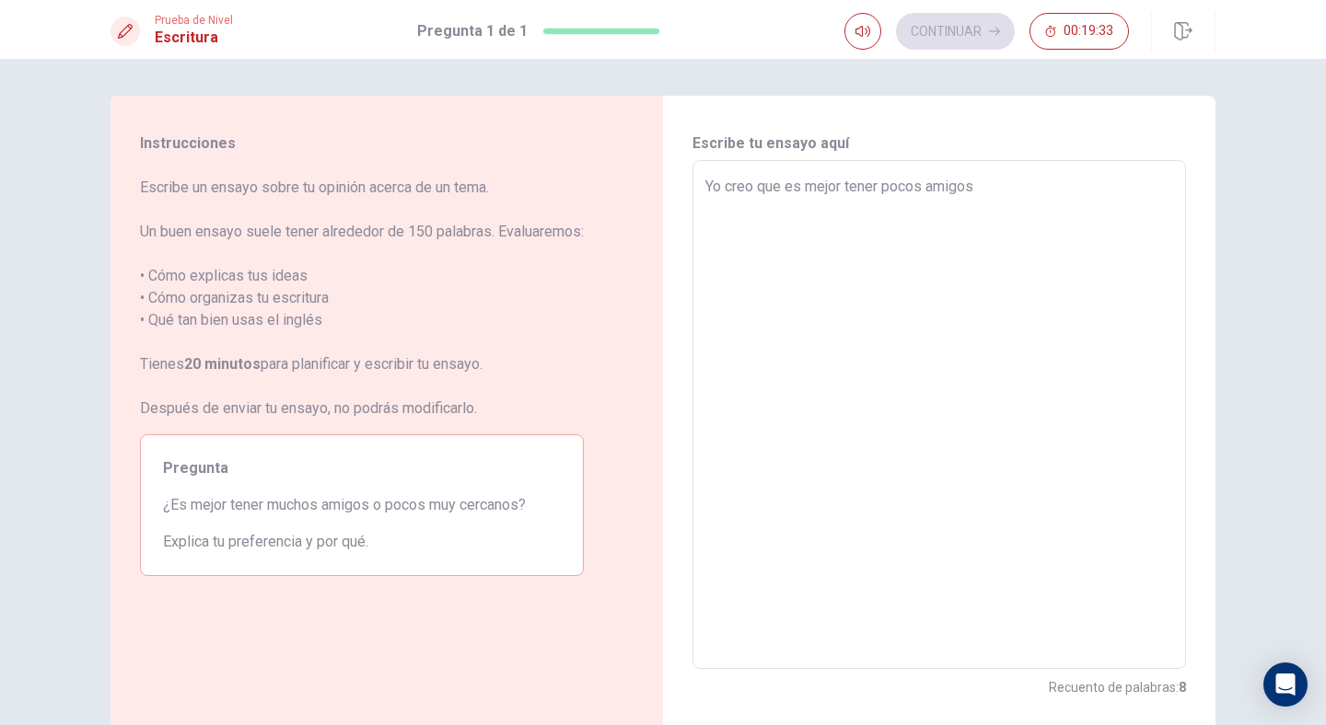
type textarea "x"
type textarea "Yo creo que es mejor tener pocos amigos p"
type textarea "x"
type textarea "Yo creo que es mejor tener pocos amigos pe"
type textarea "x"
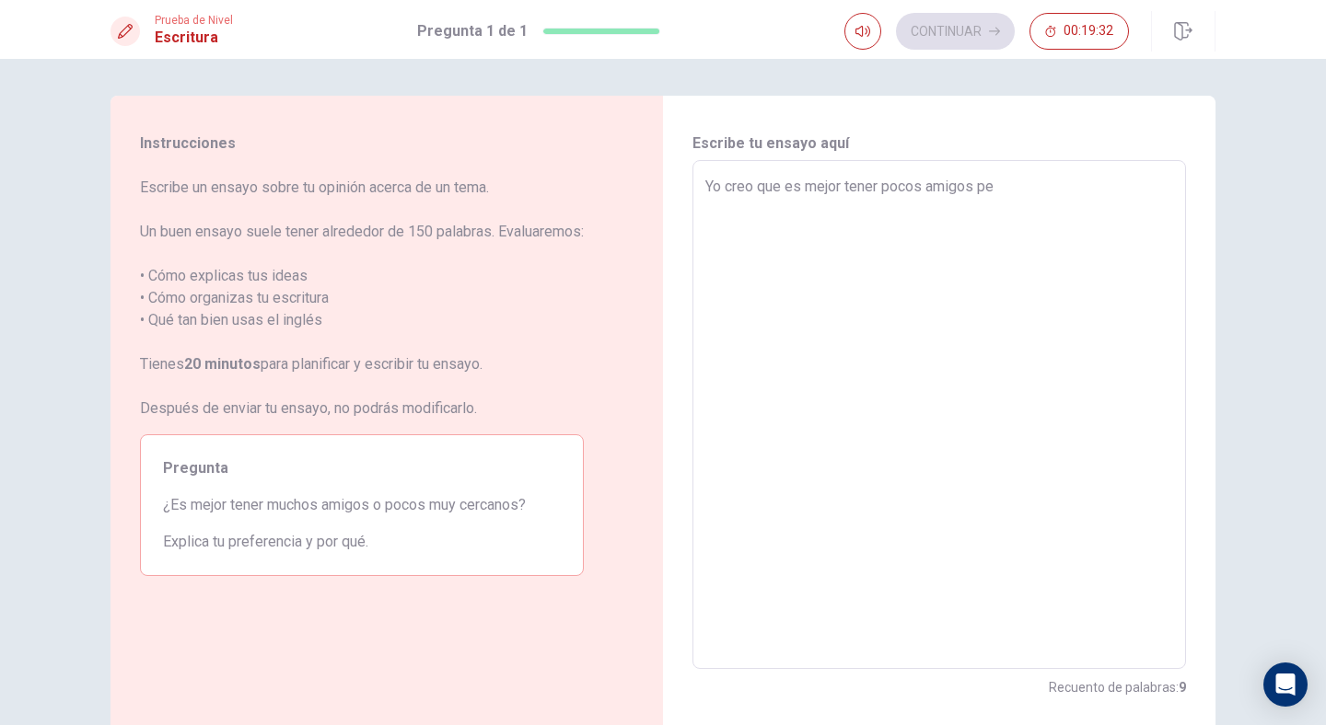
type textarea "Yo creo que es mejor tener pocos amigos per"
type textarea "x"
type textarea "Yo creo que es mejor tener pocos amigos pero"
type textarea "x"
type textarea "Yo creo que es mejor tener pocos amigos pero"
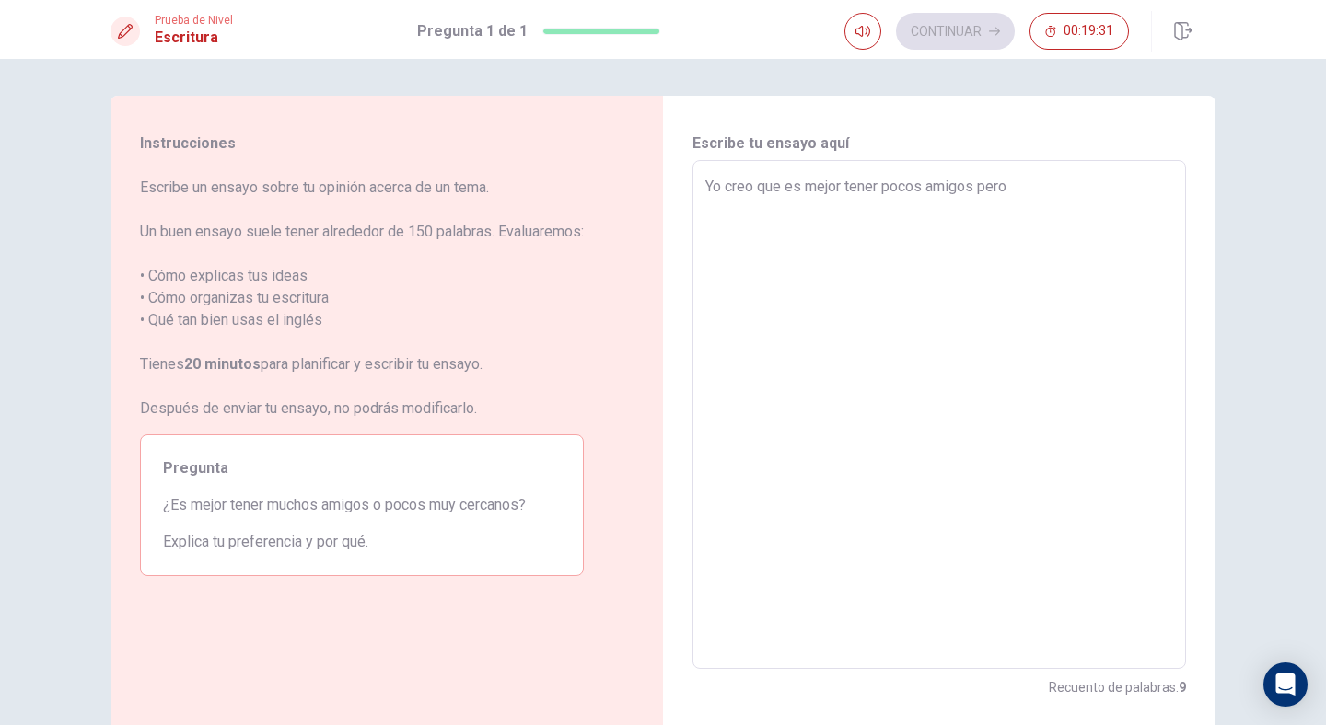
type textarea "x"
type textarea "Yo creo que es mejor tener pocos amigos pero t"
type textarea "x"
type textarea "Yo creo que es mejor tener pocos amigos pero to"
type textarea "x"
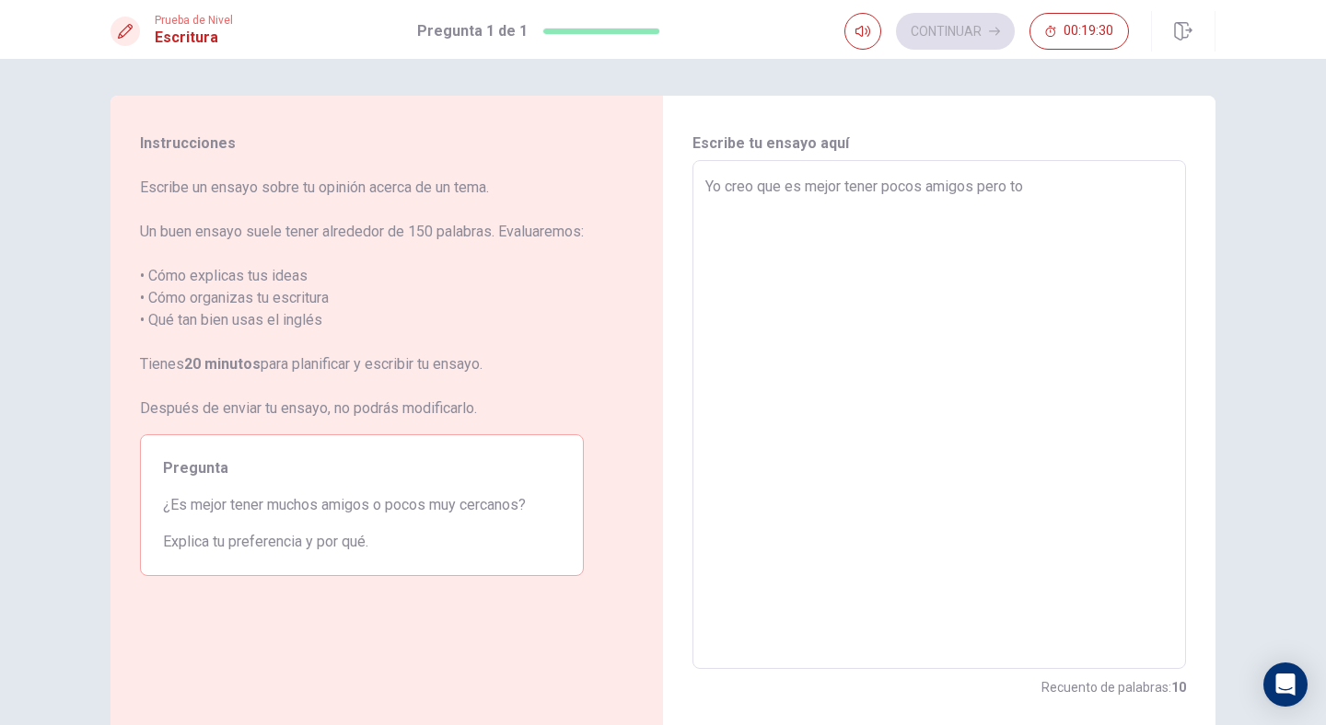
type textarea "Yo creo que es mejor tener pocos amigos pero t"
type textarea "x"
type textarea "Yo creo que es mejor tener pocos amigos pero"
type textarea "x"
type textarea "Yo creo que es mejor tener pocos amigos pero"
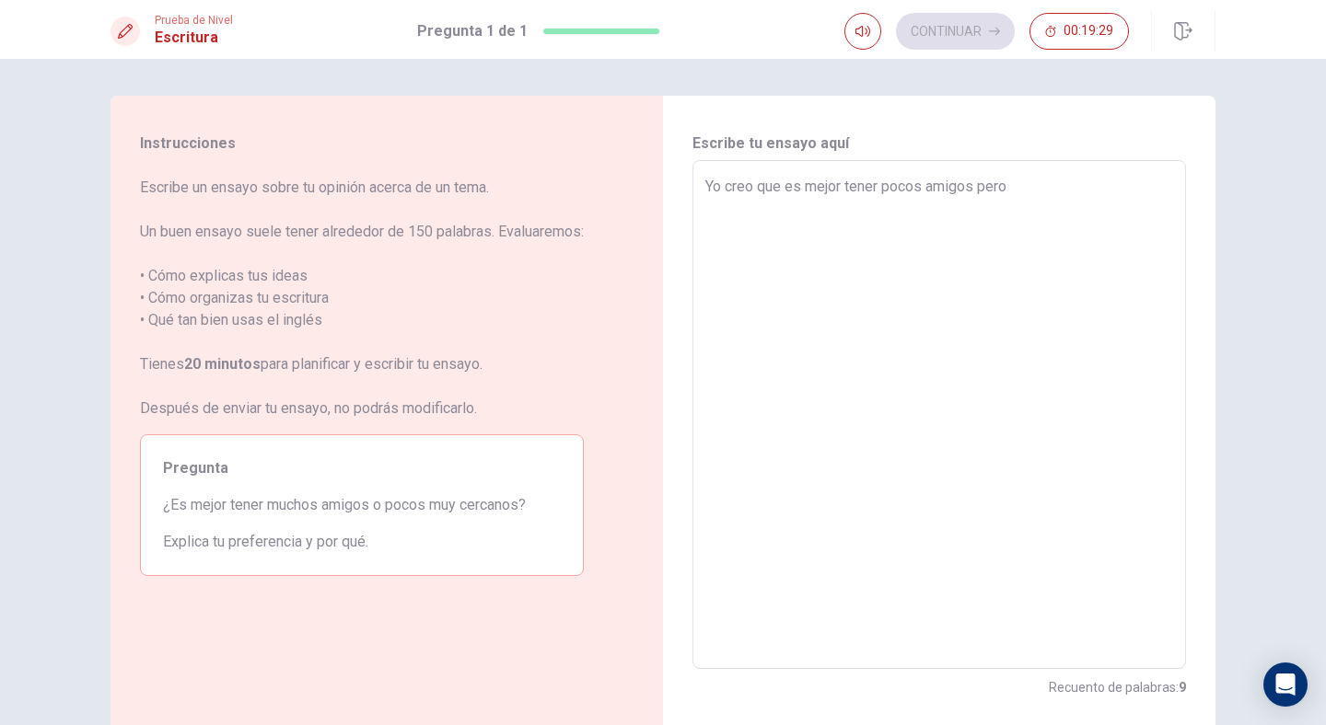
type textarea "x"
type textarea "Yo creo que es mejor tener pocos amigos per"
type textarea "x"
type textarea "Yo creo que es mejor tener pocos amigos pe"
type textarea "x"
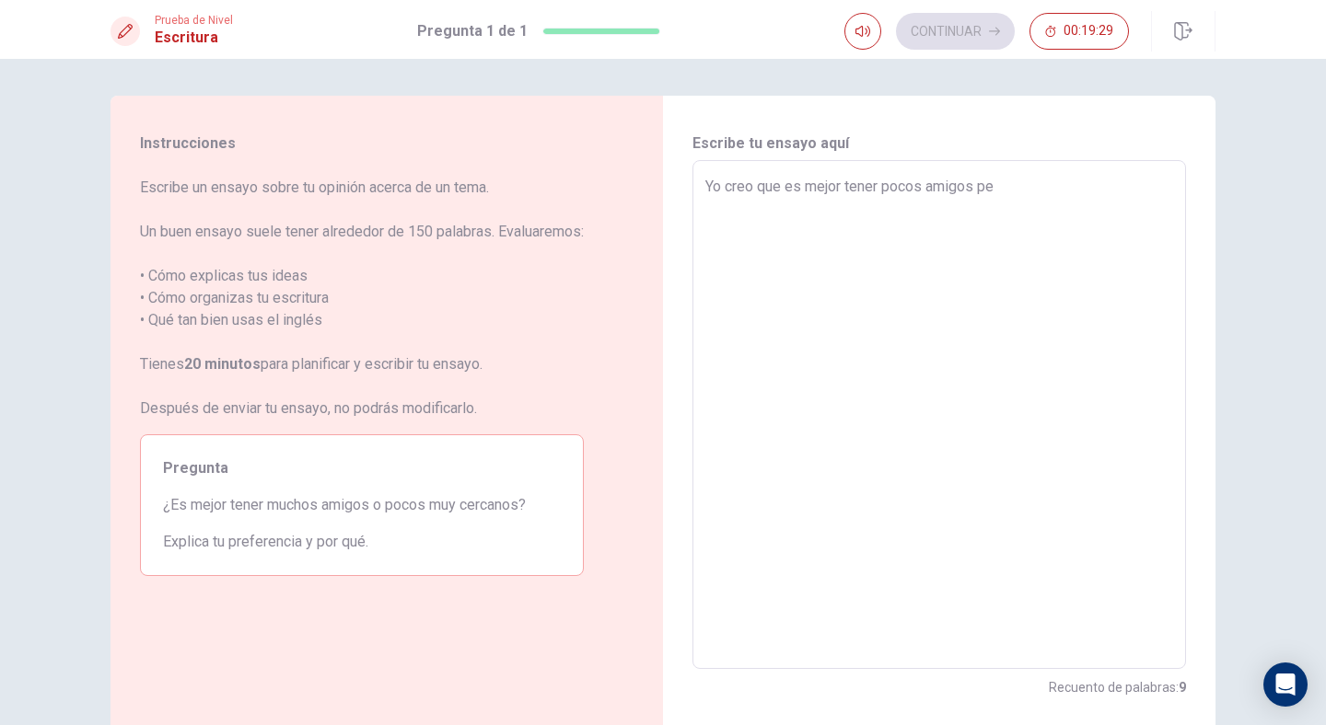
type textarea "Yo creo que es mejor tener pocos amigos p"
type textarea "x"
type textarea "Yo creo que es mejor tener pocos amigos"
type textarea "x"
type textarea "Yo creo que es mejor tener pocos amigos s"
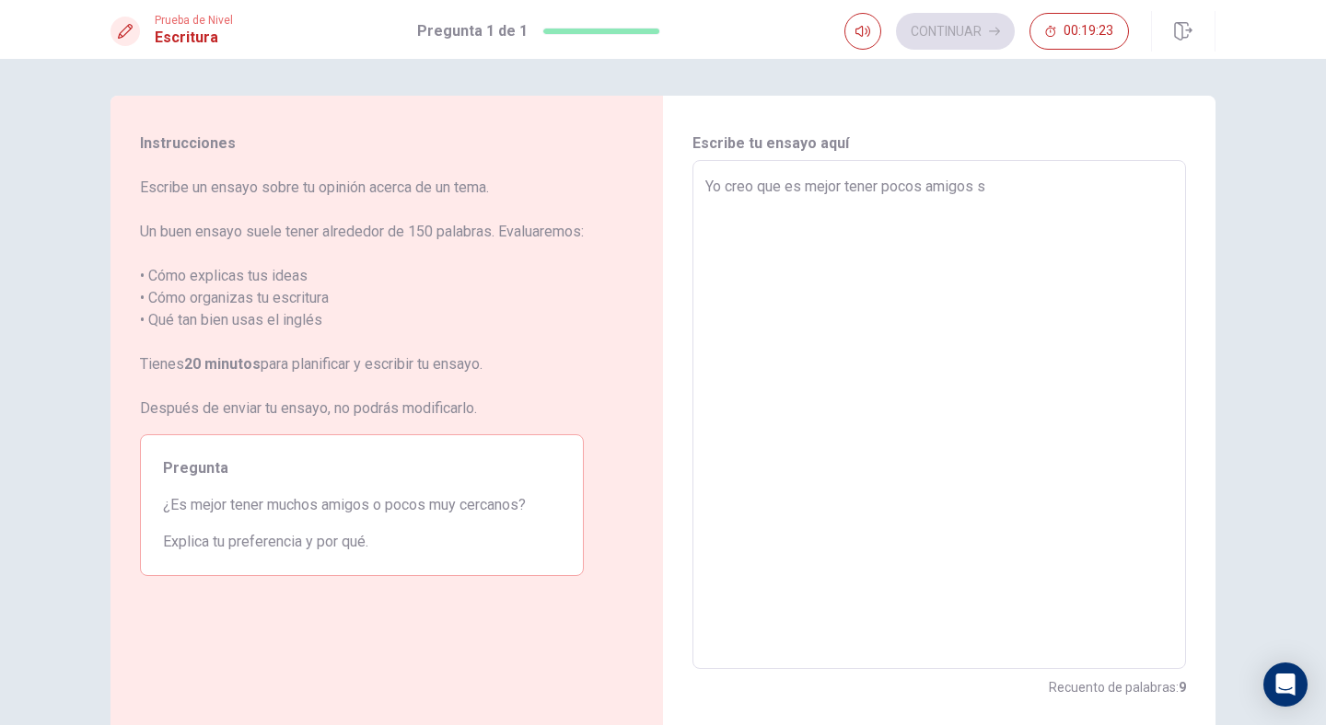
type textarea "x"
click at [974, 188] on textarea "Yo creo que es mejor tener pocos amigos cercanos." at bounding box center [939, 415] width 468 height 479
click at [1127, 191] on textarea "Yo creo que es mejor tener pocos amigos cercanos." at bounding box center [939, 415] width 468 height 479
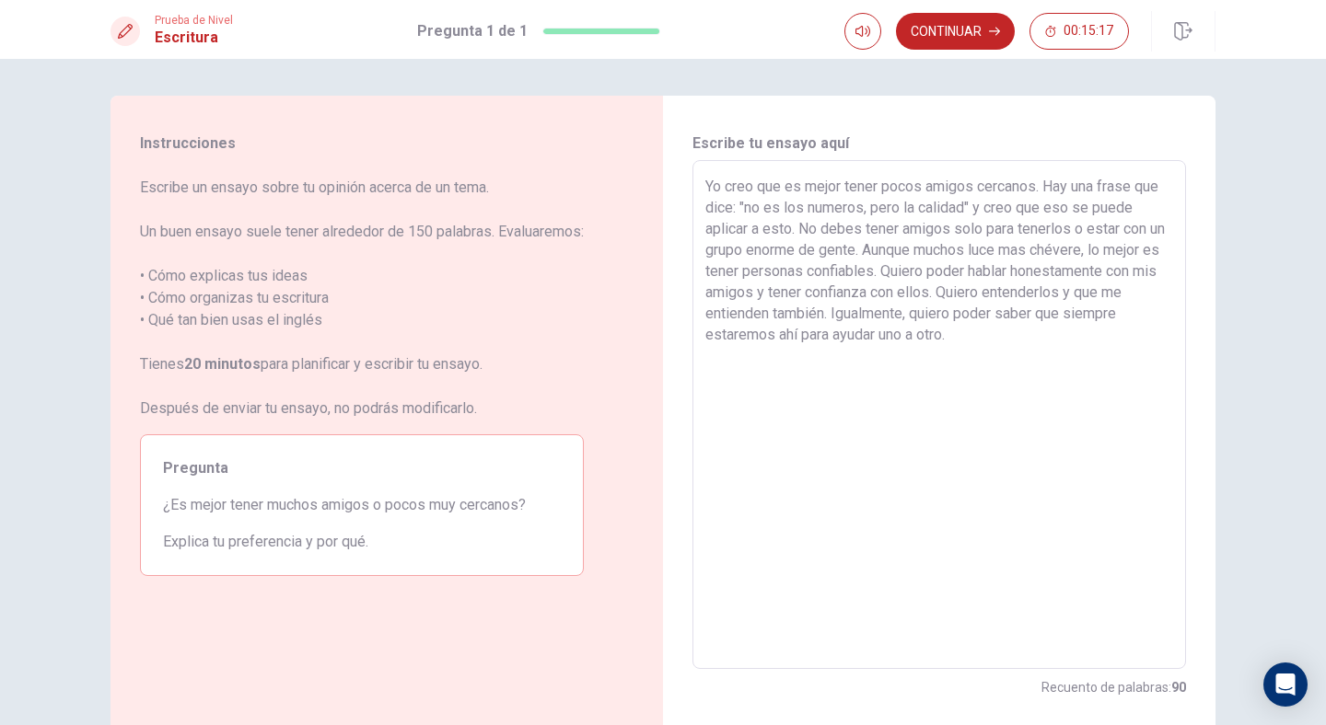
click at [957, 53] on div "Prueba de Nivel Escritura Pregunta 1 de 1 Continuar 00:15:17" at bounding box center [663, 29] width 1326 height 59
click at [957, 35] on button "Continuar" at bounding box center [955, 31] width 119 height 37
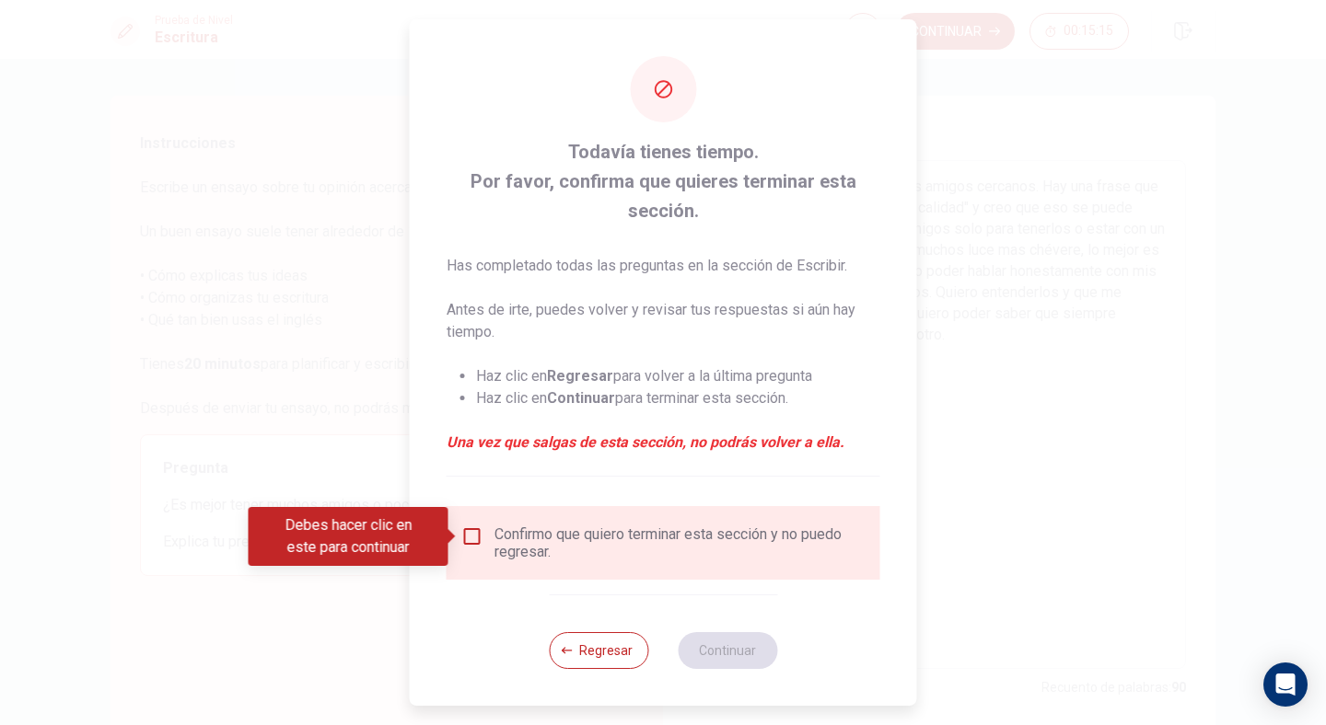
click at [467, 539] on input "Debes hacer clic en este para continuar" at bounding box center [472, 537] width 22 height 22
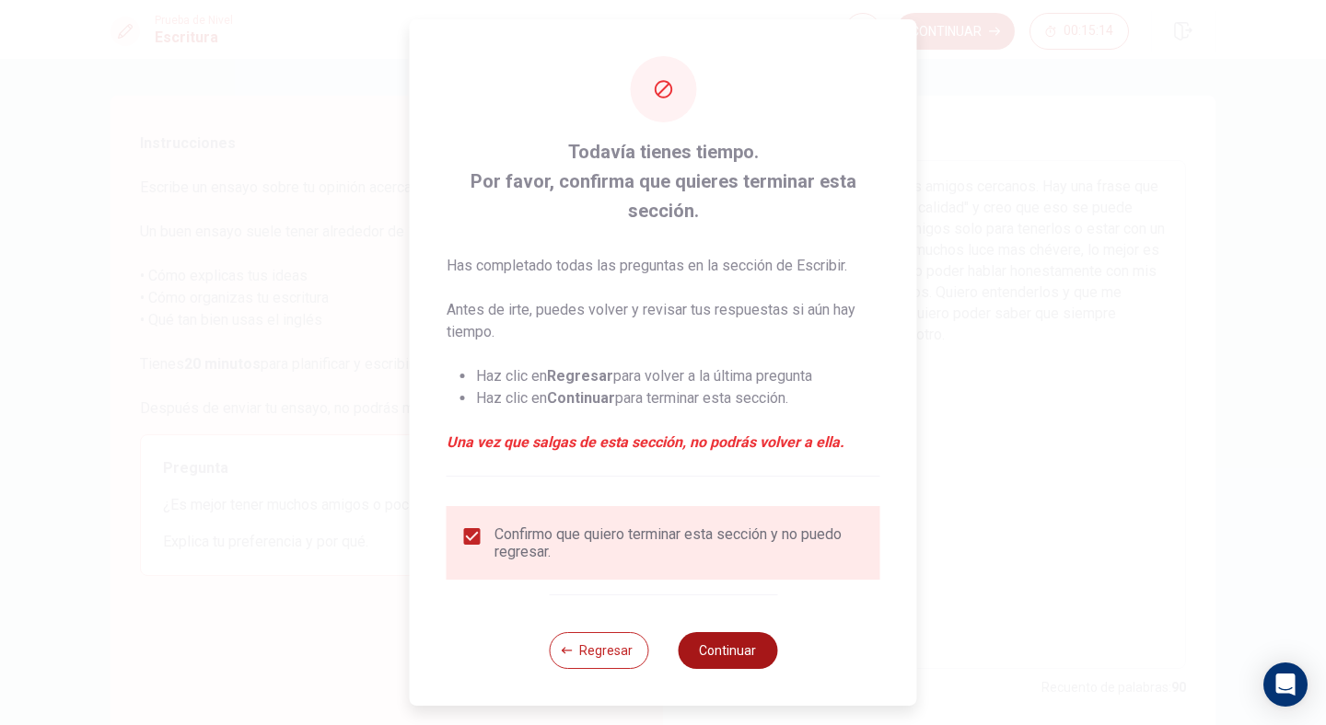
click at [736, 649] on button "Continuar" at bounding box center [727, 650] width 99 height 37
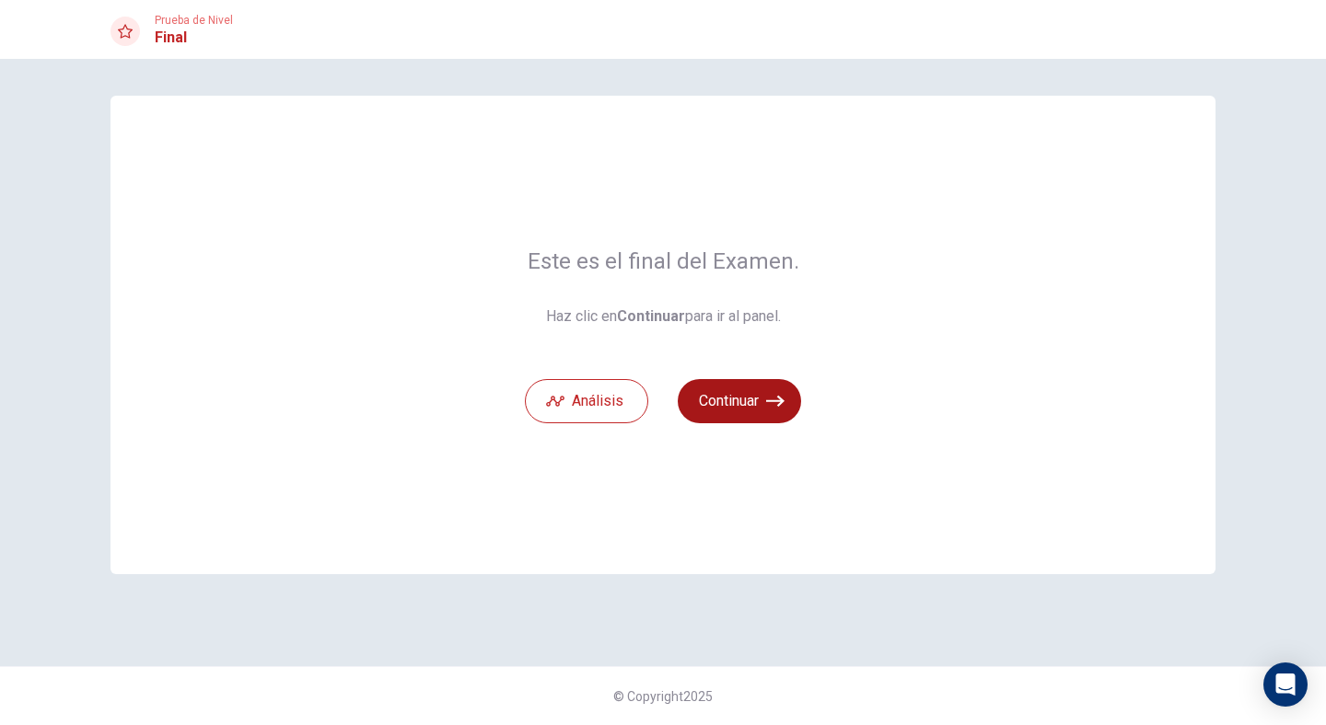
click at [745, 399] on button "Continuar" at bounding box center [739, 401] width 123 height 44
